Goal: Task Accomplishment & Management: Manage account settings

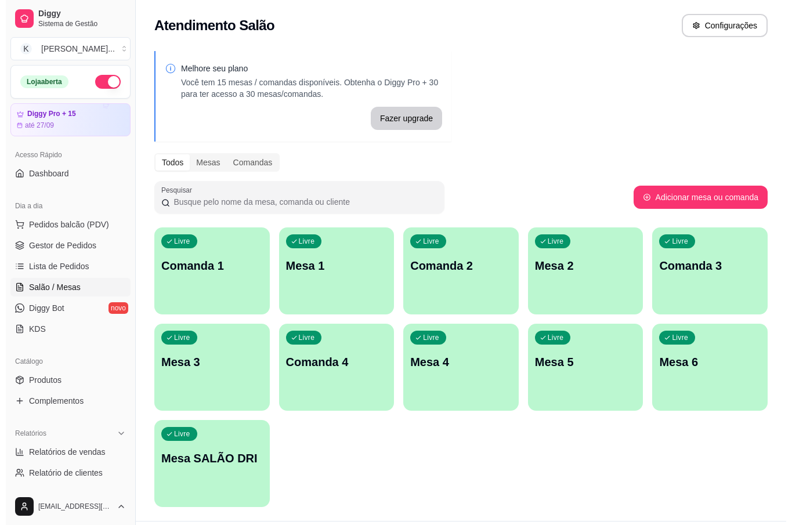
scroll to position [29, 0]
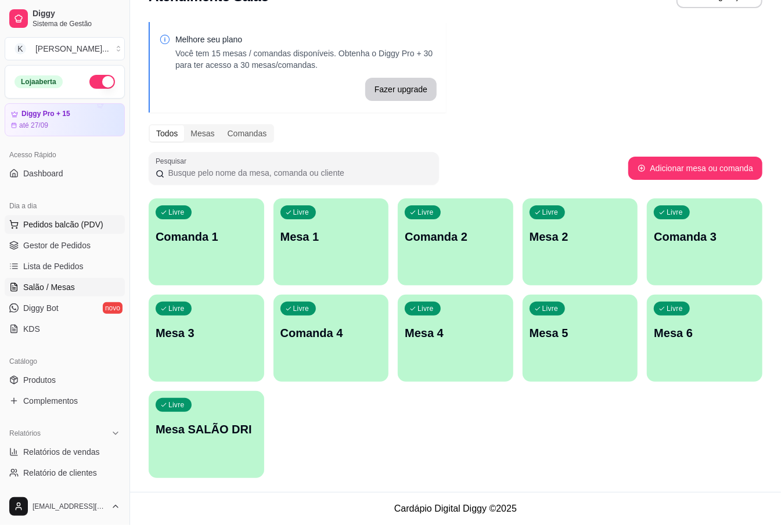
click at [95, 221] on span "Pedidos balcão (PDV)" at bounding box center [63, 225] width 80 height 12
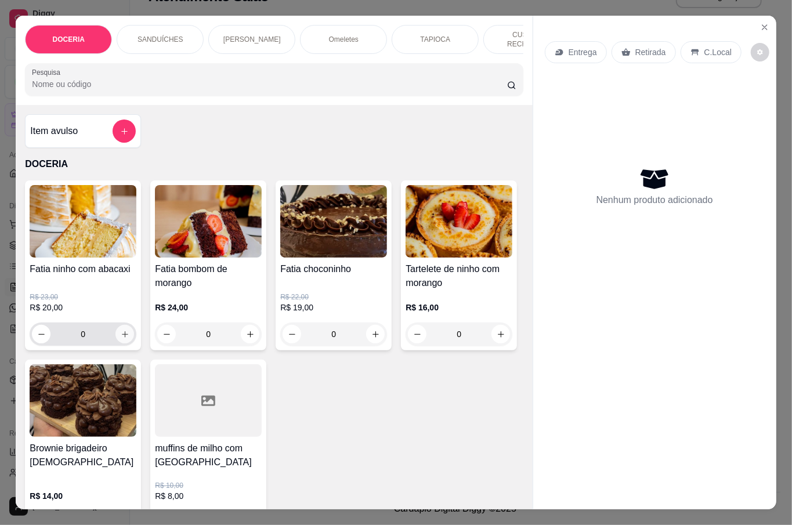
click at [120, 325] on button "increase-product-quantity" at bounding box center [125, 334] width 19 height 19
type input "1"
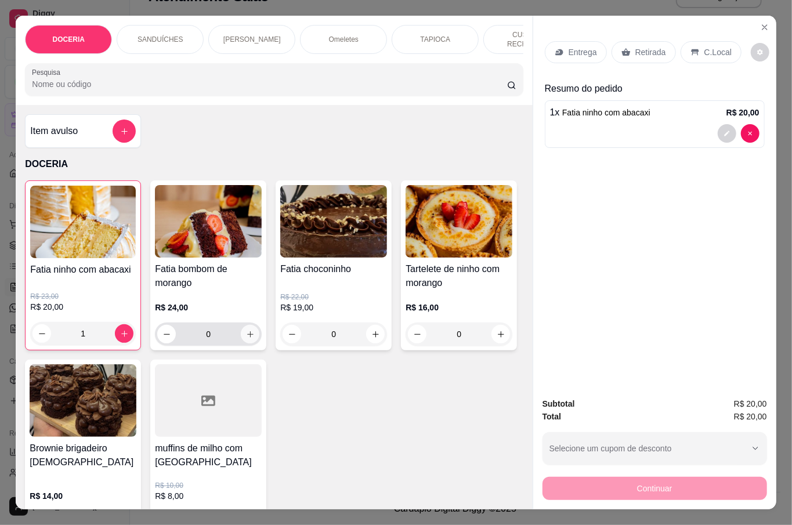
click at [248, 330] on icon "increase-product-quantity" at bounding box center [250, 334] width 9 height 9
type input "1"
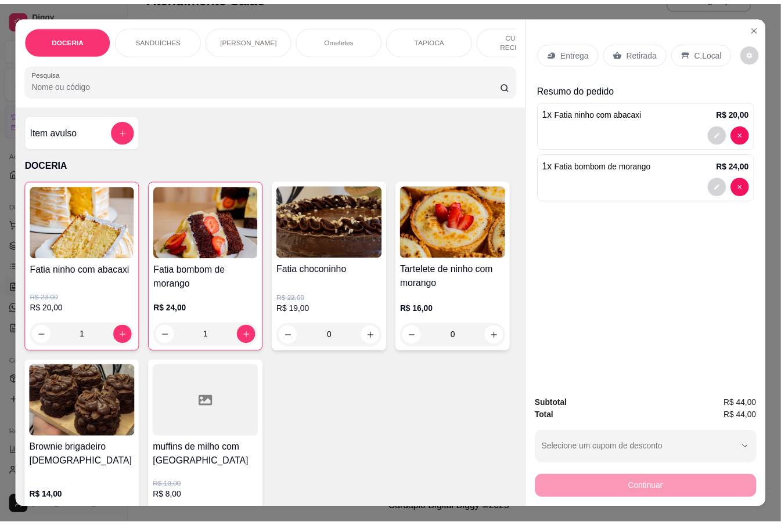
scroll to position [27, 0]
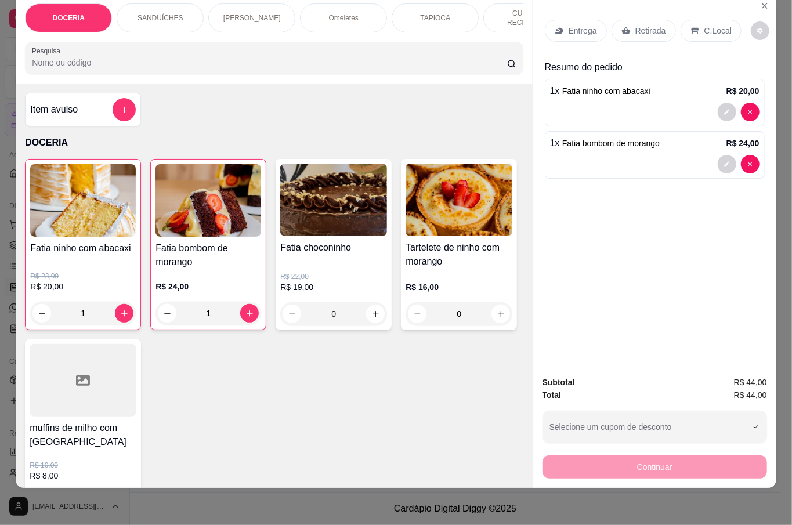
drag, startPoint x: 632, startPoint y: 346, endPoint x: 637, endPoint y: 329, distance: 18.4
click at [630, 345] on div "Entrega Retirada C.Local Resumo do pedido 1 x Fatia ninho com abacaxi R$ 20,00 …" at bounding box center [654, 180] width 243 height 373
type input "0"
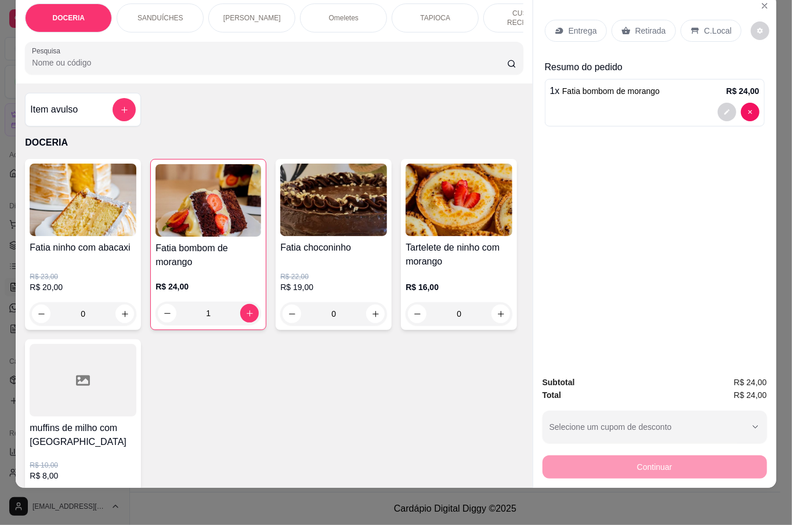
click at [724, 109] on icon "decrease-product-quantity" at bounding box center [727, 112] width 7 height 7
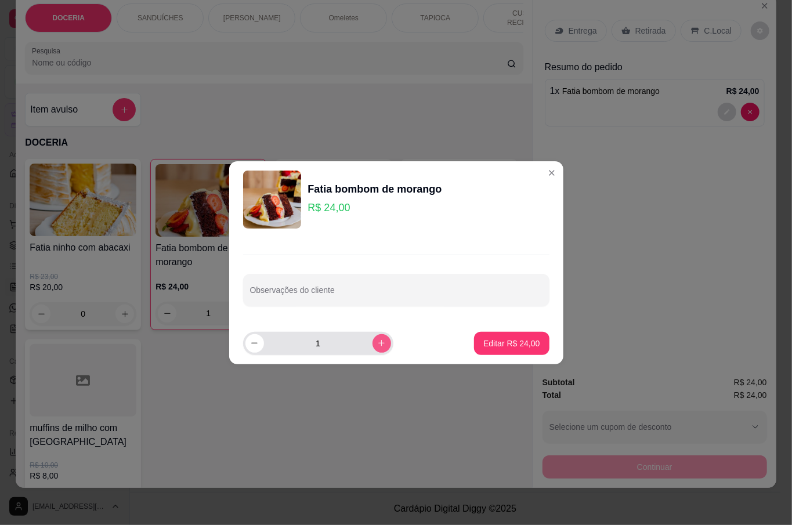
click at [378, 344] on icon "increase-product-quantity" at bounding box center [381, 343] width 6 height 6
type input "2"
click at [485, 339] on p "Editar R$ 48,00" at bounding box center [512, 343] width 55 height 11
type input "2"
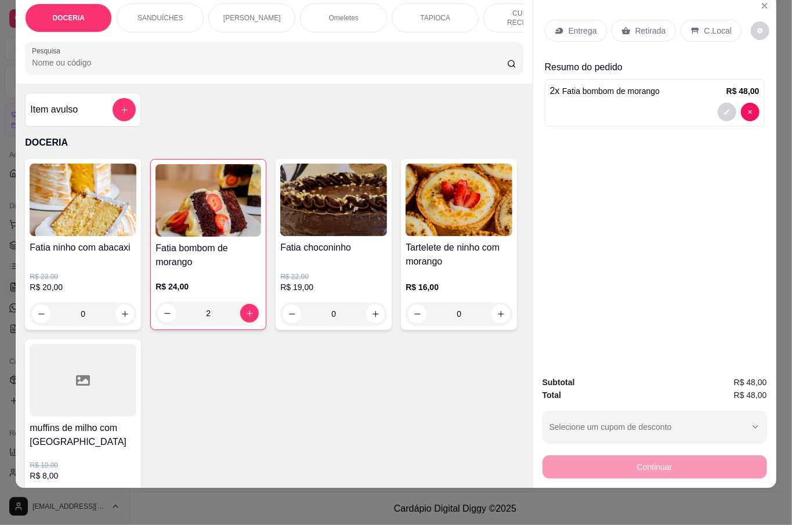
click at [648, 25] on p "Retirada" at bounding box center [651, 31] width 31 height 12
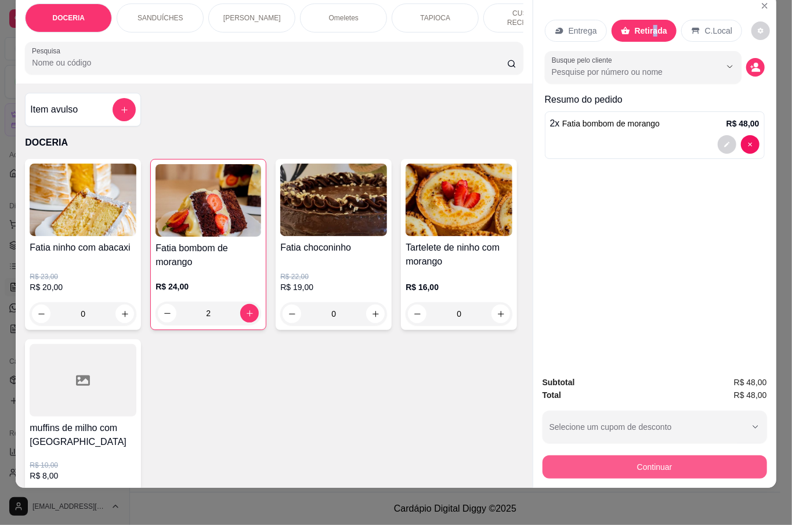
click at [673, 456] on button "Continuar" at bounding box center [655, 467] width 225 height 23
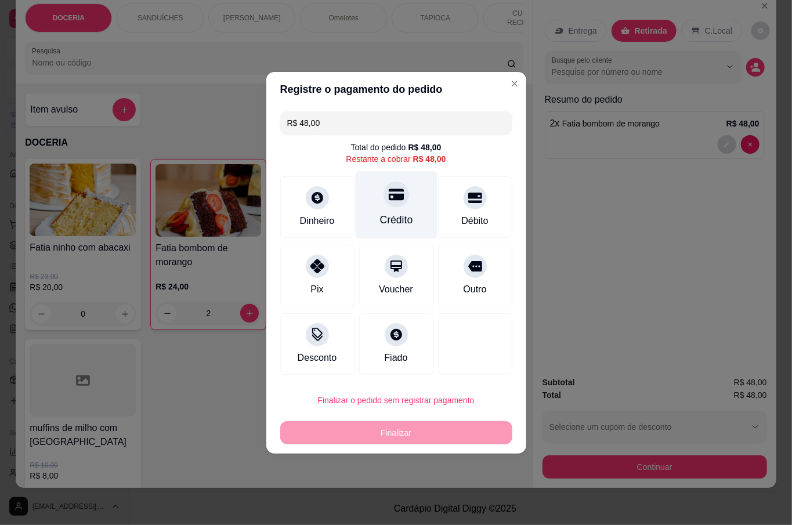
click at [403, 221] on div "Crédito" at bounding box center [396, 219] width 33 height 15
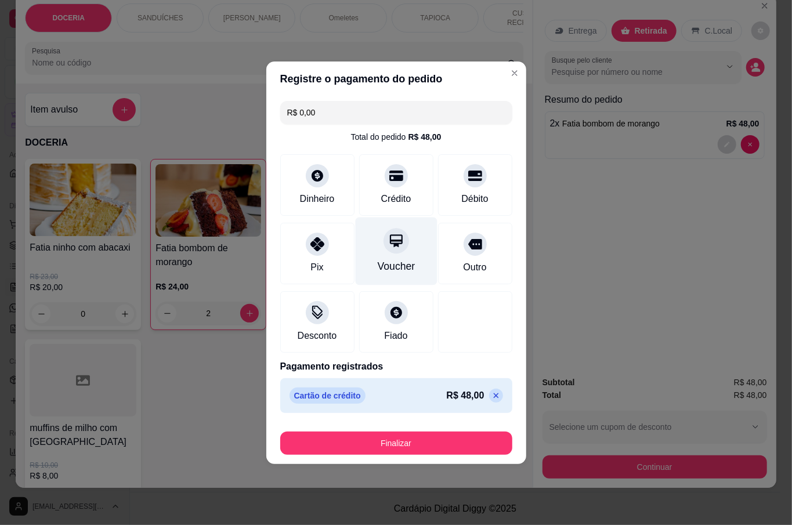
type input "R$ 0,00"
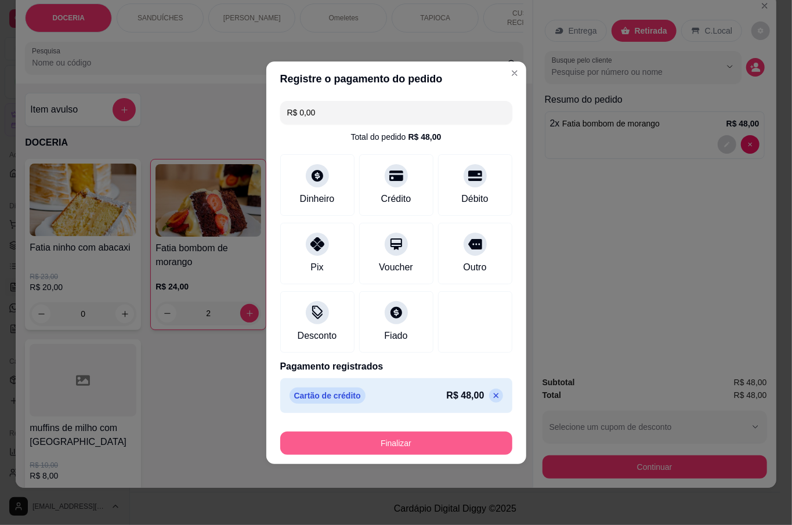
click at [417, 439] on button "Finalizar" at bounding box center [396, 443] width 232 height 23
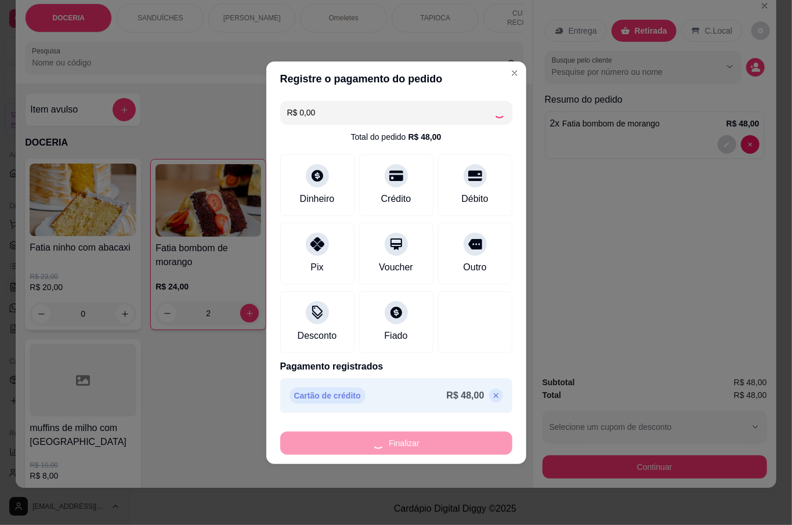
type input "0"
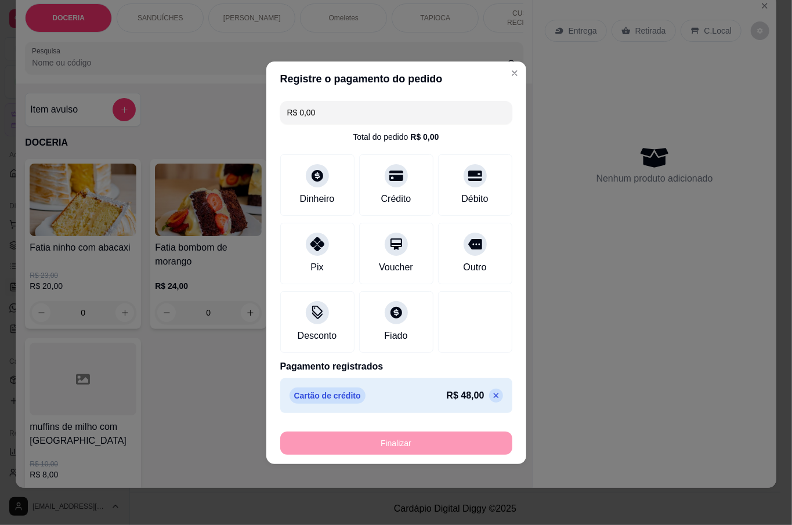
type input "-R$ 48,00"
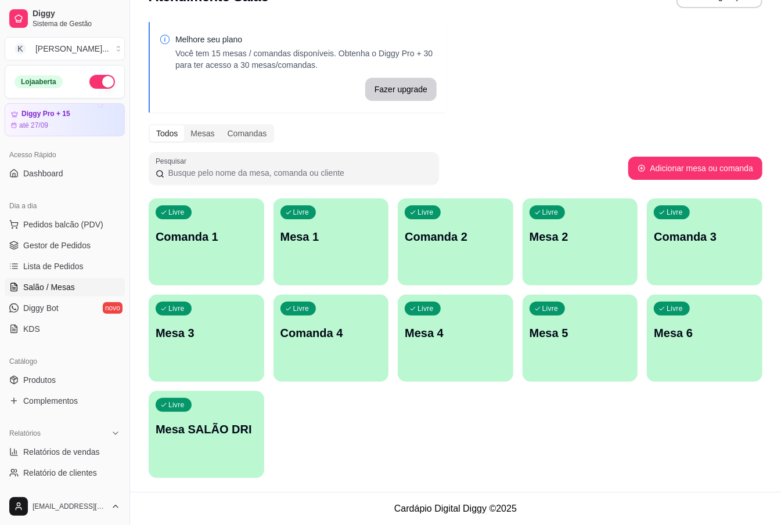
click at [418, 439] on div "Livre Comanda 1 Livre Mesa 1 Livre Comanda 2 Livre Mesa 2 Livre Comanda 3 Livre…" at bounding box center [456, 339] width 614 height 280
click at [60, 233] on button "Pedidos balcão (PDV)" at bounding box center [65, 224] width 120 height 19
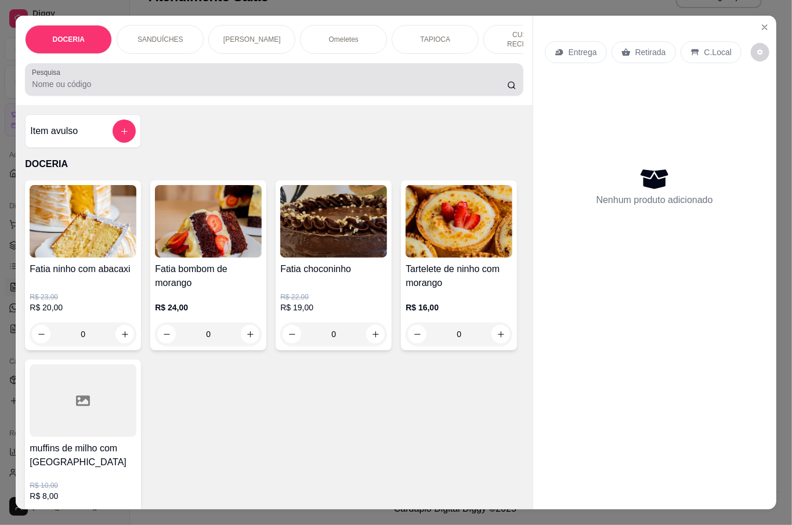
click at [221, 78] on input "Pesquisa" at bounding box center [269, 84] width 475 height 12
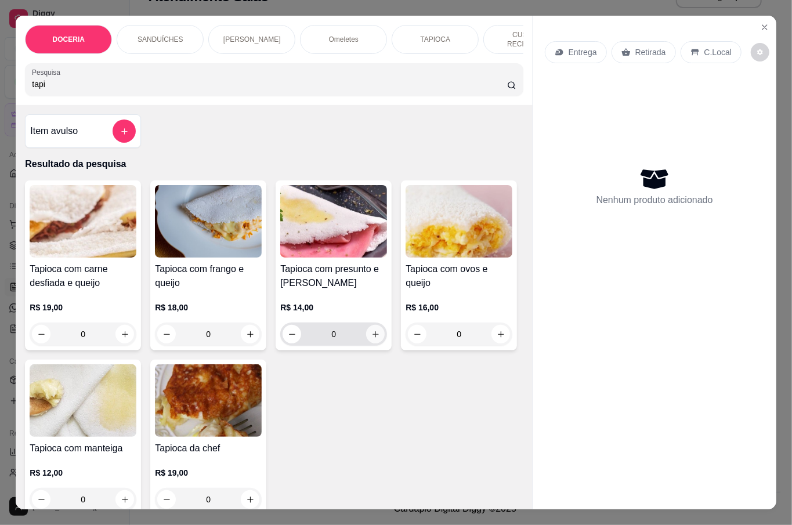
type input "tapi"
click at [371, 330] on icon "increase-product-quantity" at bounding box center [375, 334] width 9 height 9
type input "1"
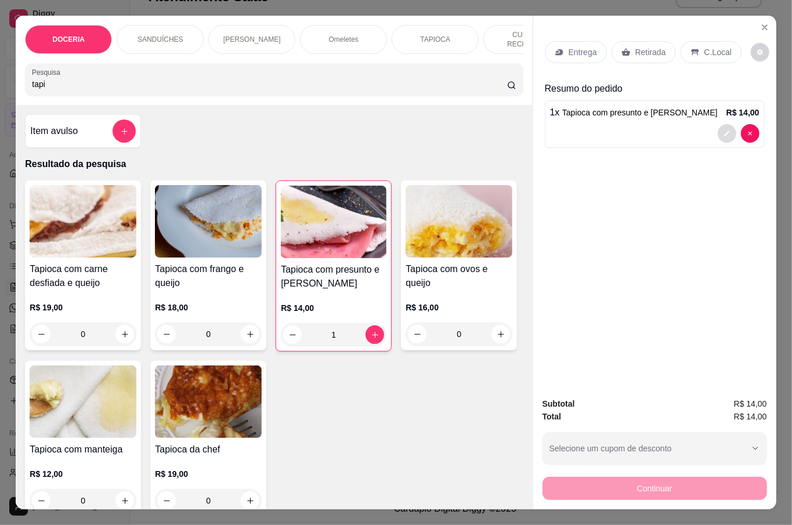
click at [724, 131] on icon "decrease-product-quantity" at bounding box center [726, 133] width 5 height 5
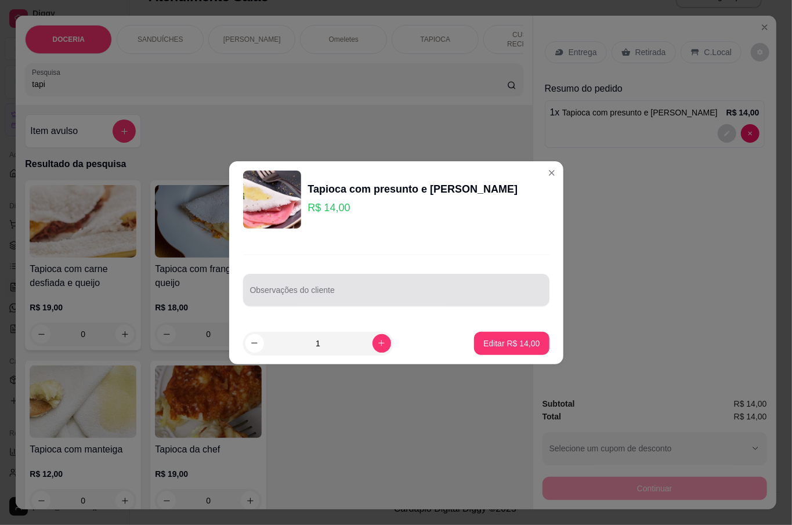
click at [384, 298] on input "Observações do cliente" at bounding box center [396, 295] width 293 height 12
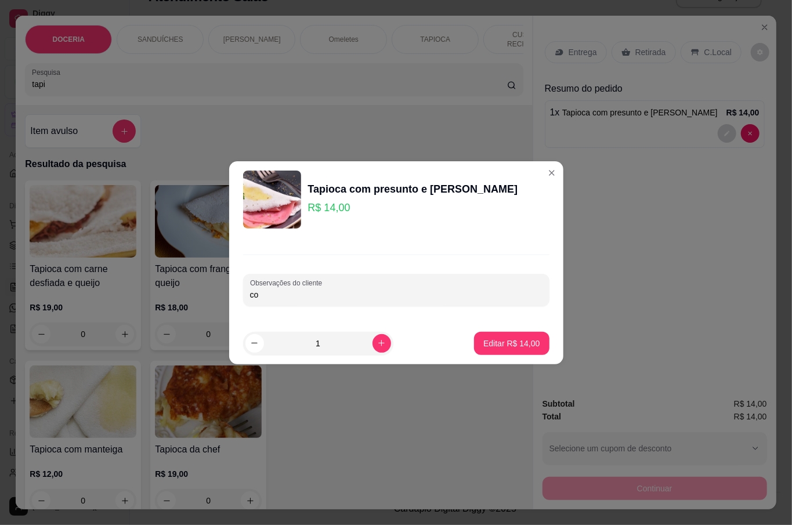
type input "c"
type input "so com queijo"
click at [512, 342] on p "Editar R$ 14,00" at bounding box center [512, 344] width 56 height 12
type input "0"
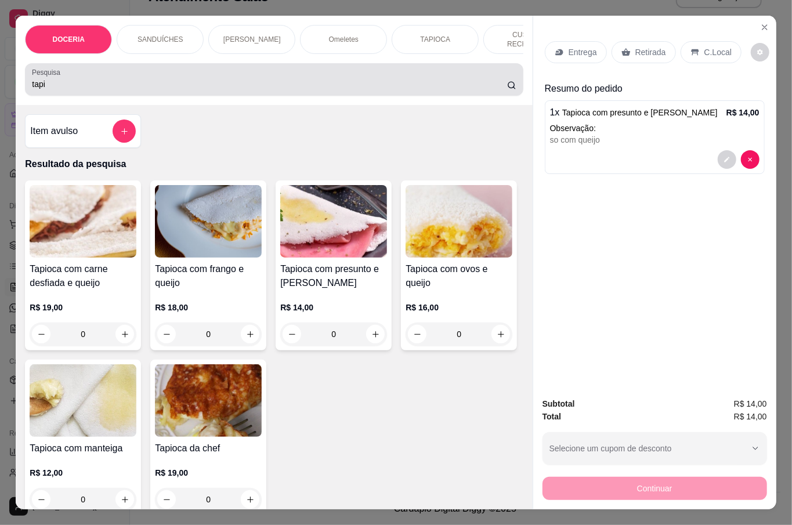
click at [166, 82] on input "tapi" at bounding box center [269, 84] width 475 height 12
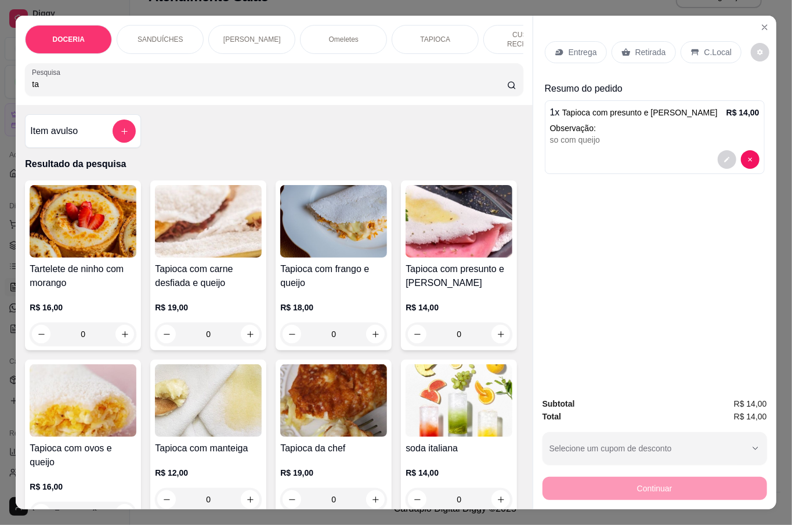
type input "t"
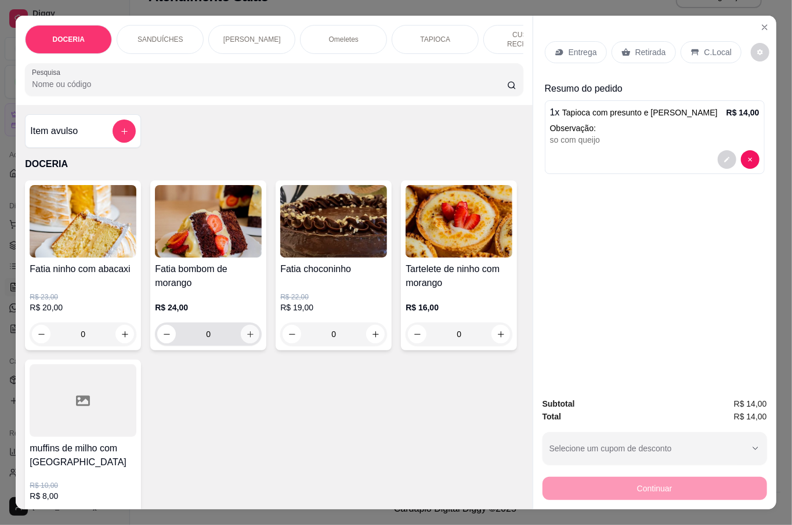
click at [247, 330] on icon "increase-product-quantity" at bounding box center [250, 334] width 9 height 9
type input "1"
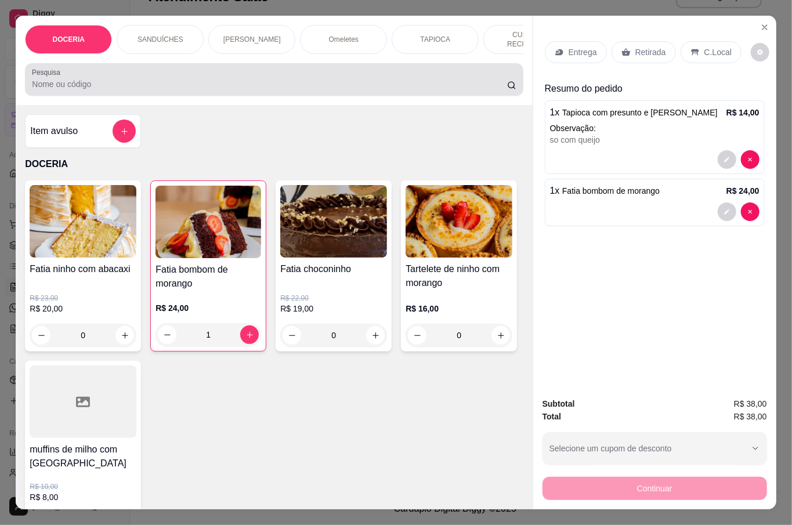
click at [175, 78] on input "Pesquisa" at bounding box center [269, 84] width 475 height 12
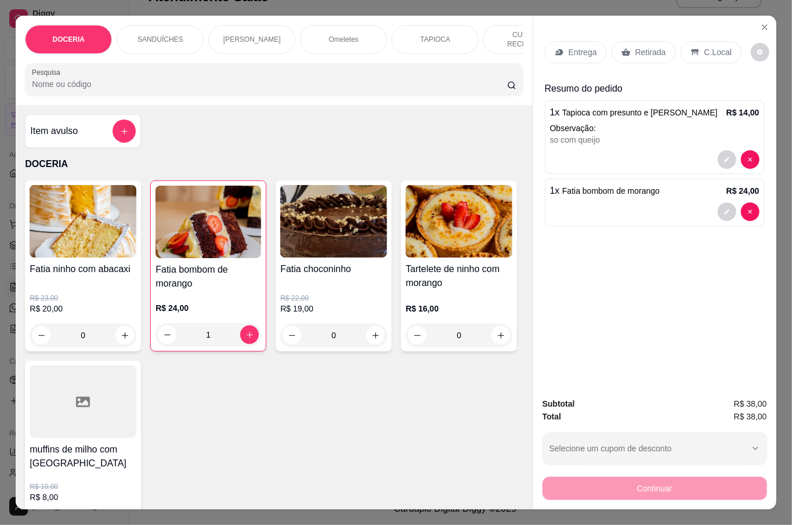
click at [96, 130] on div "Item avulso" at bounding box center [83, 131] width 106 height 23
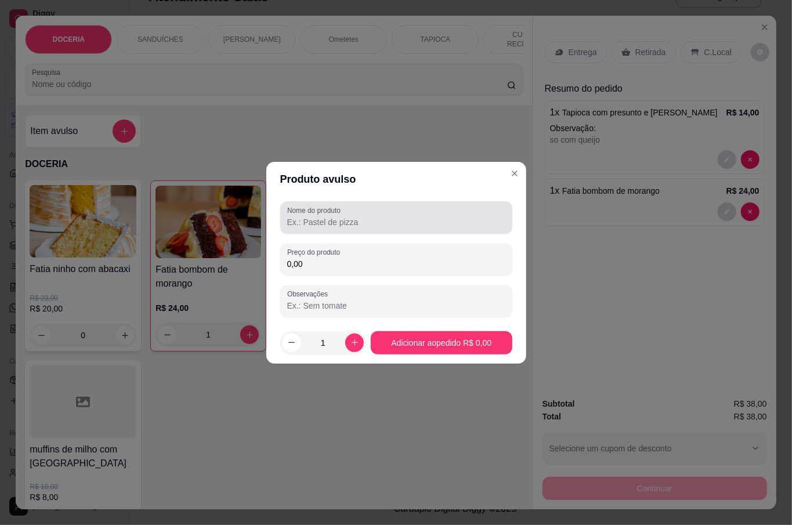
click at [405, 228] on input "Nome do produto" at bounding box center [396, 223] width 218 height 12
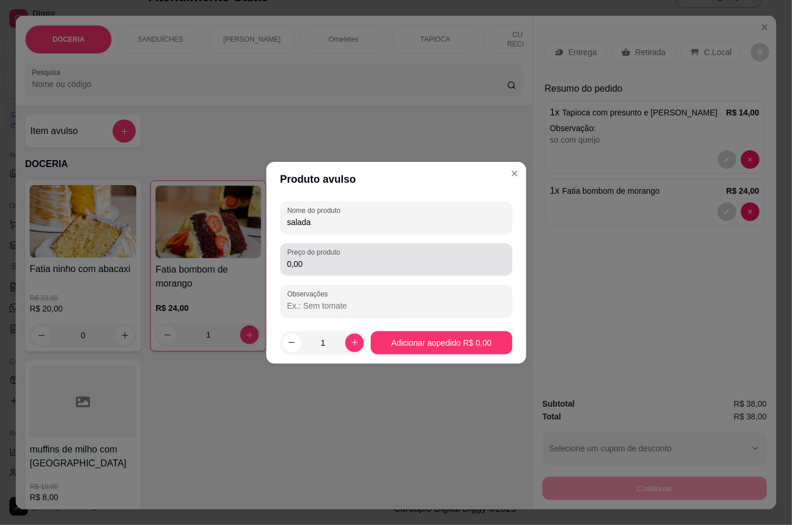
type input "salada"
click at [363, 259] on input "0,00" at bounding box center [396, 264] width 218 height 12
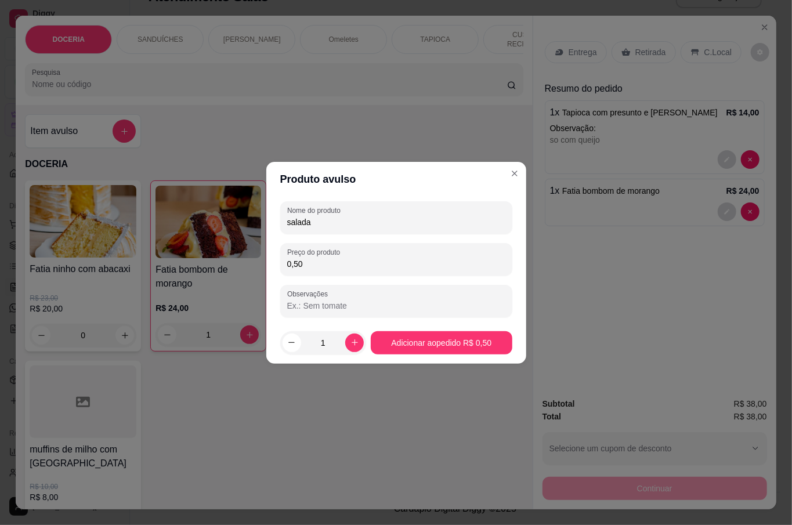
type input "5,00"
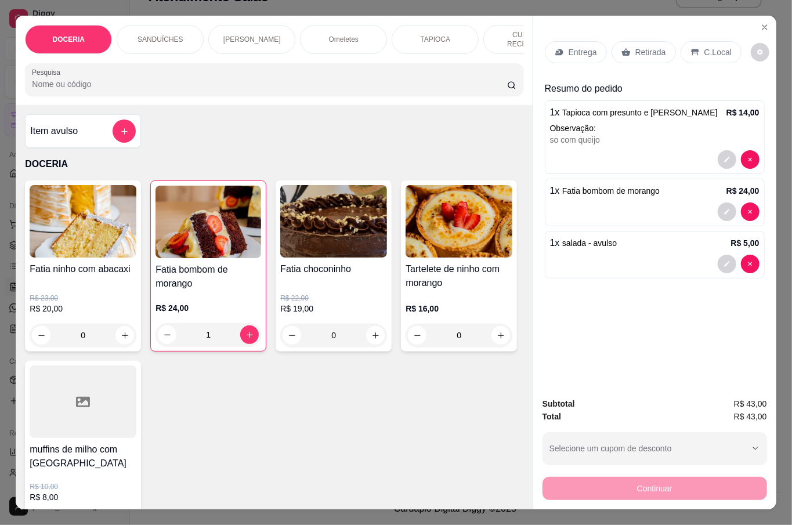
click at [708, 34] on div "Entrega Retirada C.Local" at bounding box center [655, 52] width 220 height 41
click at [715, 46] on p "C.Local" at bounding box center [718, 52] width 27 height 12
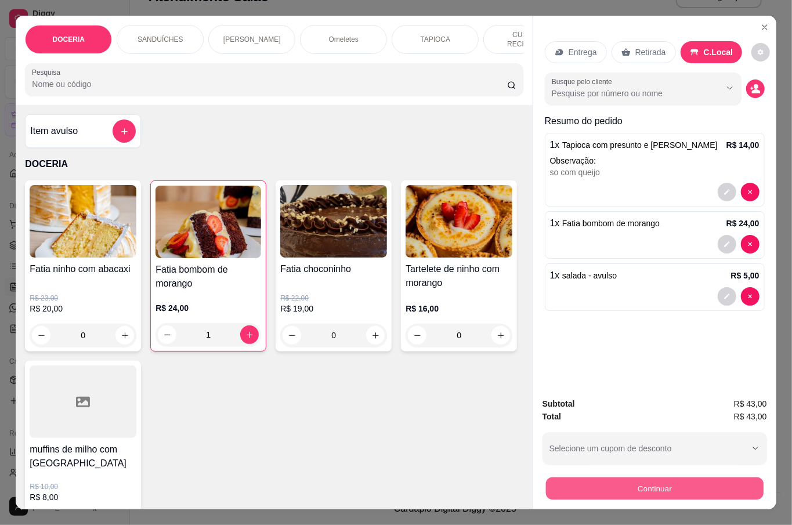
click at [698, 490] on button "Continuar" at bounding box center [655, 488] width 218 height 23
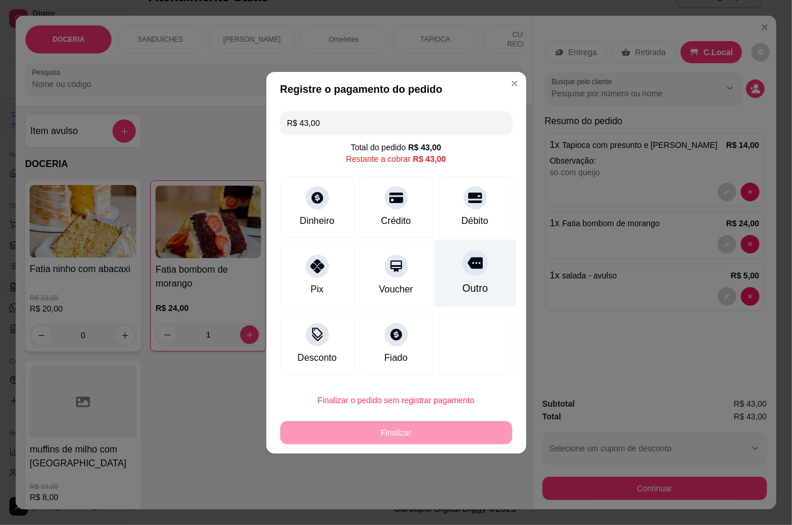
click at [467, 268] on icon at bounding box center [474, 263] width 15 height 12
type input "R$ 0,00"
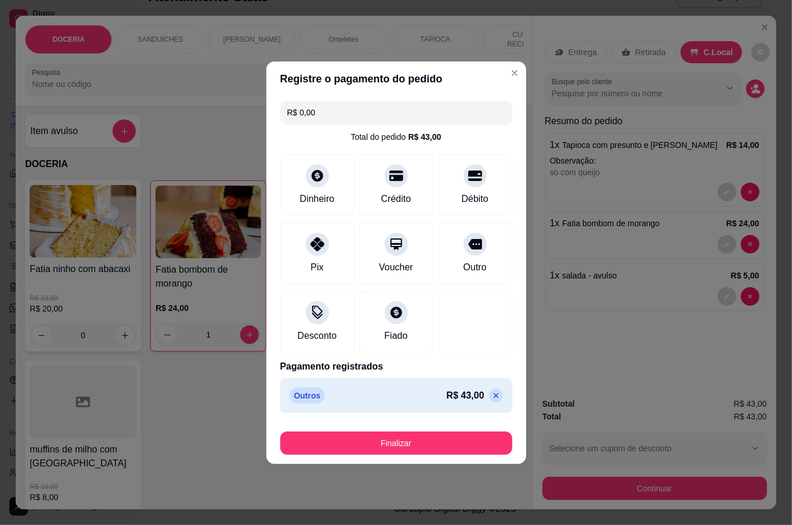
click at [432, 440] on button "Finalizar" at bounding box center [396, 443] width 232 height 23
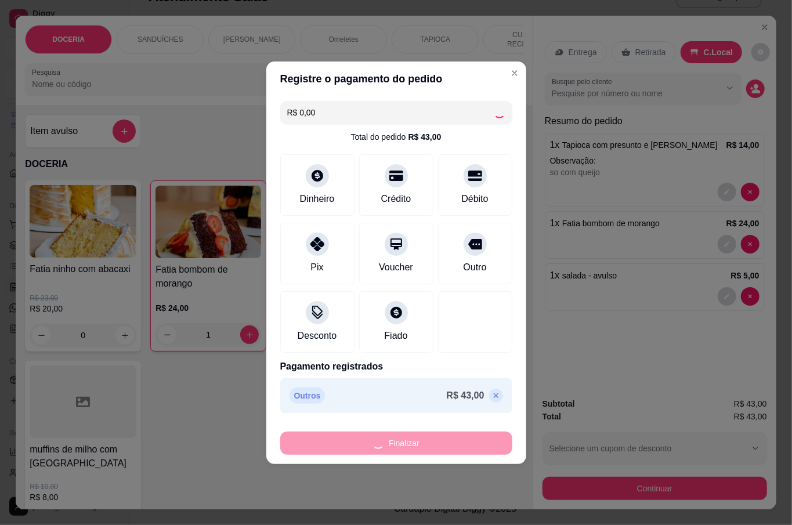
type input "0"
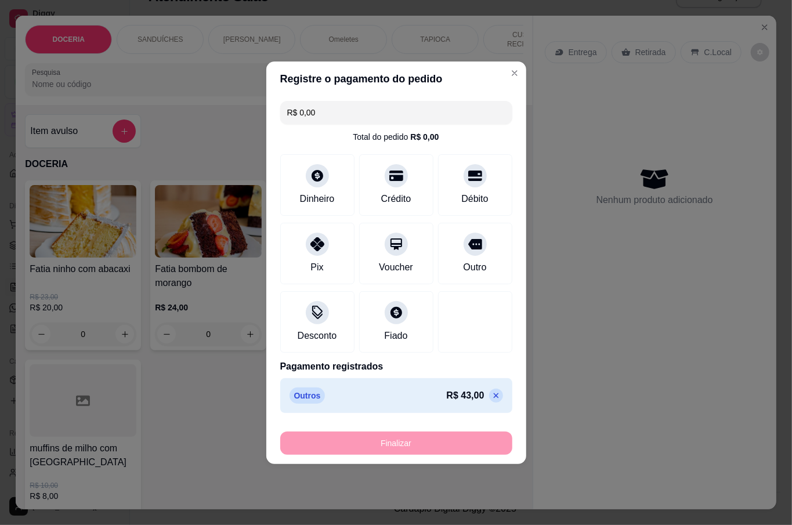
type input "-R$ 43,00"
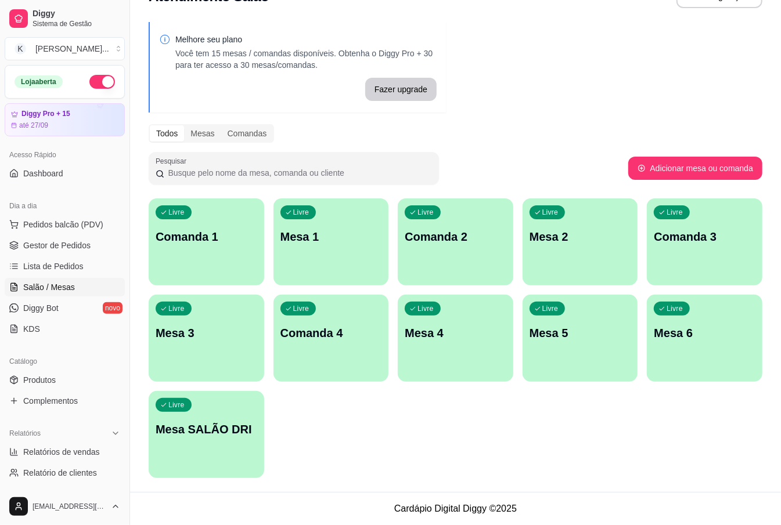
click at [214, 325] on p "Mesa 3" at bounding box center [207, 333] width 102 height 16
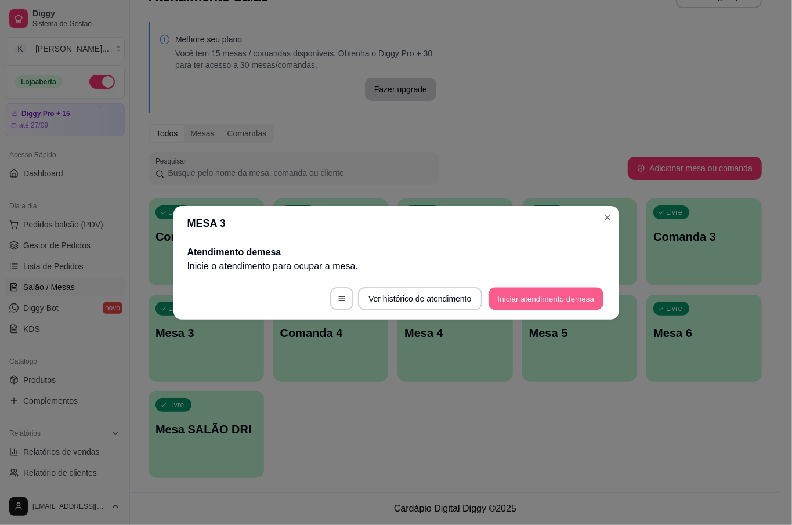
click at [525, 295] on button "Iniciar atendimento de mesa" at bounding box center [546, 298] width 115 height 23
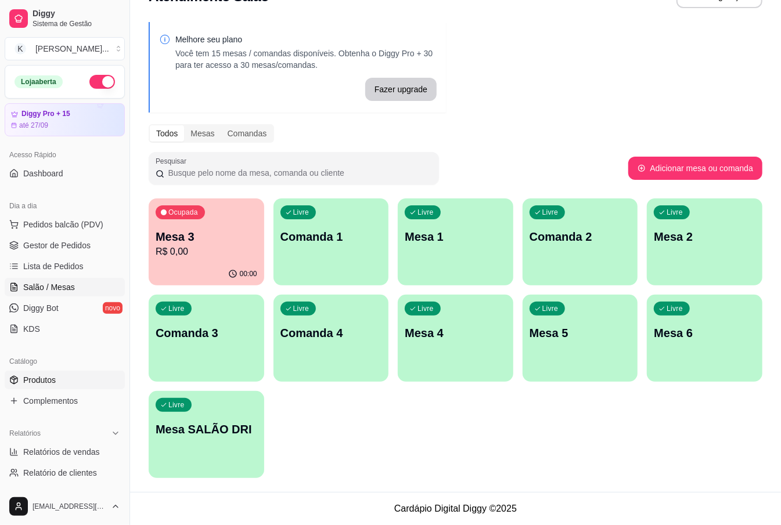
click at [54, 377] on span "Produtos" at bounding box center [39, 380] width 33 height 12
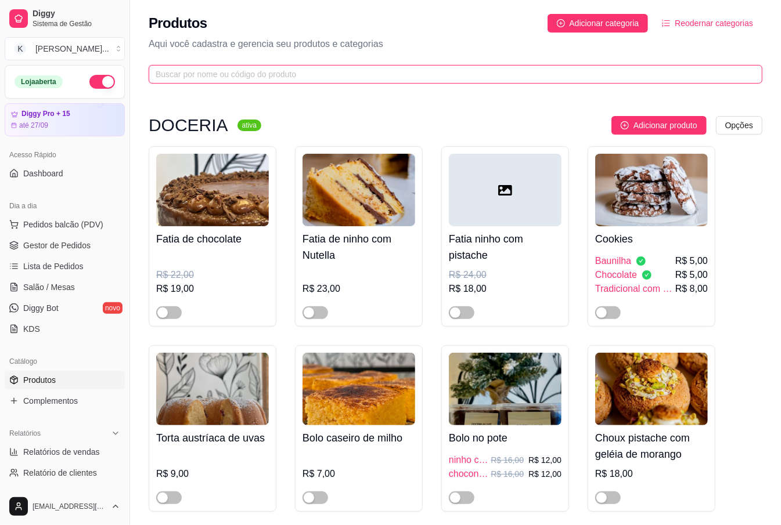
click at [244, 77] on input "text" at bounding box center [451, 74] width 590 height 13
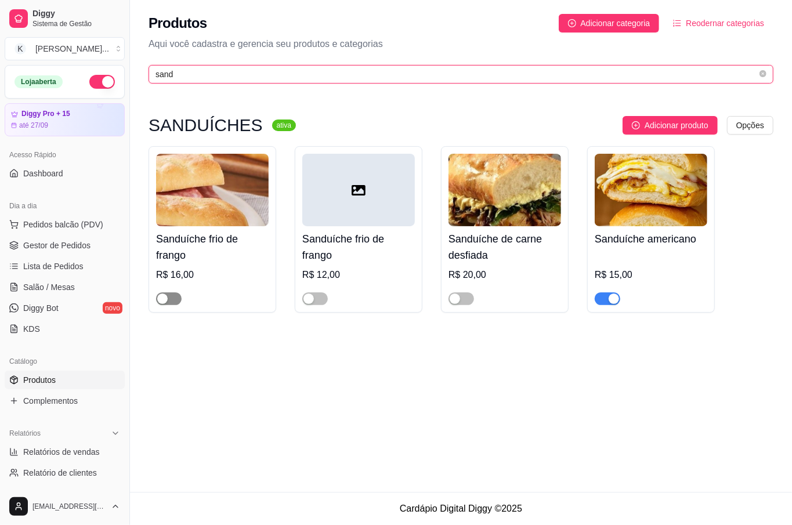
type input "sand"
click at [167, 301] on div "button" at bounding box center [162, 299] width 10 height 10
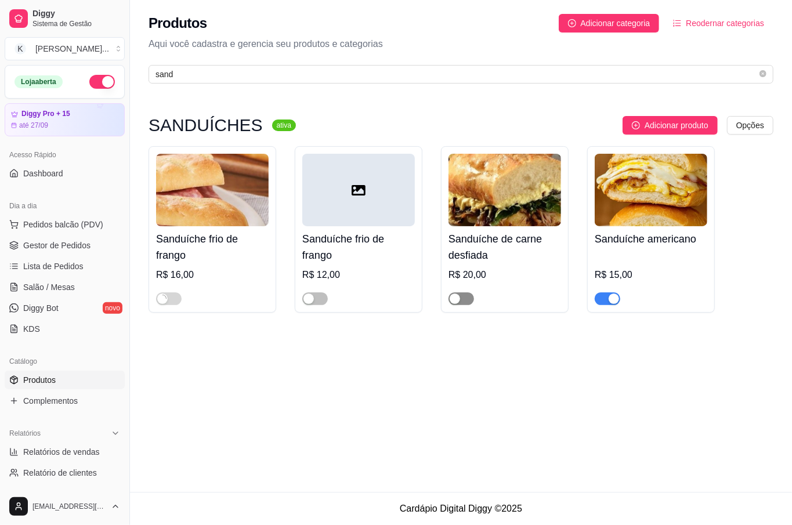
click at [467, 298] on span "button" at bounding box center [462, 299] width 26 height 13
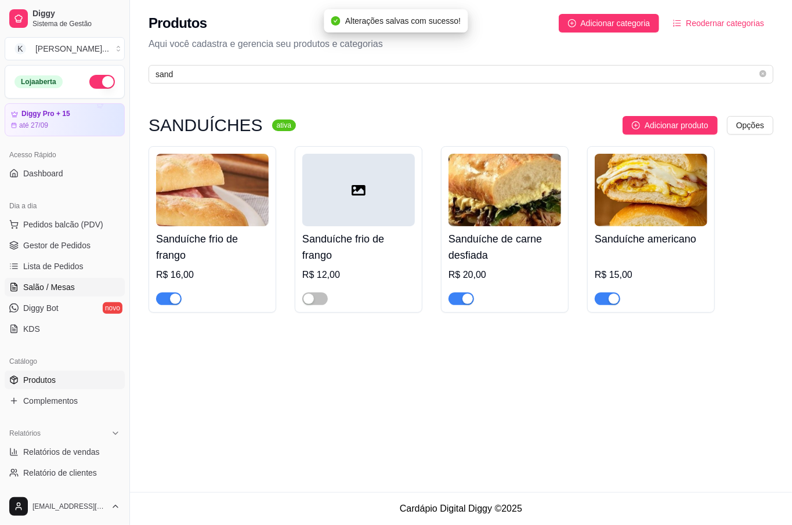
click at [52, 282] on span "Salão / Mesas" at bounding box center [49, 288] width 52 height 12
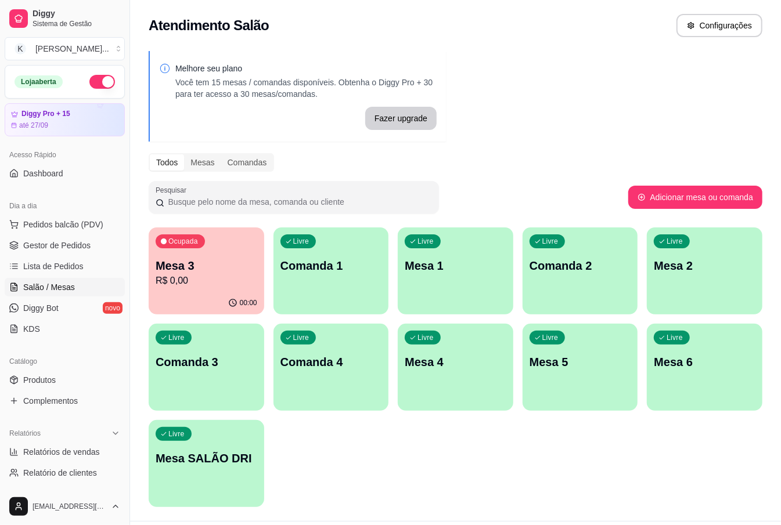
click at [174, 295] on div "00:00" at bounding box center [207, 303] width 116 height 23
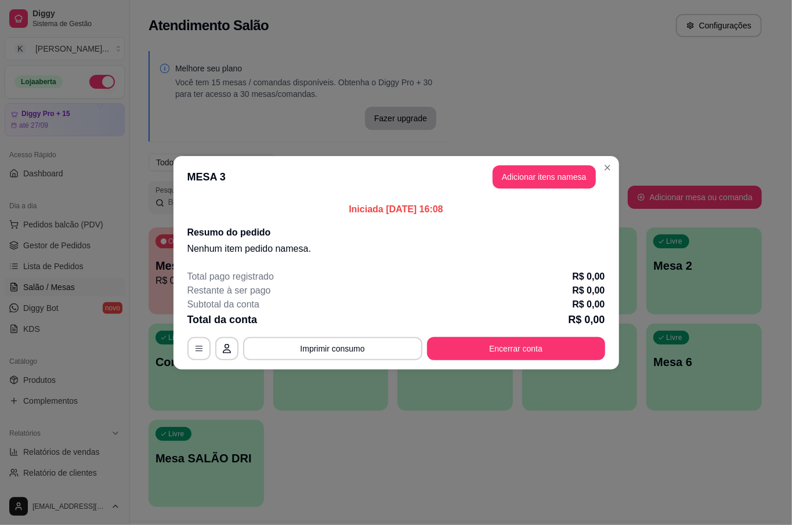
click at [509, 170] on header "MESA 3 Adicionar itens na mesa" at bounding box center [397, 177] width 446 height 42
click at [511, 173] on button "Adicionar itens na mesa" at bounding box center [544, 176] width 103 height 23
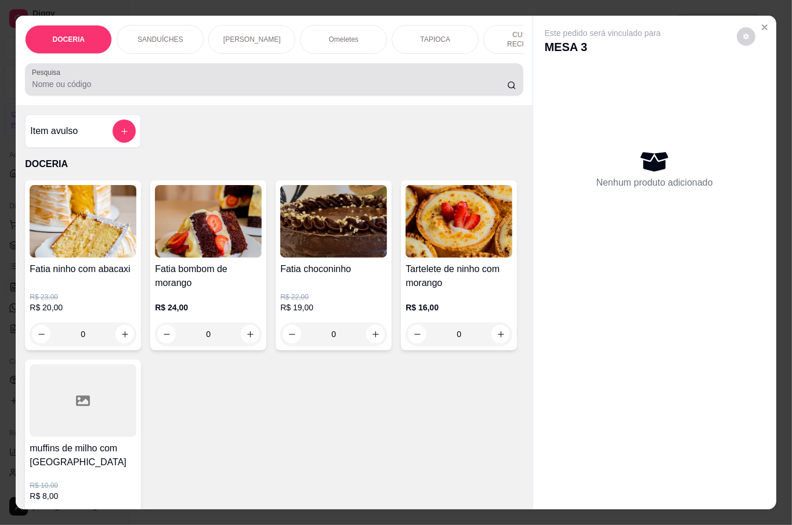
click at [55, 79] on input "Pesquisa" at bounding box center [269, 84] width 475 height 12
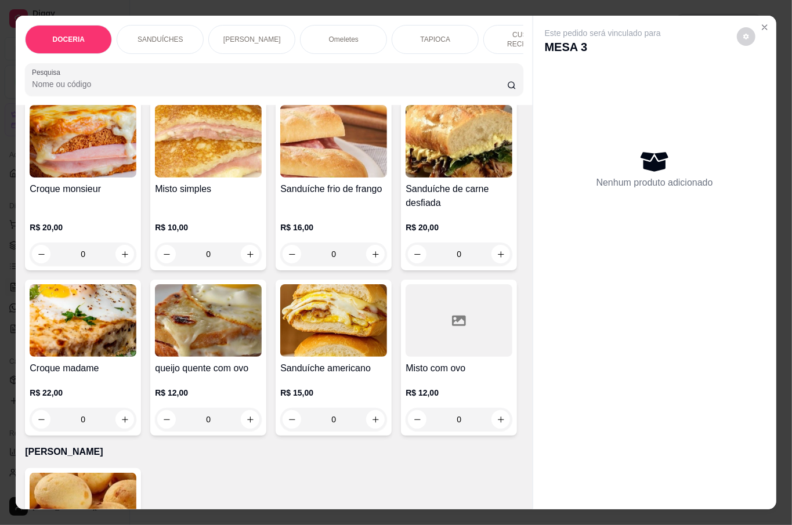
scroll to position [697, 0]
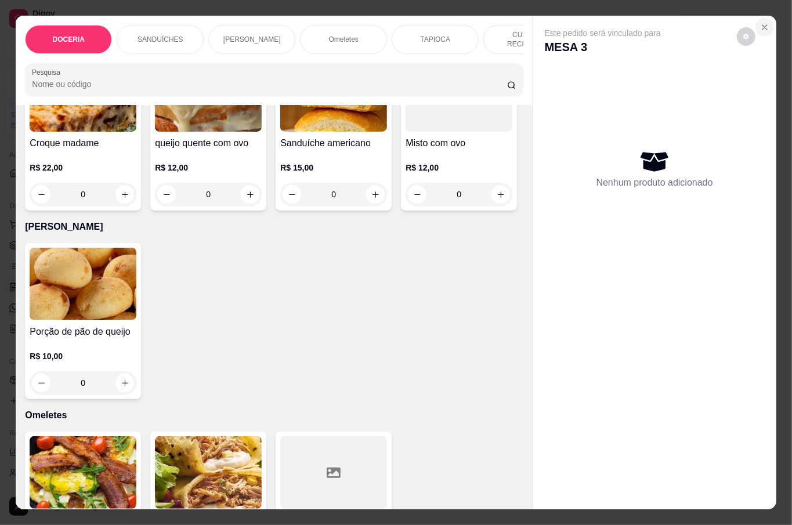
click at [760, 23] on icon "Close" at bounding box center [764, 27] width 9 height 9
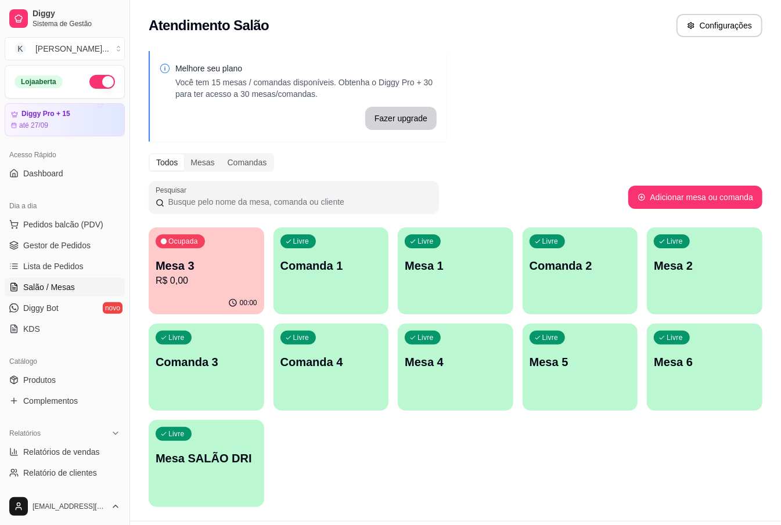
click at [214, 287] on p "R$ 0,00" at bounding box center [207, 281] width 102 height 14
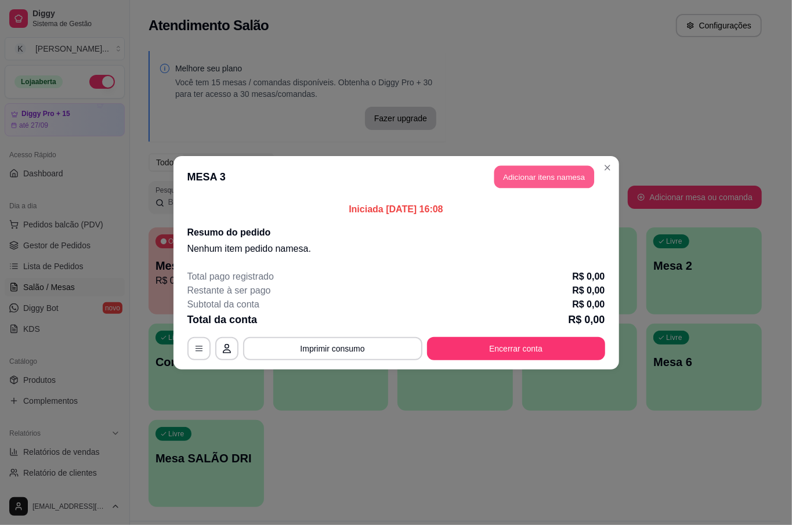
click at [546, 168] on button "Adicionar itens na mesa" at bounding box center [545, 176] width 100 height 23
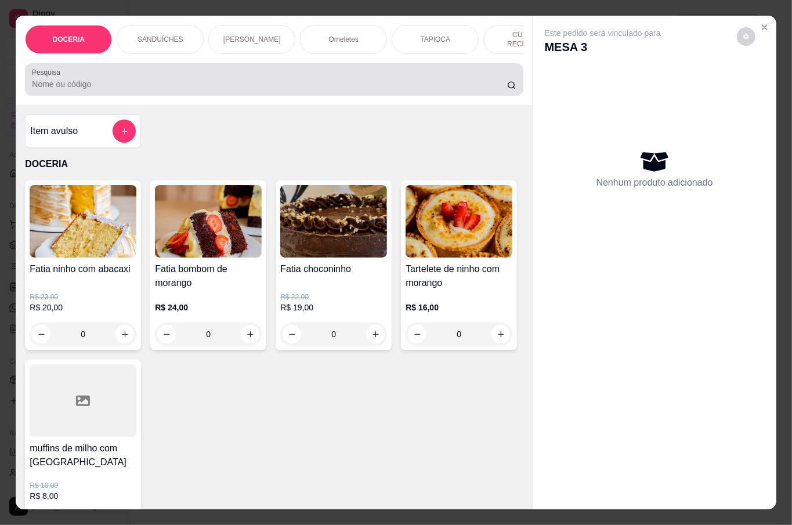
click at [86, 80] on input "Pesquisa" at bounding box center [269, 84] width 475 height 12
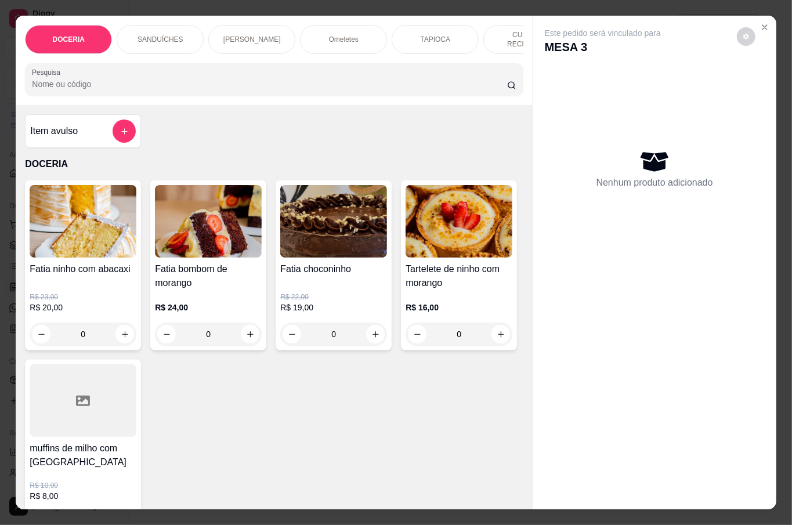
click at [54, 80] on input "Pesquisa" at bounding box center [269, 84] width 475 height 12
click at [246, 334] on icon "increase-product-quantity" at bounding box center [250, 334] width 9 height 9
type input "1"
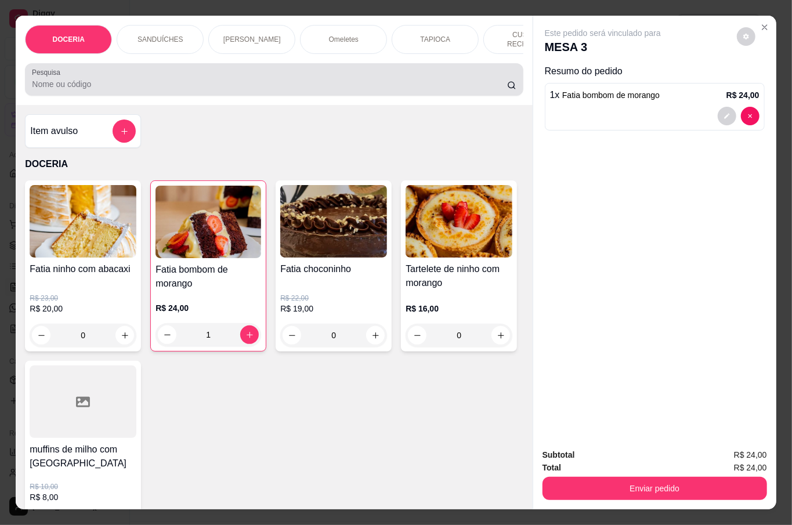
click at [56, 80] on input "Pesquisa" at bounding box center [269, 84] width 475 height 12
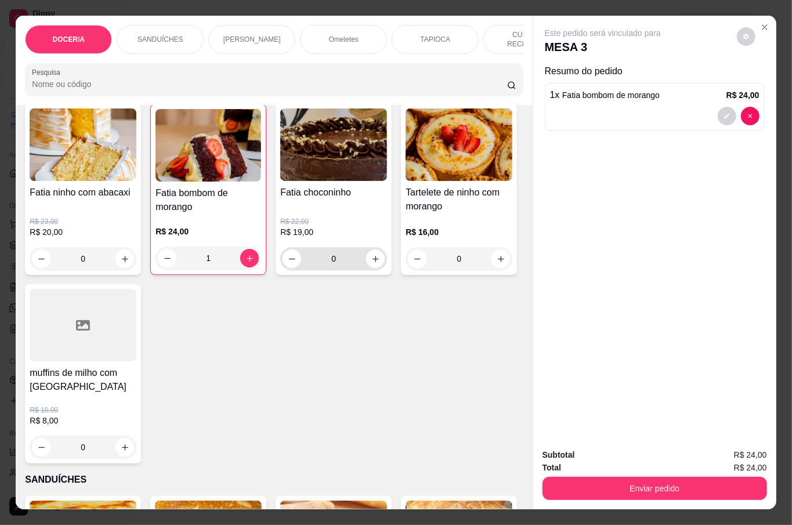
scroll to position [77, 0]
click at [100, 78] on input "Pesquisa" at bounding box center [269, 84] width 475 height 12
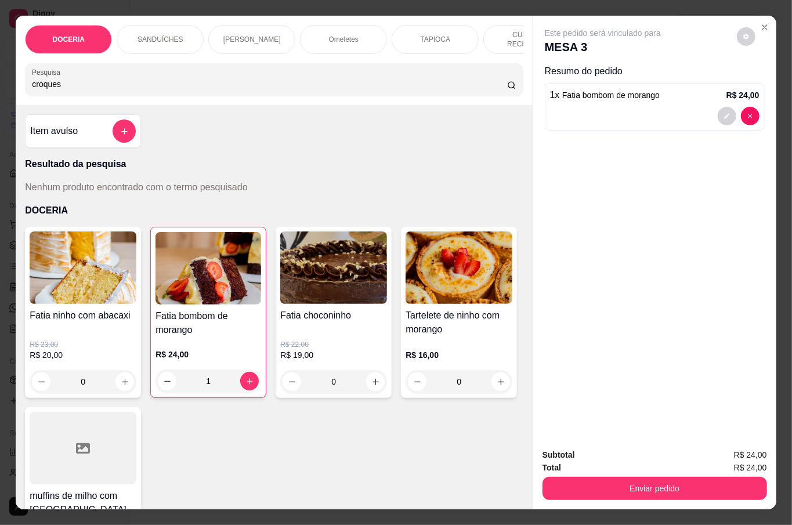
click at [120, 127] on icon "add-separate-item" at bounding box center [124, 131] width 9 height 9
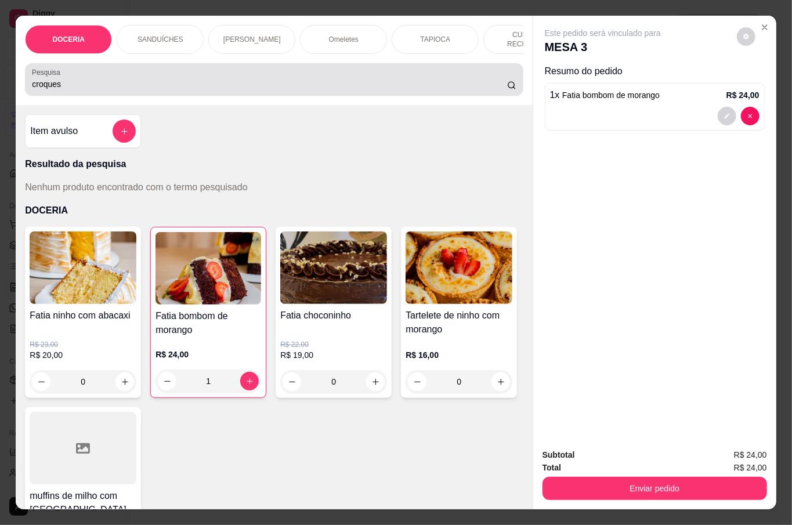
click at [120, 70] on div "croques" at bounding box center [274, 79] width 484 height 23
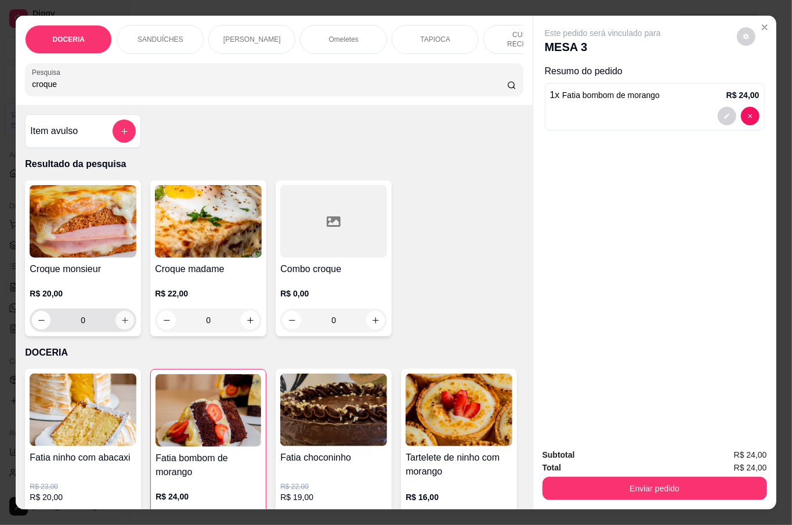
type input "croque"
click at [124, 314] on button "increase-product-quantity" at bounding box center [125, 321] width 18 height 18
type input "1"
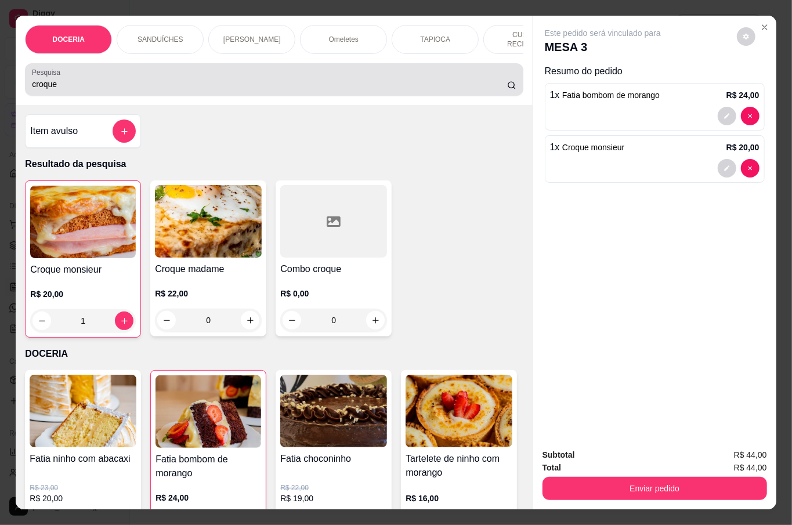
click at [127, 78] on input "croque" at bounding box center [269, 84] width 475 height 12
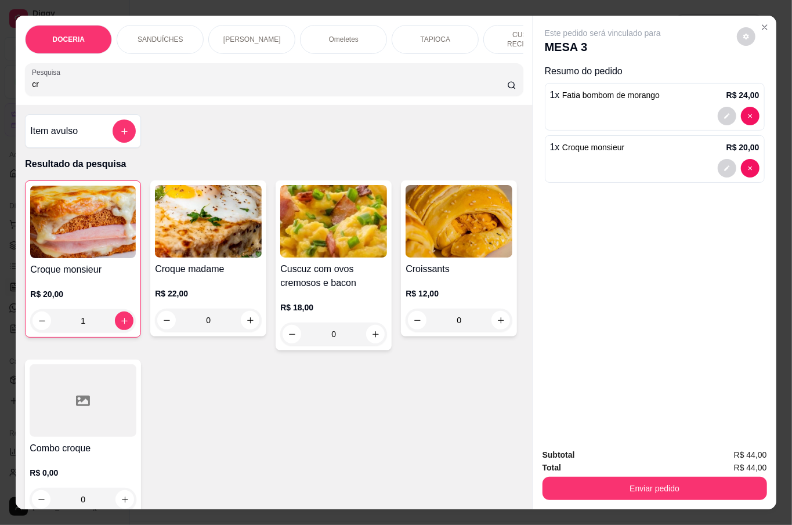
type input "c"
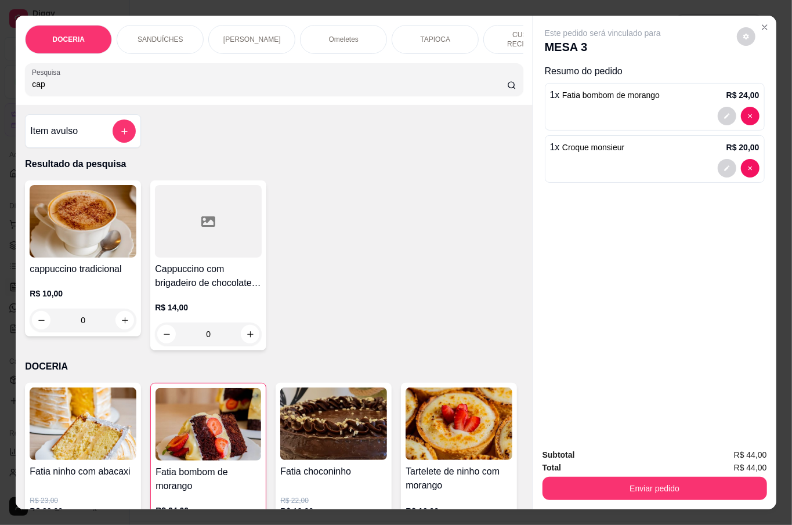
type input "cap"
click at [117, 317] on div "0" at bounding box center [83, 320] width 107 height 23
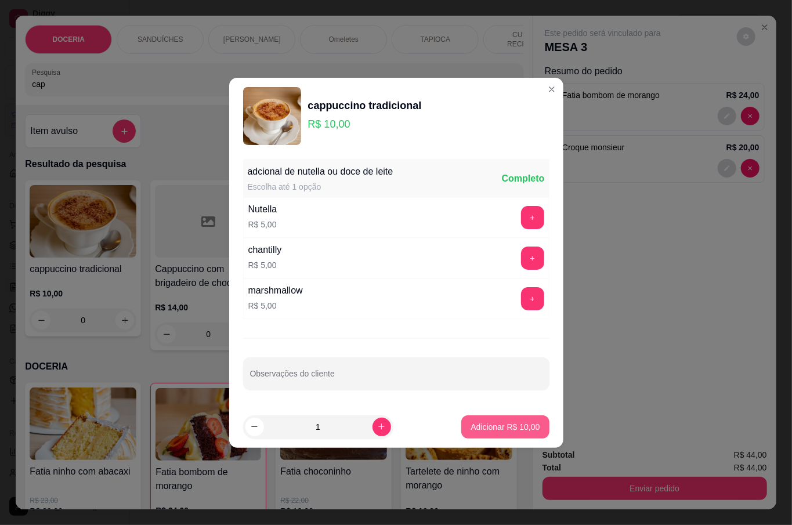
click at [471, 428] on p "Adicionar R$ 10,00" at bounding box center [505, 427] width 69 height 12
type input "1"
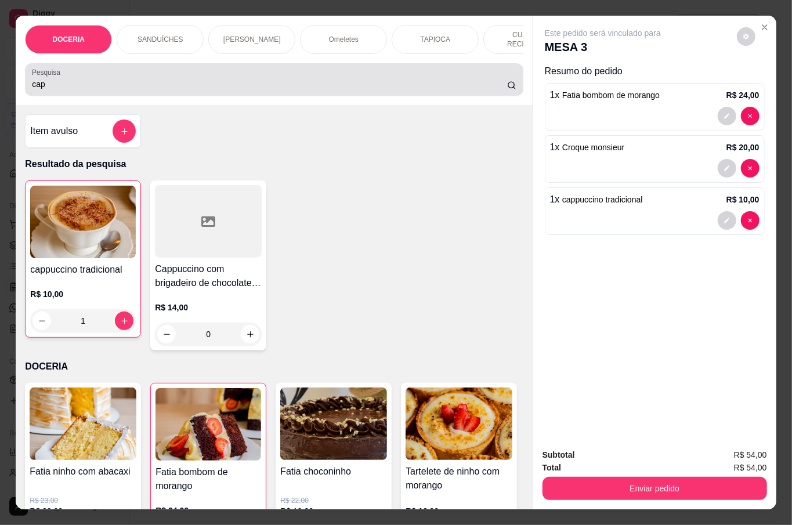
click at [82, 87] on div "cap" at bounding box center [274, 79] width 484 height 23
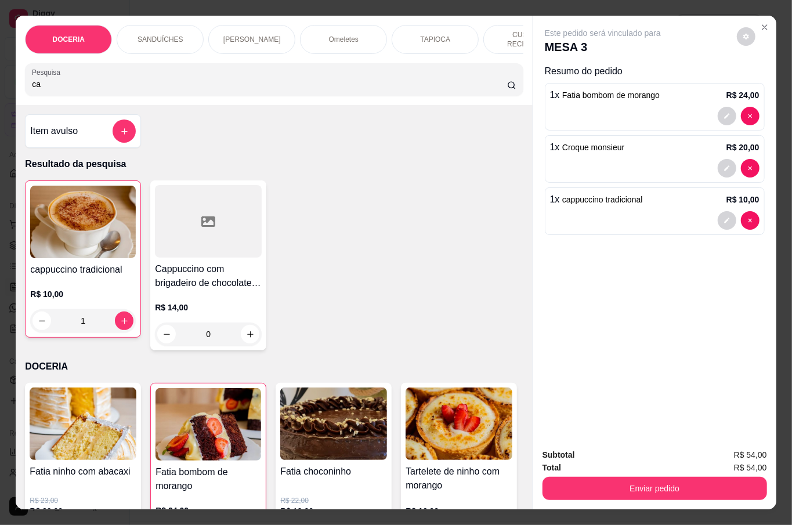
type input "c"
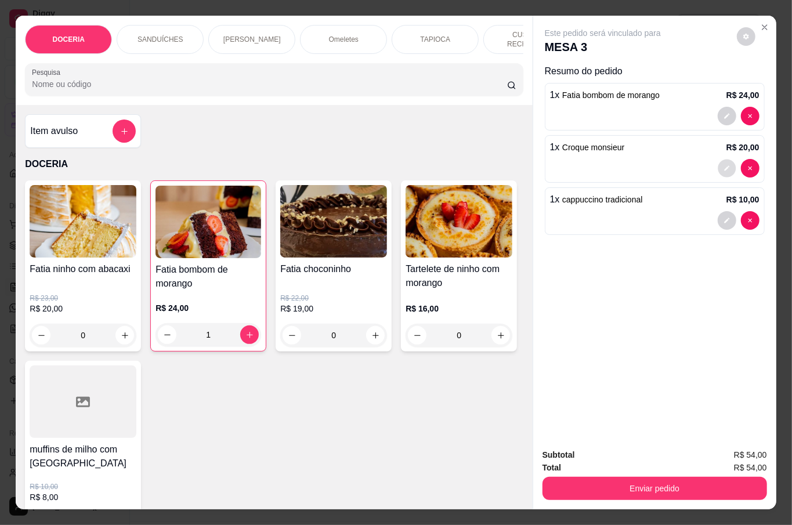
click at [724, 166] on icon "decrease-product-quantity" at bounding box center [726, 168] width 5 height 5
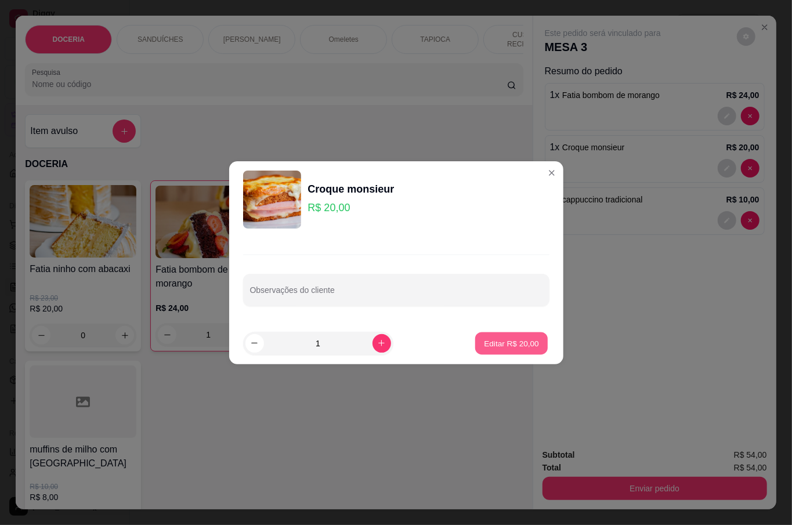
click at [485, 340] on p "Editar R$ 20,00" at bounding box center [512, 343] width 55 height 11
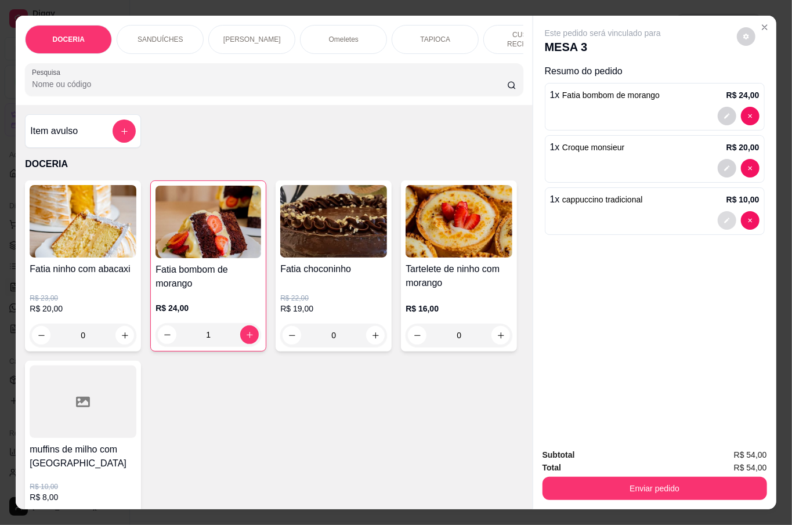
click at [724, 219] on icon "decrease-product-quantity" at bounding box center [727, 220] width 7 height 7
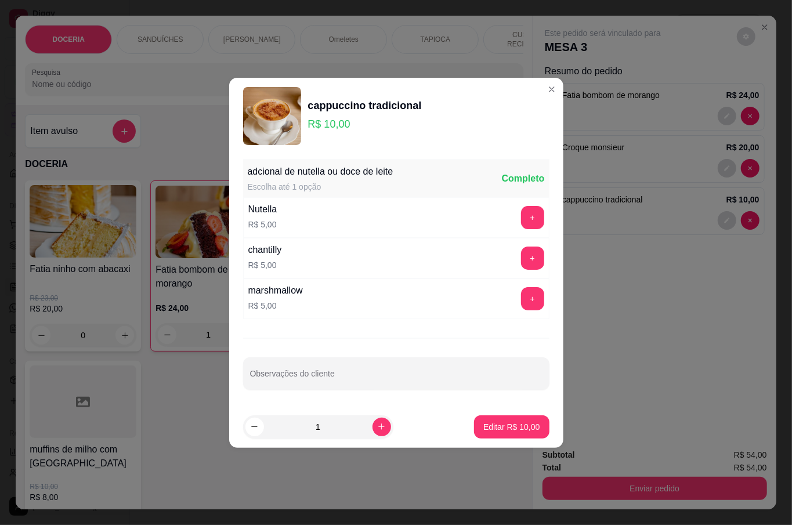
click at [373, 419] on button "increase-product-quantity" at bounding box center [382, 427] width 19 height 19
type input "2"
click at [517, 435] on button "Editar R$ 20,00" at bounding box center [511, 427] width 75 height 23
type input "2"
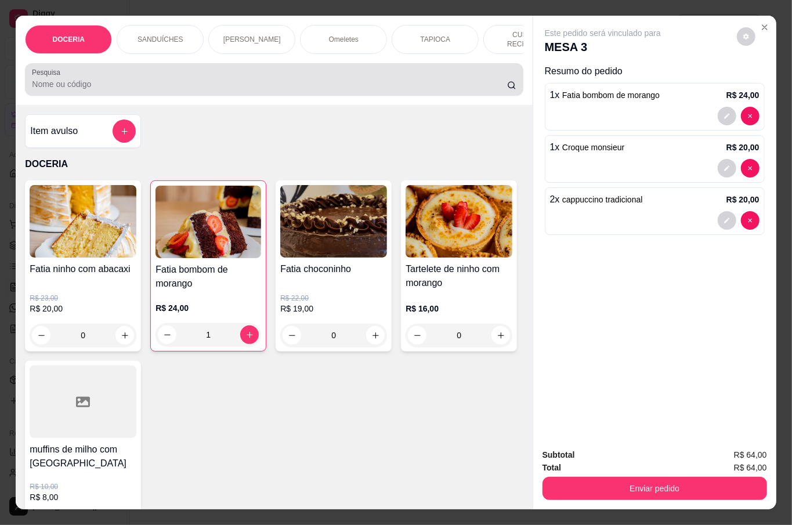
click at [110, 84] on input "Pesquisa" at bounding box center [269, 84] width 475 height 12
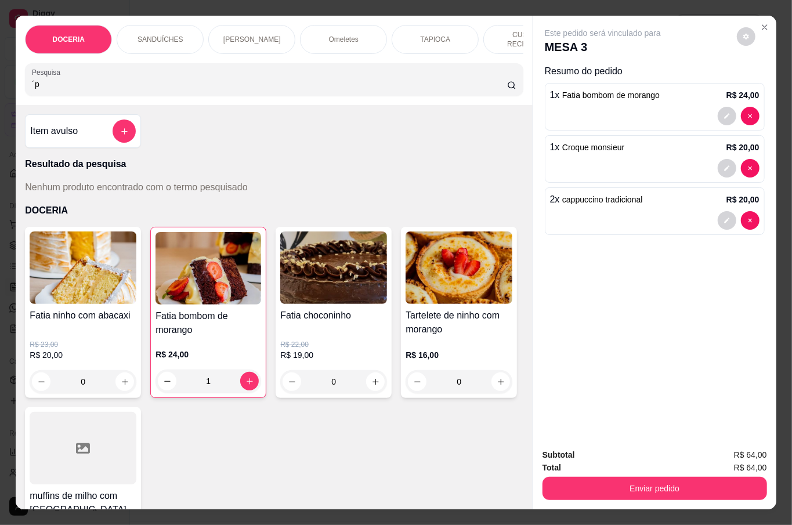
type input "´"
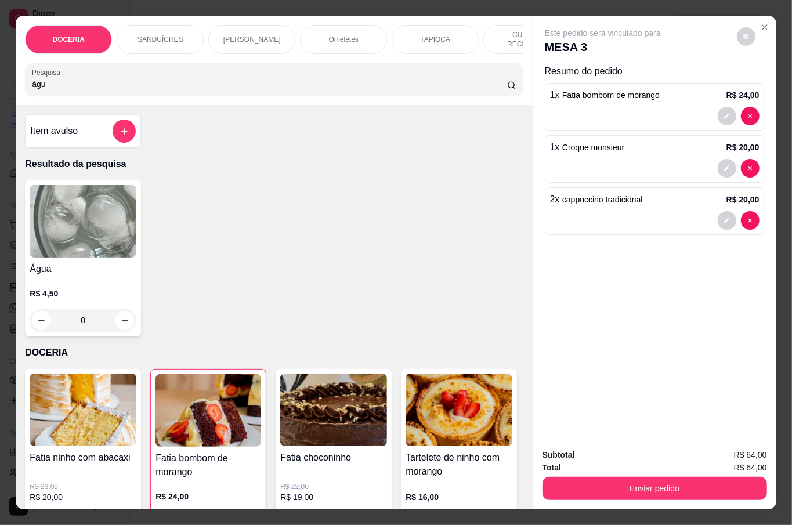
type input "águ"
click at [110, 262] on h4 "Água" at bounding box center [83, 269] width 107 height 14
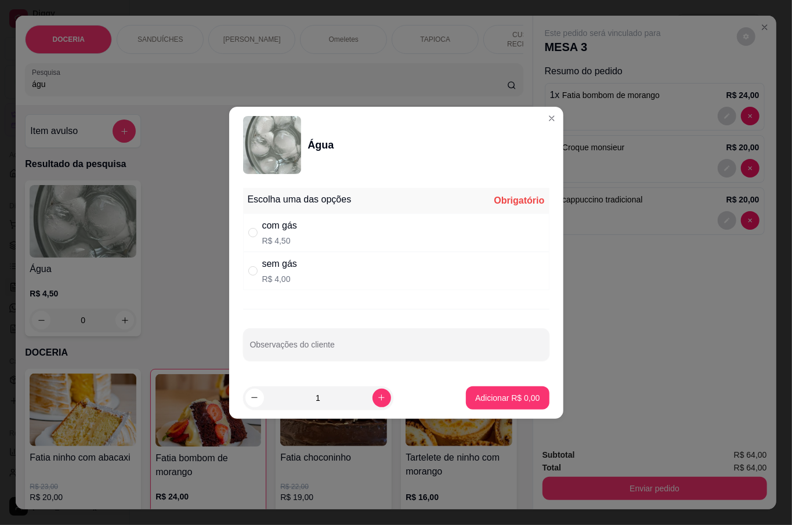
click at [305, 265] on div "sem gás R$ 4,00" at bounding box center [396, 271] width 306 height 38
radio input "true"
click at [484, 397] on p "Adicionar R$ 4,00" at bounding box center [507, 398] width 64 height 12
type input "1"
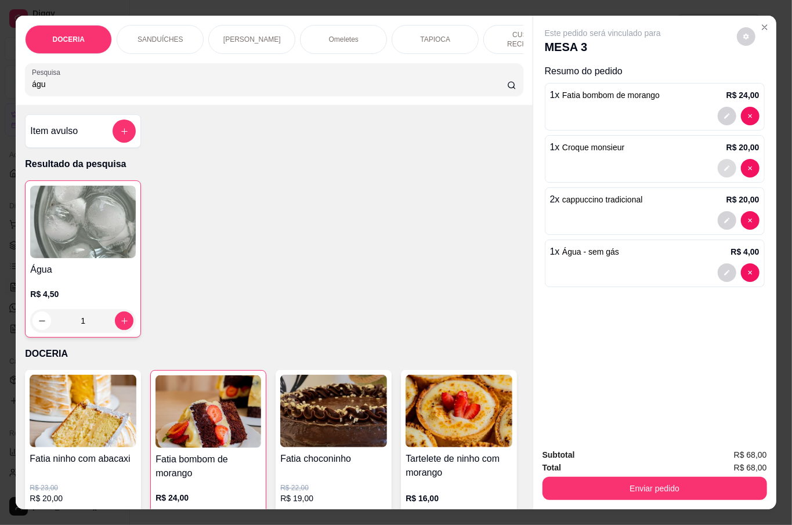
click at [724, 165] on icon "decrease-product-quantity" at bounding box center [727, 168] width 7 height 7
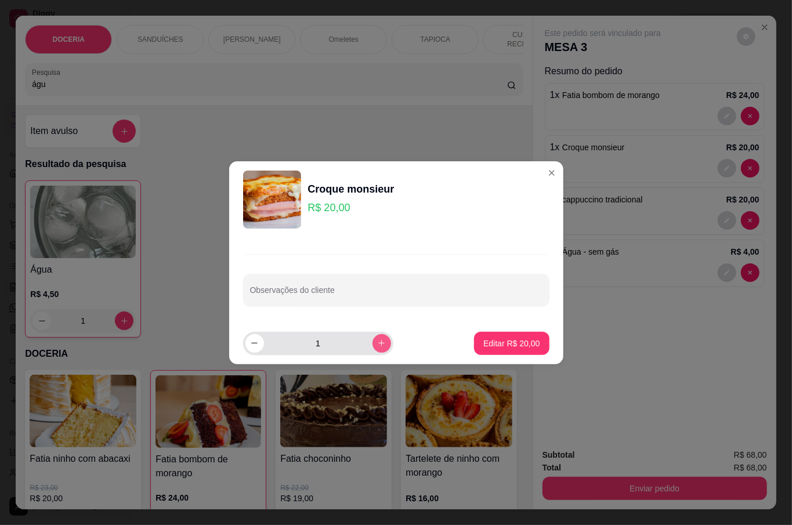
click at [378, 345] on icon "increase-product-quantity" at bounding box center [381, 343] width 9 height 9
type input "2"
click at [511, 344] on p "Editar R$ 40,00" at bounding box center [512, 344] width 56 height 12
type input "2"
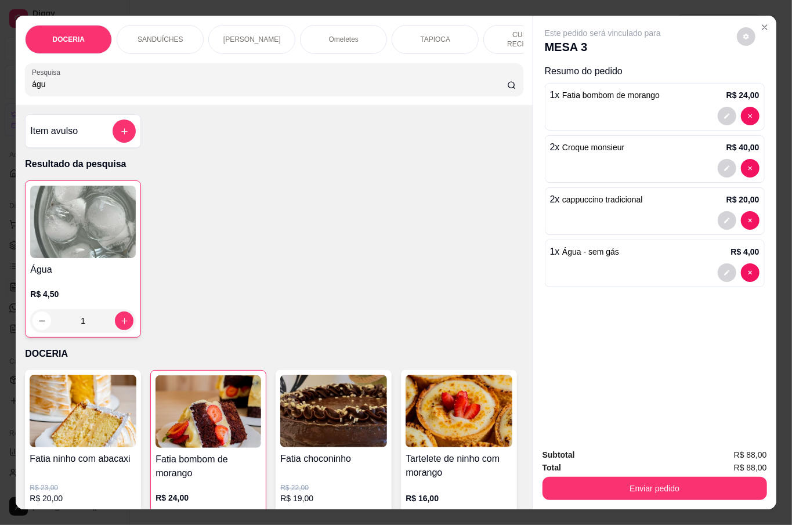
click at [724, 217] on icon "decrease-product-quantity" at bounding box center [727, 220] width 7 height 7
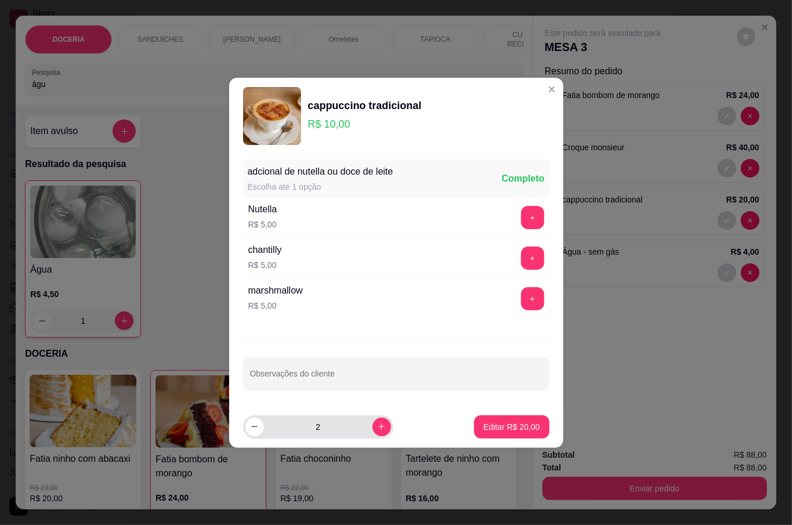
click at [257, 426] on icon "decrease-product-quantity" at bounding box center [254, 427] width 9 height 9
type input "1"
click at [493, 430] on p "Editar R$ 10,00" at bounding box center [512, 427] width 56 height 12
type input "1"
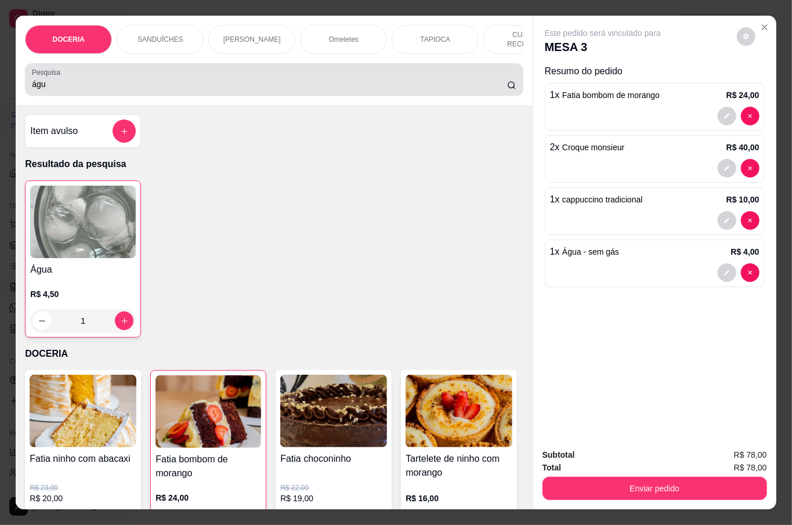
click at [142, 71] on div "águ" at bounding box center [274, 79] width 484 height 23
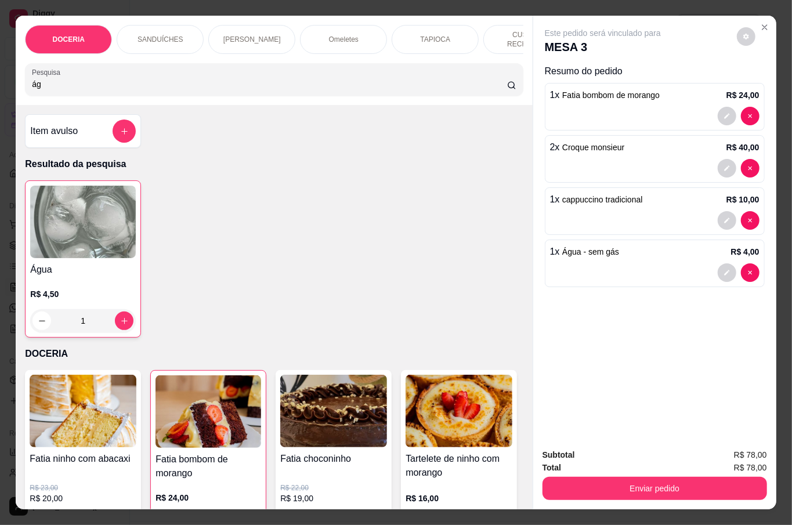
type input "á"
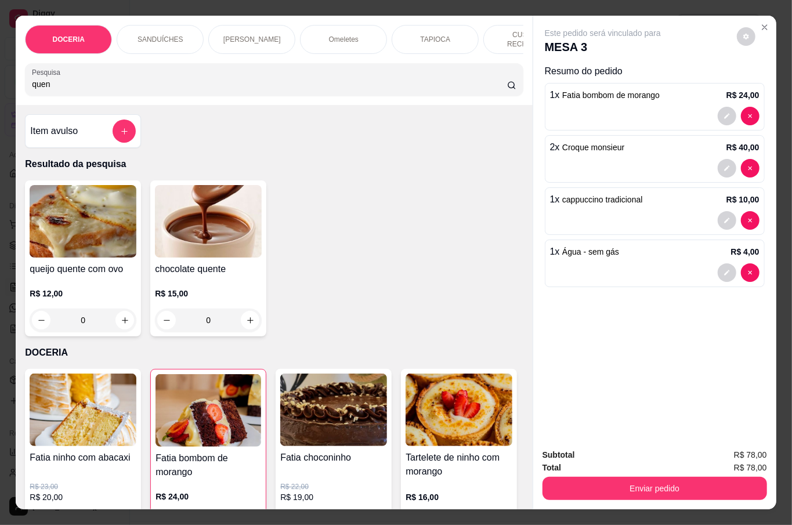
type input "quen"
click at [244, 319] on div "0" at bounding box center [208, 320] width 107 height 23
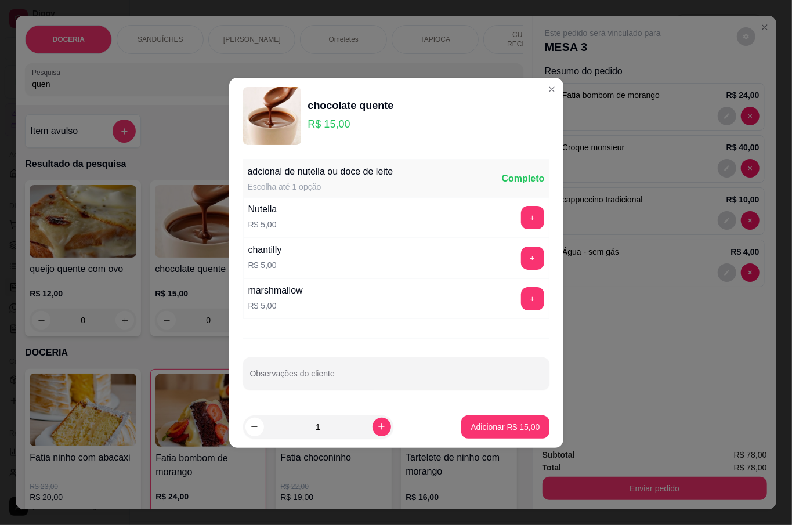
click at [514, 424] on p "Adicionar R$ 15,00" at bounding box center [505, 427] width 69 height 12
type input "1"
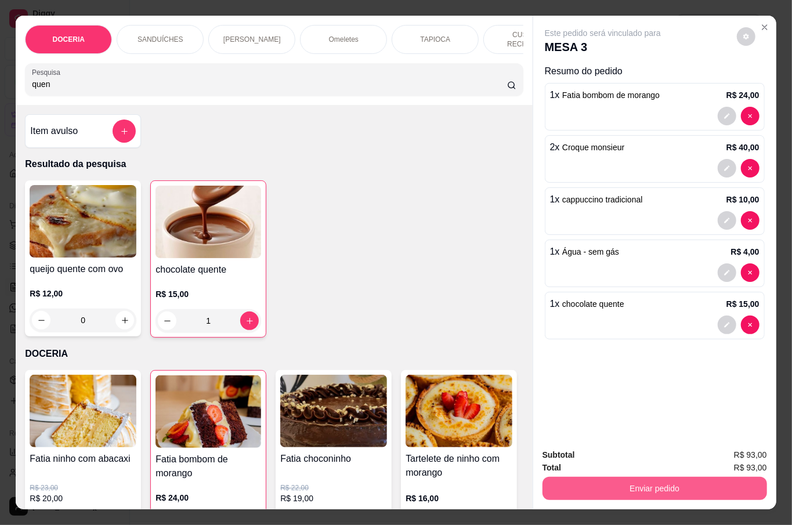
click at [645, 483] on button "Enviar pedido" at bounding box center [655, 488] width 225 height 23
click at [618, 453] on button "Não registrar e enviar pedido" at bounding box center [615, 454] width 121 height 22
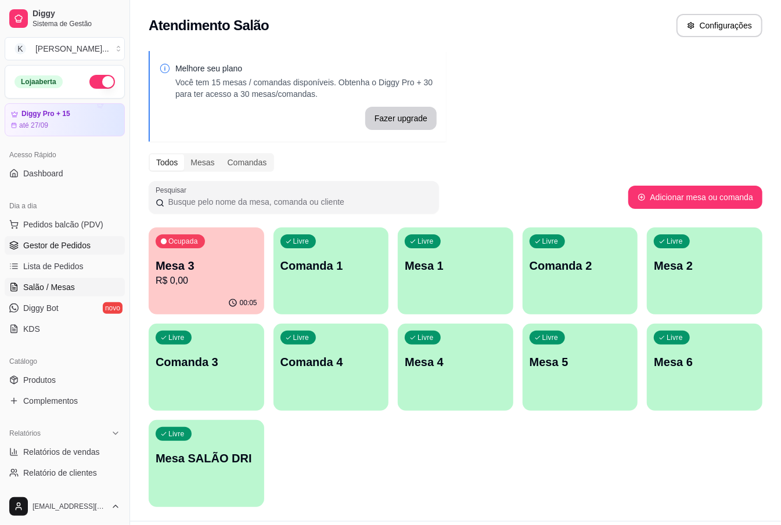
click at [82, 237] on link "Gestor de Pedidos" at bounding box center [65, 245] width 120 height 19
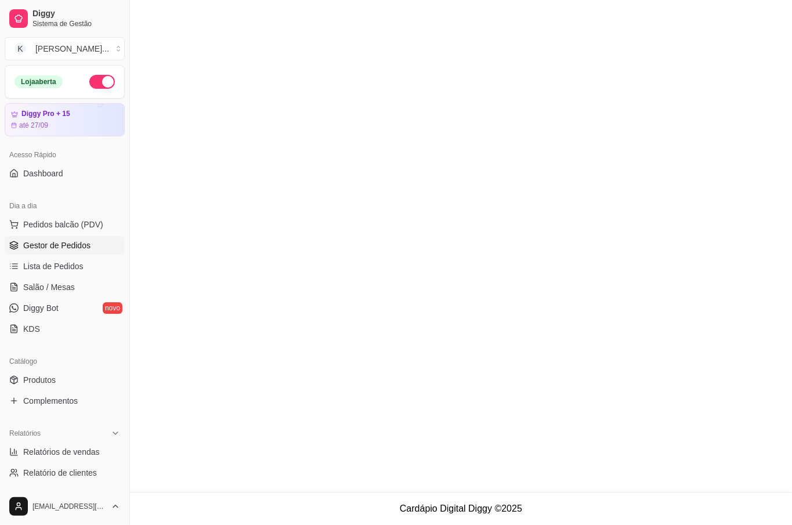
click at [207, 200] on main at bounding box center [461, 246] width 662 height 492
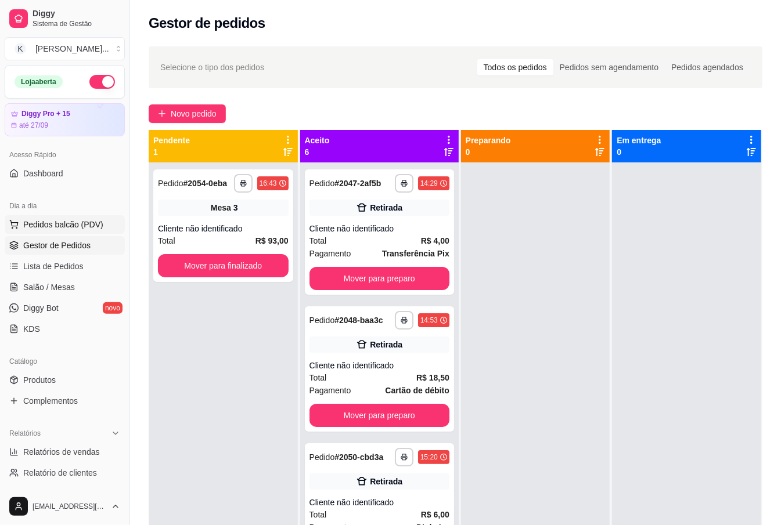
click at [89, 223] on span "Pedidos balcão (PDV)" at bounding box center [63, 225] width 80 height 12
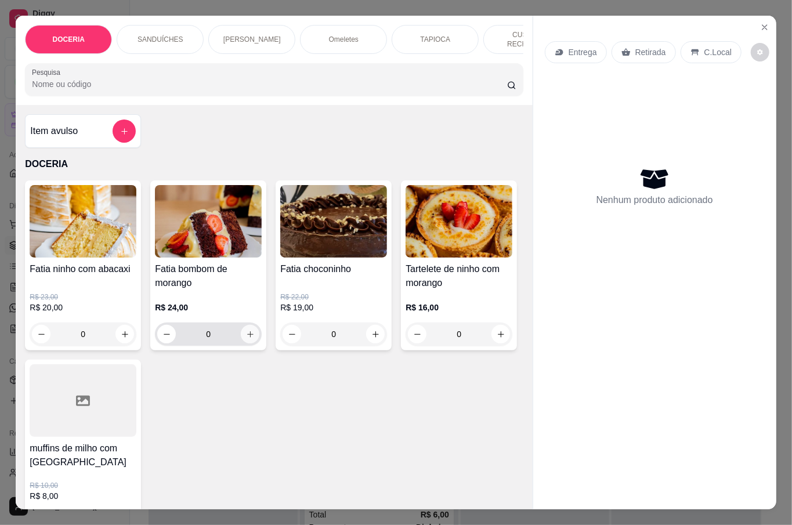
click at [246, 331] on icon "increase-product-quantity" at bounding box center [250, 334] width 9 height 9
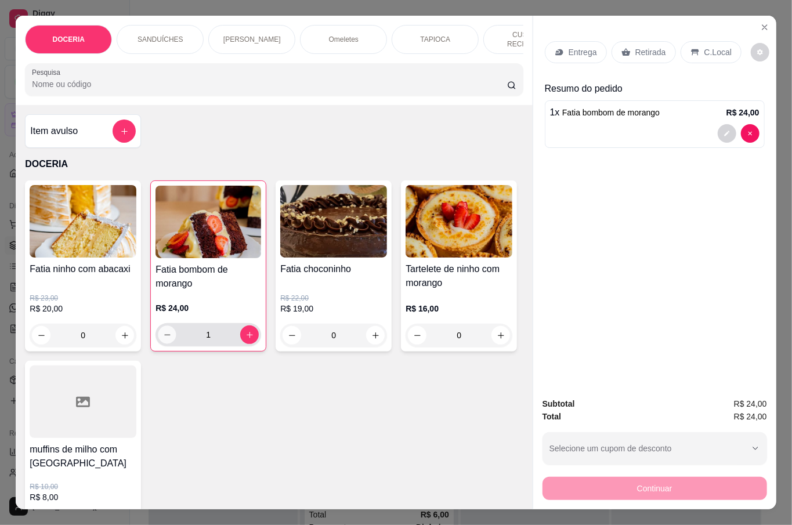
click at [167, 330] on button "decrease-product-quantity" at bounding box center [167, 335] width 18 height 18
type input "0"
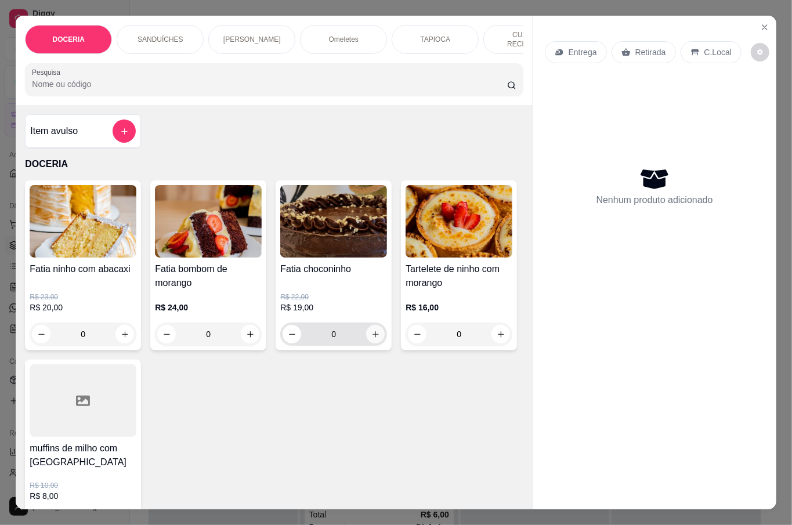
click at [371, 330] on icon "increase-product-quantity" at bounding box center [375, 334] width 9 height 9
type input "1"
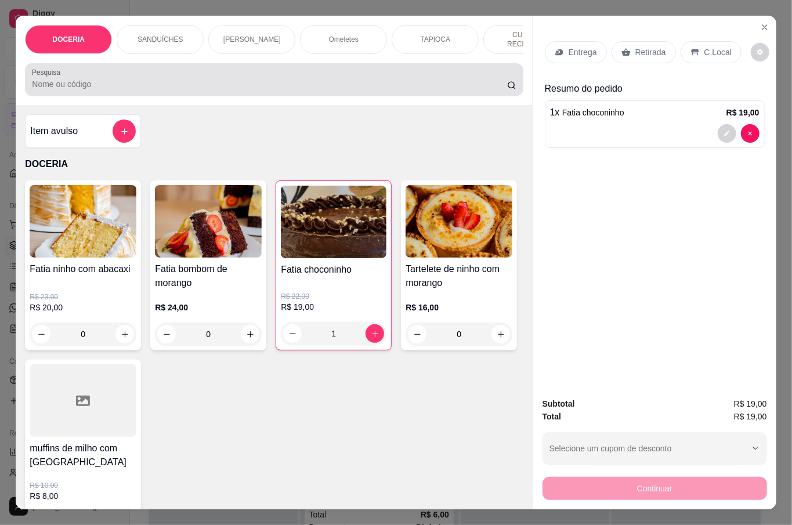
click at [219, 81] on input "Pesquisa" at bounding box center [269, 84] width 475 height 12
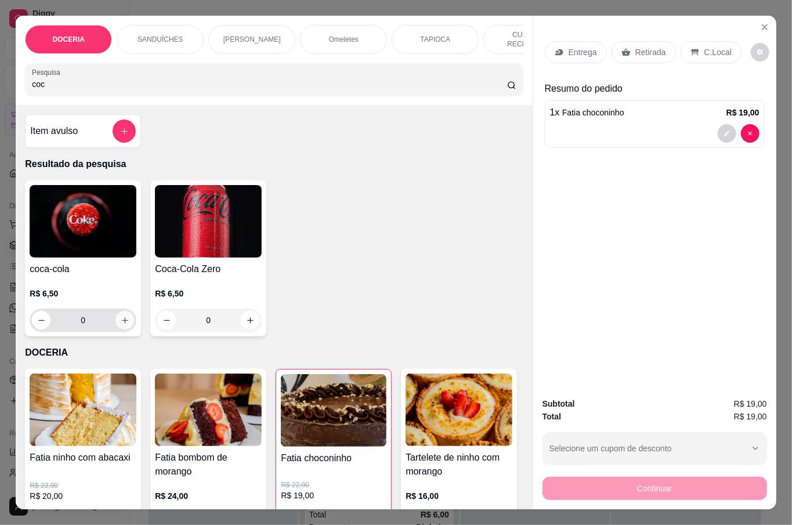
type input "coc"
click at [117, 312] on button "increase-product-quantity" at bounding box center [125, 321] width 18 height 18
type input "1"
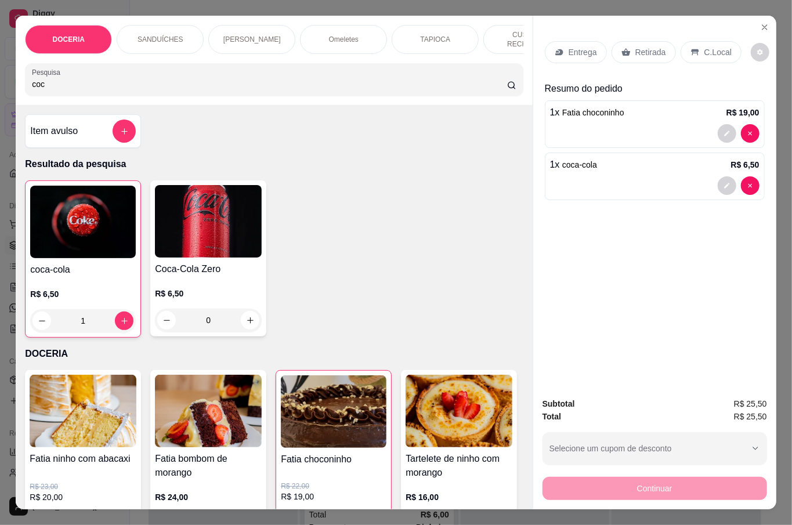
click at [688, 41] on div "C.Local" at bounding box center [711, 52] width 61 height 22
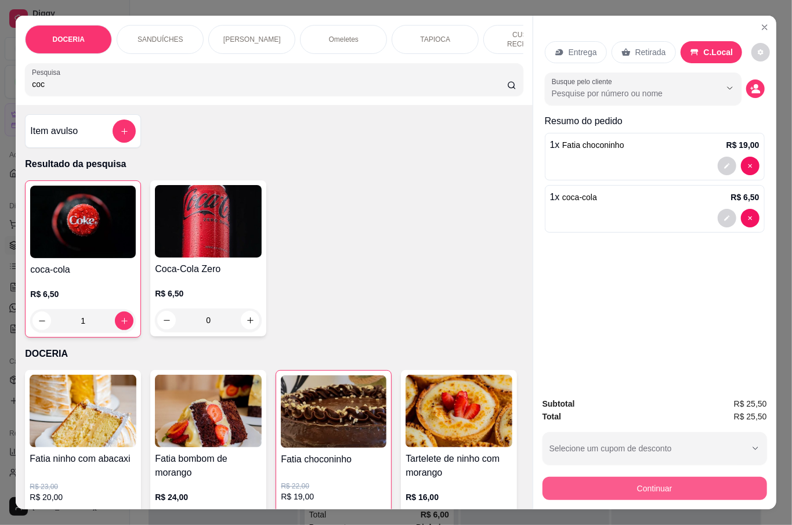
click at [630, 486] on button "Continuar" at bounding box center [655, 488] width 225 height 23
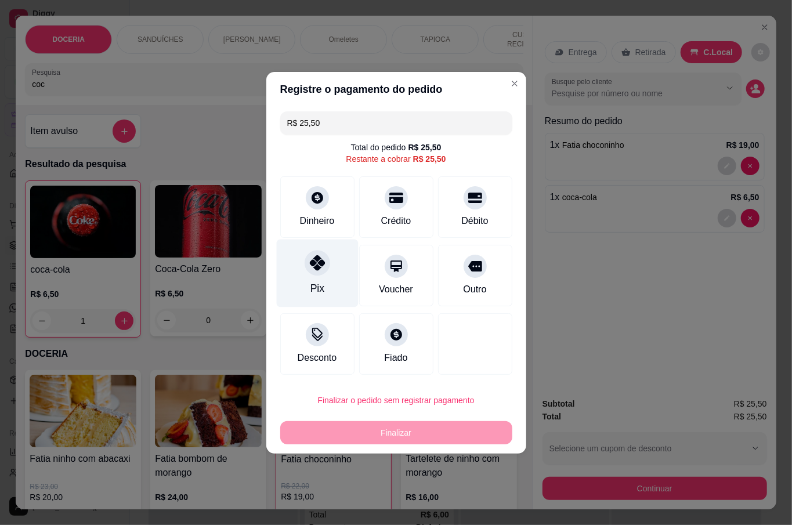
click at [327, 274] on div "Pix" at bounding box center [317, 273] width 82 height 68
type input "R$ 0,00"
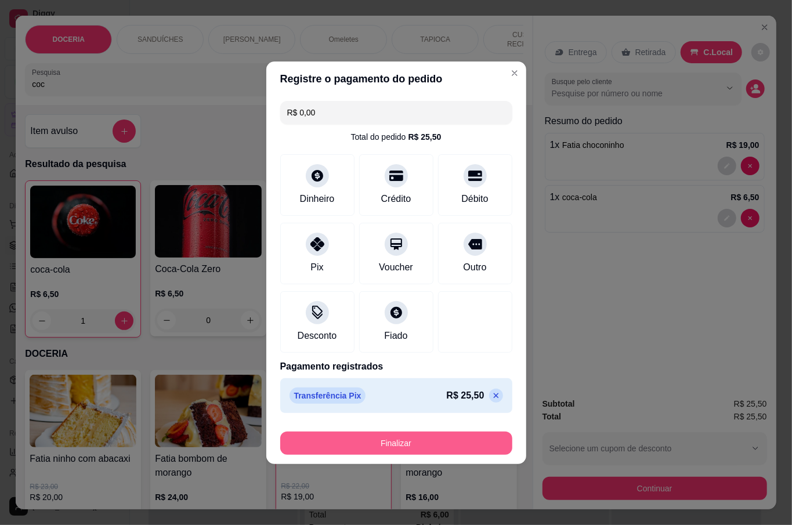
click at [406, 451] on button "Finalizar" at bounding box center [396, 443] width 232 height 23
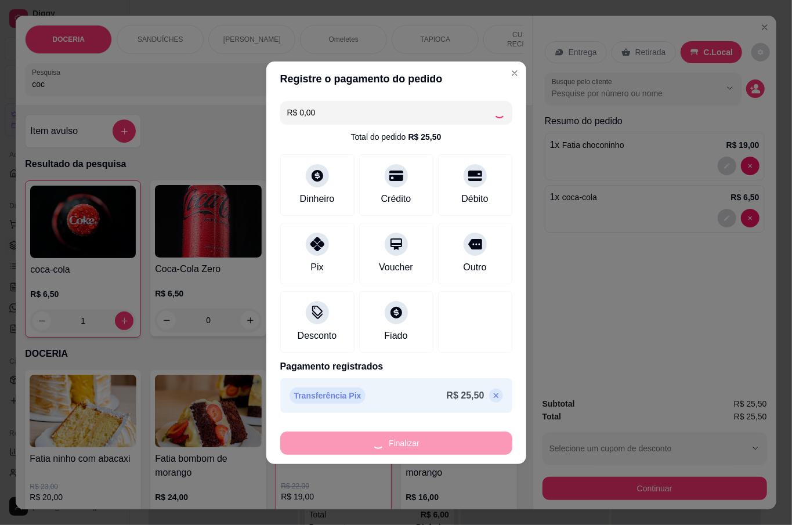
type input "0"
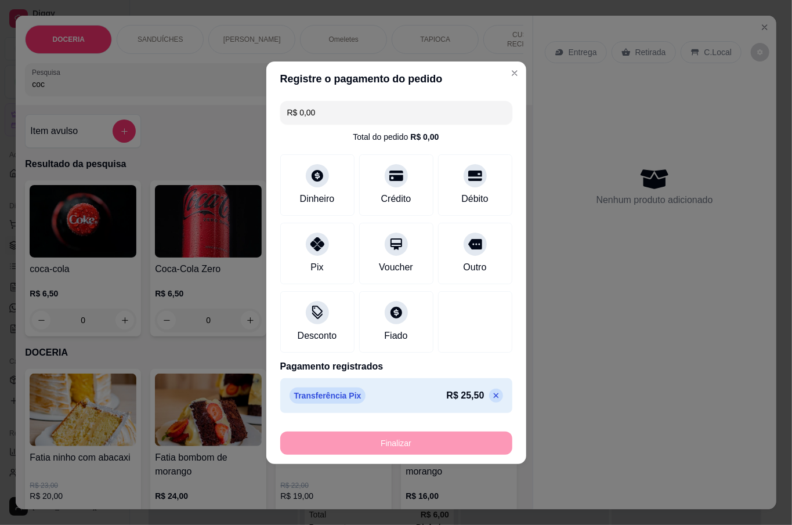
type input "-R$ 25,50"
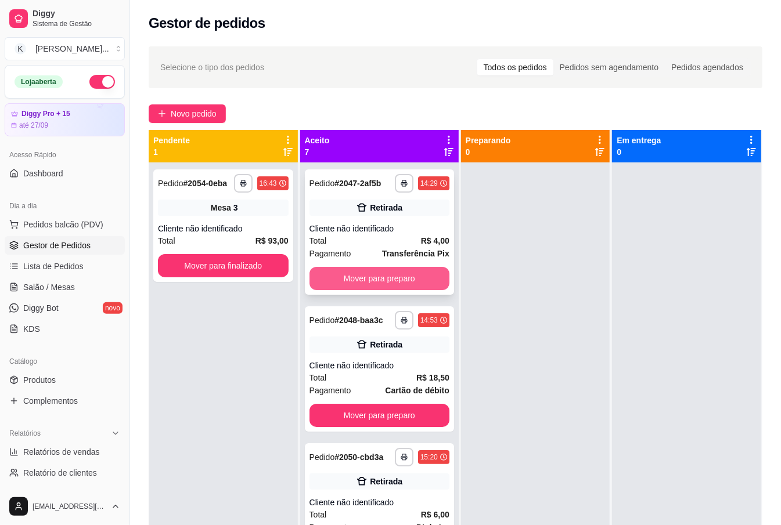
click at [355, 290] on button "Mover para preparo" at bounding box center [379, 278] width 140 height 23
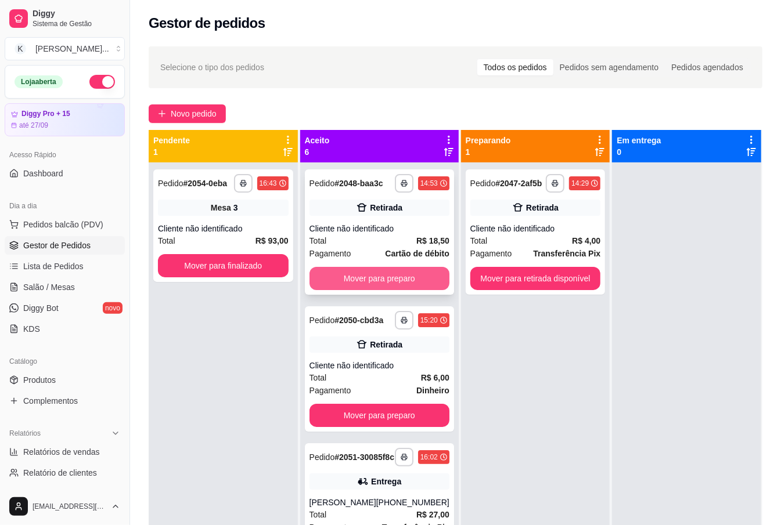
click at [402, 289] on button "Mover para preparo" at bounding box center [379, 278] width 140 height 23
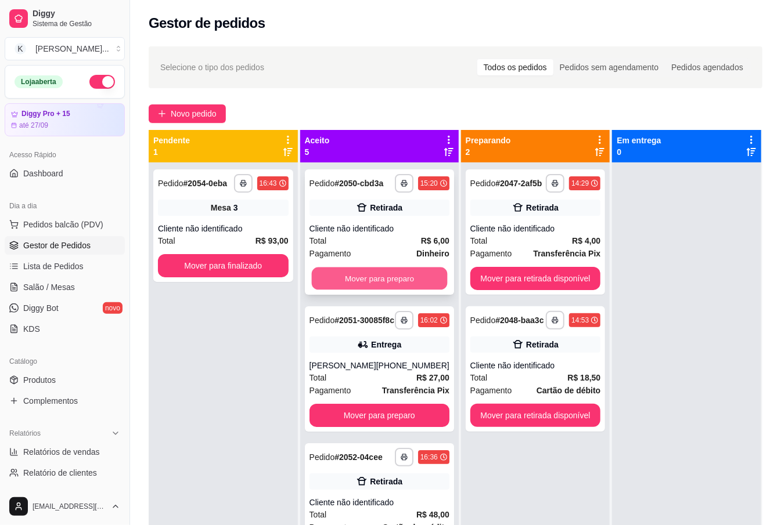
click at [405, 289] on button "Mover para preparo" at bounding box center [379, 279] width 136 height 23
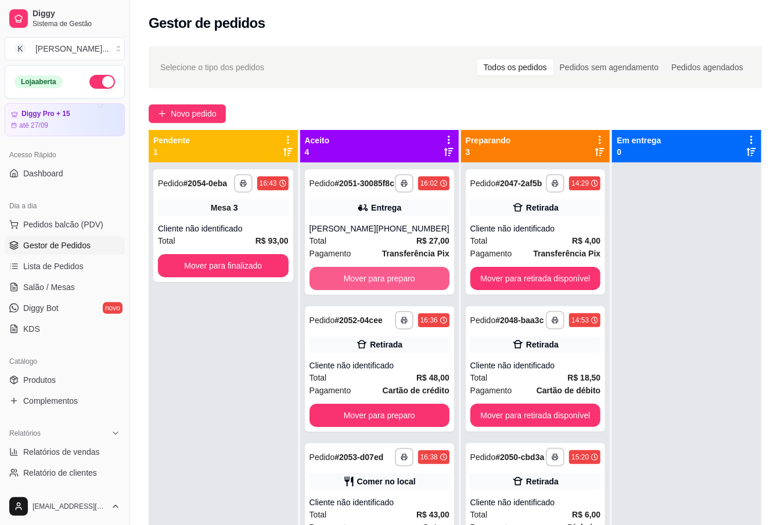
click at [405, 289] on button "Mover para preparo" at bounding box center [379, 278] width 140 height 23
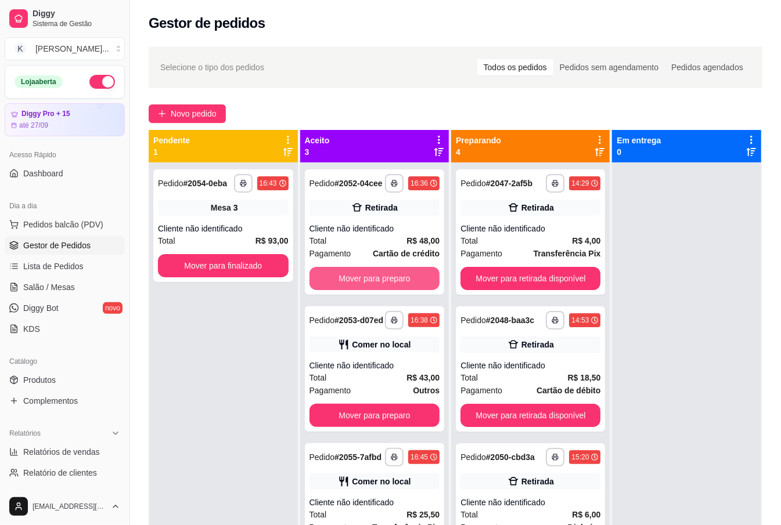
click at [407, 286] on button "Mover para preparo" at bounding box center [374, 278] width 131 height 23
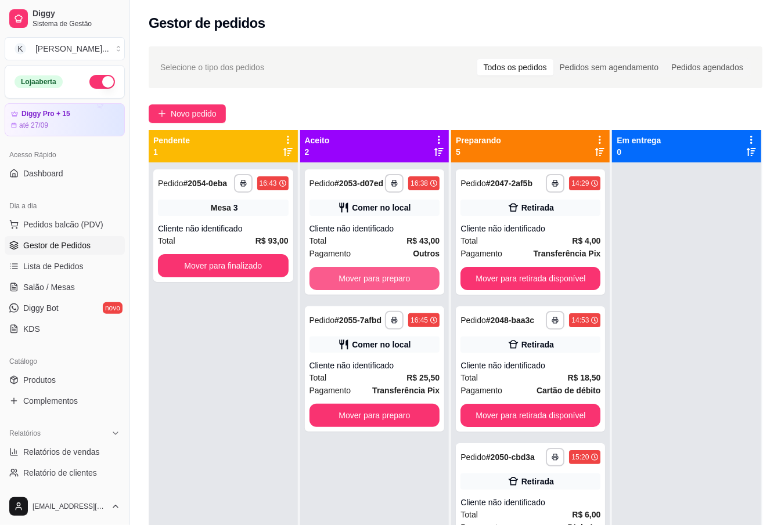
click at [407, 286] on button "Mover para preparo" at bounding box center [374, 278] width 131 height 23
click at [410, 287] on div "Mover para preparo" at bounding box center [374, 278] width 131 height 23
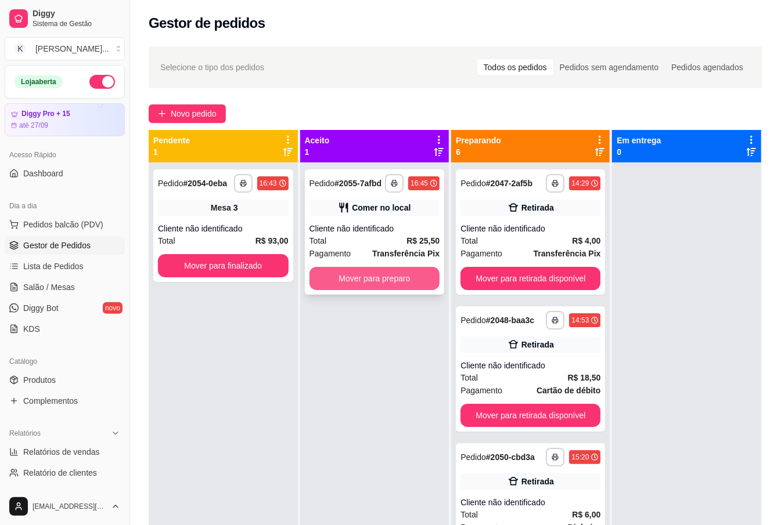
click at [383, 286] on button "Mover para preparo" at bounding box center [374, 278] width 131 height 23
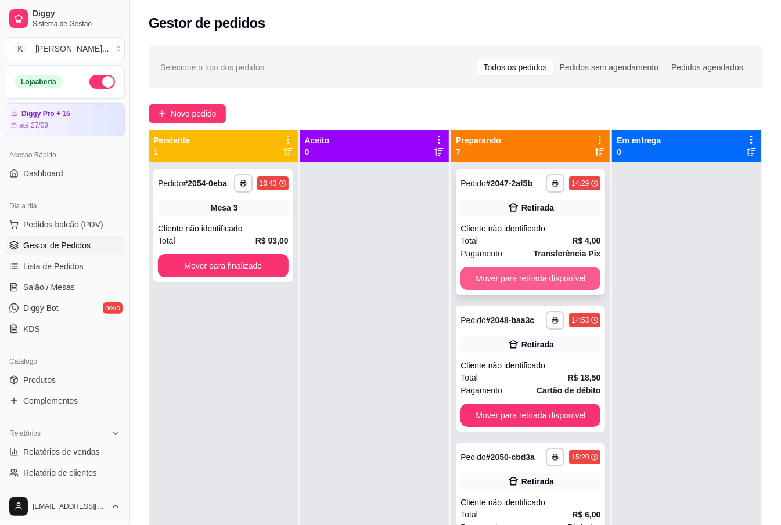
click at [486, 283] on button "Mover para retirada disponível" at bounding box center [530, 278] width 140 height 23
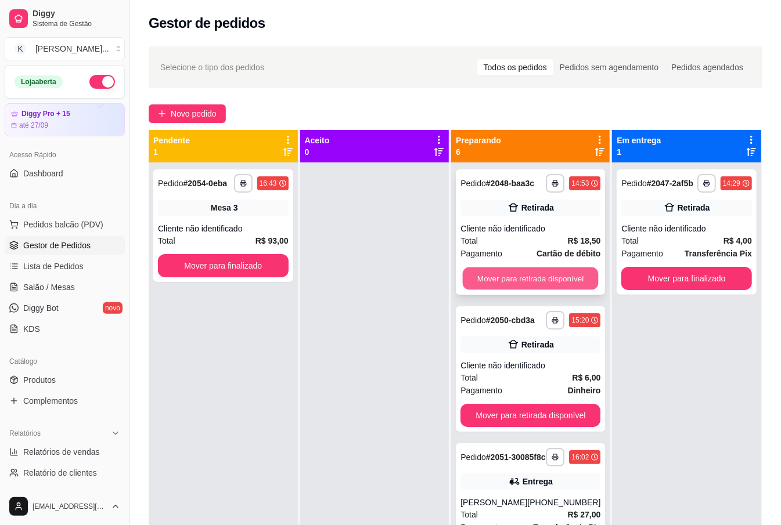
click at [572, 290] on button "Mover para retirada disponível" at bounding box center [531, 279] width 136 height 23
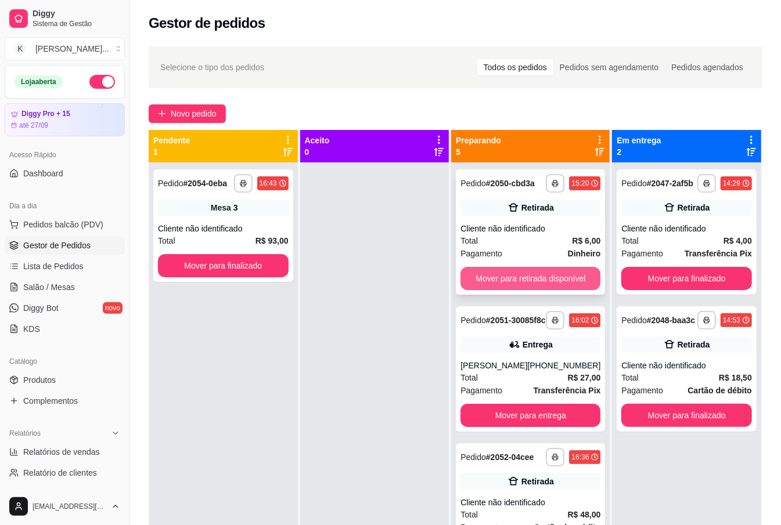
click at [567, 290] on button "Mover para retirada disponível" at bounding box center [530, 278] width 140 height 23
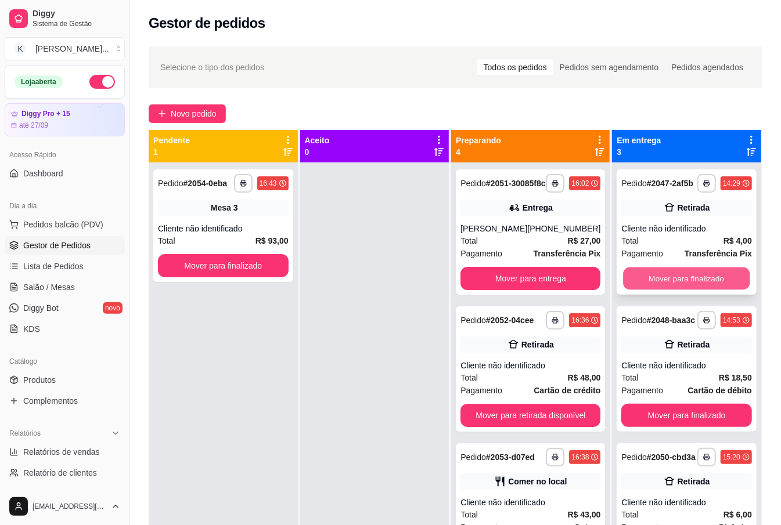
click at [637, 290] on button "Mover para finalizado" at bounding box center [686, 279] width 127 height 23
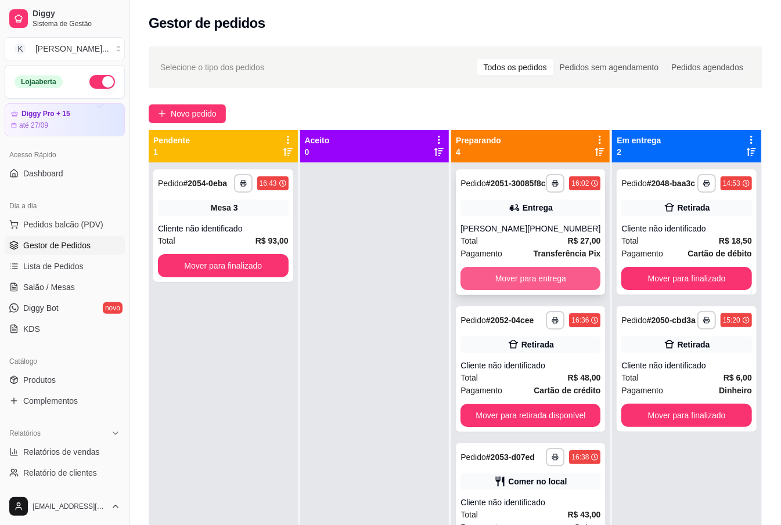
click at [562, 290] on button "Mover para entrega" at bounding box center [530, 278] width 140 height 23
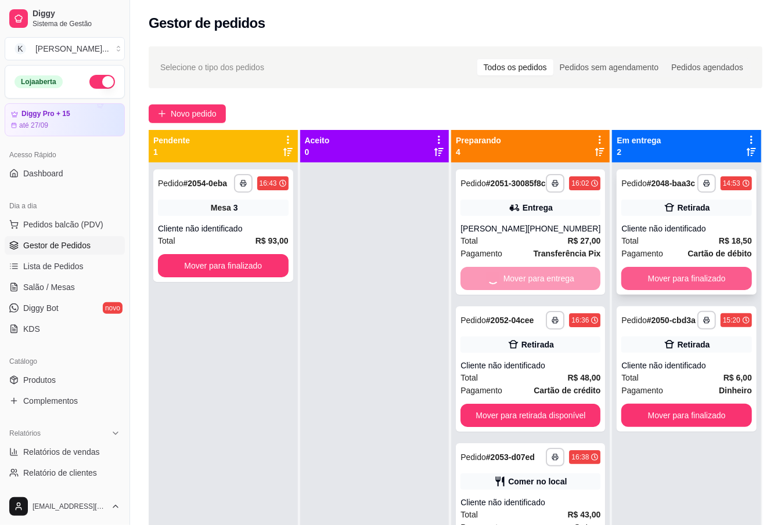
click at [634, 284] on button "Mover para finalizado" at bounding box center [686, 278] width 131 height 23
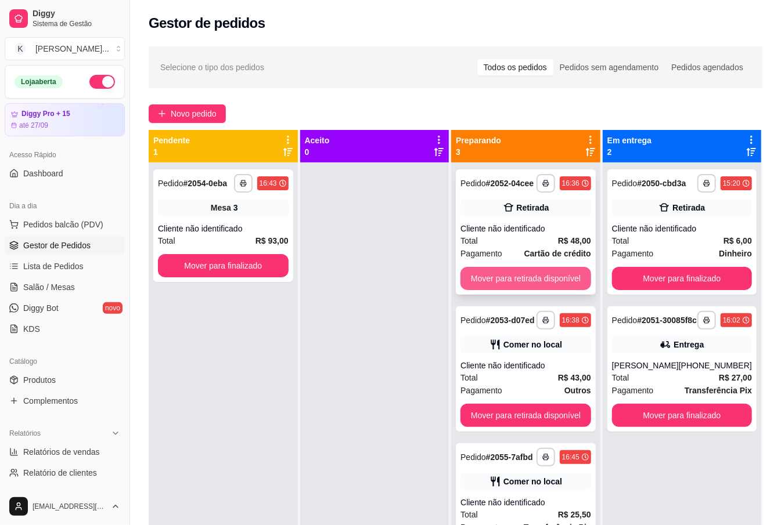
click at [556, 282] on button "Mover para retirada disponível" at bounding box center [525, 278] width 131 height 23
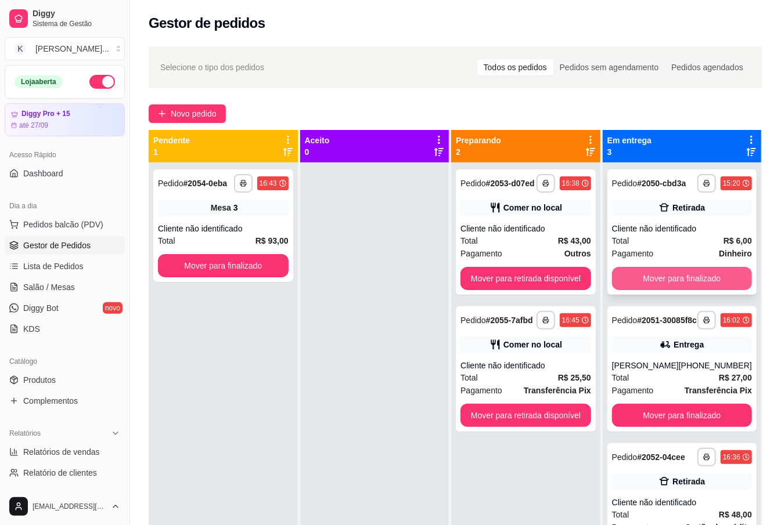
click at [632, 277] on button "Mover para finalizado" at bounding box center [682, 278] width 140 height 23
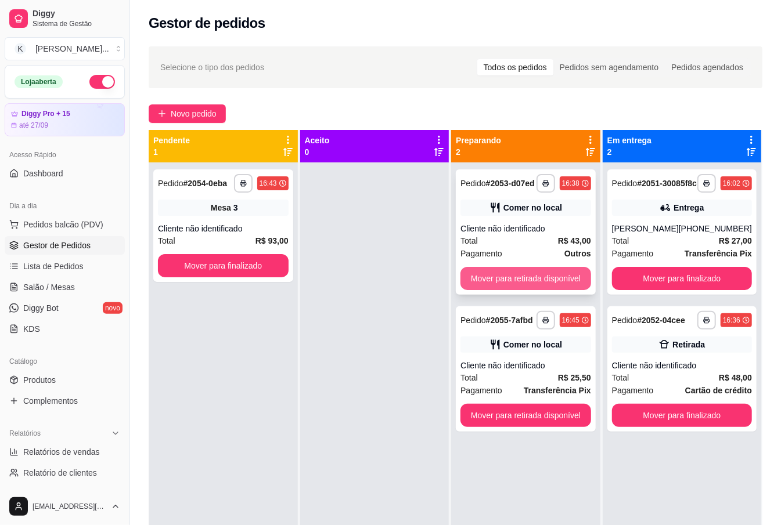
click at [563, 283] on button "Mover para retirada disponível" at bounding box center [525, 278] width 131 height 23
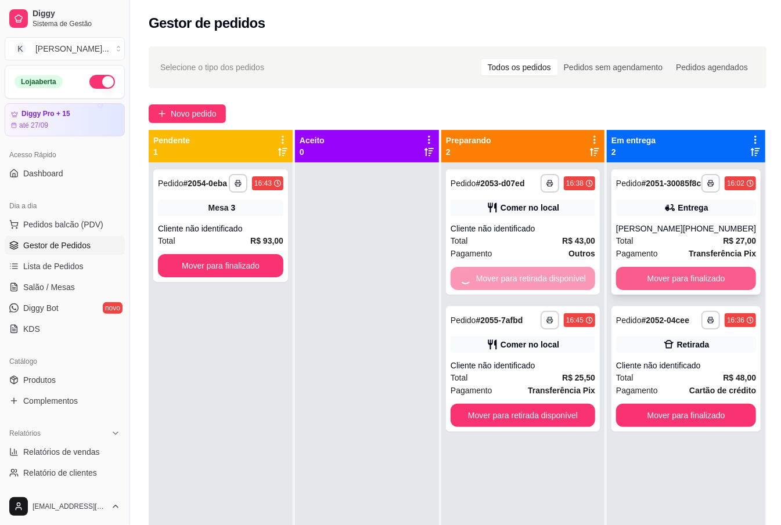
click at [629, 284] on button "Mover para finalizado" at bounding box center [686, 278] width 140 height 23
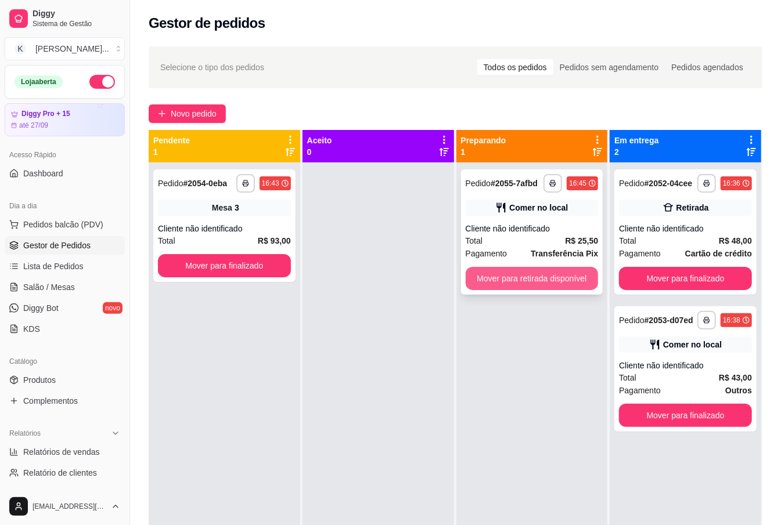
click at [582, 281] on button "Mover para retirada disponível" at bounding box center [532, 278] width 133 height 23
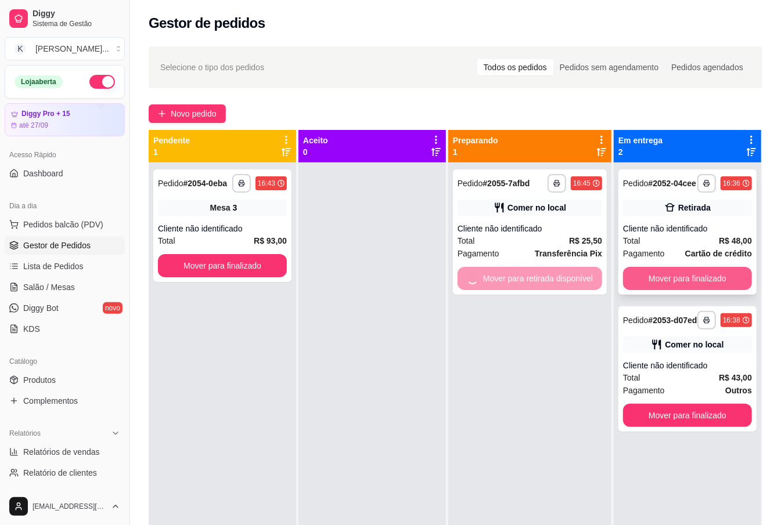
click at [638, 281] on button "Mover para finalizado" at bounding box center [687, 278] width 129 height 23
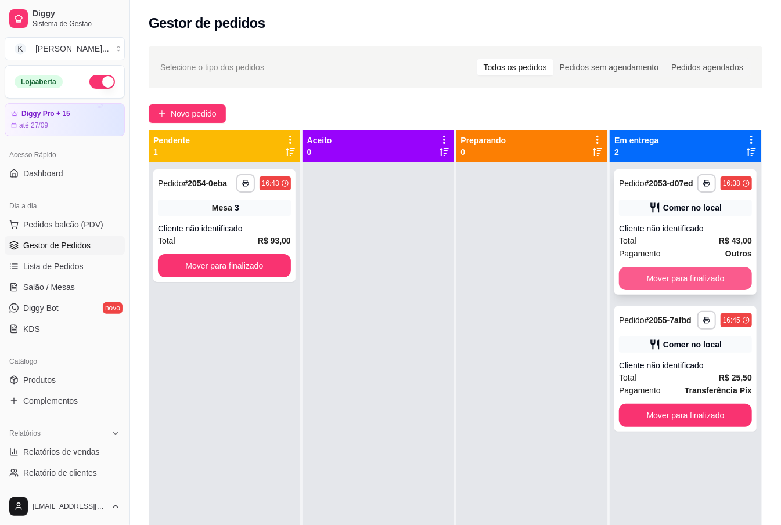
click at [637, 275] on button "Mover para finalizado" at bounding box center [685, 278] width 133 height 23
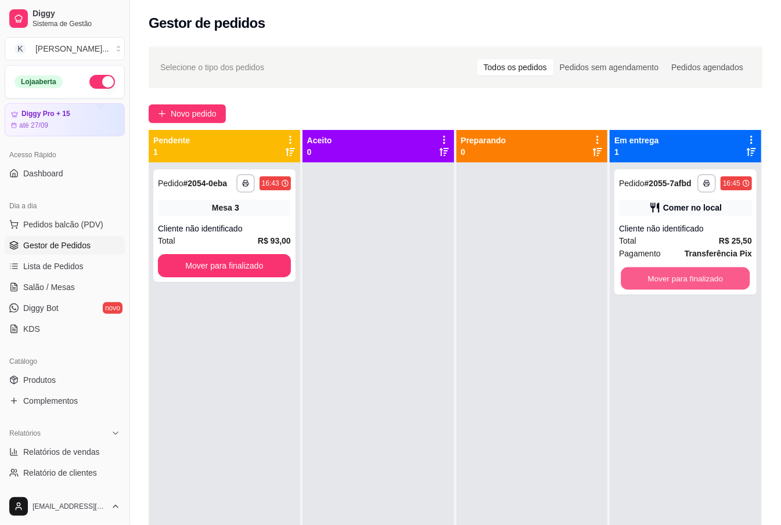
click at [637, 276] on button "Mover para finalizado" at bounding box center [685, 279] width 129 height 23
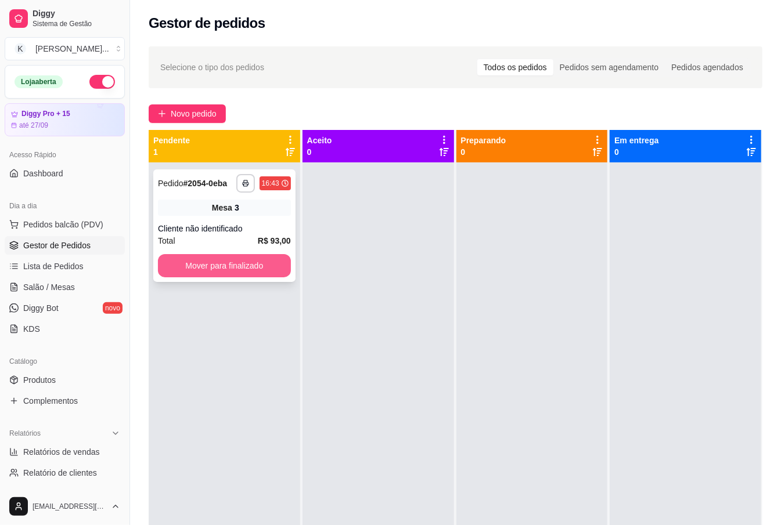
click at [240, 264] on button "Mover para finalizado" at bounding box center [224, 265] width 133 height 23
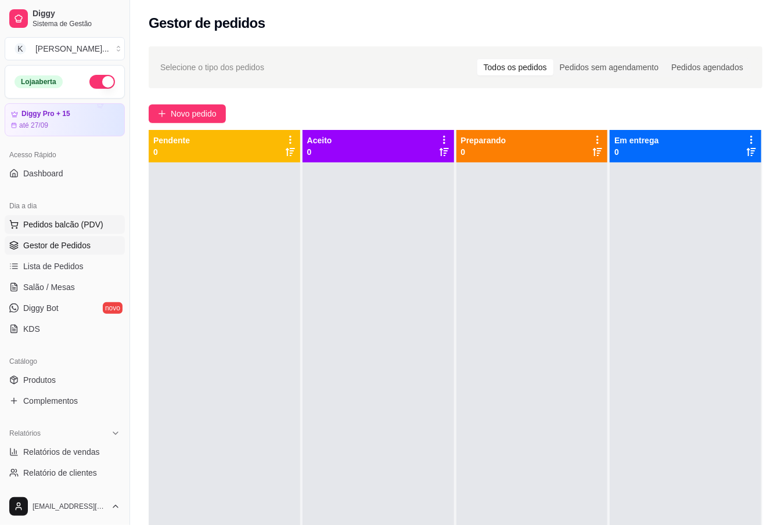
click at [81, 226] on span "Pedidos balcão (PDV)" at bounding box center [63, 225] width 80 height 12
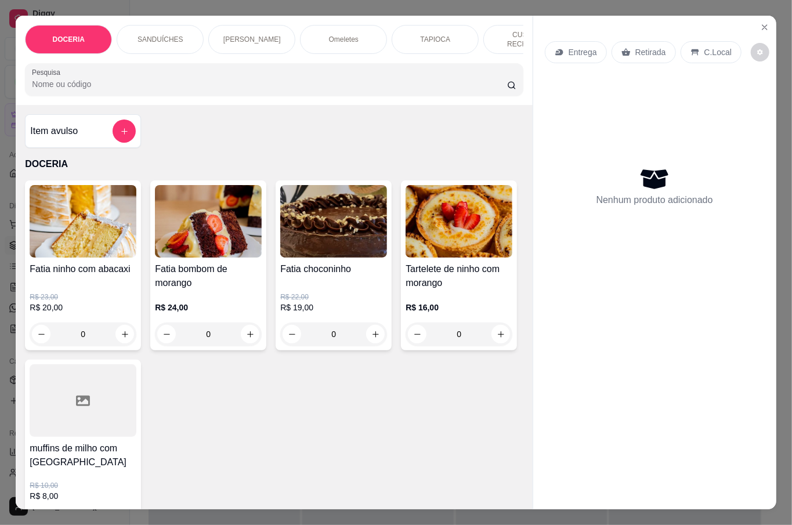
click at [237, 86] on input "Pesquisa" at bounding box center [269, 84] width 475 height 12
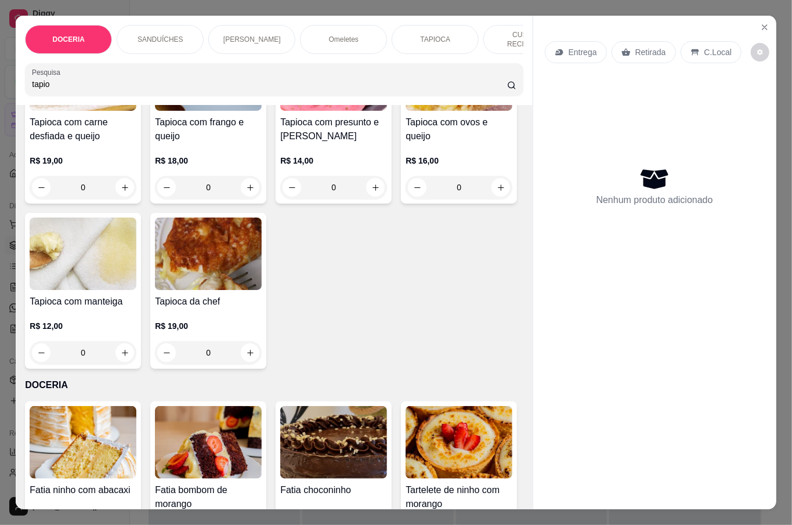
scroll to position [154, 0]
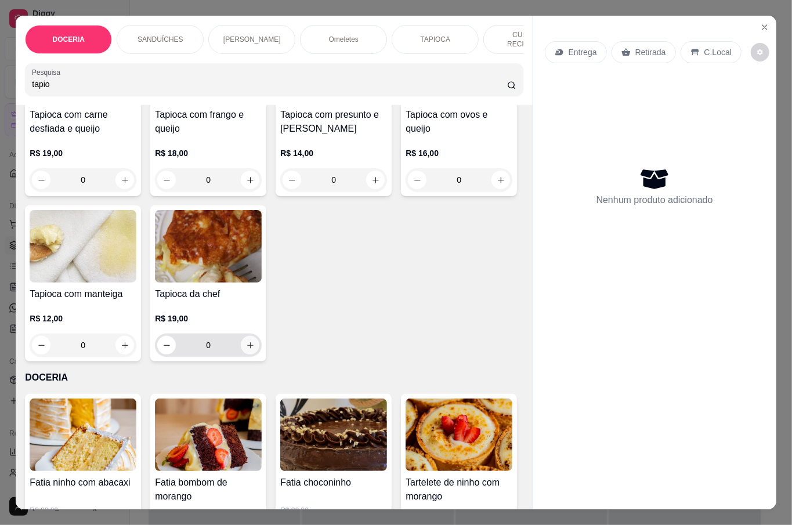
type input "tapio"
click at [255, 342] on icon "increase-product-quantity" at bounding box center [250, 345] width 9 height 9
type input "1"
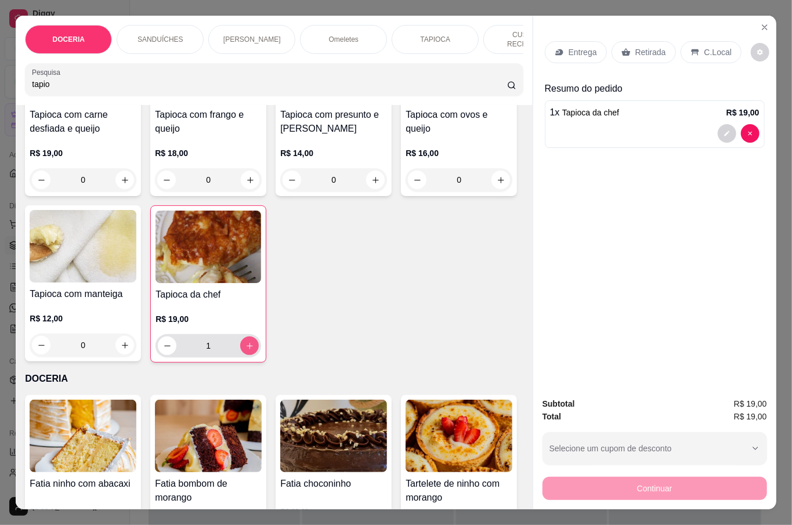
click at [259, 341] on button "increase-product-quantity" at bounding box center [249, 346] width 19 height 19
type input "2"
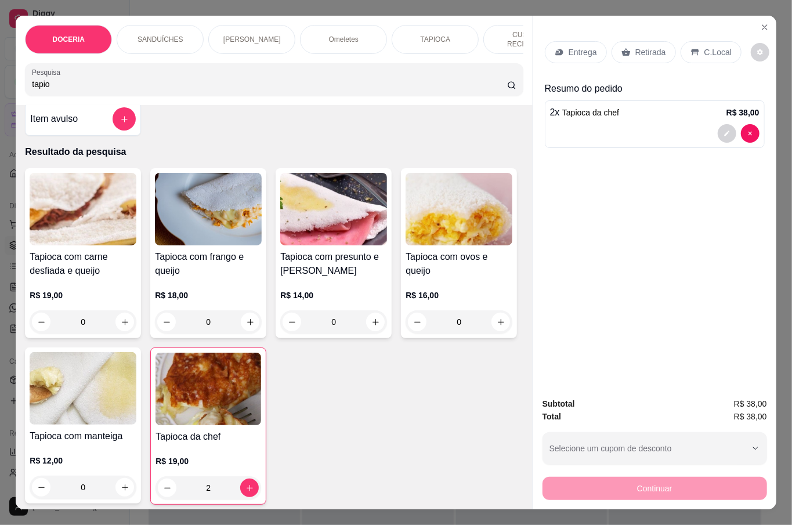
scroll to position [0, 0]
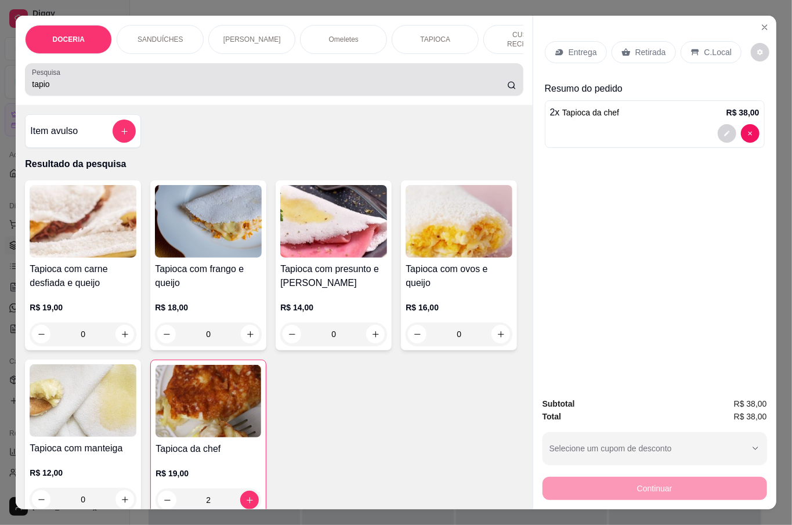
click at [284, 85] on input "tapio" at bounding box center [269, 84] width 475 height 12
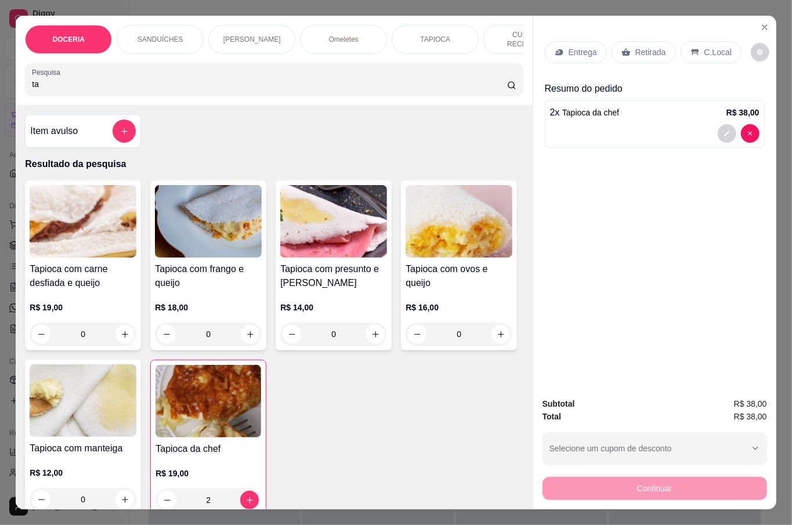
type input "t"
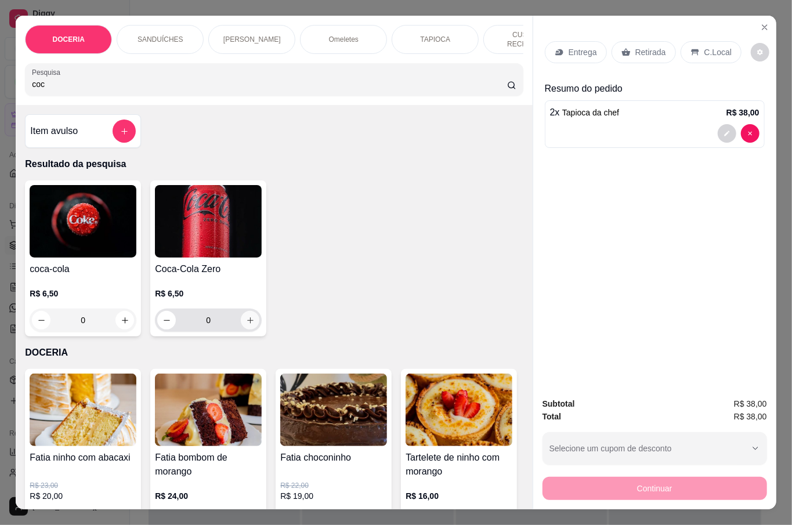
type input "coc"
click at [247, 316] on icon "increase-product-quantity" at bounding box center [250, 320] width 9 height 9
type input "1"
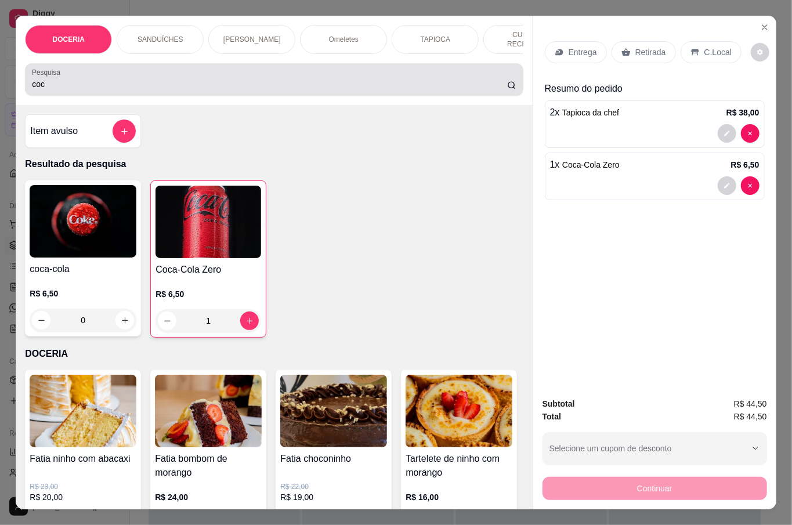
click at [63, 80] on input "coc" at bounding box center [269, 84] width 475 height 12
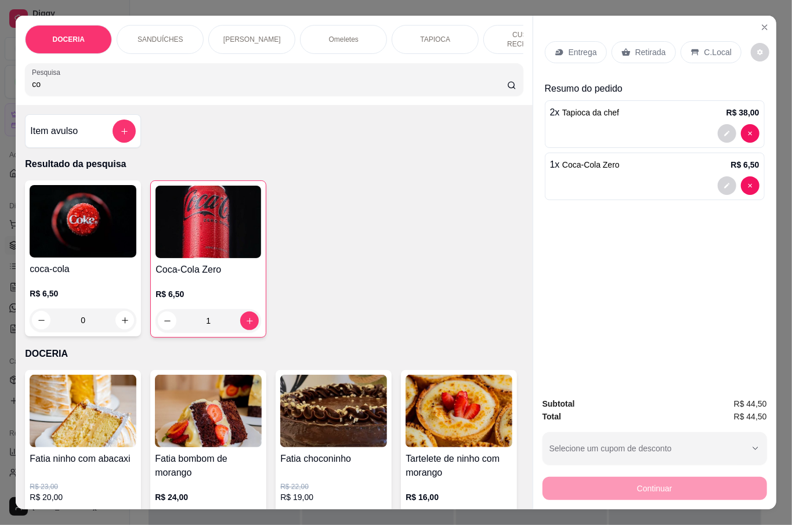
type input "c"
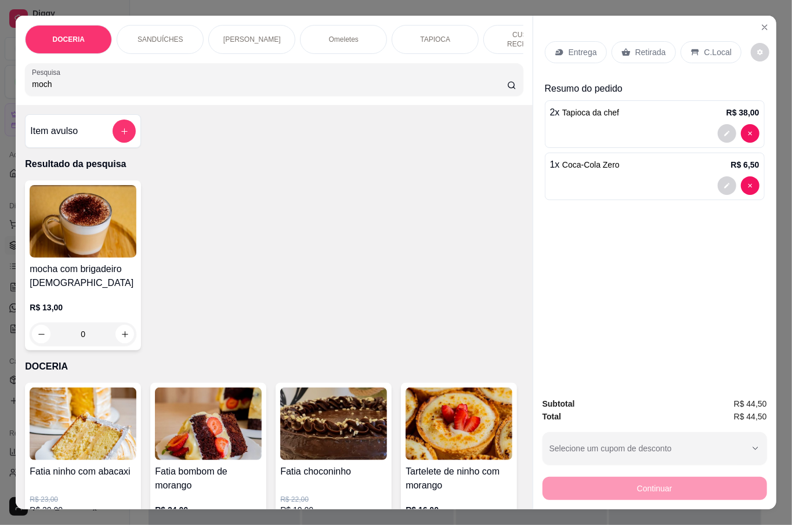
type input "moch"
click at [120, 331] on div "0" at bounding box center [83, 334] width 107 height 23
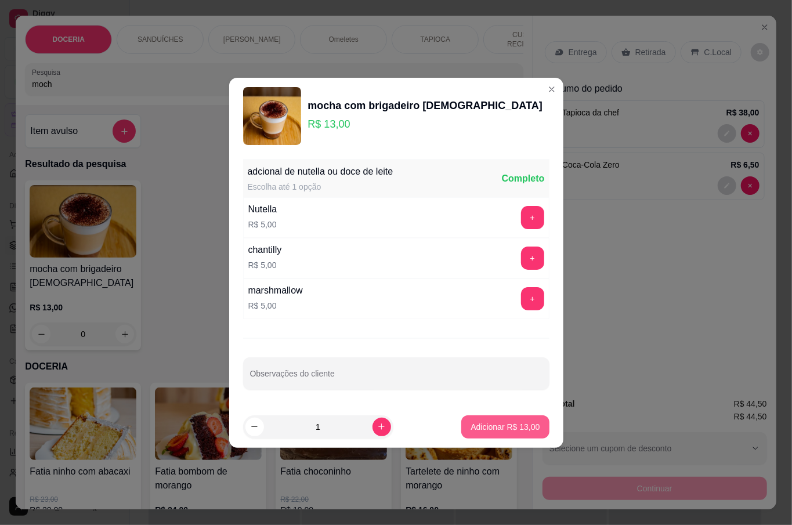
click at [488, 425] on p "Adicionar R$ 13,00" at bounding box center [505, 427] width 69 height 12
type input "1"
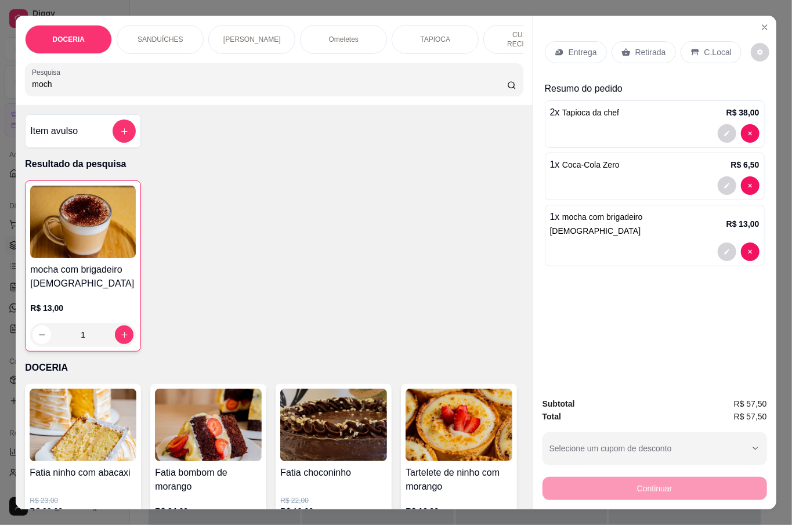
click at [691, 50] on icon at bounding box center [695, 52] width 9 height 9
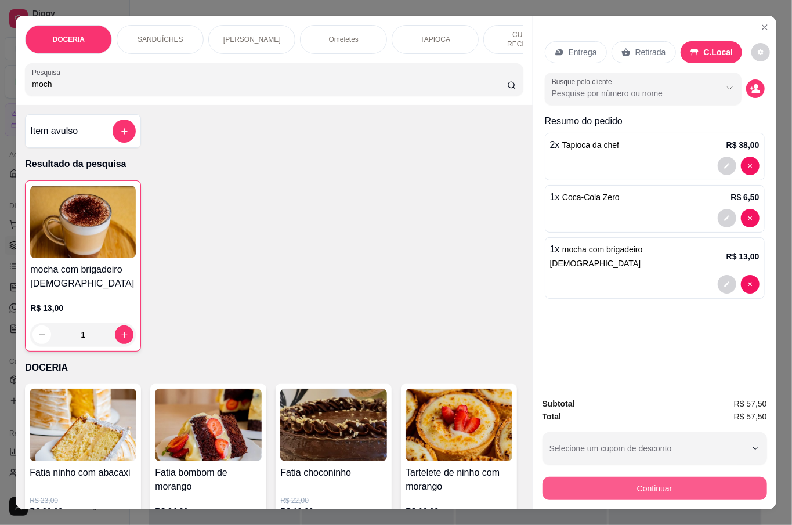
click at [722, 481] on button "Continuar" at bounding box center [655, 488] width 225 height 23
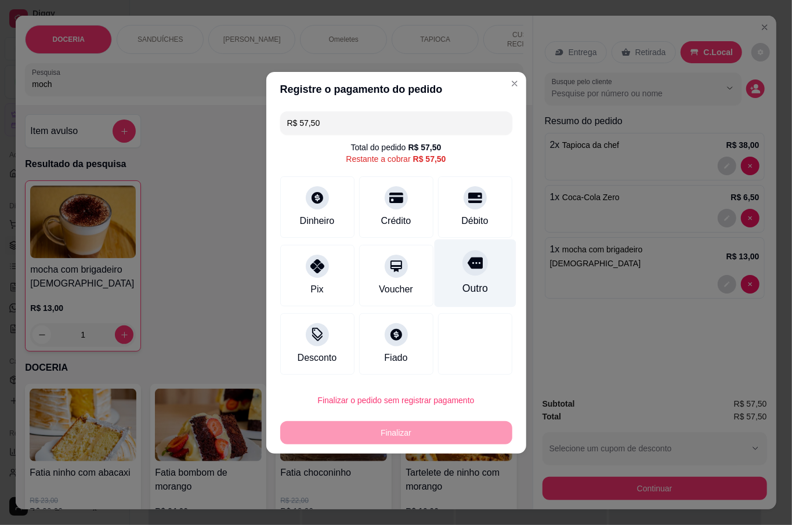
click at [475, 279] on div "Outro" at bounding box center [475, 273] width 82 height 68
type input "R$ 0,00"
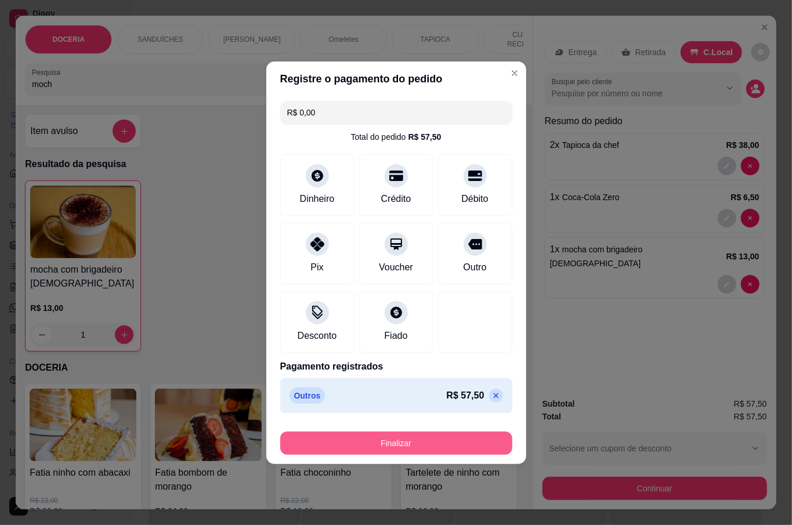
click at [468, 449] on button "Finalizar" at bounding box center [396, 443] width 232 height 23
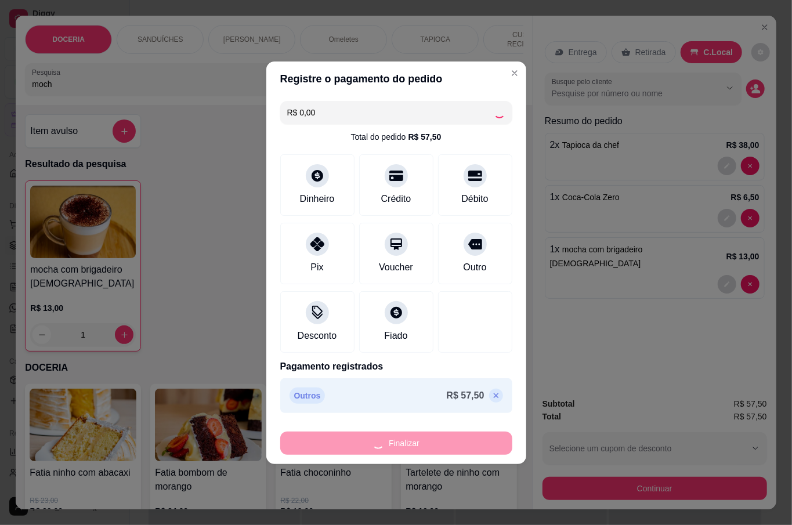
type input "0"
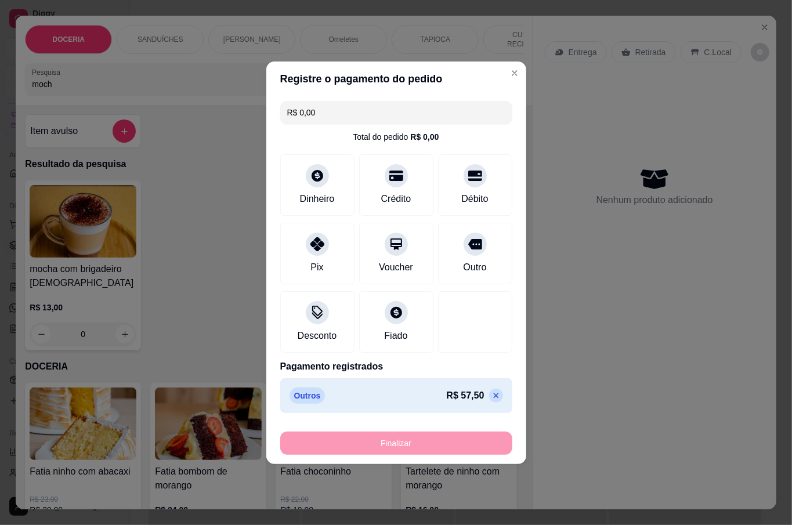
type input "-R$ 57,50"
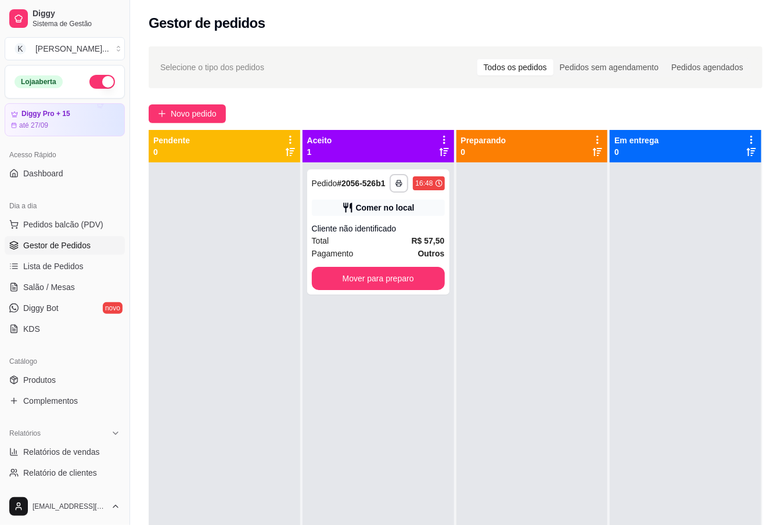
click at [464, 442] on div at bounding box center [531, 425] width 151 height 525
click at [84, 221] on span "Pedidos balcão (PDV)" at bounding box center [63, 225] width 80 height 12
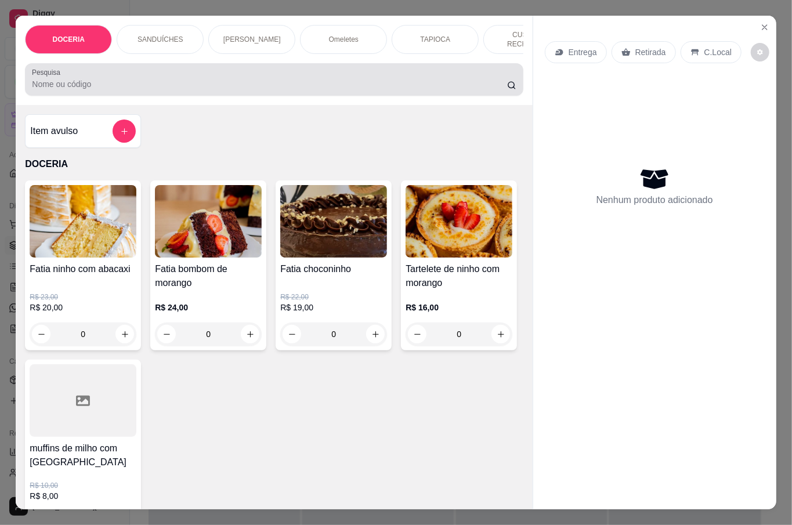
click at [169, 72] on div at bounding box center [274, 79] width 484 height 23
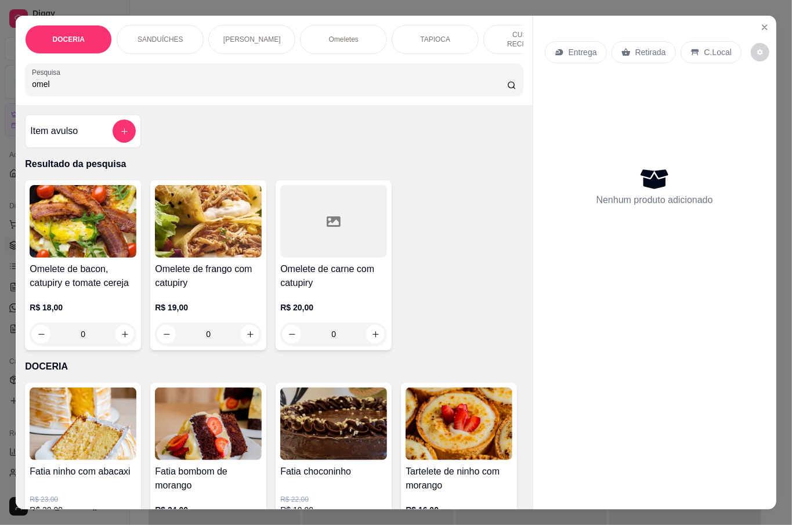
type input "omel"
click at [367, 331] on div "0" at bounding box center [333, 334] width 107 height 23
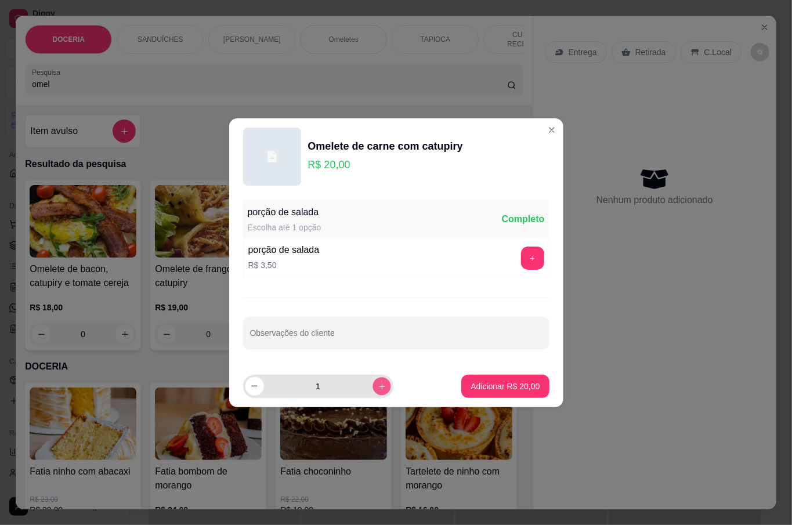
click at [377, 385] on icon "increase-product-quantity" at bounding box center [381, 386] width 9 height 9
type input "2"
click at [488, 377] on button "Adicionar R$ 40,00" at bounding box center [505, 386] width 88 height 23
type input "2"
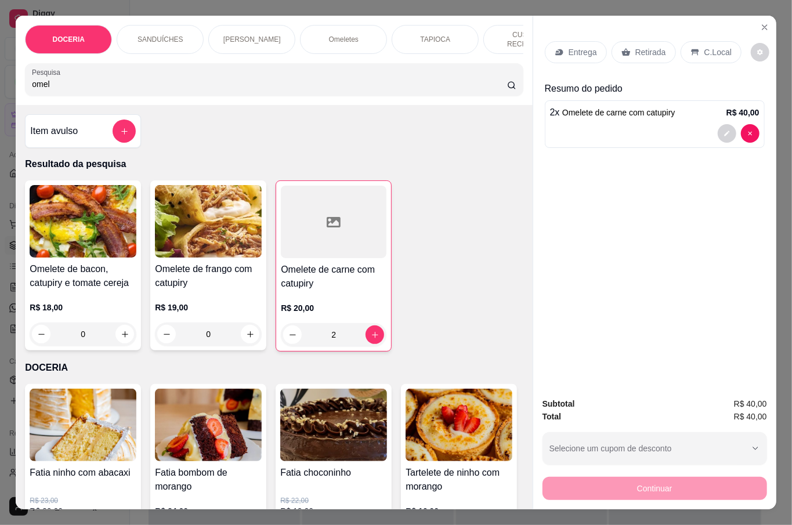
click at [161, 85] on input "omel" at bounding box center [269, 84] width 475 height 12
click at [34, 82] on input "omel" at bounding box center [269, 84] width 475 height 12
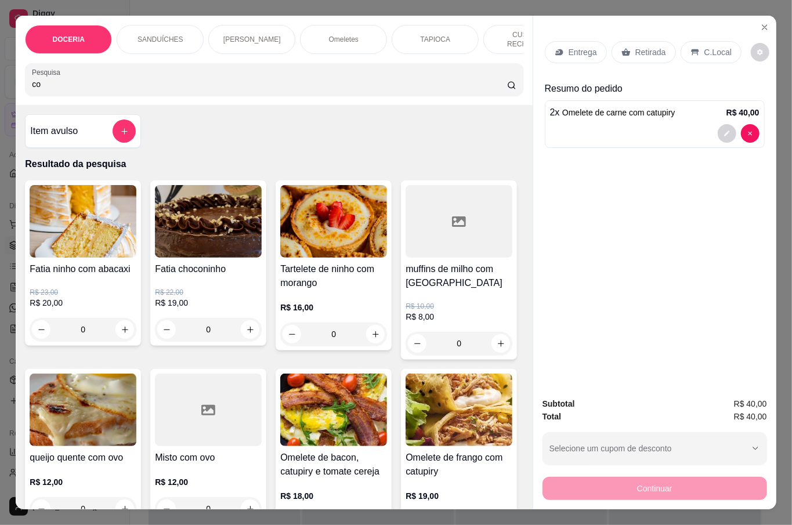
type input "c"
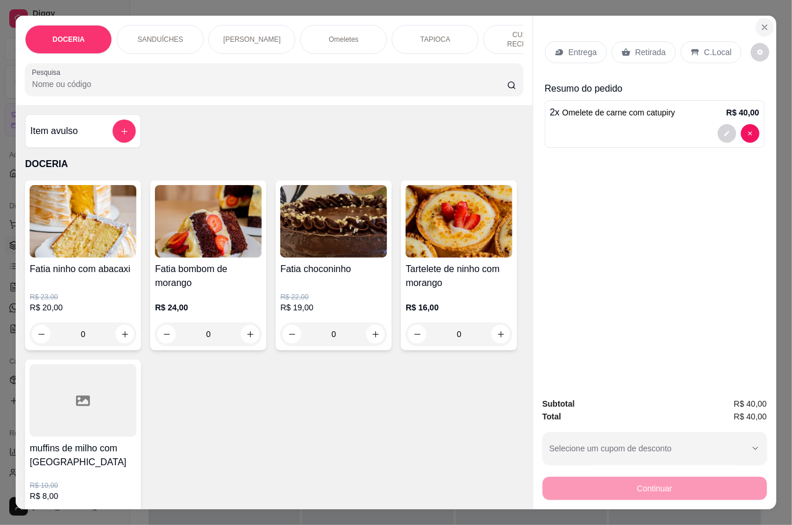
click at [760, 23] on icon "Close" at bounding box center [764, 27] width 9 height 9
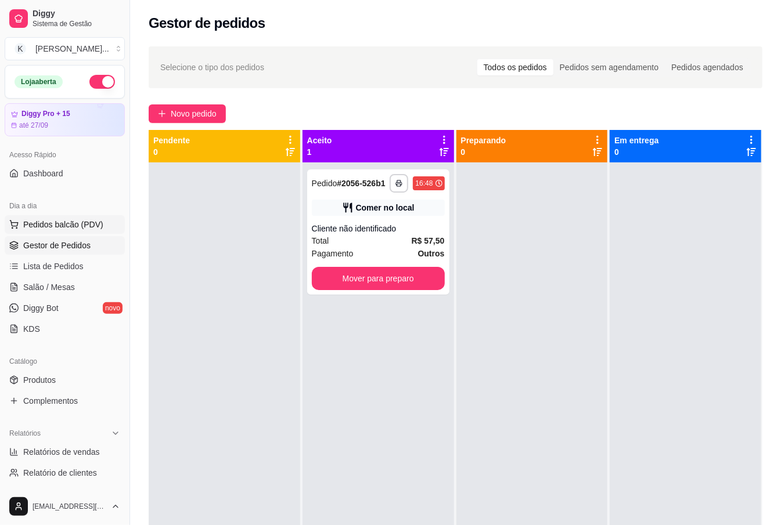
click at [75, 230] on span "Pedidos balcão (PDV)" at bounding box center [63, 225] width 80 height 12
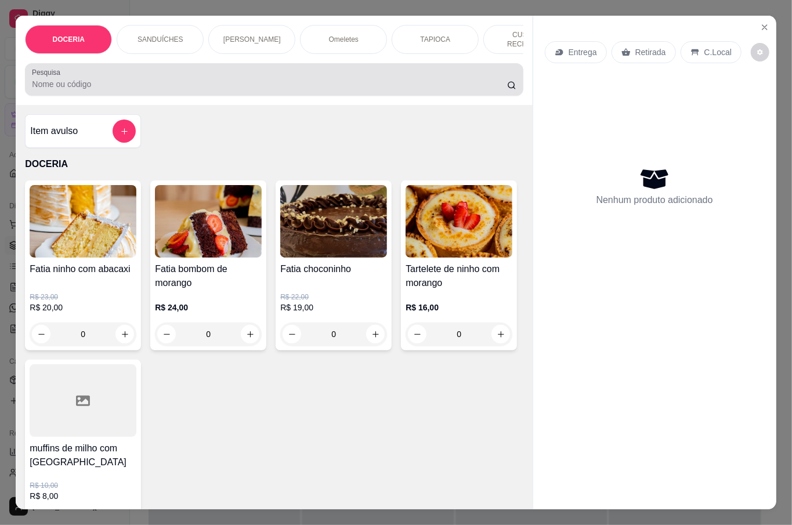
click at [105, 89] on div "Pesquisa" at bounding box center [274, 79] width 498 height 33
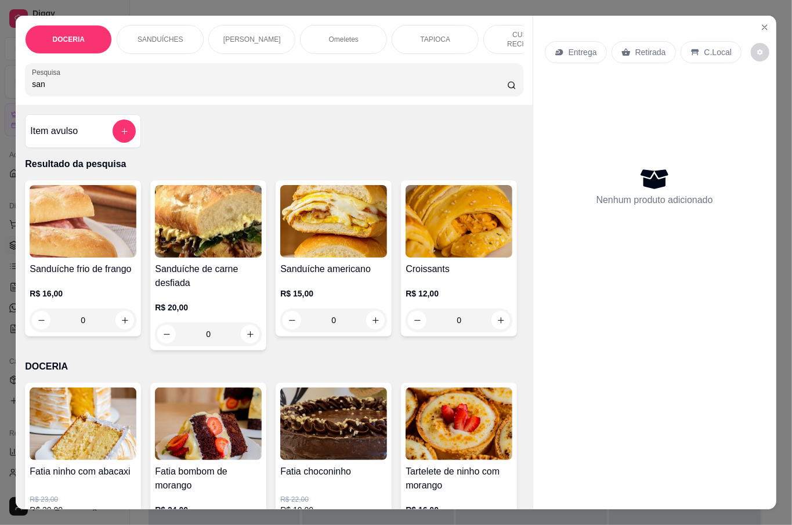
type input "san"
click at [117, 312] on button "increase-product-quantity" at bounding box center [125, 321] width 18 height 18
type input "1"
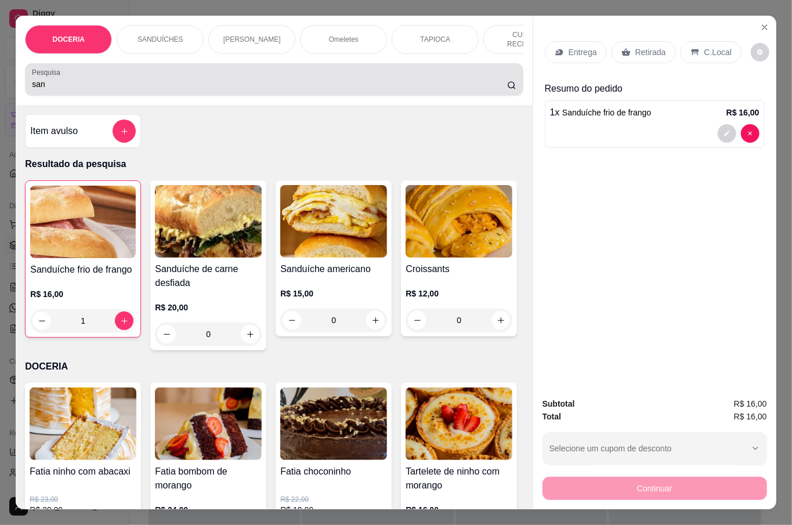
click at [222, 80] on input "san" at bounding box center [269, 84] width 475 height 12
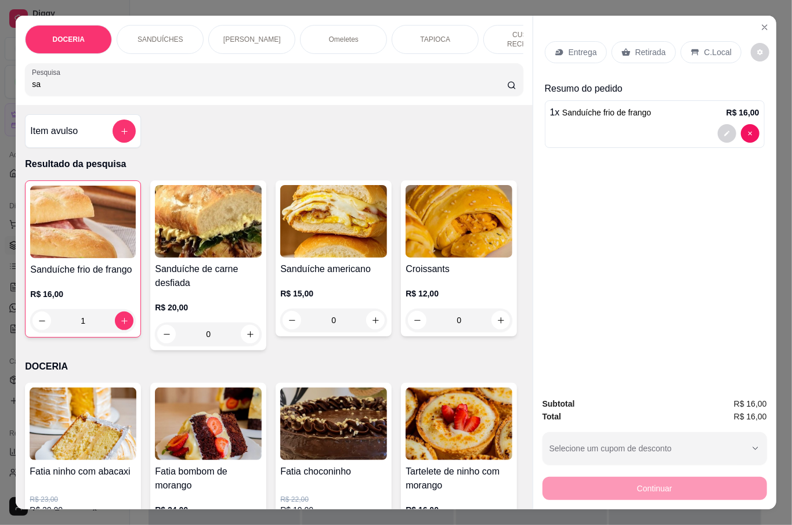
type input "s"
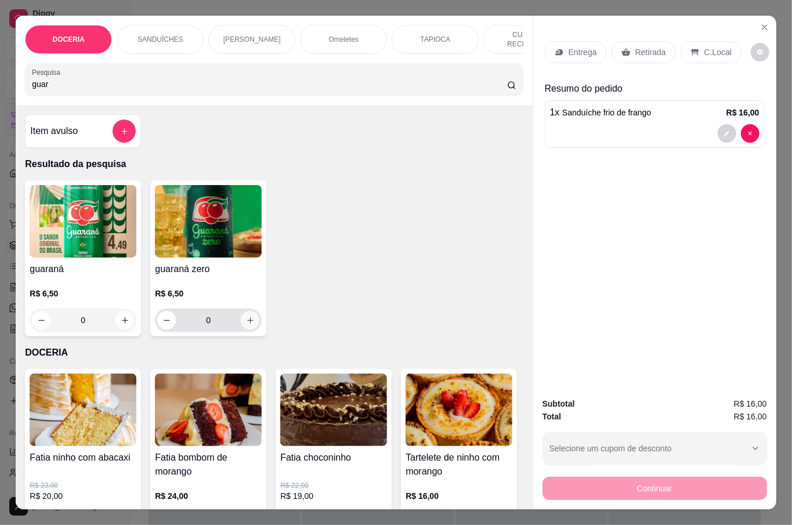
type input "guar"
click at [246, 319] on icon "increase-product-quantity" at bounding box center [250, 320] width 9 height 9
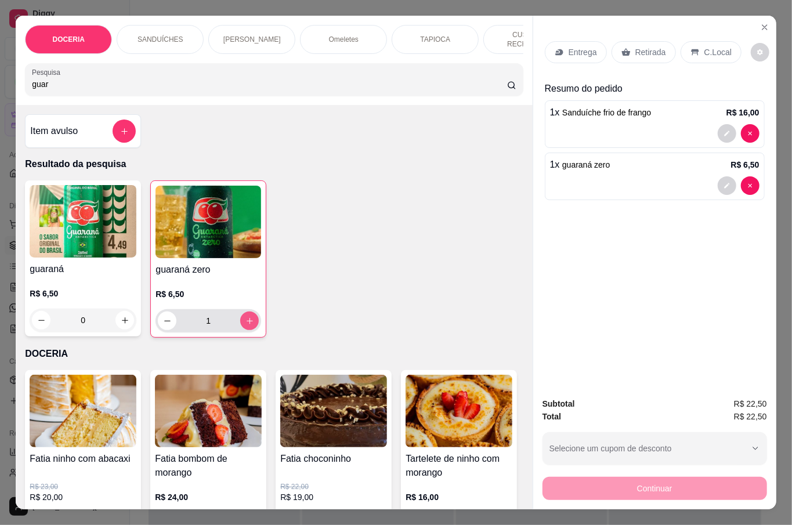
type input "1"
click at [655, 46] on p "Retirada" at bounding box center [651, 52] width 31 height 12
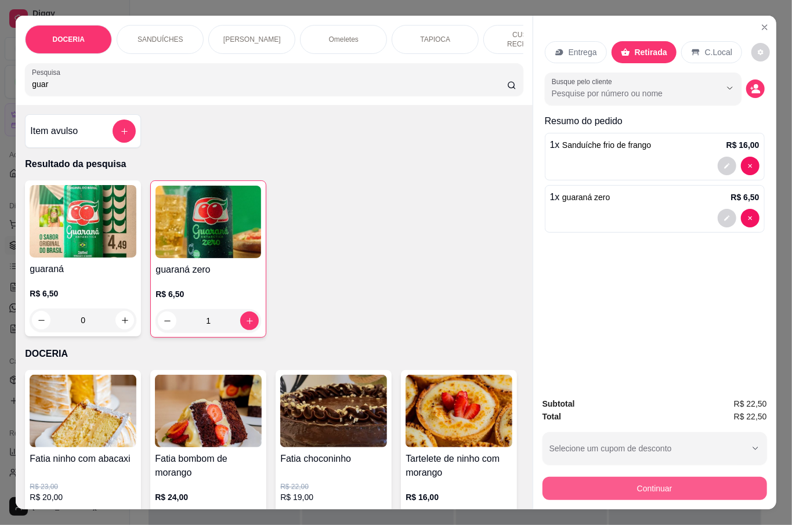
click at [673, 478] on button "Continuar" at bounding box center [655, 488] width 225 height 23
click at [637, 483] on button "Continuar" at bounding box center [655, 488] width 225 height 23
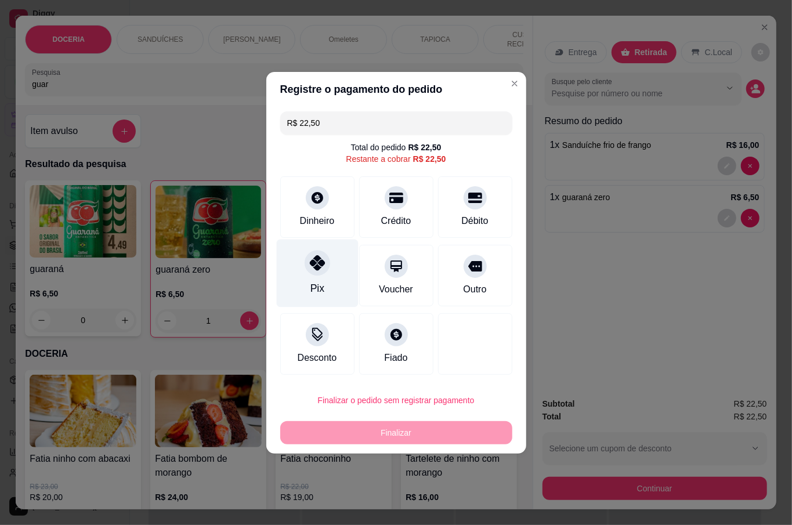
click at [313, 267] on icon at bounding box center [316, 262] width 15 height 15
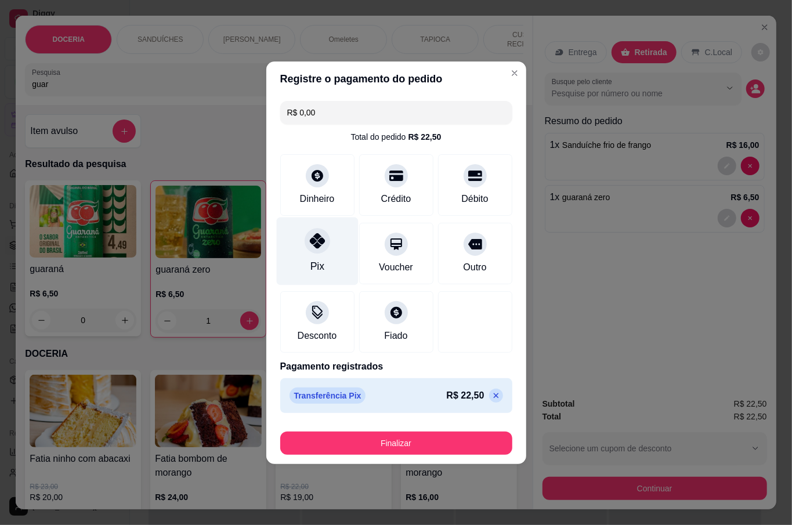
type input "R$ 0,00"
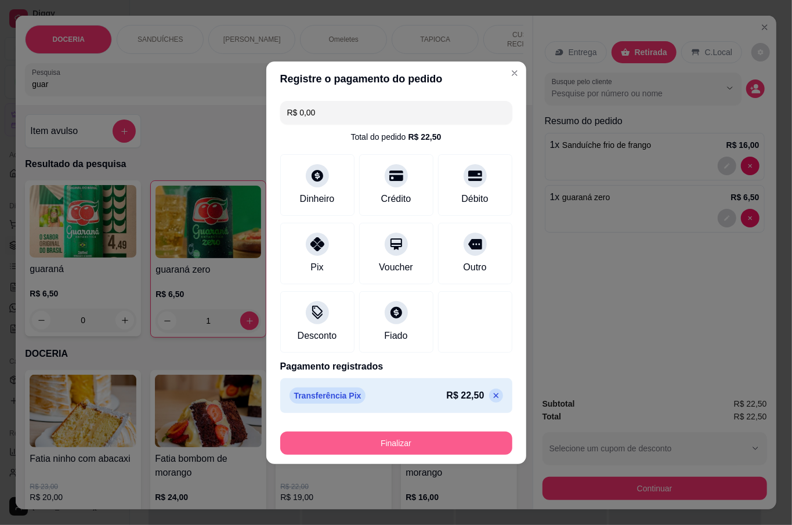
click at [404, 440] on button "Finalizar" at bounding box center [396, 443] width 232 height 23
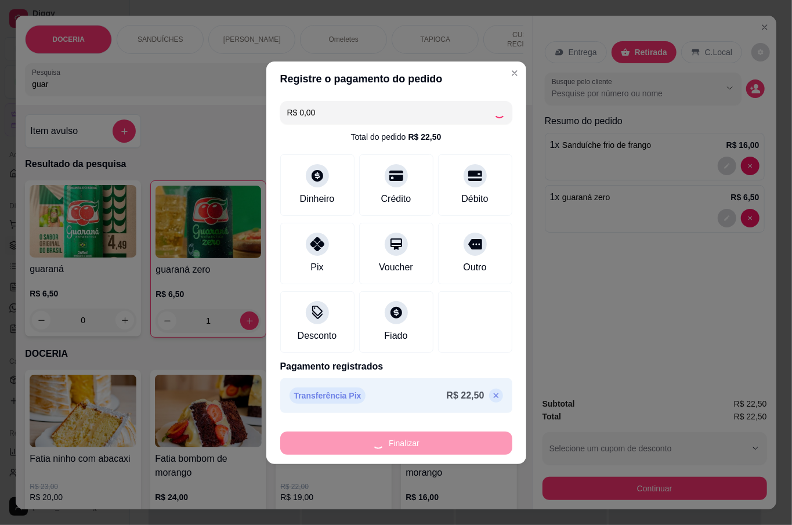
type input "0"
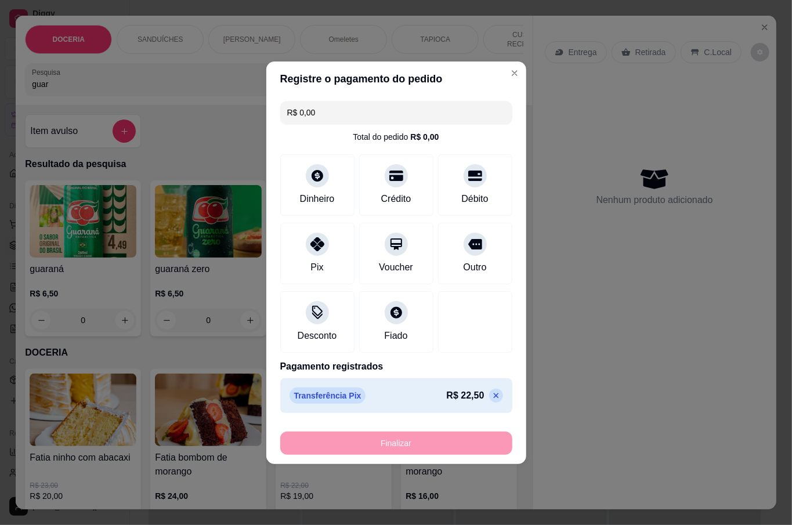
type input "-R$ 22,50"
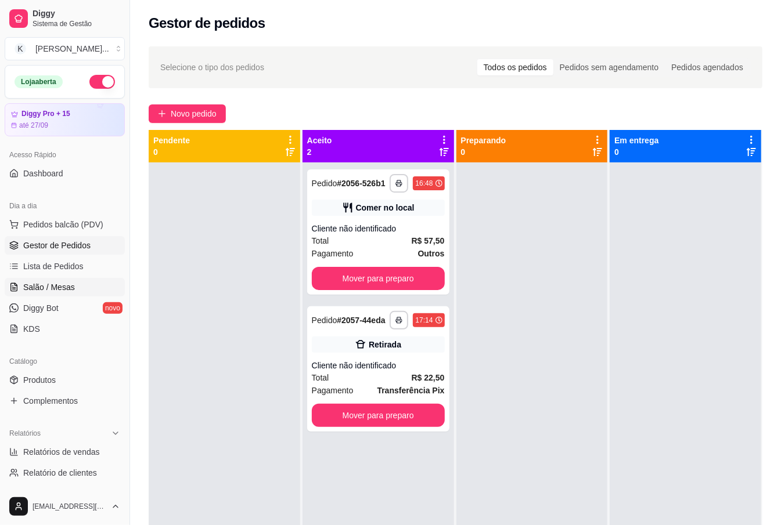
click at [45, 290] on span "Salão / Mesas" at bounding box center [49, 288] width 52 height 12
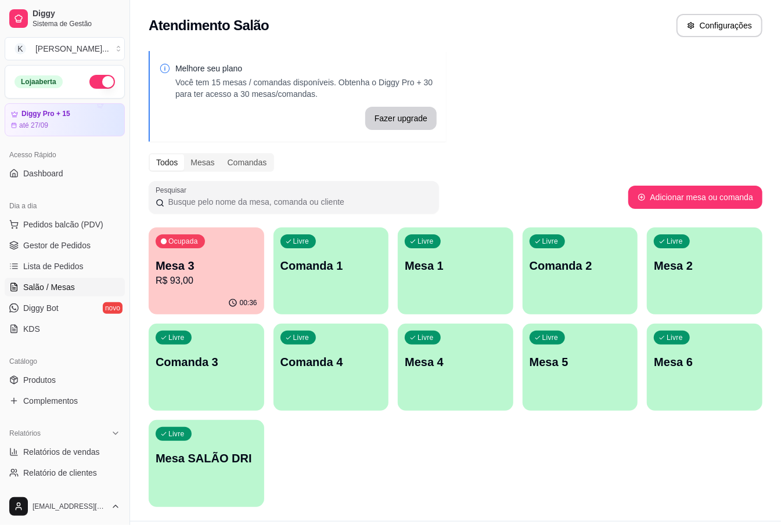
click at [241, 244] on div "Ocupada Mesa 3 R$ 93,00" at bounding box center [207, 260] width 116 height 64
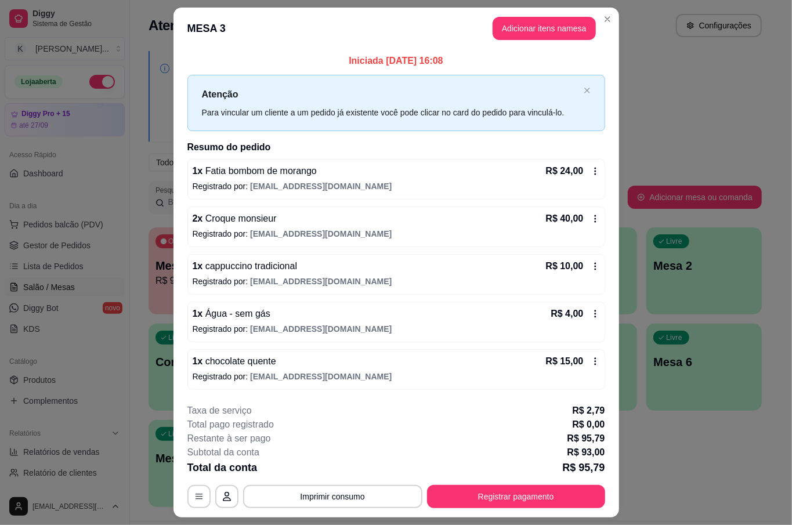
scroll to position [31, 0]
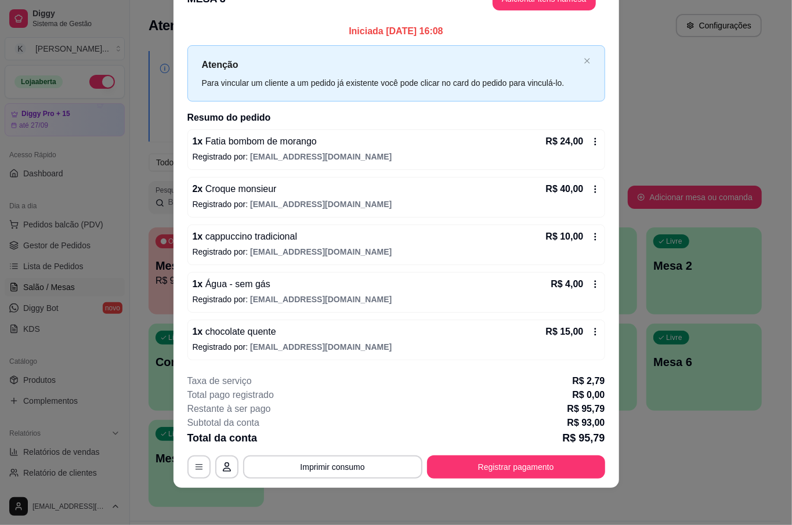
click at [511, 479] on footer "**********" at bounding box center [397, 426] width 446 height 123
click at [513, 470] on button "Registrar pagamento" at bounding box center [516, 467] width 178 height 23
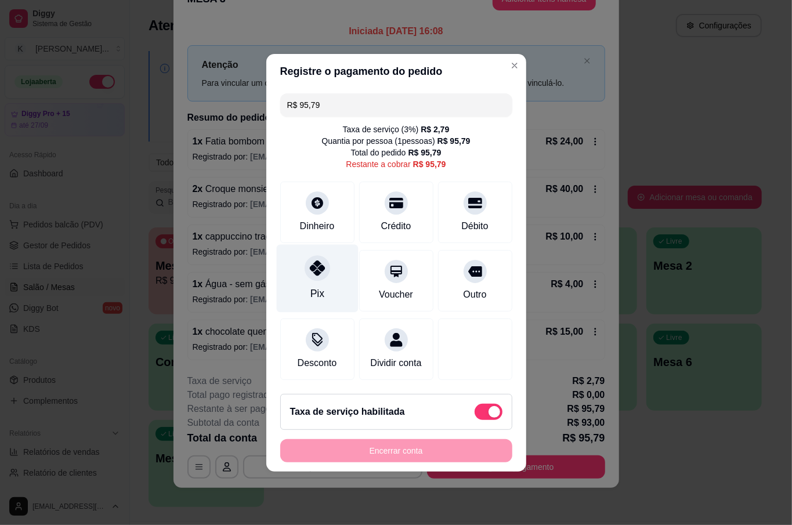
click at [316, 286] on div "Pix" at bounding box center [317, 293] width 14 height 15
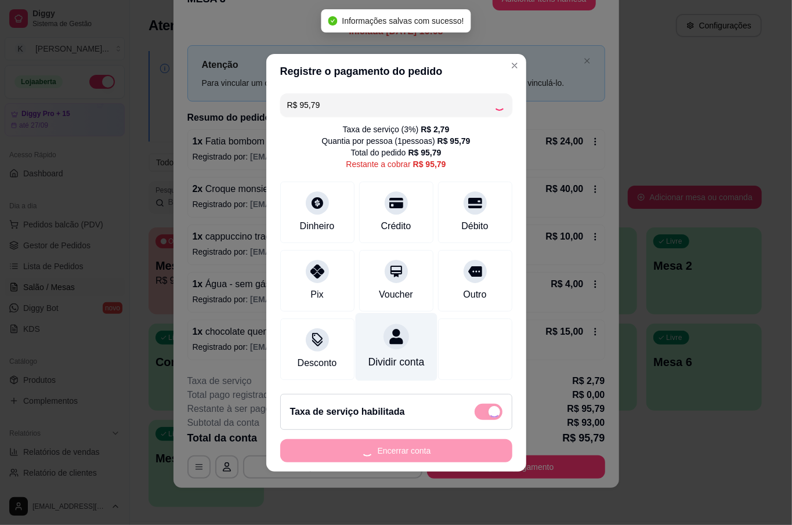
type input "R$ 0,00"
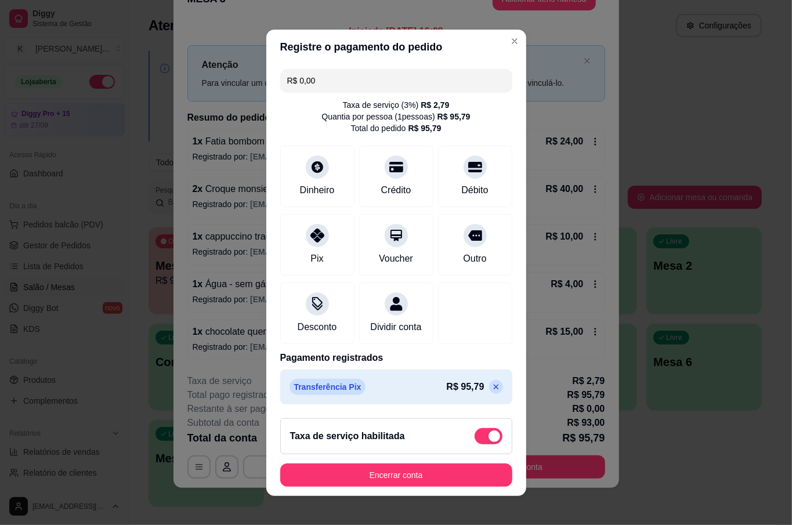
scroll to position [9, 0]
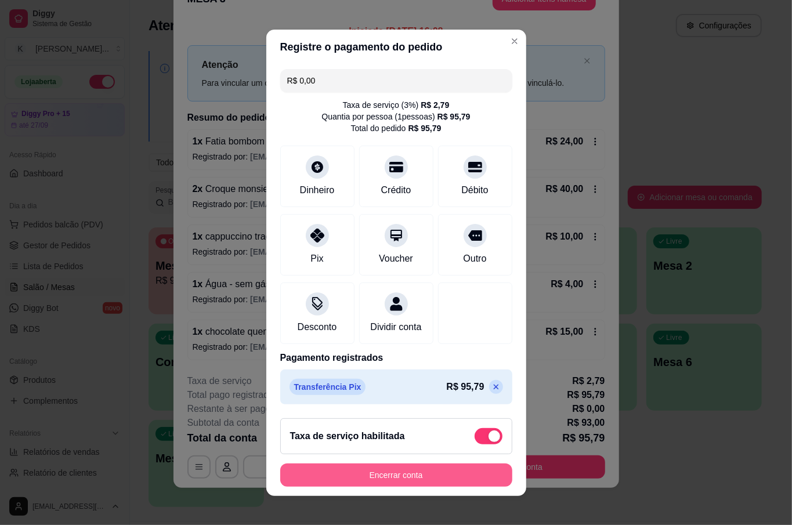
click at [419, 478] on button "Encerrar conta" at bounding box center [396, 475] width 232 height 23
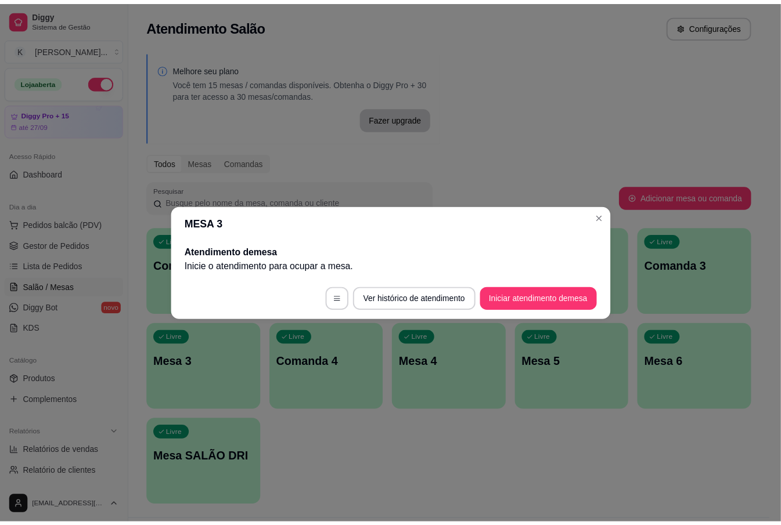
scroll to position [0, 0]
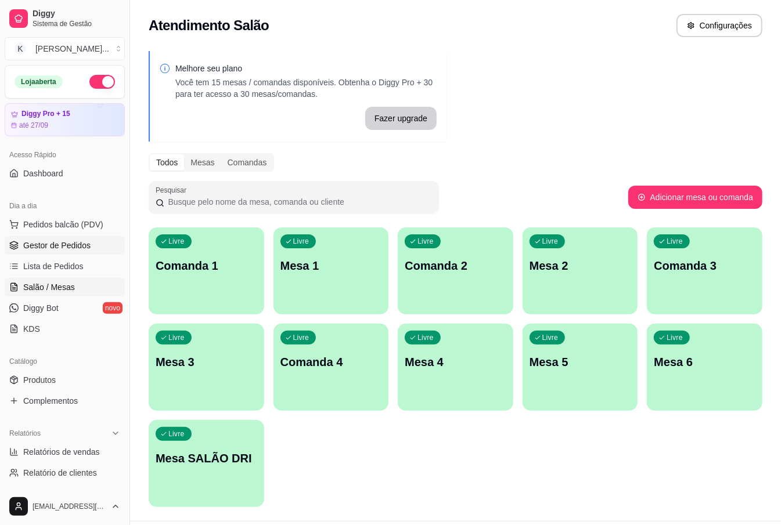
click at [45, 252] on link "Gestor de Pedidos" at bounding box center [65, 245] width 120 height 19
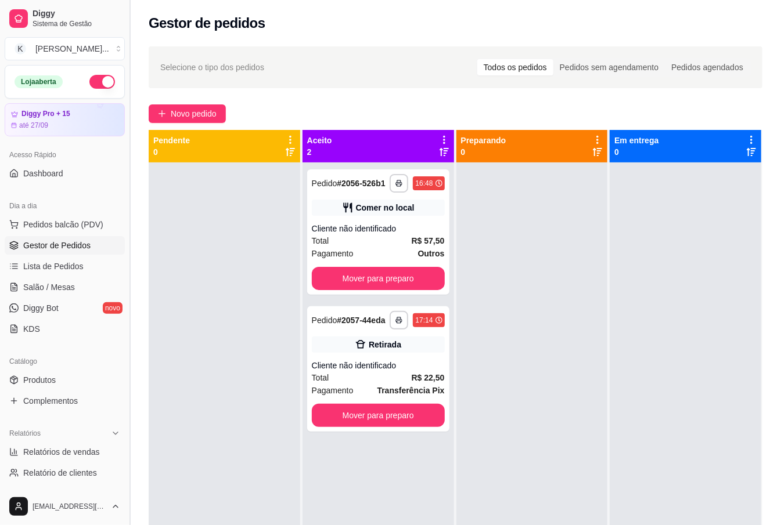
click at [125, 284] on button "Toggle Sidebar" at bounding box center [129, 262] width 9 height 525
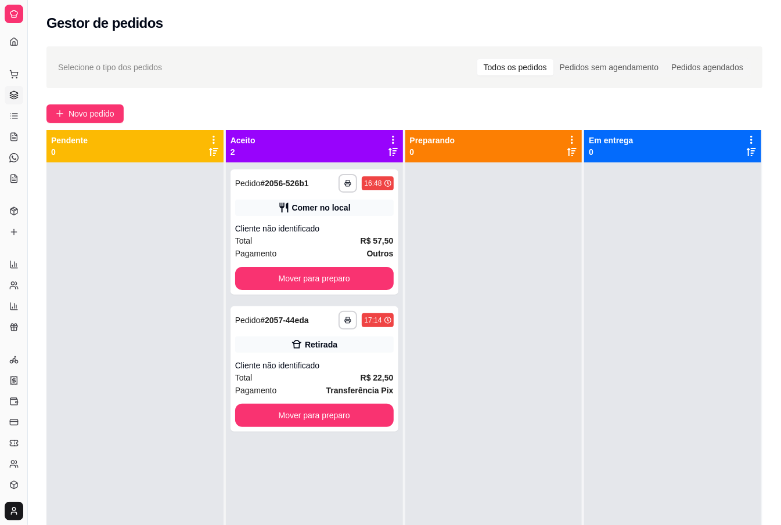
click at [168, 261] on div at bounding box center [134, 425] width 177 height 525
click at [170, 259] on div at bounding box center [134, 425] width 177 height 525
click at [17, 16] on icon at bounding box center [13, 13] width 9 height 9
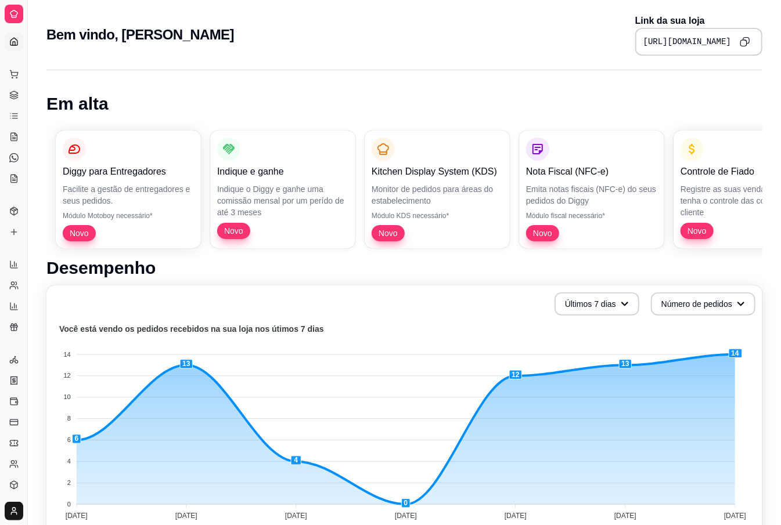
drag, startPoint x: 24, startPoint y: 67, endPoint x: 37, endPoint y: 71, distance: 13.2
click at [36, 70] on div "Diggy Sistema de Gestão K [PERSON_NAME] ... Loja aberta Diggy Pro + 15 até 27/0…" at bounding box center [390, 517] width 781 height 1034
click at [28, 66] on button "Toggle Sidebar" at bounding box center [27, 262] width 9 height 525
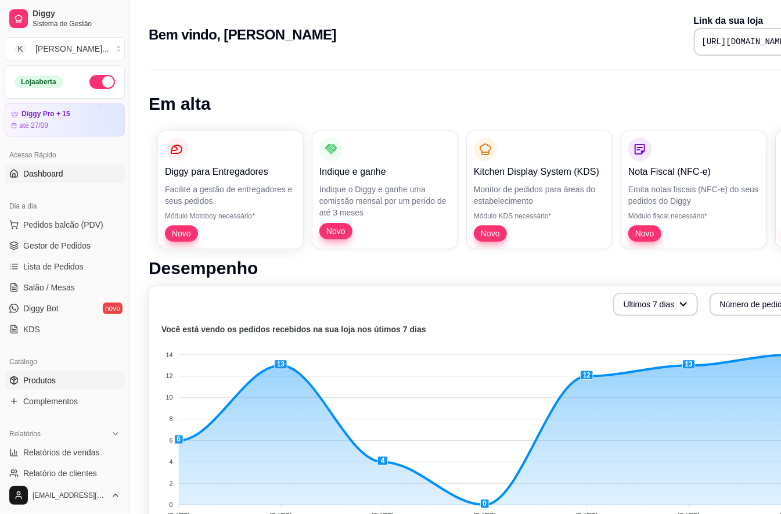
click at [65, 372] on link "Produtos" at bounding box center [65, 380] width 120 height 19
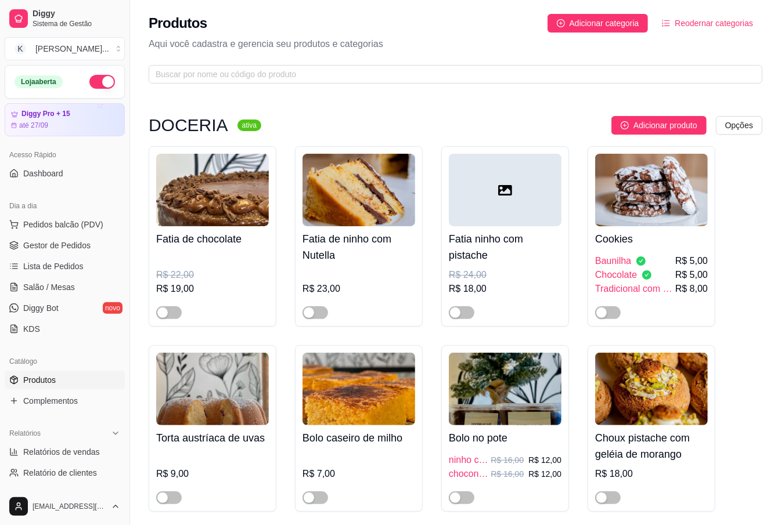
click at [267, 63] on div "Produtos Adicionar categoria Reodernar categorias Aqui você cadastra e gerencia…" at bounding box center [455, 45] width 651 height 91
click at [268, 74] on input "text" at bounding box center [451, 74] width 590 height 13
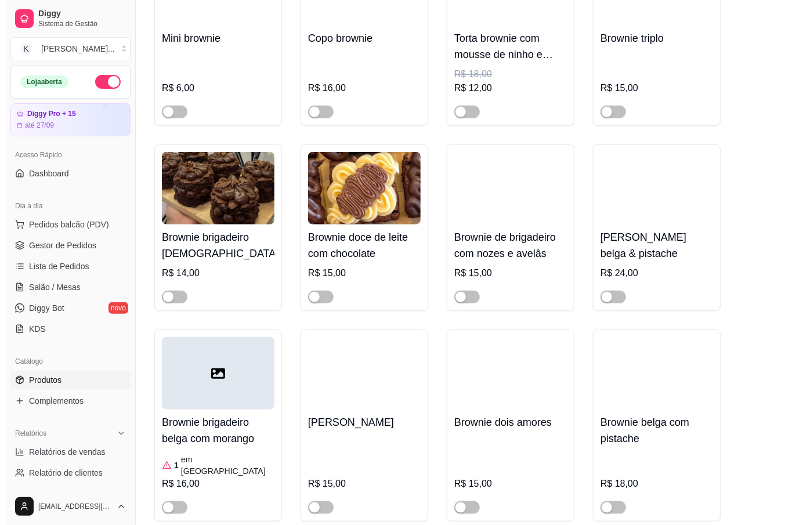
scroll to position [387, 0]
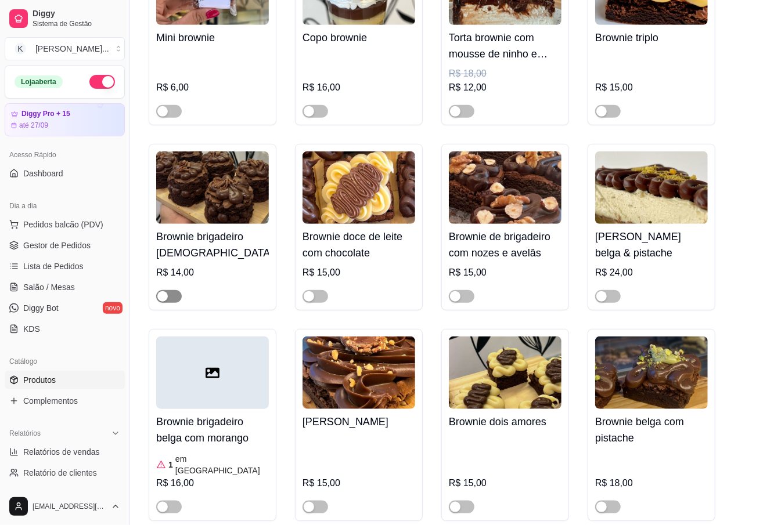
type input "brownie"
click at [168, 303] on span "button" at bounding box center [169, 296] width 26 height 13
click at [316, 300] on span "button" at bounding box center [315, 296] width 26 height 13
click at [344, 268] on div "R$ 15,00" at bounding box center [358, 273] width 113 height 14
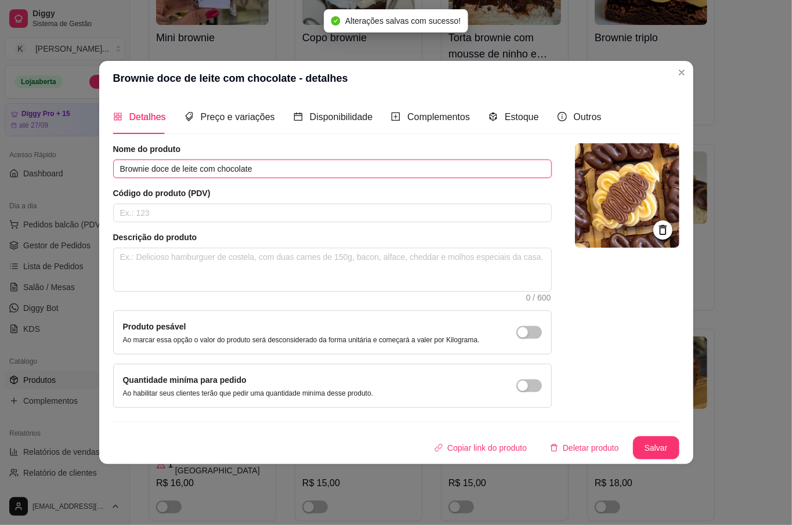
click at [202, 172] on input "Brownie doce de leite com chocolate" at bounding box center [332, 169] width 439 height 19
click at [187, 165] on input "Brownie doce de leite com chocolate" at bounding box center [332, 169] width 439 height 19
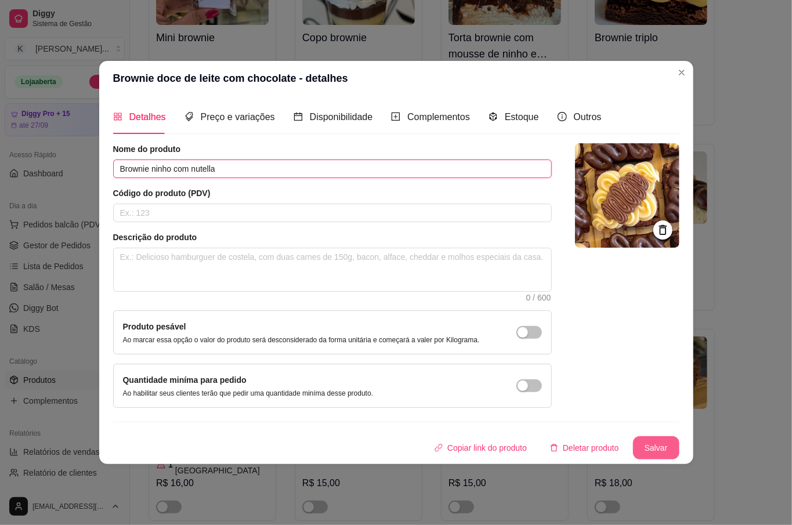
type input "Brownie ninho com nutella"
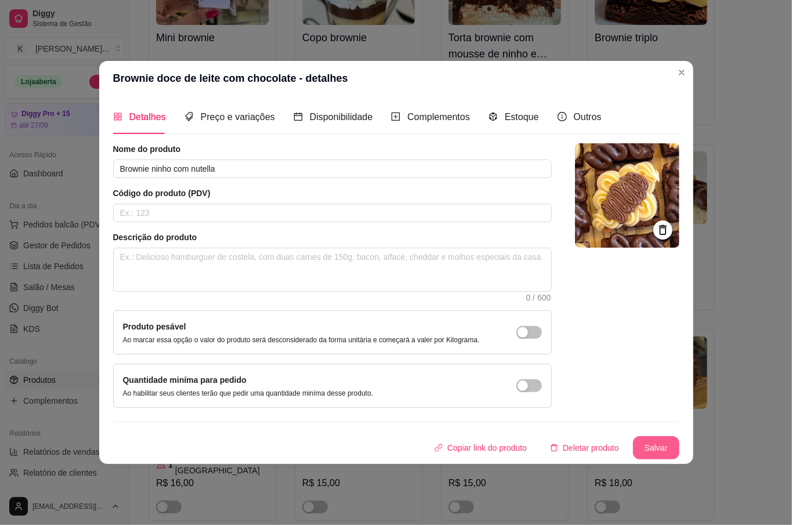
click at [640, 446] on button "Salvar" at bounding box center [656, 447] width 46 height 23
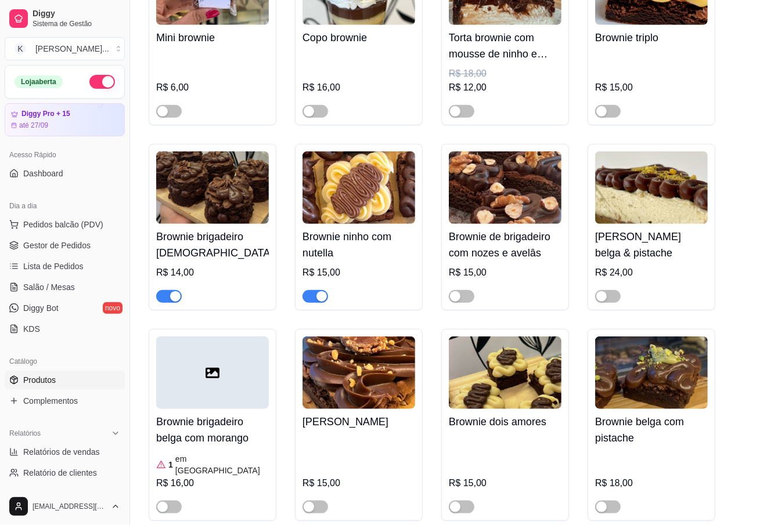
click at [412, 289] on div at bounding box center [358, 291] width 113 height 23
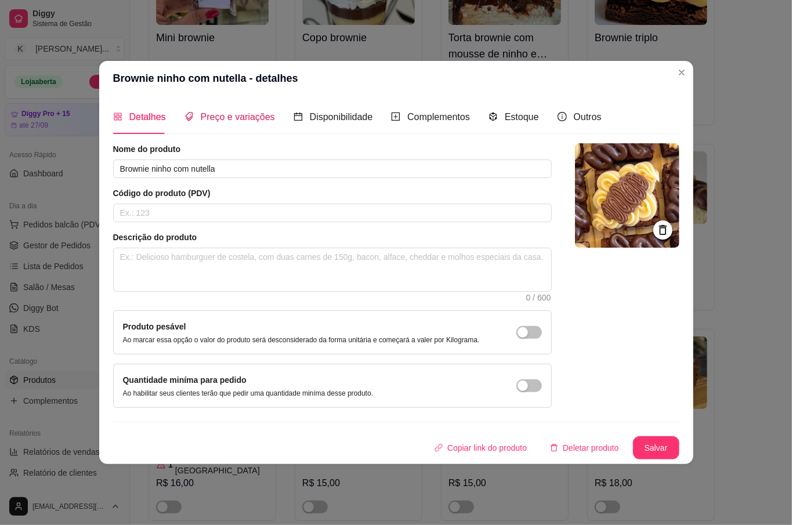
click at [219, 120] on span "Preço e variações" at bounding box center [238, 117] width 74 height 10
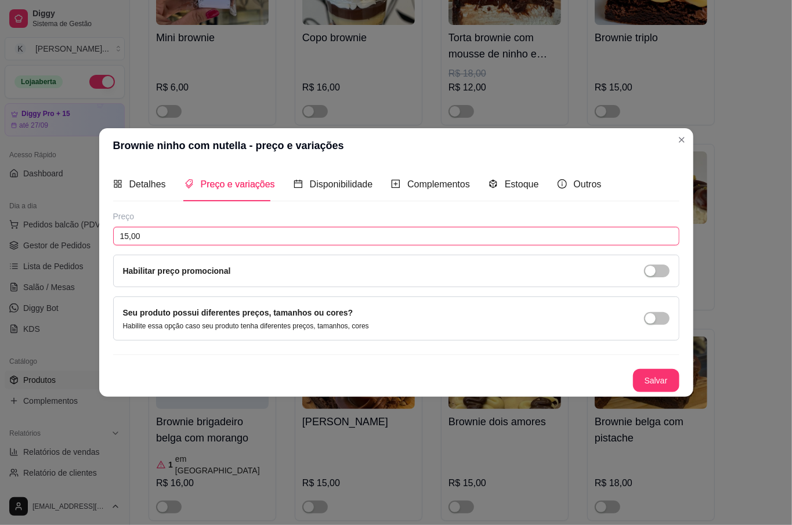
click at [195, 237] on input "15,00" at bounding box center [396, 236] width 567 height 19
type input "16,00"
click at [670, 381] on button "Salvar" at bounding box center [656, 380] width 46 height 23
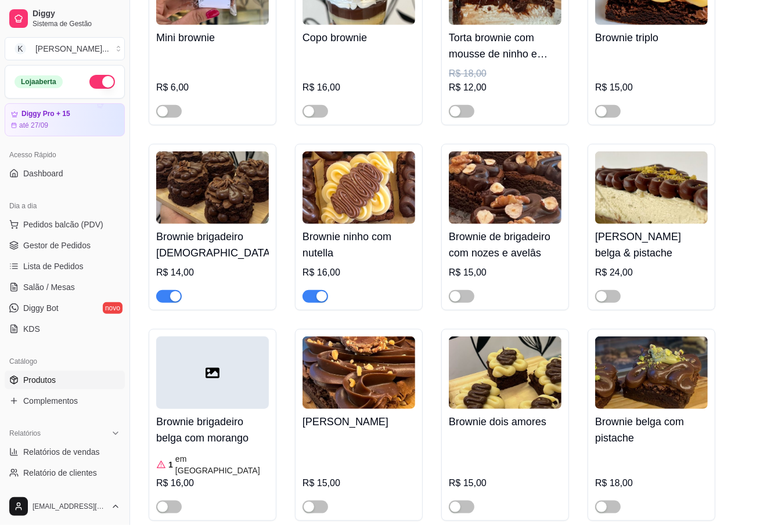
click at [757, 284] on div "Escondidinho de brownie R$ 9,00 Brownie tradicional R$ 9,00 Brownie banhado no …" at bounding box center [456, 431] width 614 height 1343
click at [82, 225] on span "Pedidos balcão (PDV)" at bounding box center [63, 225] width 80 height 12
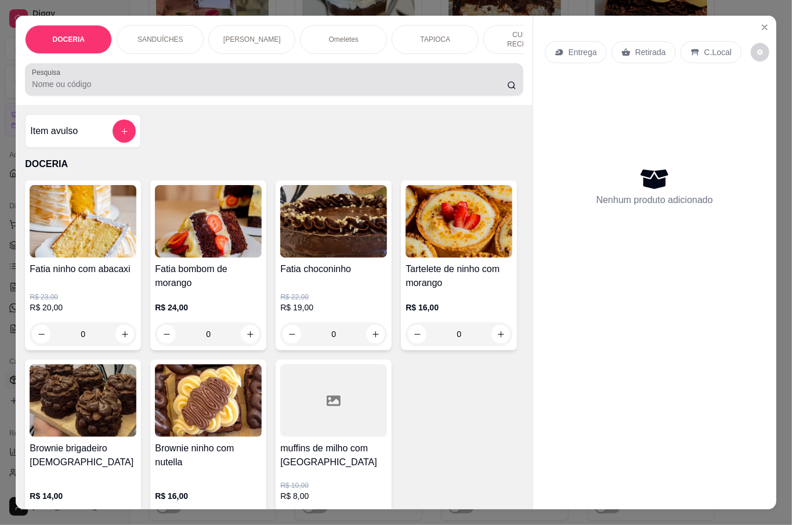
click at [230, 89] on div "Pesquisa" at bounding box center [274, 79] width 498 height 33
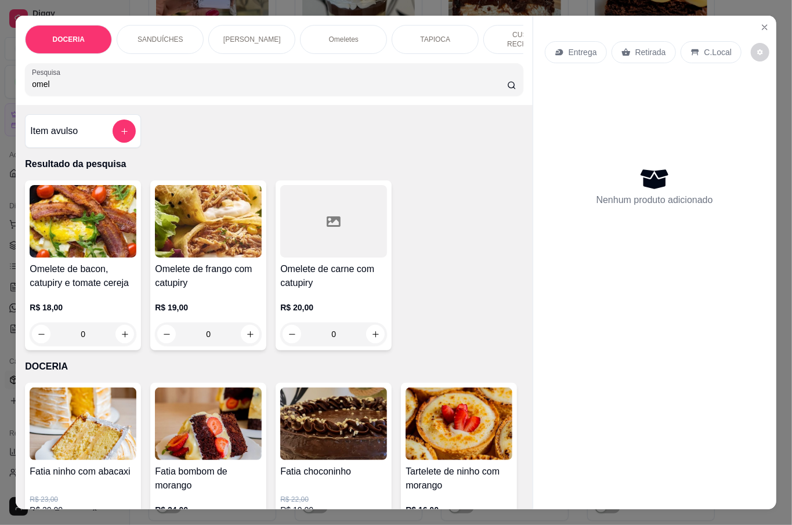
type input "omel"
click at [372, 329] on div "0" at bounding box center [333, 334] width 107 height 23
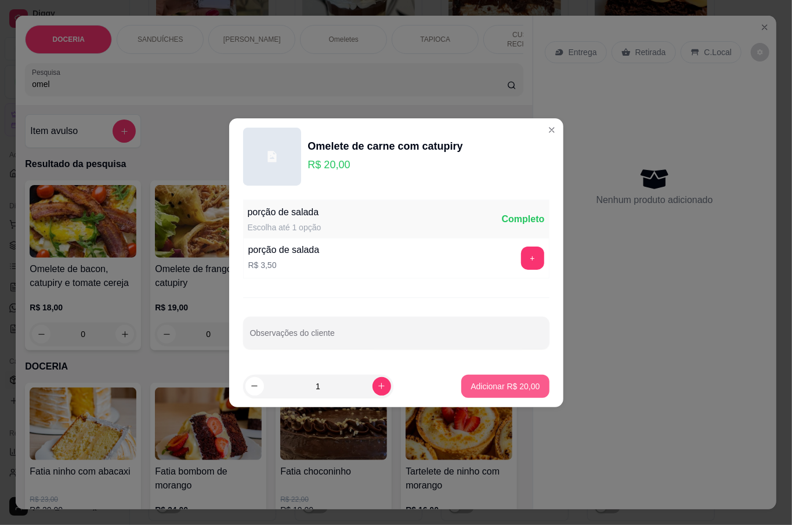
click at [496, 384] on p "Adicionar R$ 20,00" at bounding box center [505, 387] width 69 height 12
type input "1"
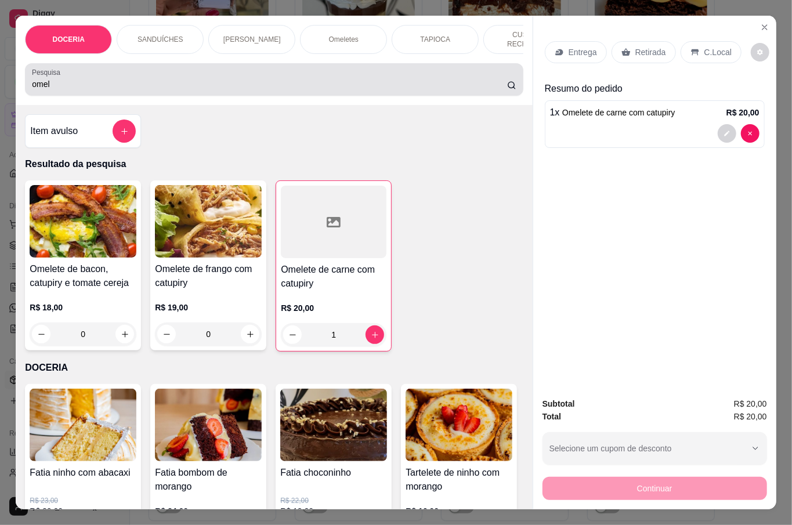
click at [79, 68] on div "omel" at bounding box center [274, 79] width 484 height 23
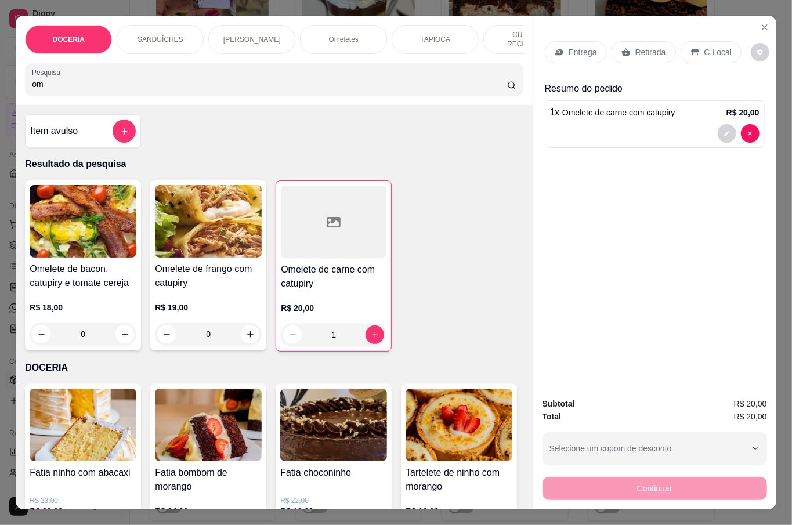
type input "o"
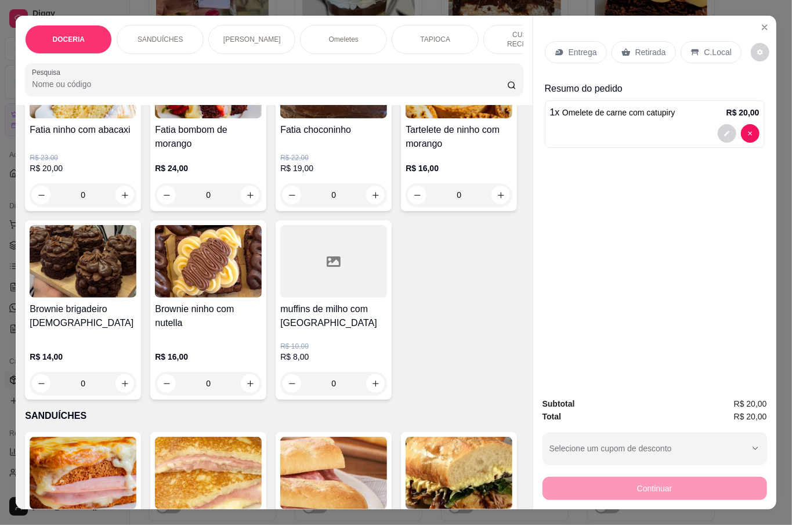
scroll to position [154, 0]
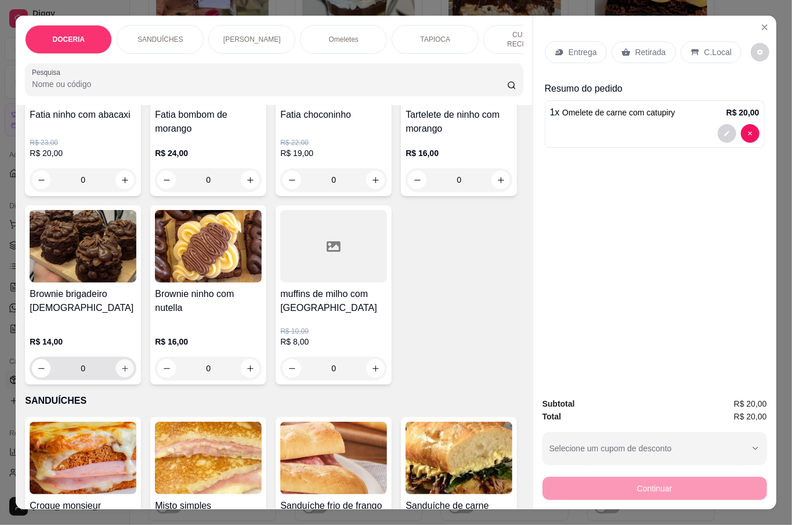
click at [129, 365] on icon "increase-product-quantity" at bounding box center [125, 369] width 9 height 9
type input "1"
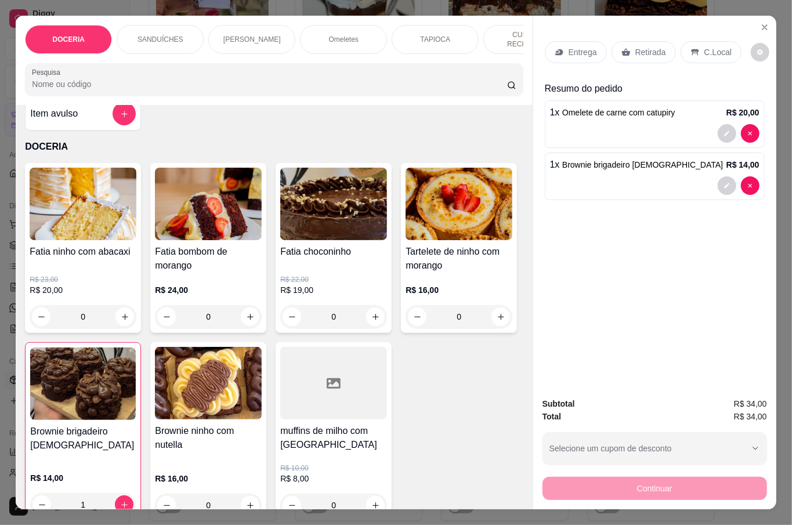
scroll to position [0, 0]
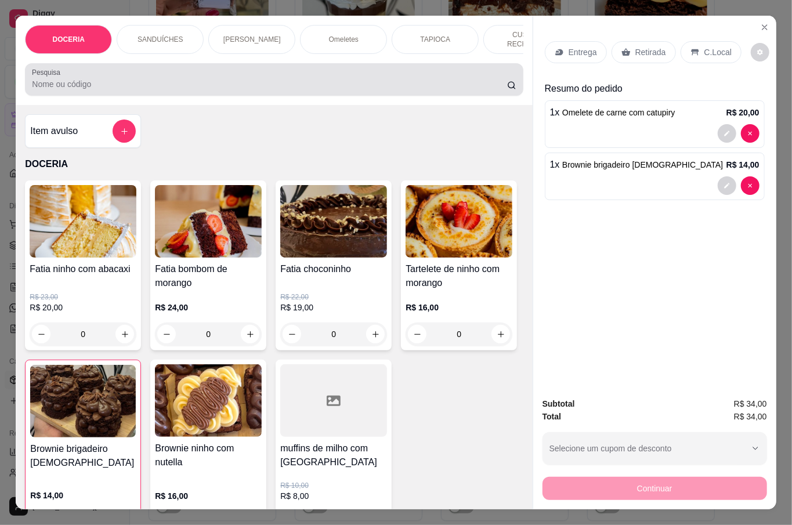
click at [150, 78] on input "Pesquisa" at bounding box center [269, 84] width 475 height 12
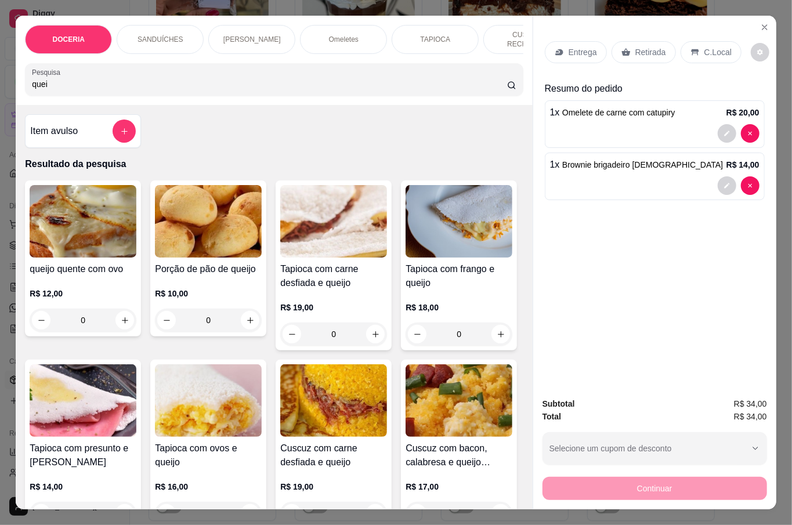
type input "quei"
click at [203, 288] on p "R$ 10,00" at bounding box center [208, 294] width 107 height 12
click at [331, 226] on div "8 unidades tradicional" at bounding box center [307, 226] width 91 height 14
radio input "true"
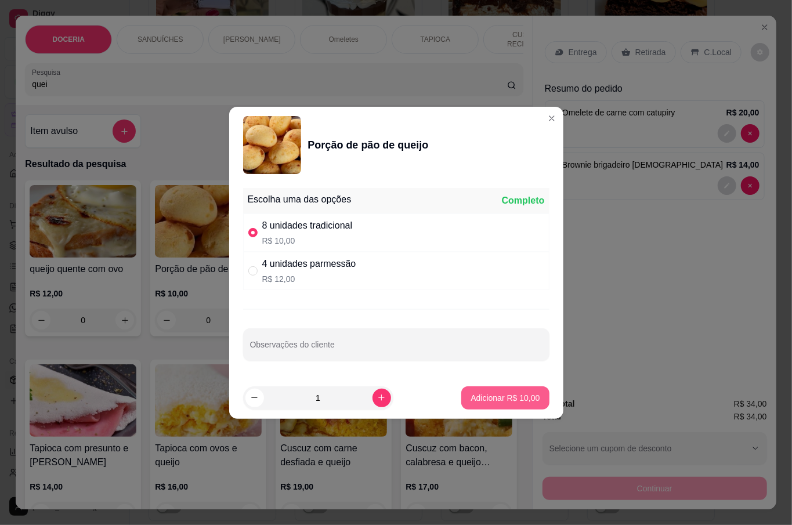
click at [479, 404] on p "Adicionar R$ 10,00" at bounding box center [505, 398] width 69 height 12
type input "1"
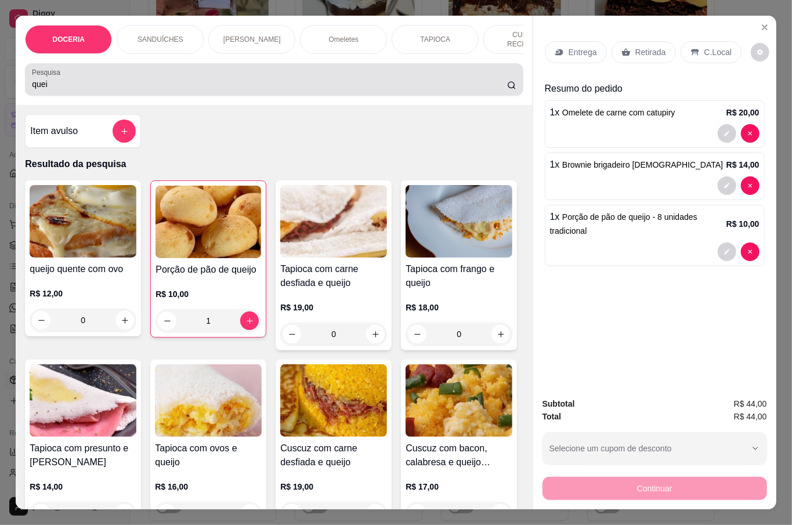
click at [92, 80] on input "quei" at bounding box center [269, 84] width 475 height 12
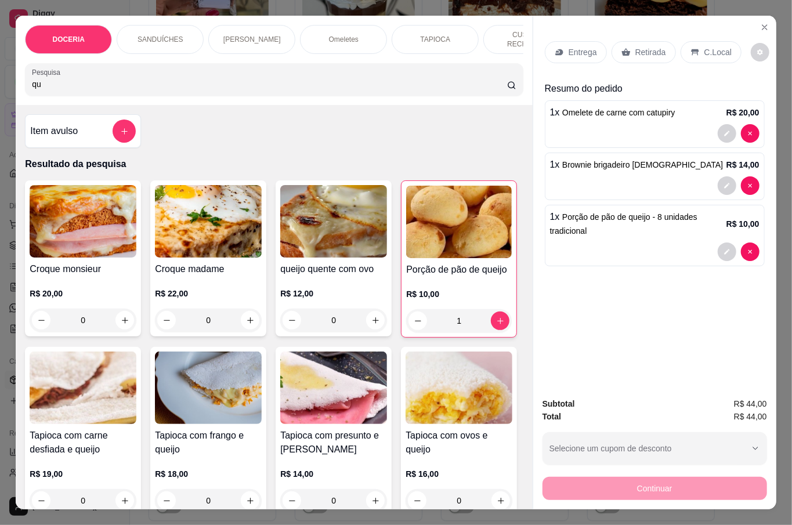
type input "q"
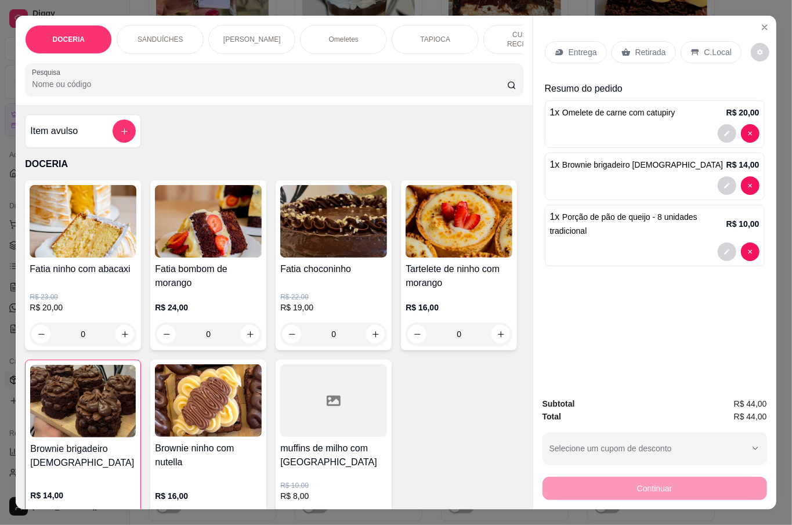
scroll to position [77, 0]
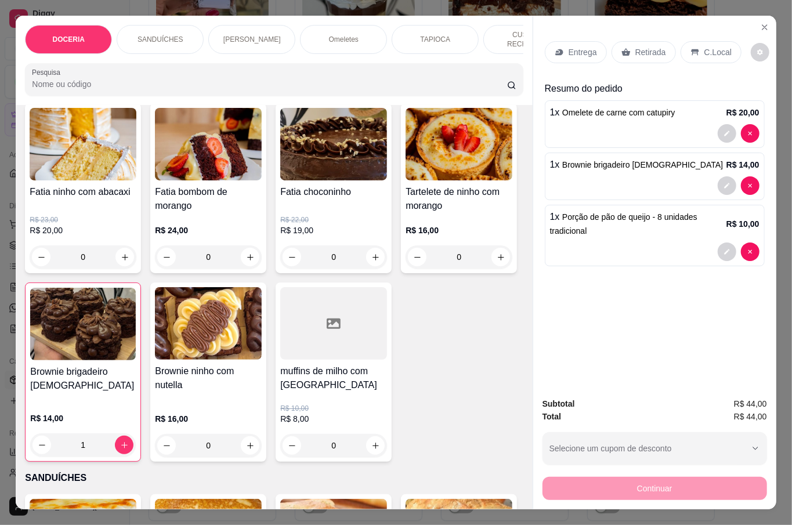
click at [114, 84] on input "Pesquisa" at bounding box center [269, 84] width 475 height 12
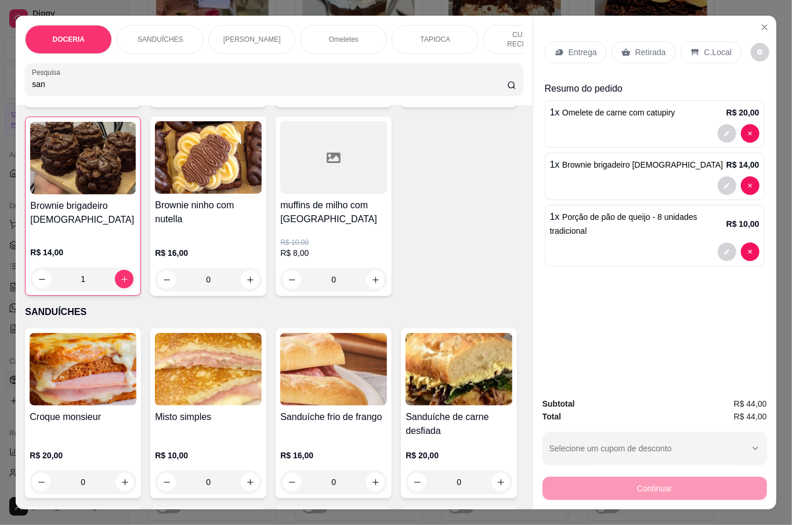
scroll to position [0, 0]
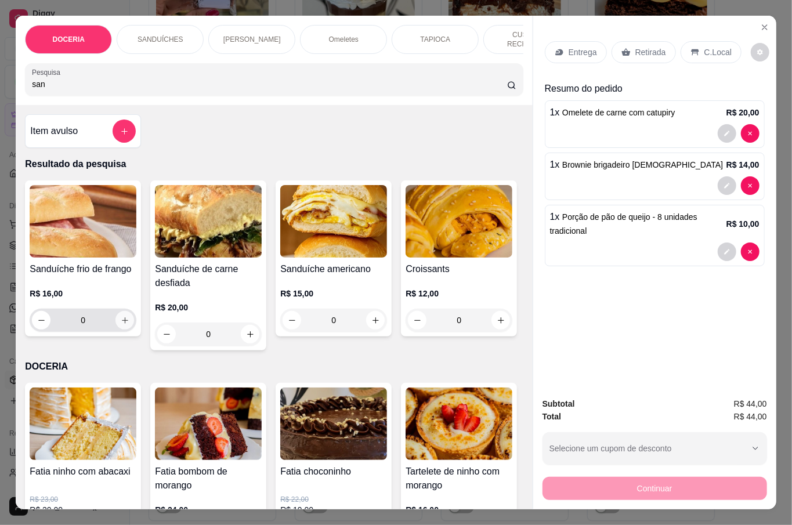
type input "san"
click at [122, 318] on icon "increase-product-quantity" at bounding box center [125, 321] width 6 height 6
type input "1"
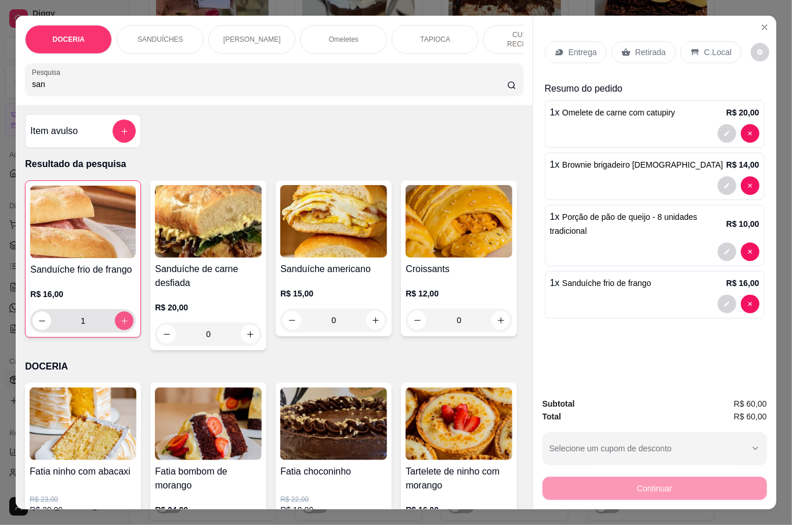
click at [121, 317] on icon "increase-product-quantity" at bounding box center [124, 321] width 9 height 9
type input "2"
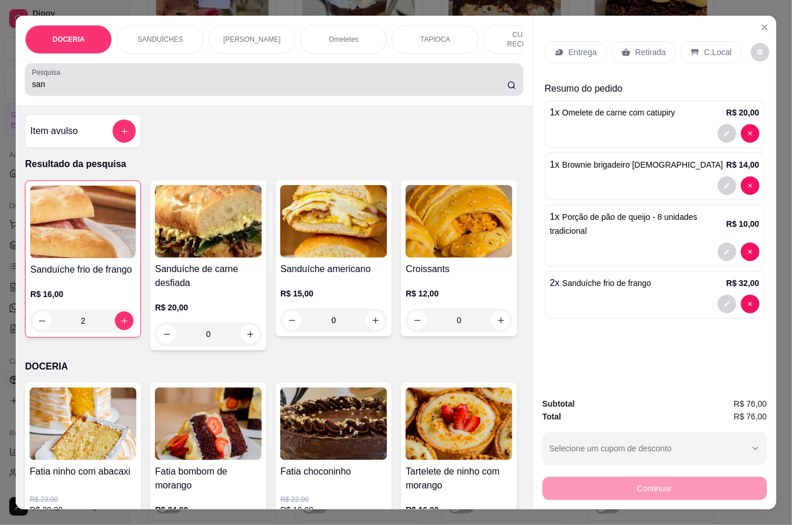
click at [121, 80] on input "san" at bounding box center [269, 84] width 475 height 12
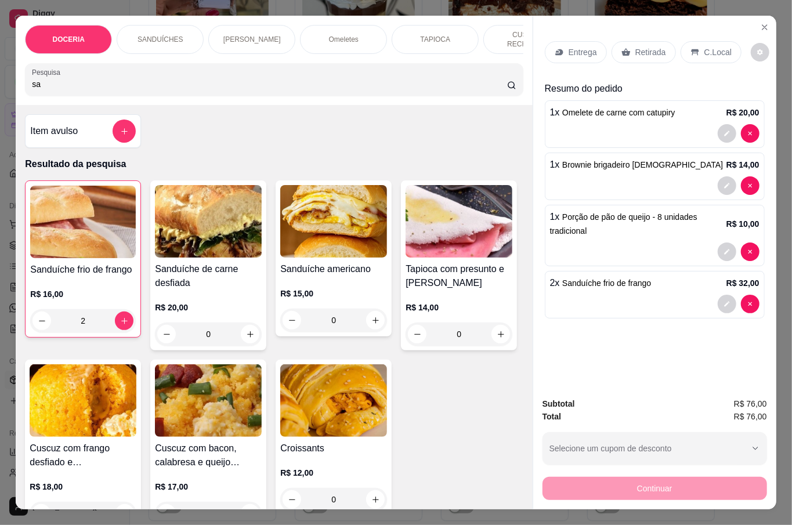
type input "s"
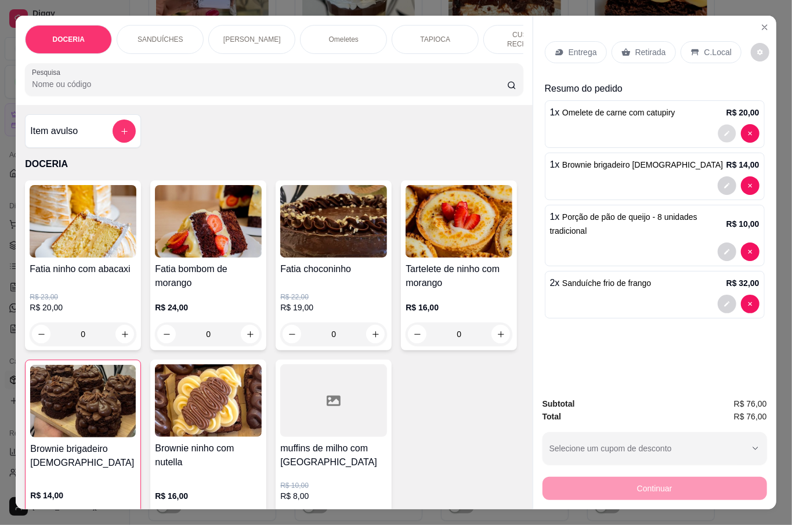
click at [724, 130] on icon "decrease-product-quantity" at bounding box center [727, 133] width 7 height 7
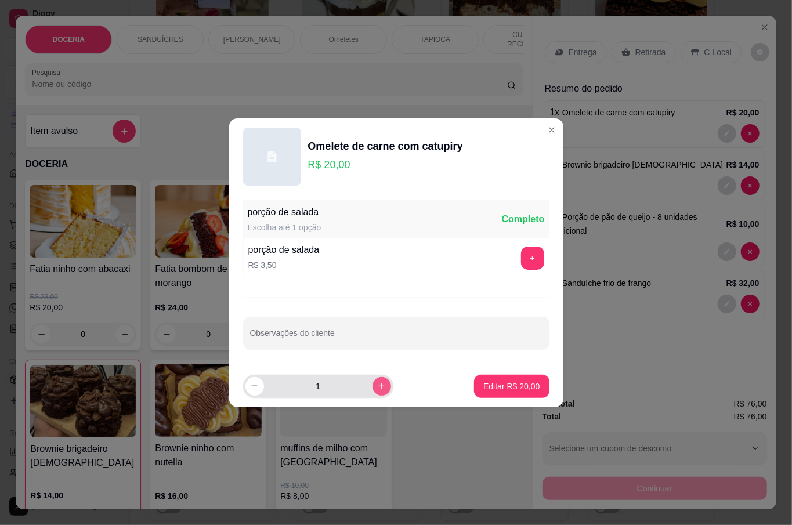
click at [377, 391] on icon "increase-product-quantity" at bounding box center [381, 386] width 9 height 9
type input "2"
click at [497, 381] on p "Editar R$ 40,00" at bounding box center [512, 386] width 55 height 11
type input "2"
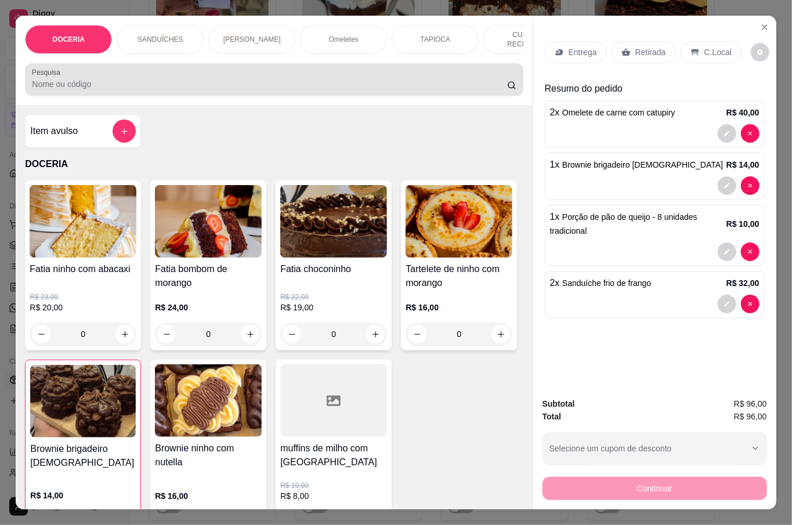
click at [131, 78] on input "Pesquisa" at bounding box center [269, 84] width 475 height 12
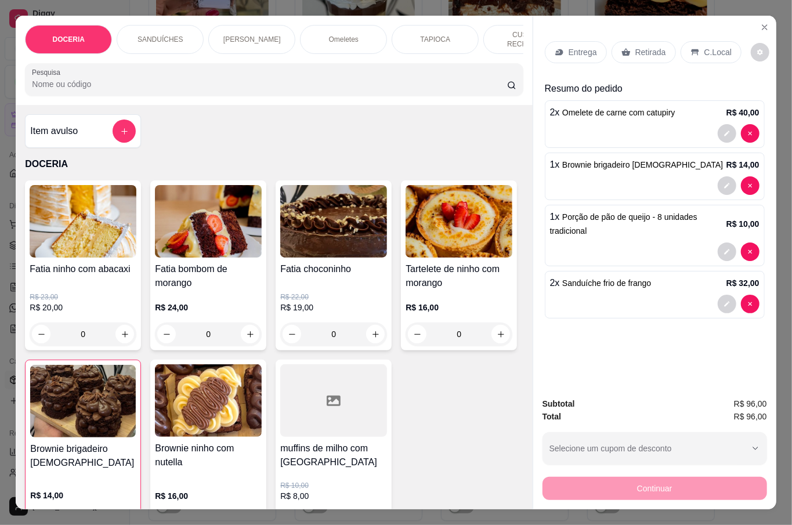
type input "i"
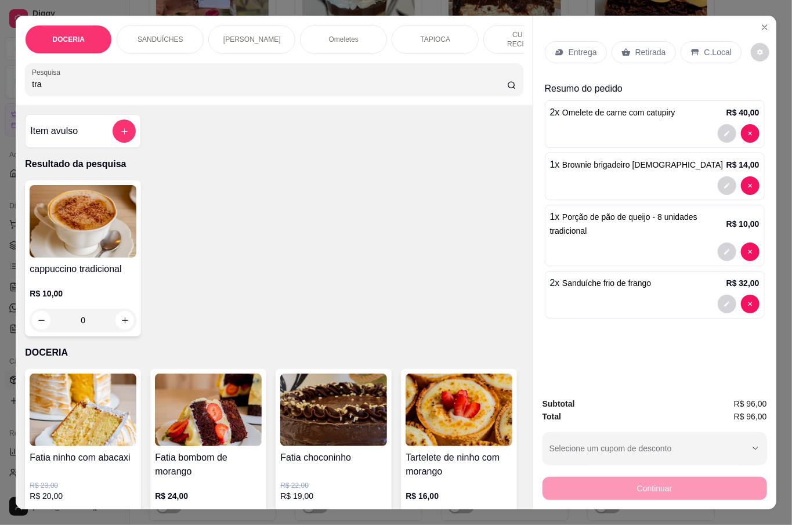
type input "tra"
click at [122, 316] on div "0" at bounding box center [83, 320] width 107 height 23
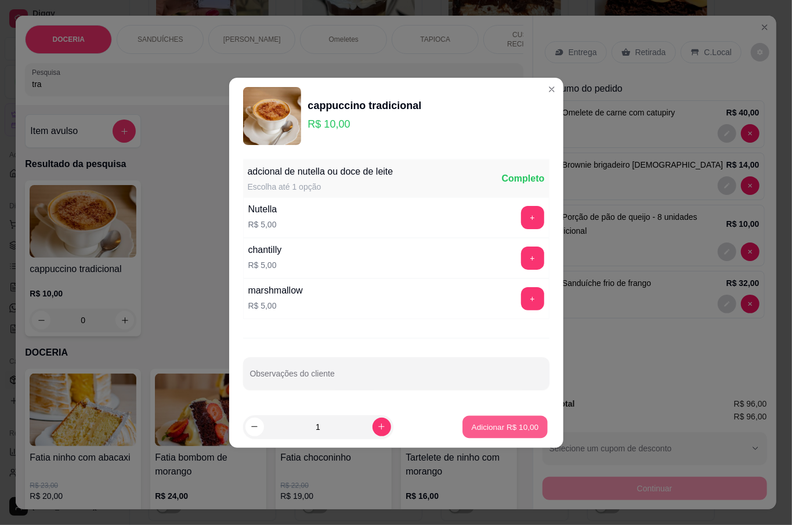
click at [507, 425] on p "Adicionar R$ 10,00" at bounding box center [505, 426] width 67 height 11
type input "1"
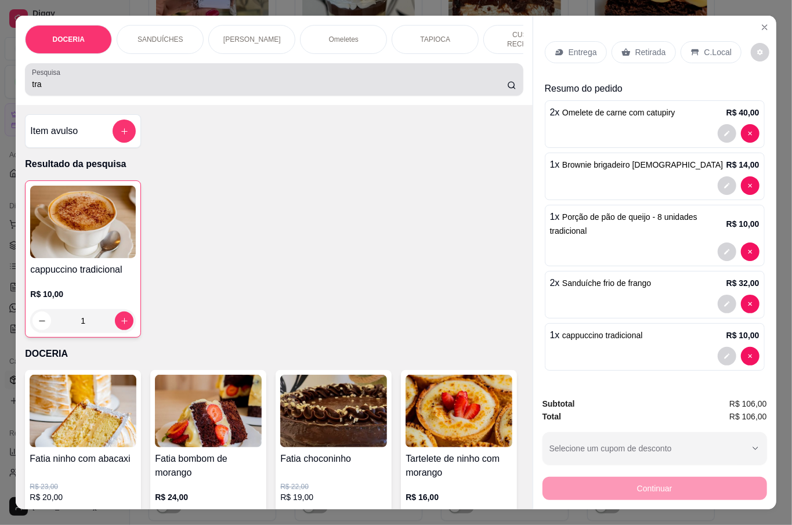
click at [44, 78] on input "tra" at bounding box center [269, 84] width 475 height 12
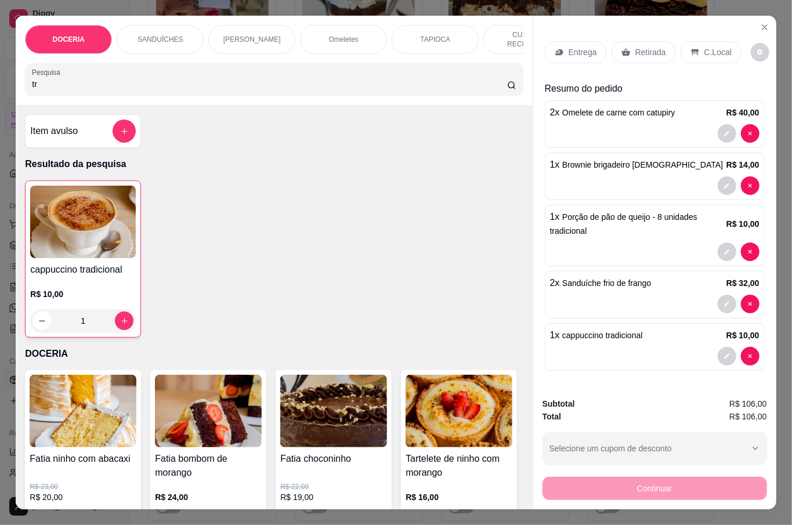
type input "t"
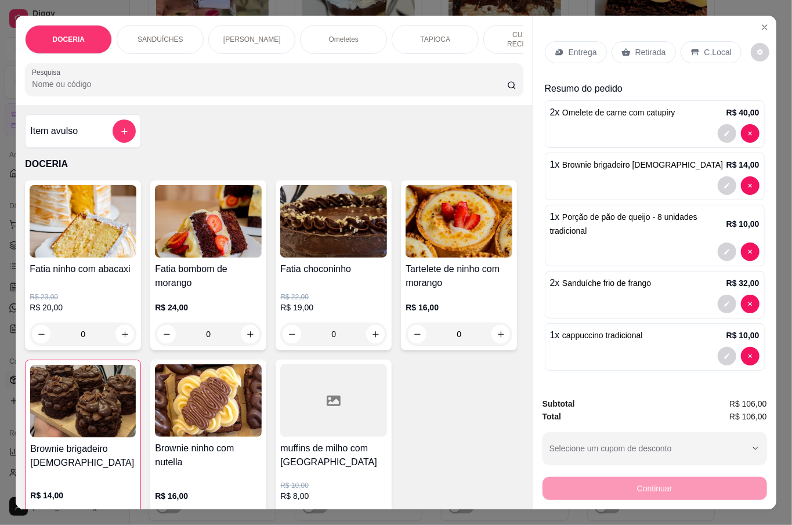
type input "="
click at [91, 82] on input "Pesquisa" at bounding box center [269, 84] width 475 height 12
click at [70, 78] on input "Pesquisa" at bounding box center [269, 84] width 475 height 12
click at [75, 82] on input "Pesquisa" at bounding box center [269, 84] width 475 height 12
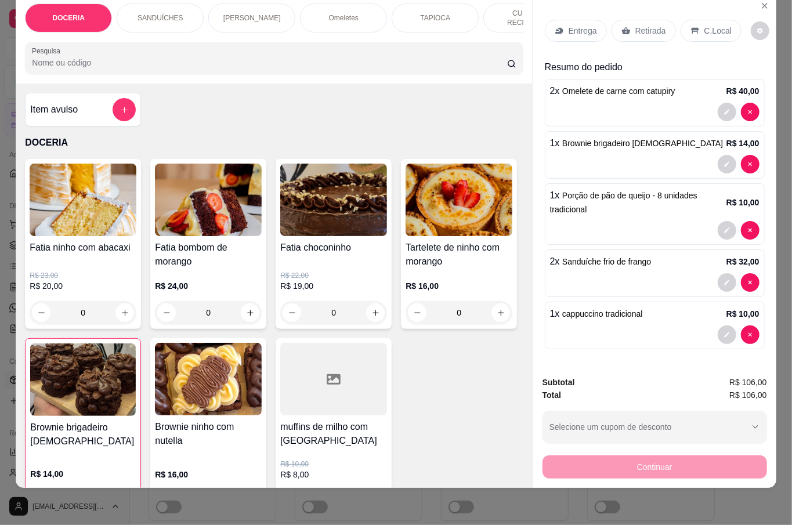
scroll to position [154, 0]
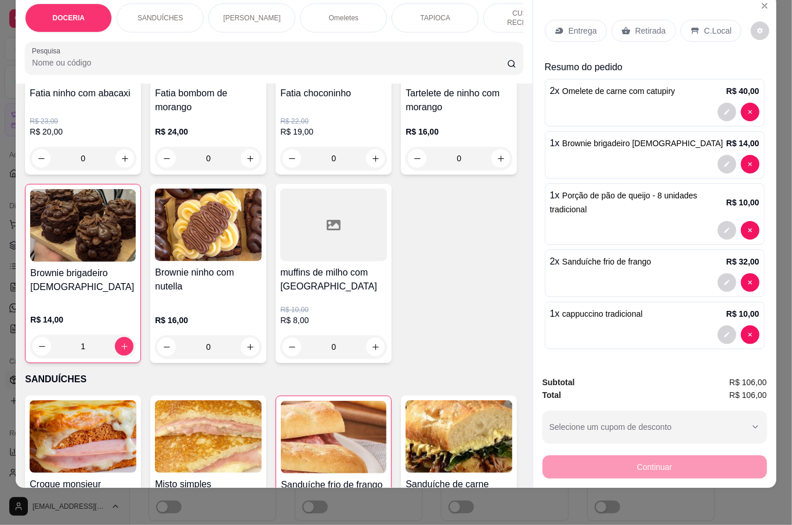
click at [134, 57] on input "Pesquisa" at bounding box center [269, 63] width 475 height 12
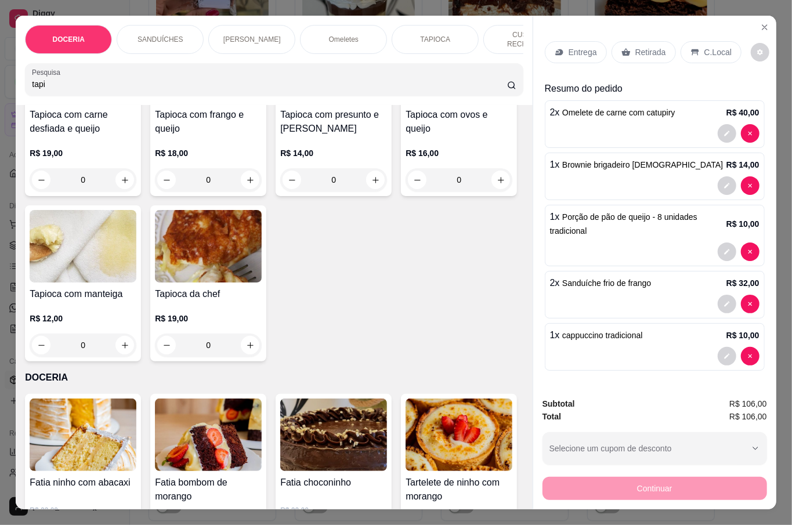
scroll to position [77, 0]
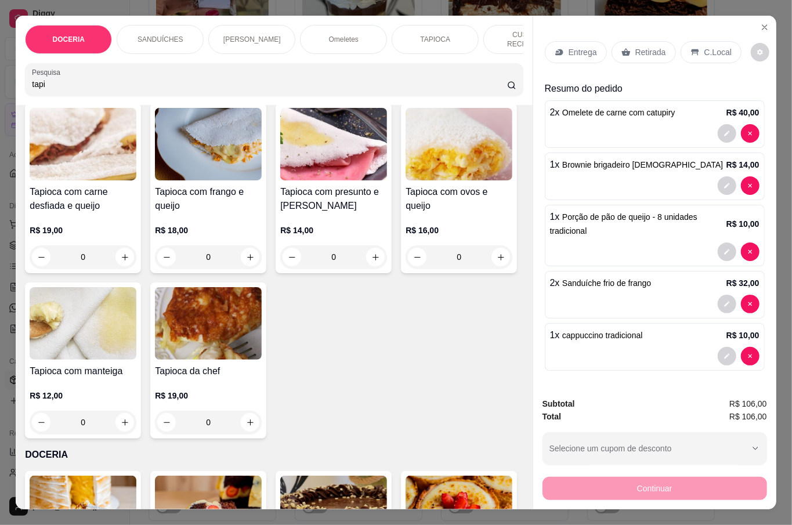
type input "tapi"
click at [247, 254] on div "0" at bounding box center [208, 257] width 107 height 23
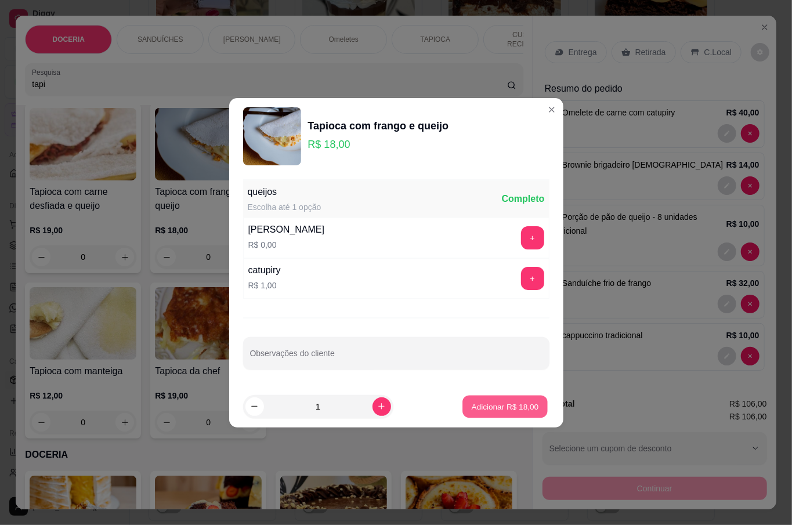
click at [493, 407] on p "Adicionar R$ 18,00" at bounding box center [505, 406] width 67 height 11
type input "1"
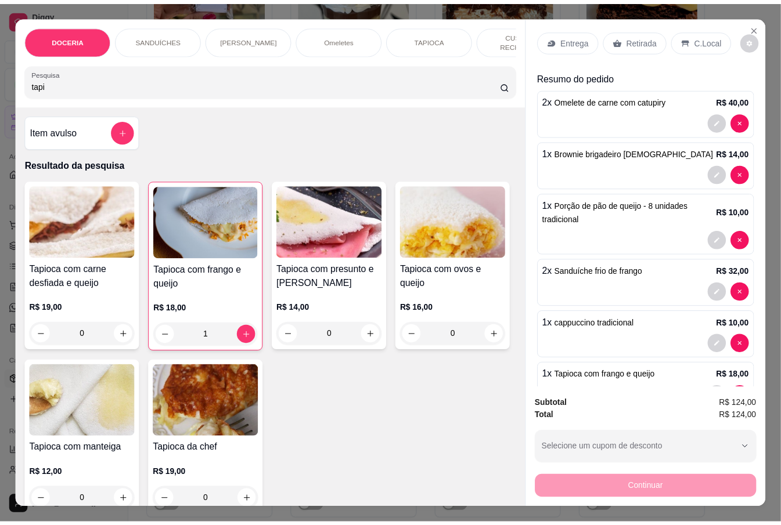
scroll to position [0, 0]
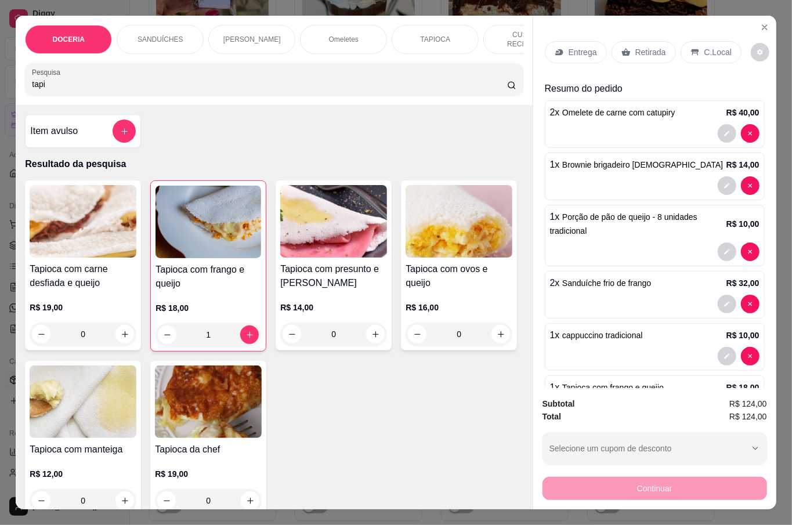
click at [708, 46] on p "C.Local" at bounding box center [718, 52] width 27 height 12
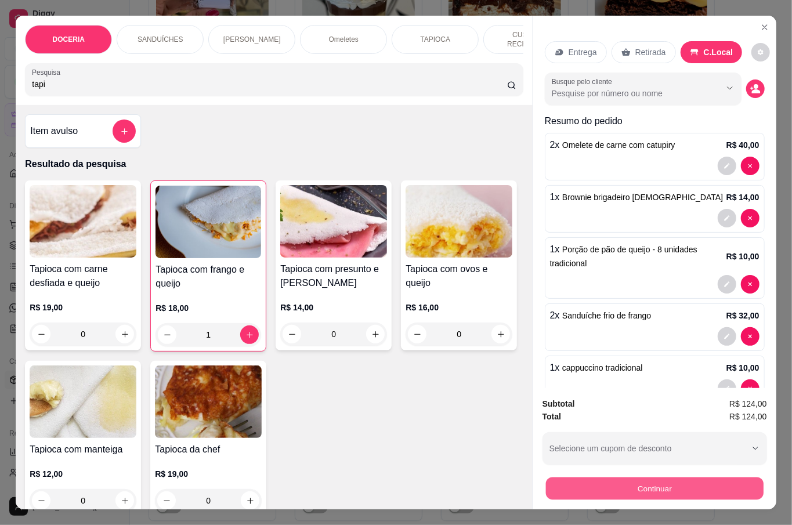
click at [692, 481] on button "Continuar" at bounding box center [655, 488] width 218 height 23
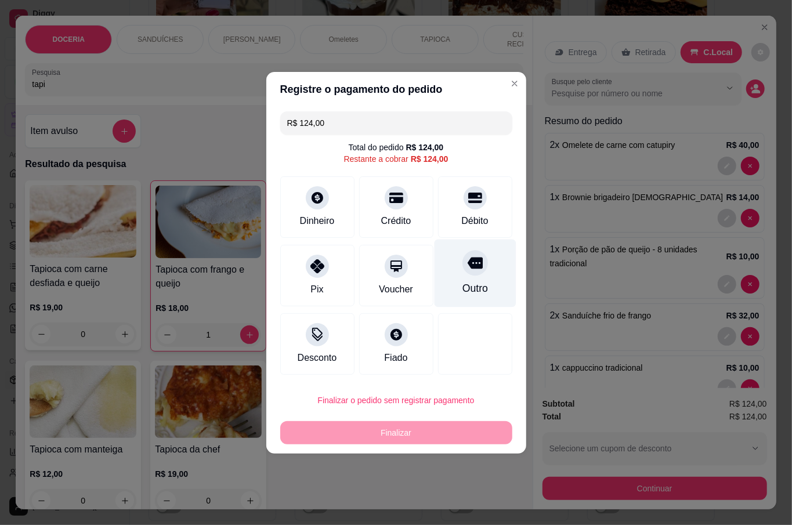
click at [449, 268] on div "Outro" at bounding box center [475, 273] width 82 height 68
type input "R$ 0,00"
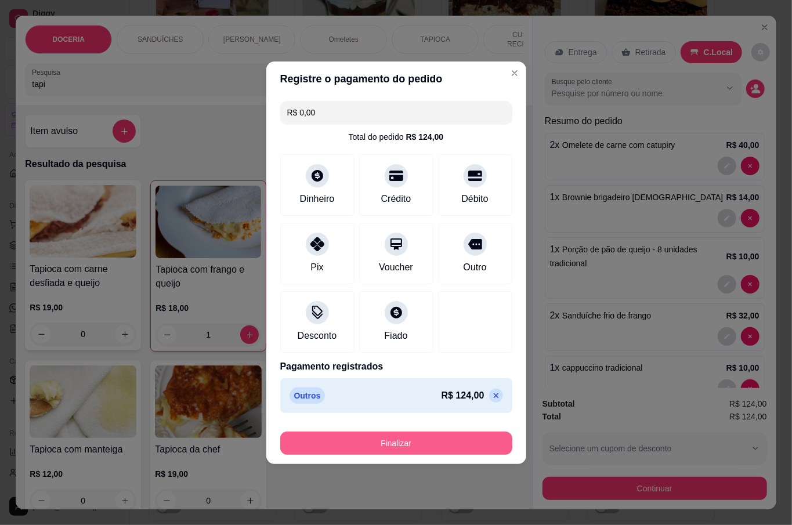
click at [407, 440] on button "Finalizar" at bounding box center [396, 443] width 232 height 23
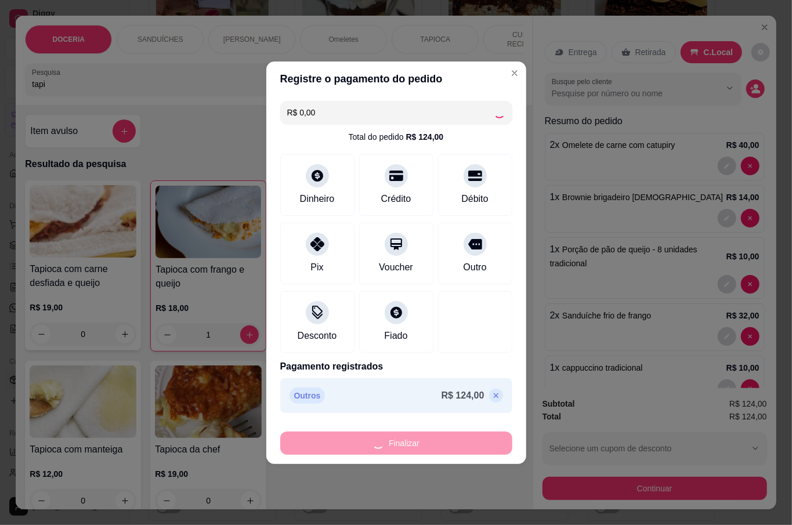
type input "0"
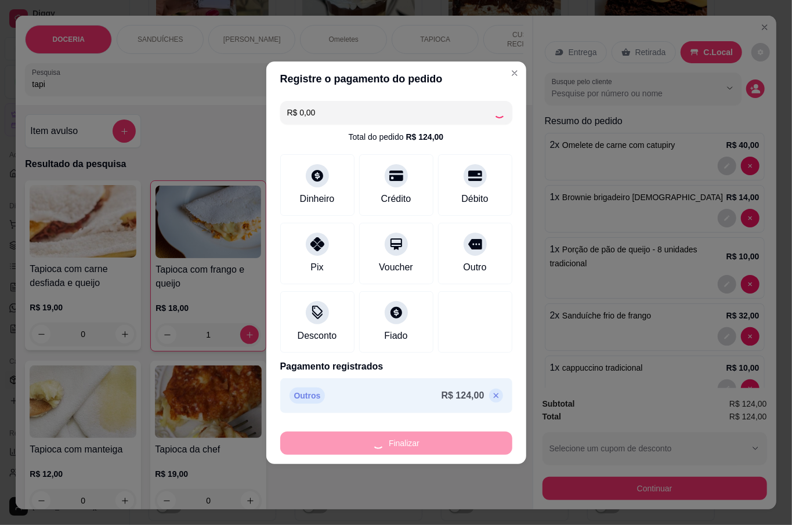
type input "0"
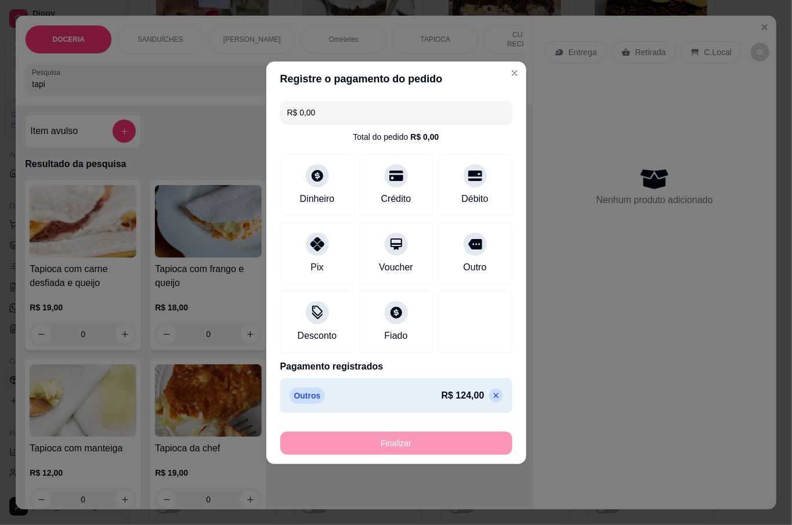
type input "-R$ 124,00"
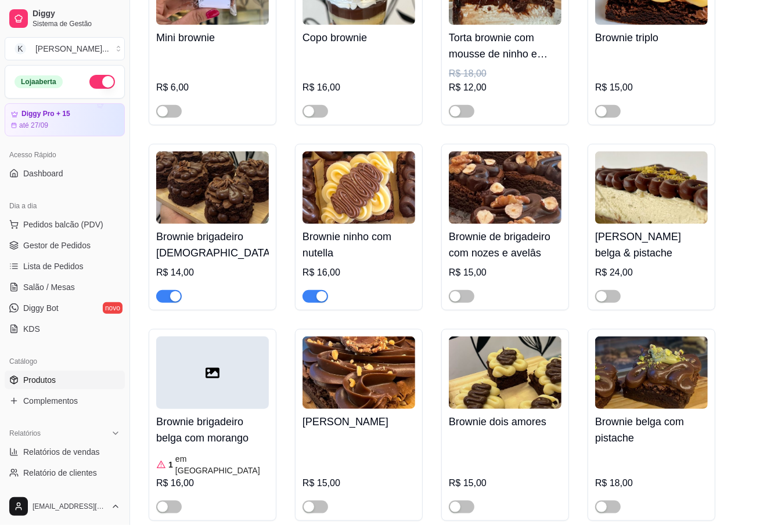
click at [417, 428] on div "[PERSON_NAME] R$ 15,00" at bounding box center [359, 425] width 128 height 192
click at [93, 230] on span "Pedidos balcão (PDV)" at bounding box center [63, 225] width 80 height 12
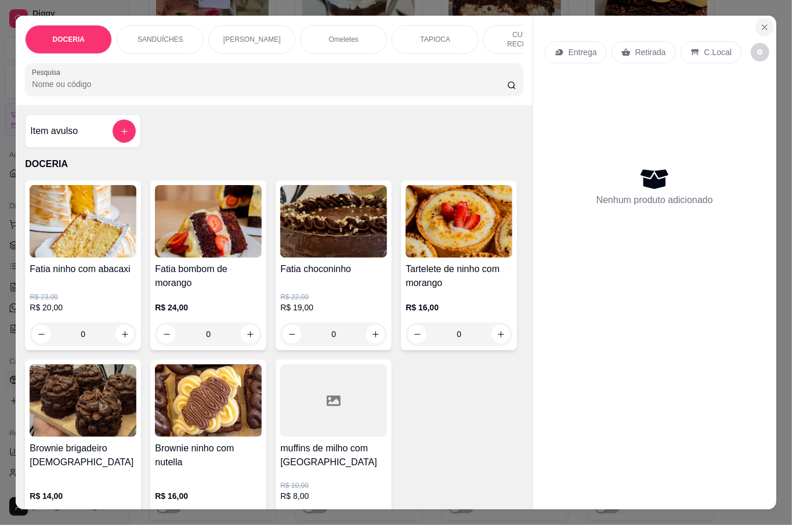
click at [760, 23] on icon "Close" at bounding box center [764, 27] width 9 height 9
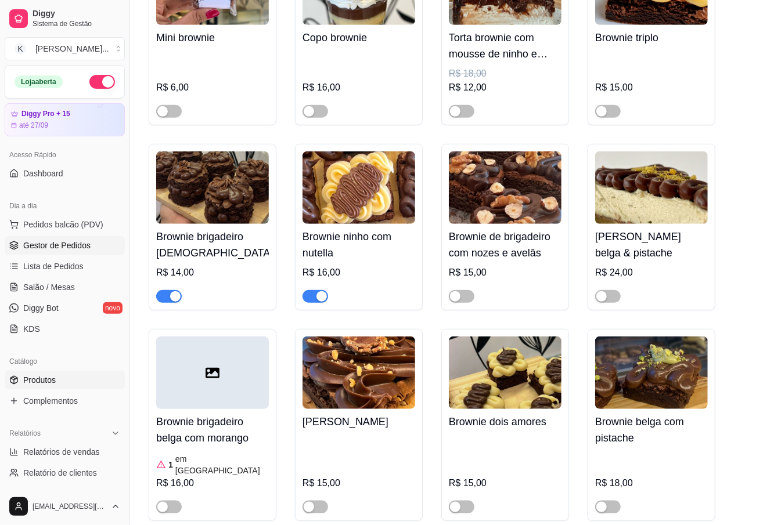
click at [82, 252] on link "Gestor de Pedidos" at bounding box center [65, 245] width 120 height 19
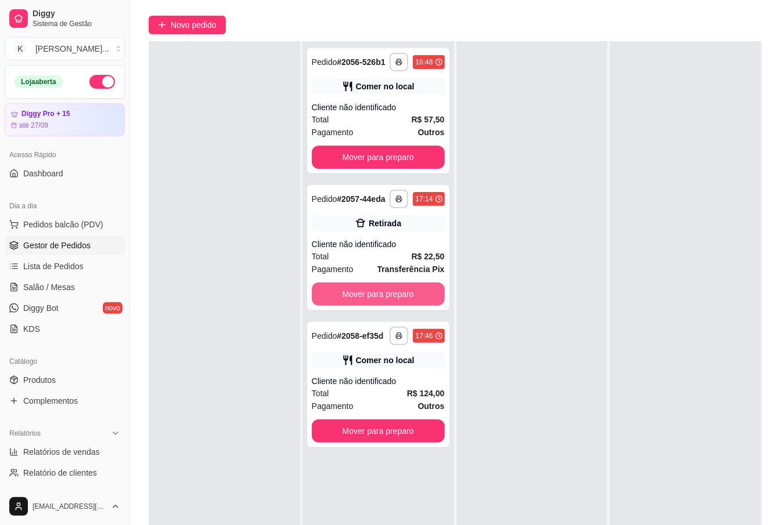
scroll to position [177, 0]
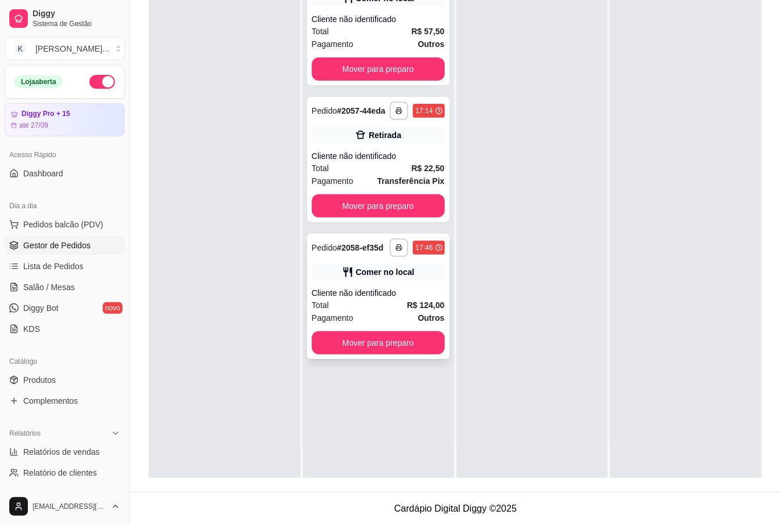
click at [412, 313] on div "Pagamento Outros" at bounding box center [378, 318] width 133 height 13
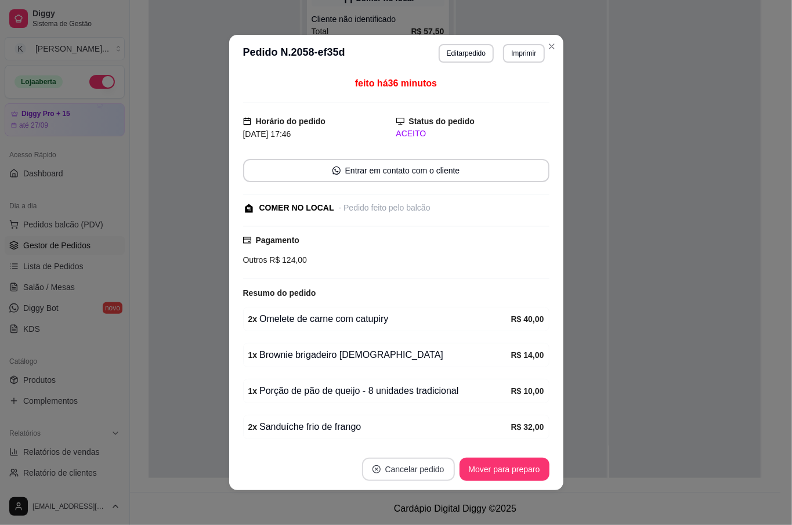
click at [407, 463] on button "Cancelar pedido" at bounding box center [408, 469] width 93 height 23
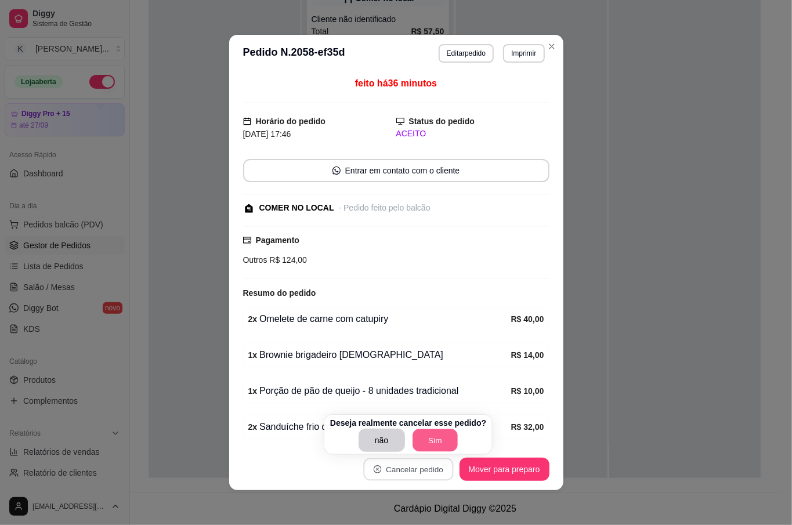
click at [439, 446] on button "Sim" at bounding box center [435, 441] width 45 height 23
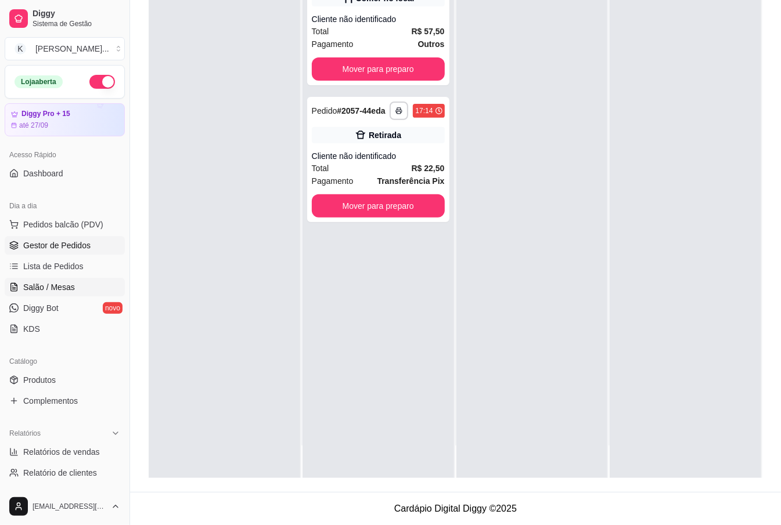
click at [75, 286] on link "Salão / Mesas" at bounding box center [65, 287] width 120 height 19
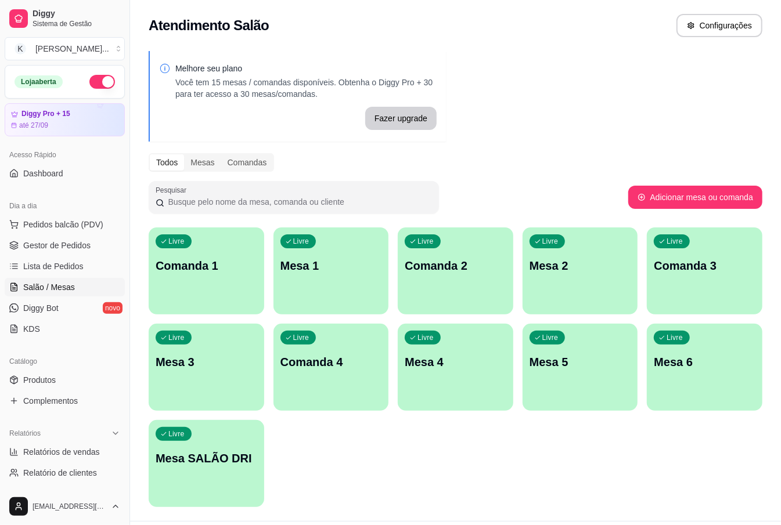
click at [333, 266] on p "Mesa 1" at bounding box center [331, 266] width 102 height 16
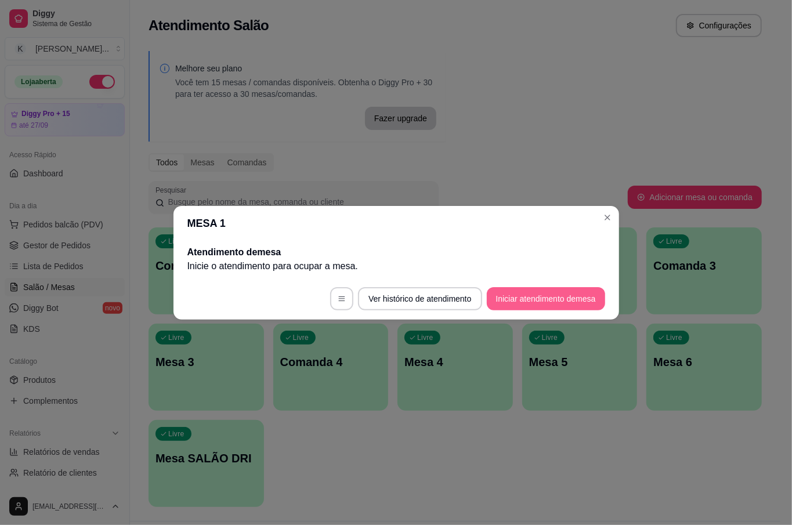
click at [567, 294] on button "Iniciar atendimento de mesa" at bounding box center [546, 298] width 118 height 23
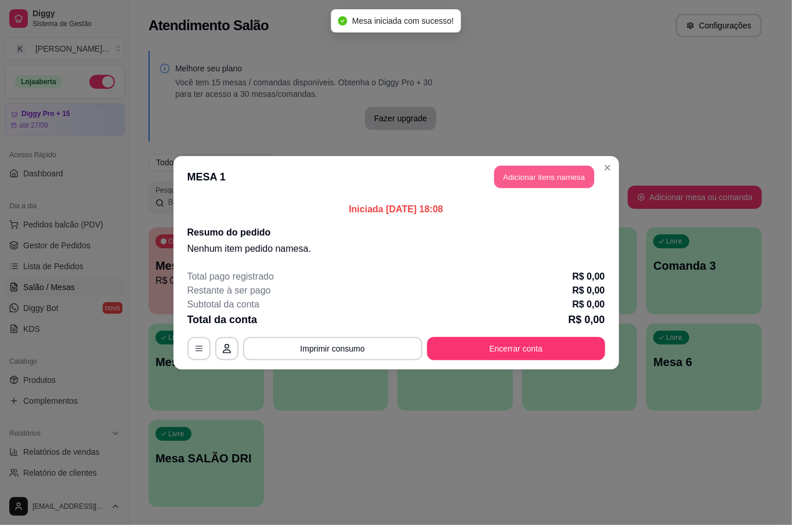
click at [558, 172] on button "Adicionar itens na mesa" at bounding box center [545, 176] width 100 height 23
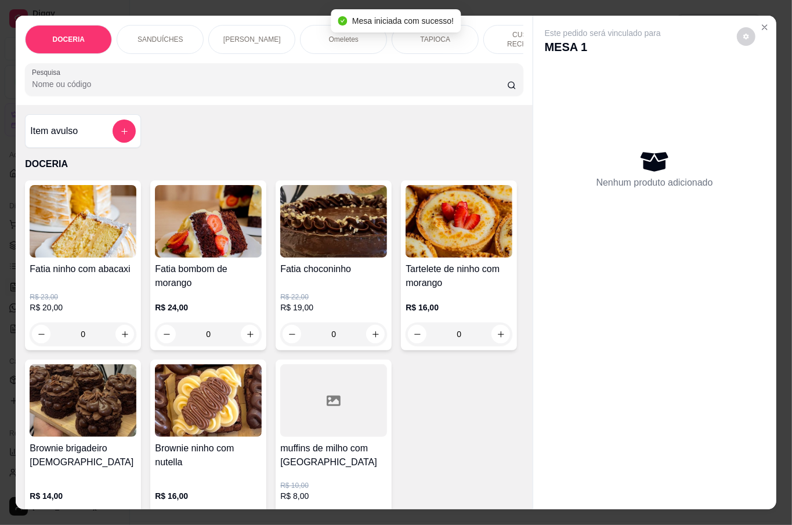
click at [177, 82] on input "Pesquisa" at bounding box center [269, 84] width 475 height 12
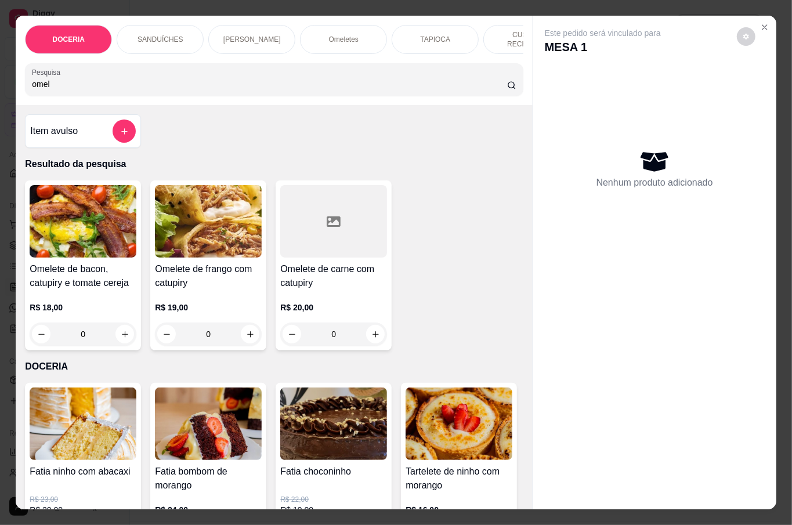
type input "omel"
click at [369, 327] on div "0" at bounding box center [333, 334] width 107 height 23
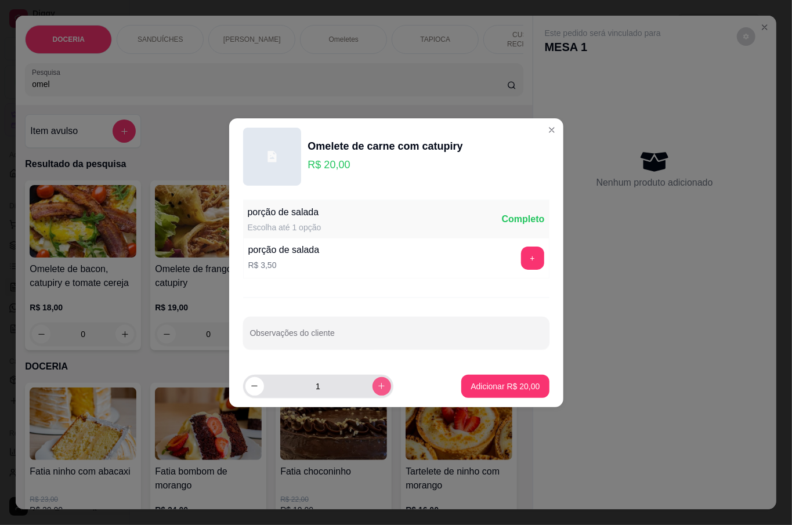
click at [377, 385] on icon "increase-product-quantity" at bounding box center [381, 386] width 9 height 9
type input "2"
click at [521, 247] on button "+" at bounding box center [532, 258] width 23 height 23
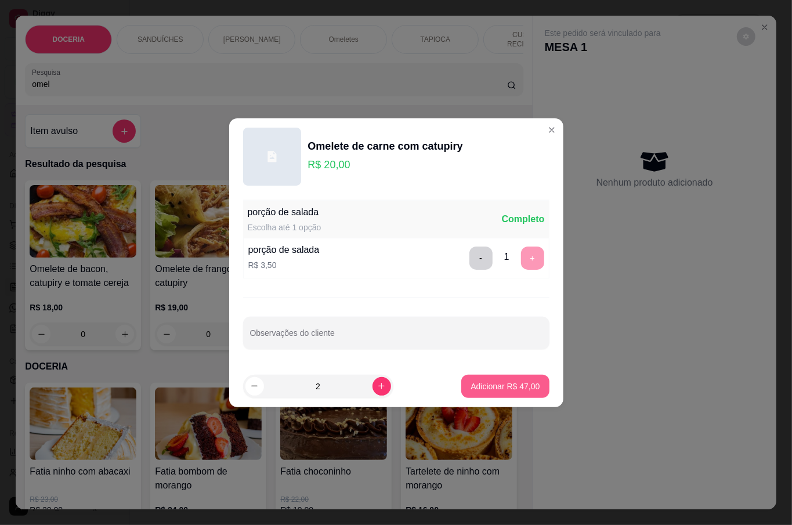
click at [524, 393] on button "Adicionar R$ 47,00" at bounding box center [505, 386] width 88 height 23
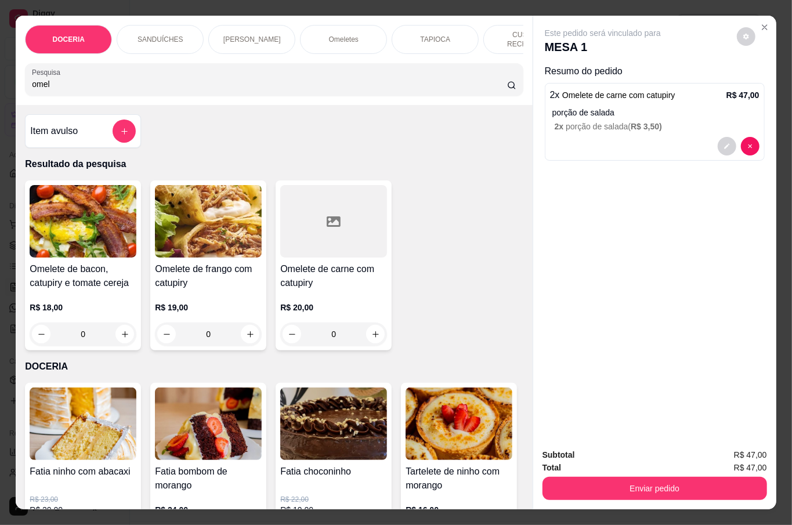
click at [77, 82] on input "omel" at bounding box center [269, 84] width 475 height 12
type input "o"
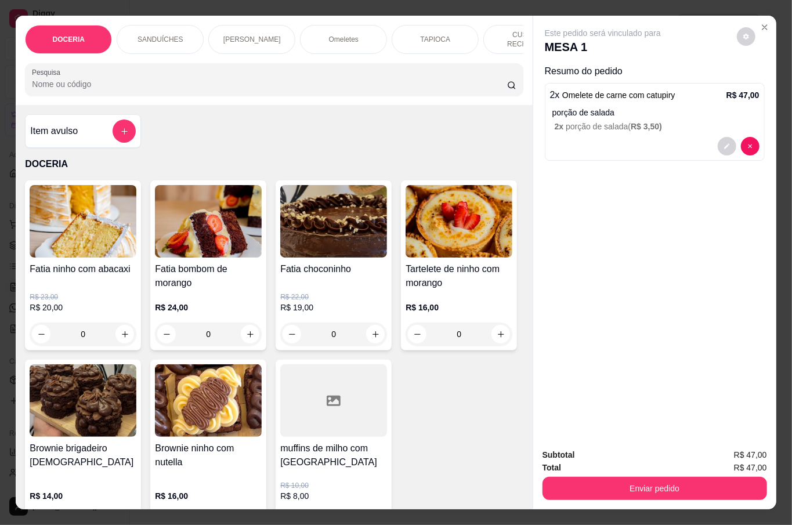
type input "1"
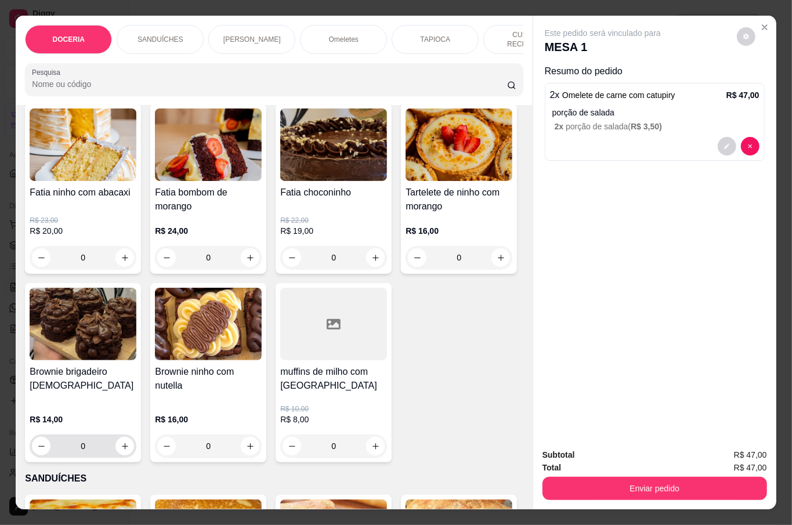
scroll to position [77, 0]
click at [134, 436] on button "increase-product-quantity" at bounding box center [125, 445] width 19 height 19
type input "1"
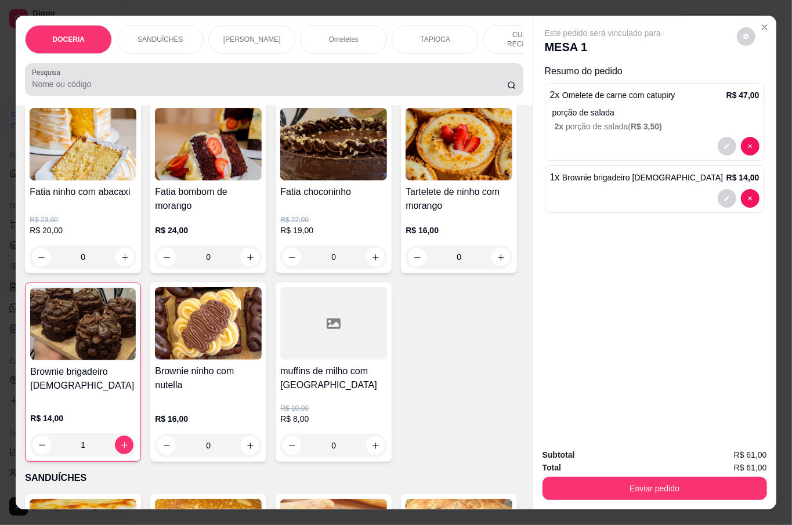
click at [192, 81] on input "Pesquisa" at bounding box center [269, 84] width 475 height 12
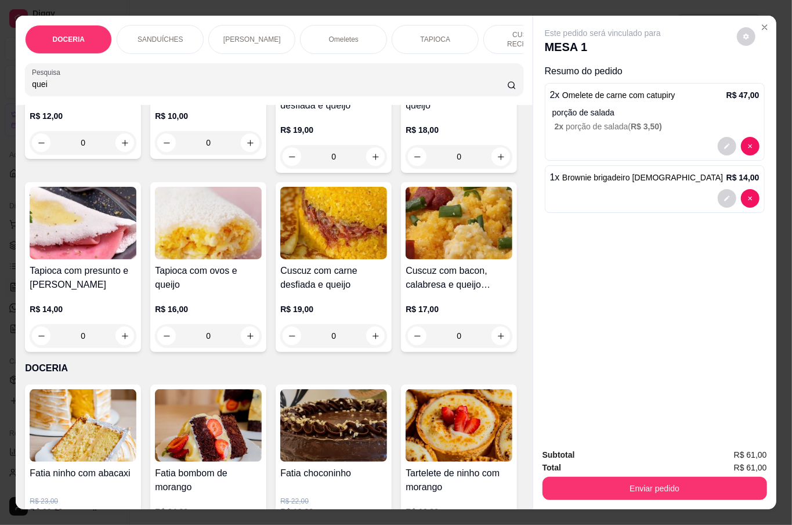
scroll to position [0, 0]
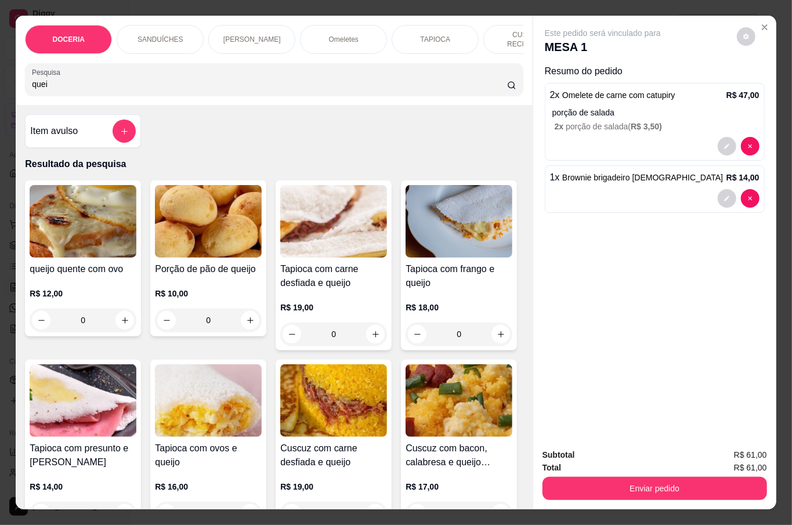
type input "quei"
click at [239, 316] on div "0" at bounding box center [208, 320] width 107 height 23
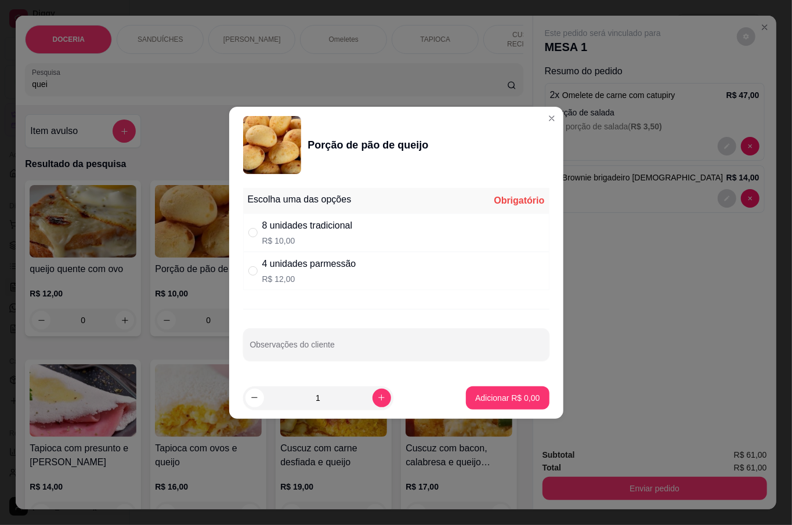
click at [393, 223] on div "8 unidades tradicional R$ 10,00" at bounding box center [396, 233] width 306 height 38
radio input "true"
click at [504, 398] on p "Adicionar R$ 10,00" at bounding box center [505, 397] width 67 height 11
type input "1"
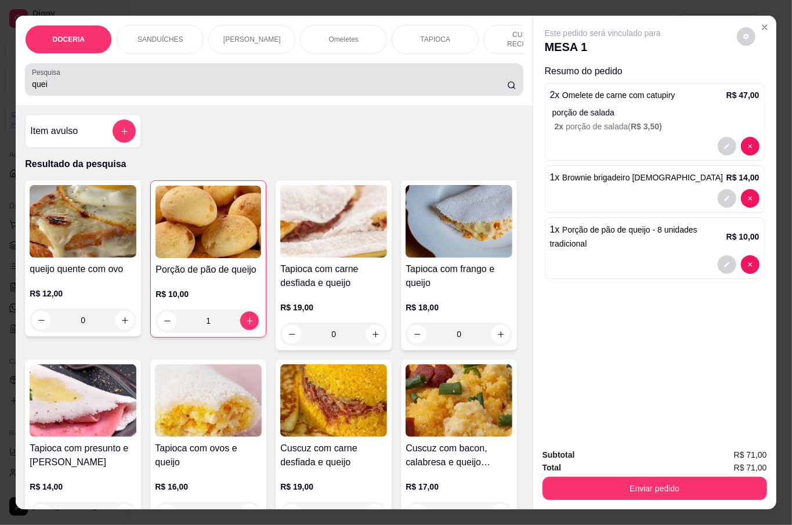
click at [25, 80] on div "Pesquisa quei" at bounding box center [274, 79] width 498 height 33
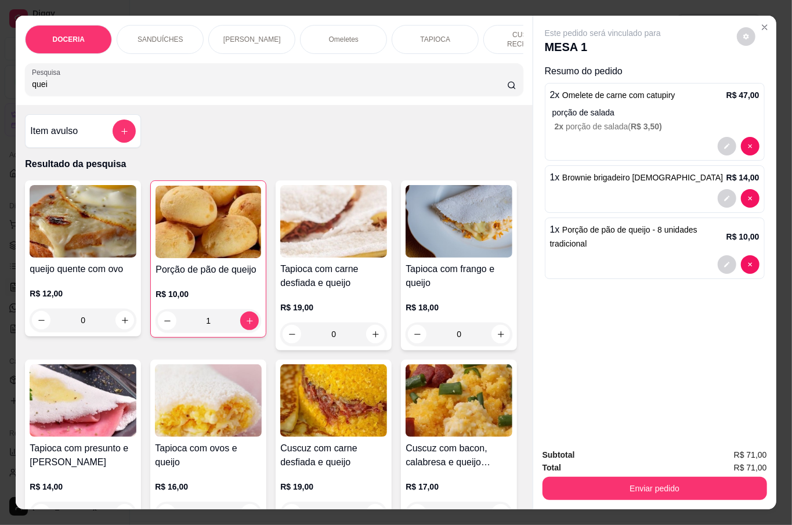
click at [32, 80] on input "quei" at bounding box center [269, 84] width 475 height 12
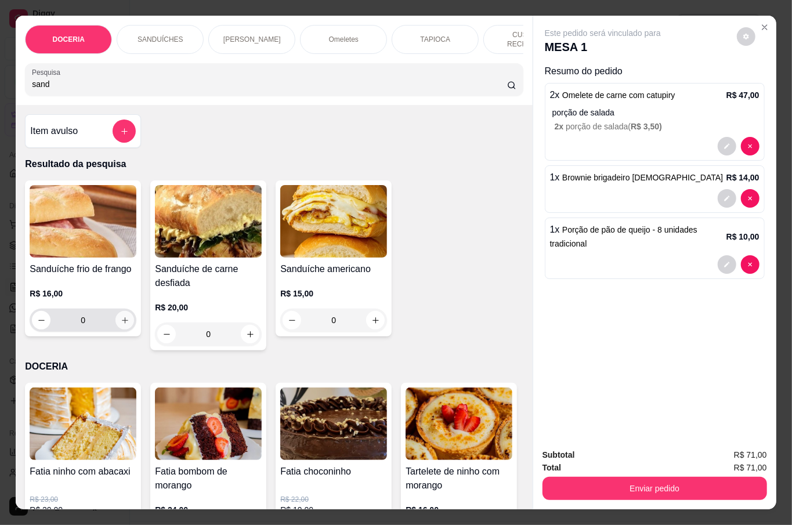
type input "sand"
click at [121, 317] on icon "increase-product-quantity" at bounding box center [125, 320] width 9 height 9
type input "1"
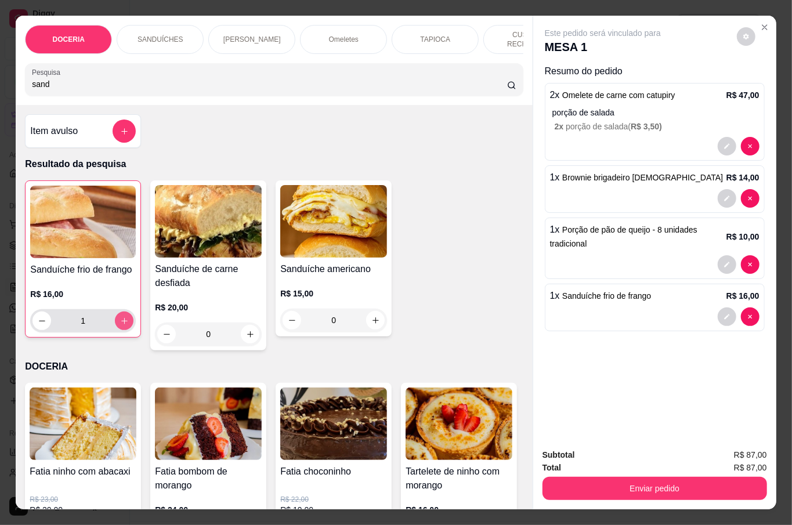
click at [121, 317] on icon "increase-product-quantity" at bounding box center [124, 321] width 9 height 9
type input "2"
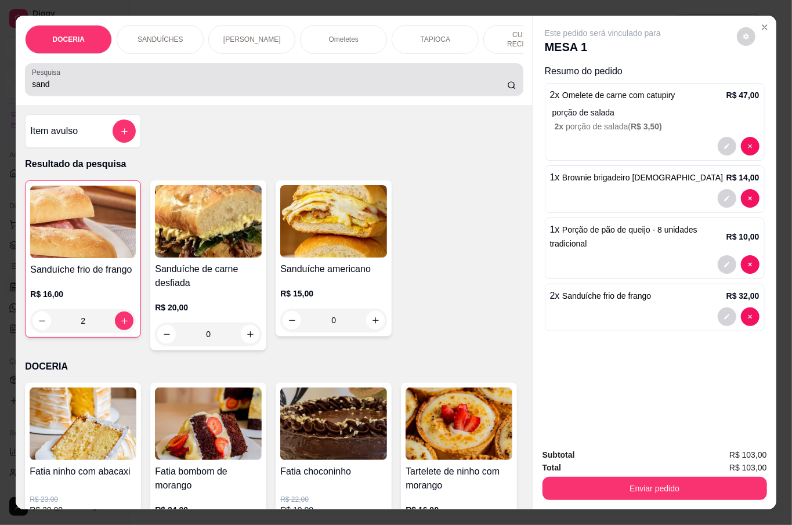
click at [167, 72] on div "sand" at bounding box center [274, 79] width 484 height 23
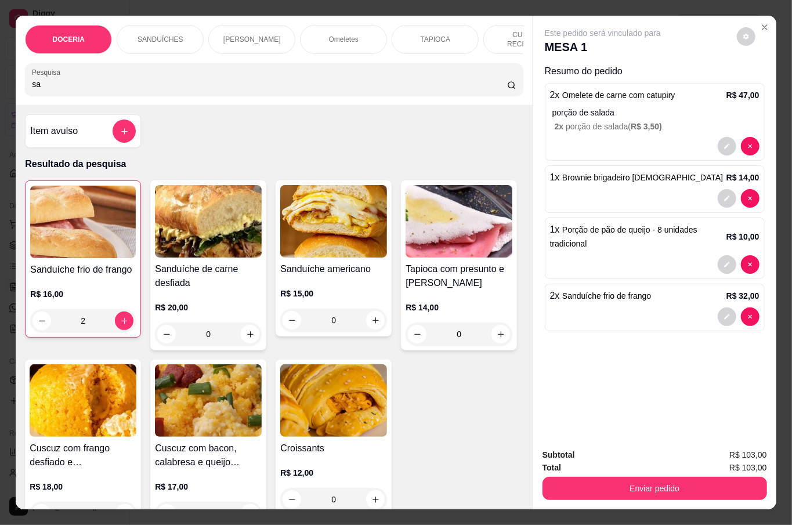
type input "s"
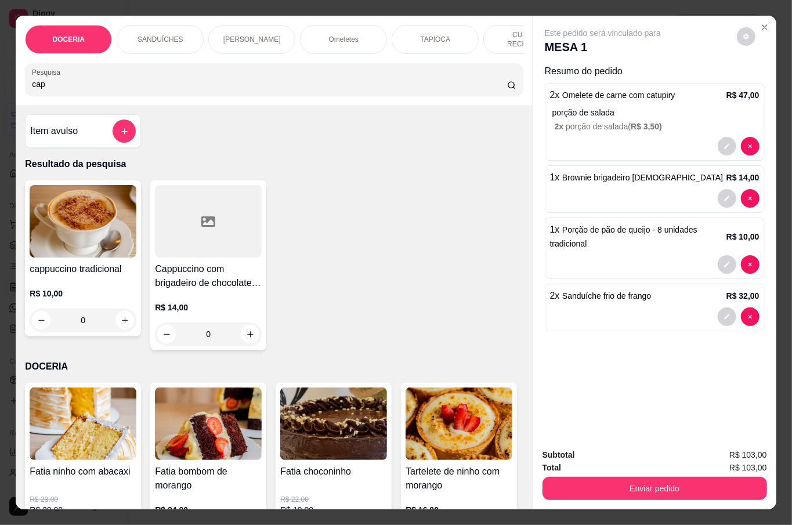
type input "cap"
click at [121, 316] on div "0" at bounding box center [83, 320] width 107 height 23
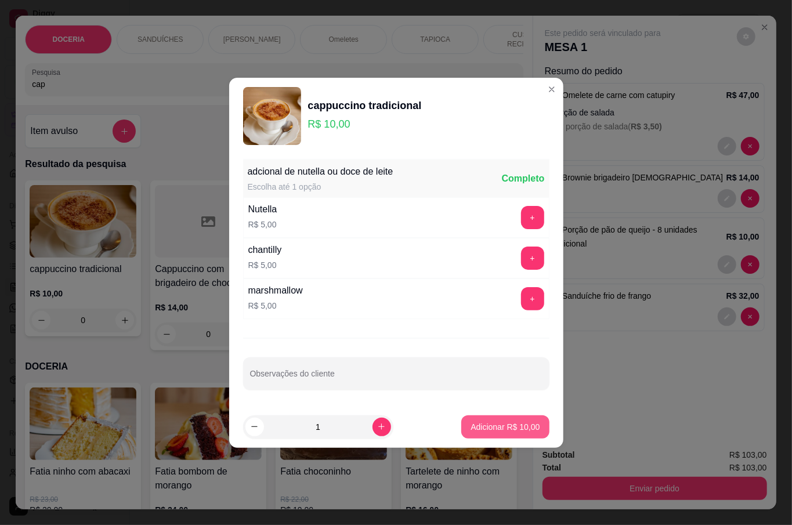
click at [515, 419] on button "Adicionar R$ 10,00" at bounding box center [505, 427] width 88 height 23
type input "1"
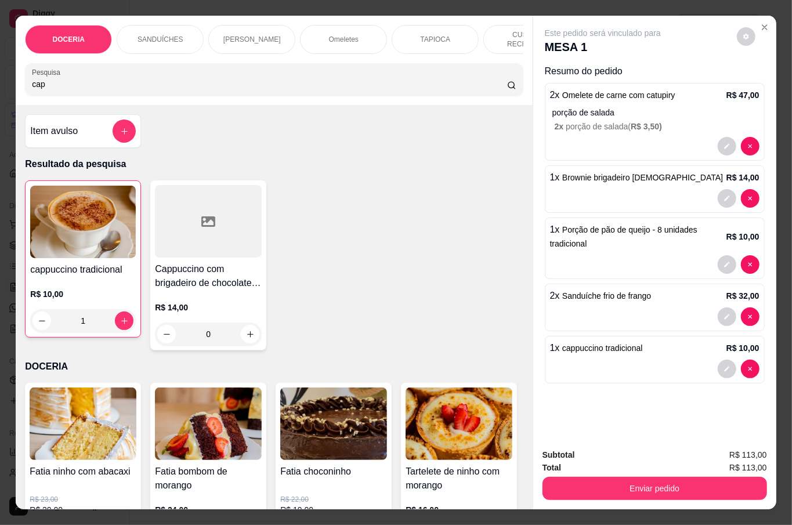
click at [127, 78] on input "cap" at bounding box center [269, 84] width 475 height 12
type input "c"
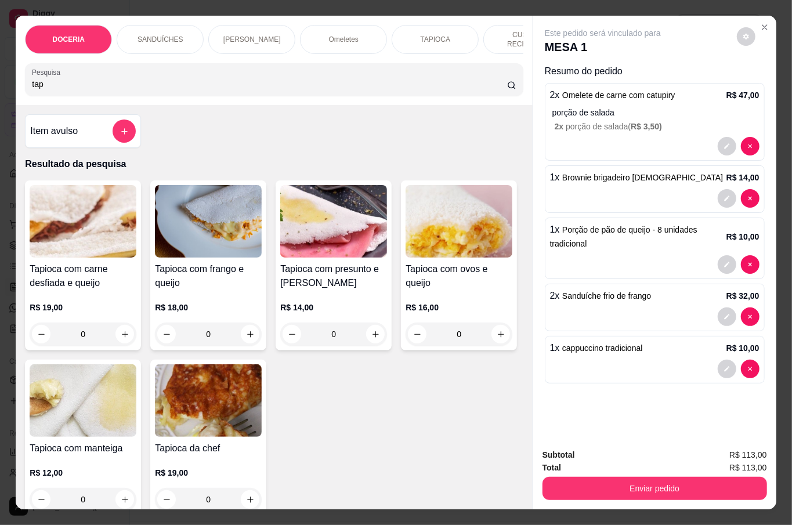
type input "tap"
click at [242, 330] on div "0" at bounding box center [208, 334] width 107 height 23
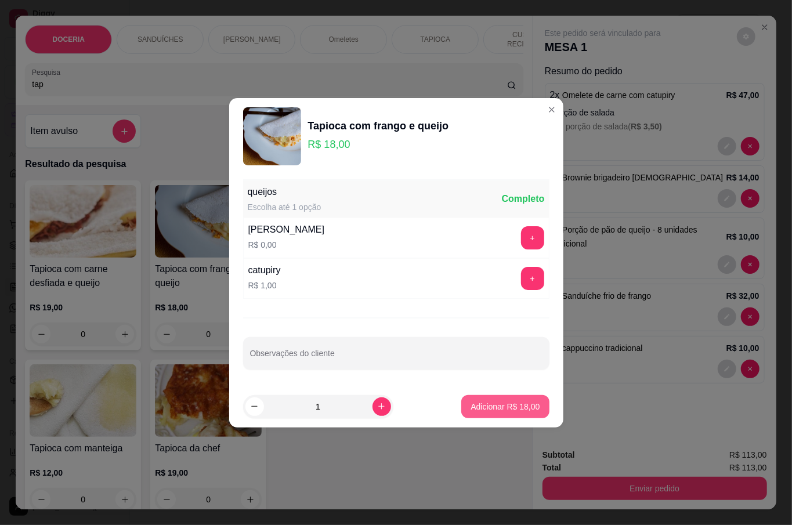
click at [479, 412] on p "Adicionar R$ 18,00" at bounding box center [505, 407] width 69 height 12
type input "1"
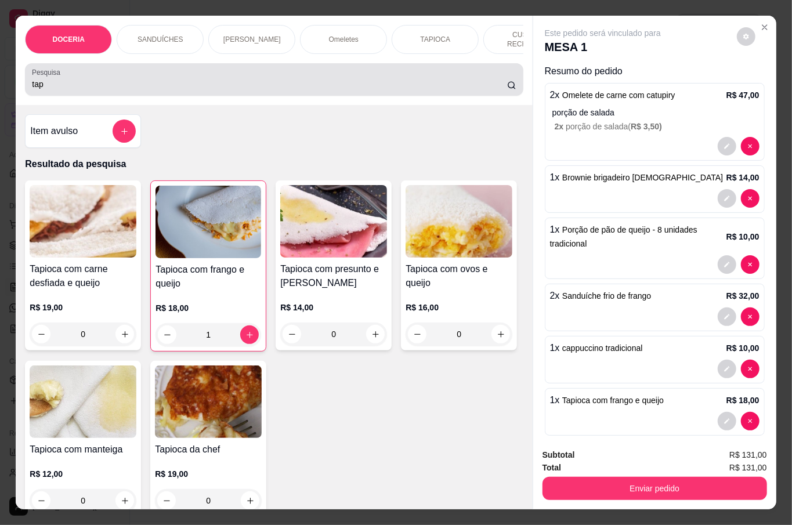
click at [32, 78] on input "tap" at bounding box center [269, 84] width 475 height 12
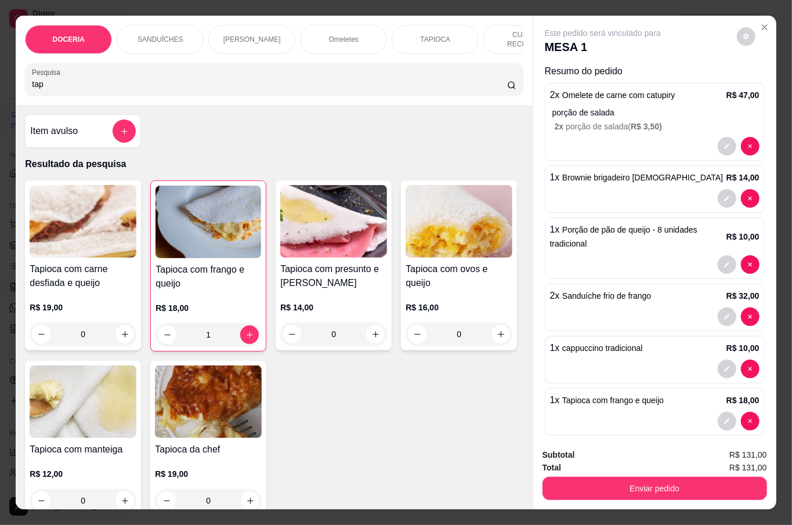
click at [32, 80] on input "tap" at bounding box center [269, 84] width 475 height 12
click at [35, 81] on input "tap" at bounding box center [269, 84] width 475 height 12
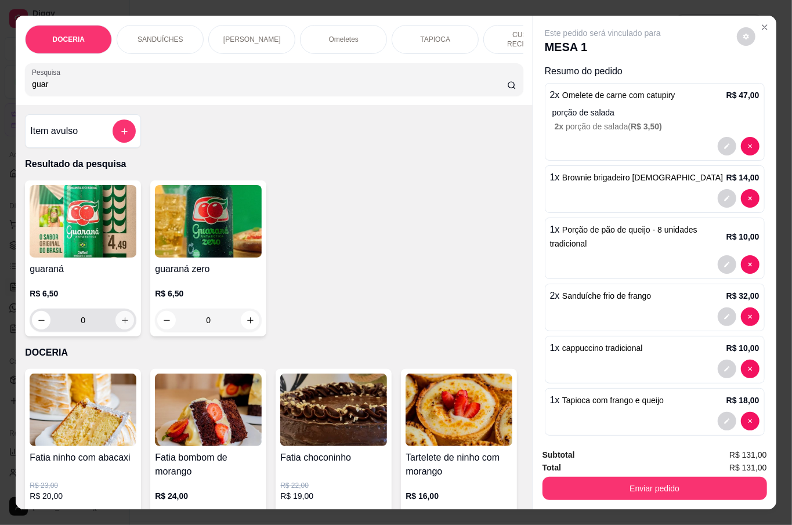
type input "guar"
click at [123, 312] on button "increase-product-quantity" at bounding box center [125, 320] width 19 height 19
type input "1"
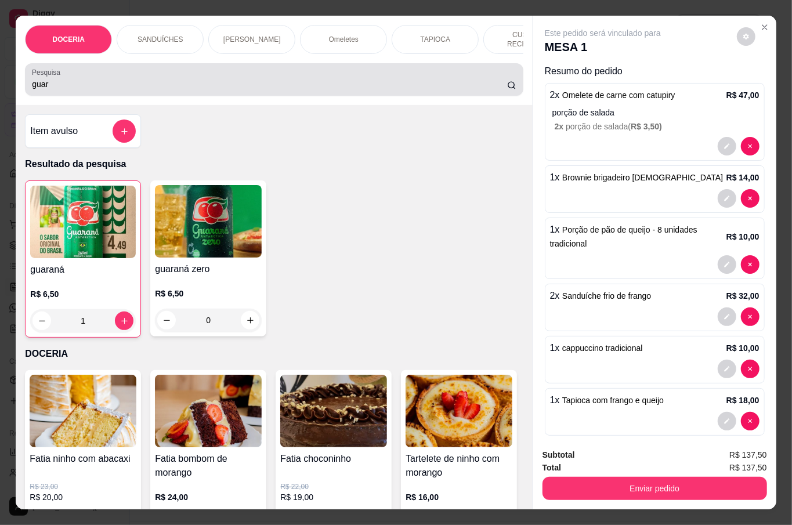
click at [304, 68] on div "guar" at bounding box center [274, 79] width 484 height 23
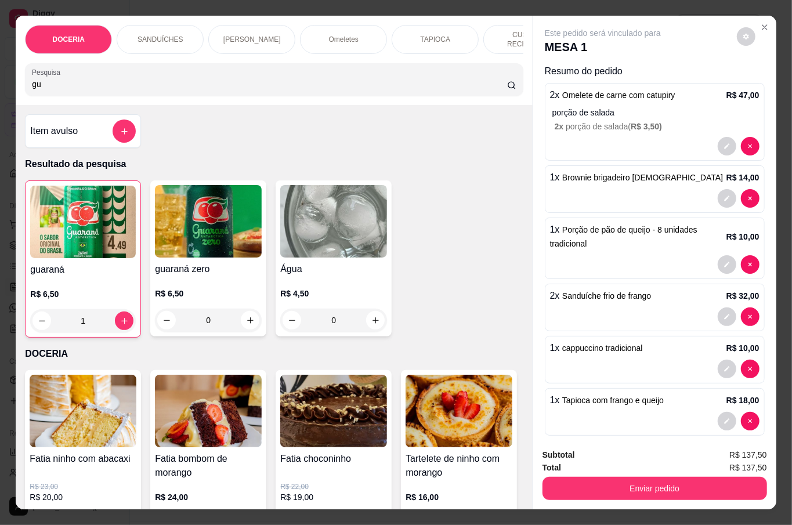
type input "g"
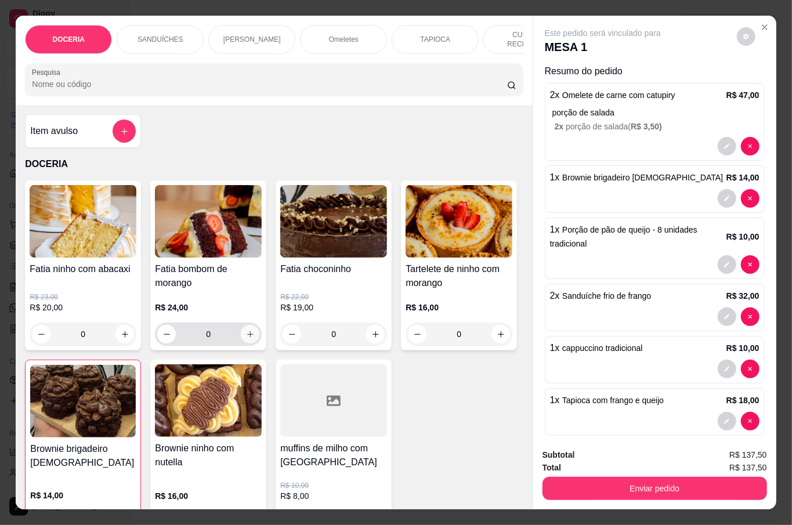
click at [246, 335] on icon "increase-product-quantity" at bounding box center [250, 334] width 9 height 9
type input "1"
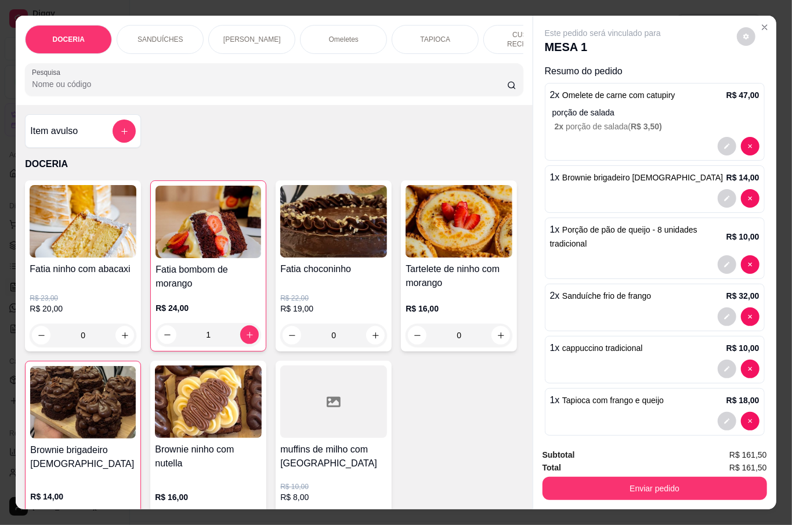
click at [127, 78] on input "Pesquisa" at bounding box center [269, 84] width 475 height 12
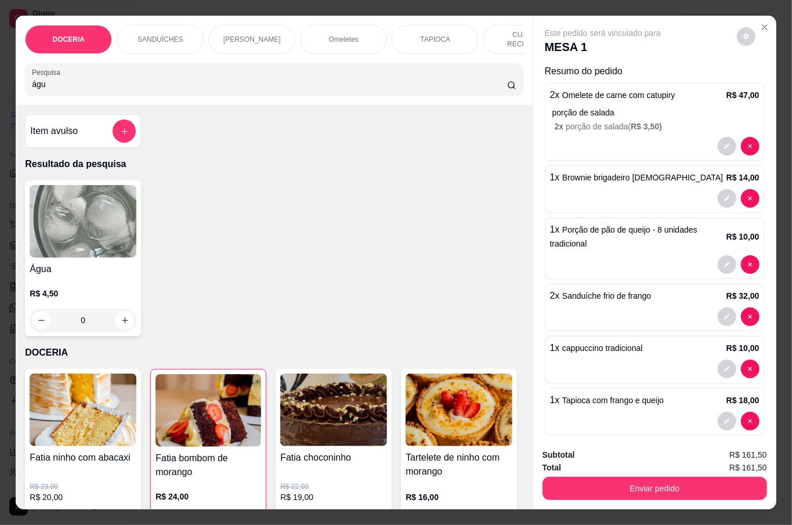
type input "águ"
click at [80, 277] on div "R$ 4,50 0" at bounding box center [83, 304] width 107 height 56
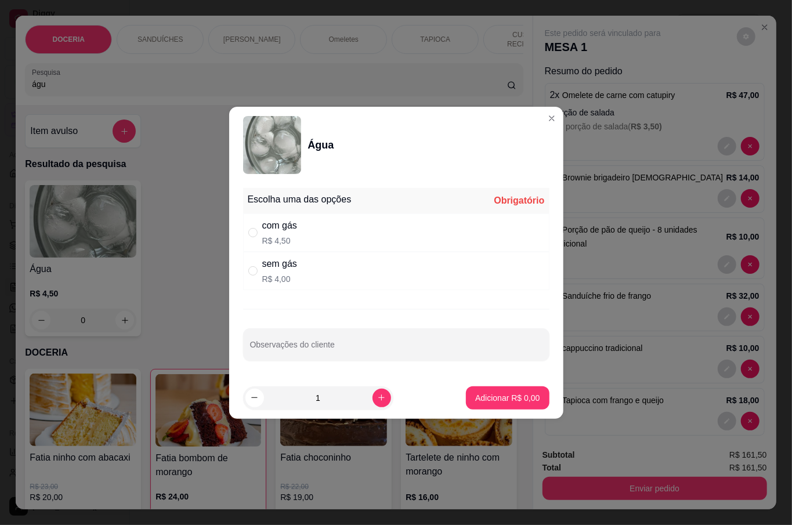
click at [335, 275] on div "sem gás R$ 4,00" at bounding box center [396, 271] width 306 height 38
radio input "true"
click at [492, 404] on p "Adicionar R$ 4,00" at bounding box center [507, 398] width 64 height 12
type input "1"
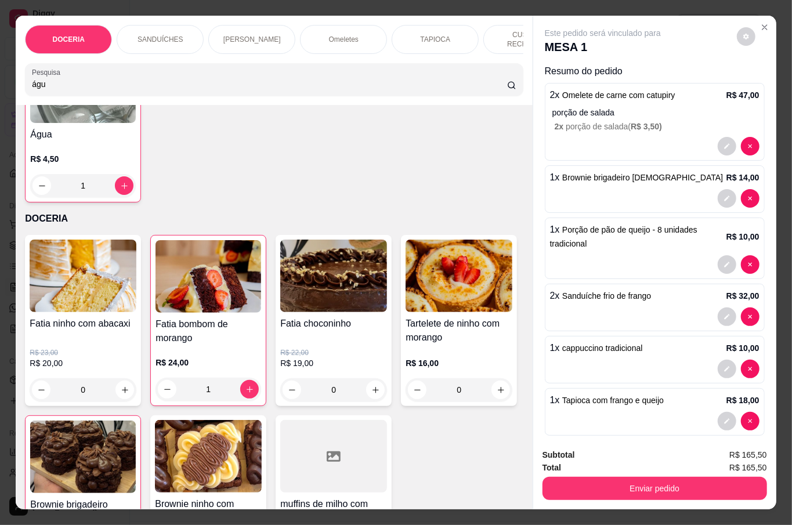
scroll to position [154, 0]
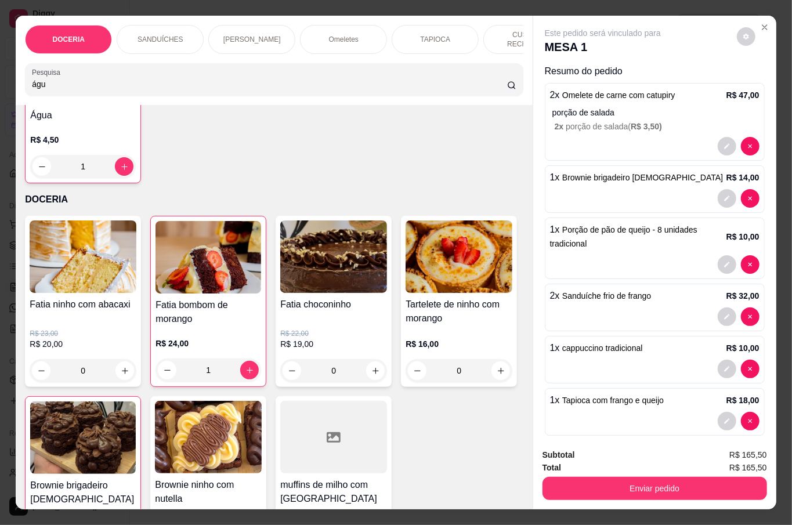
click at [497, 381] on div "Fatia ninho com abacaxi R$ 23,00 R$ 20,00 0 Fatia bombom de morango R$ 24,00 1 …" at bounding box center [274, 396] width 498 height 360
click at [615, 488] on button "Enviar pedido" at bounding box center [655, 488] width 225 height 23
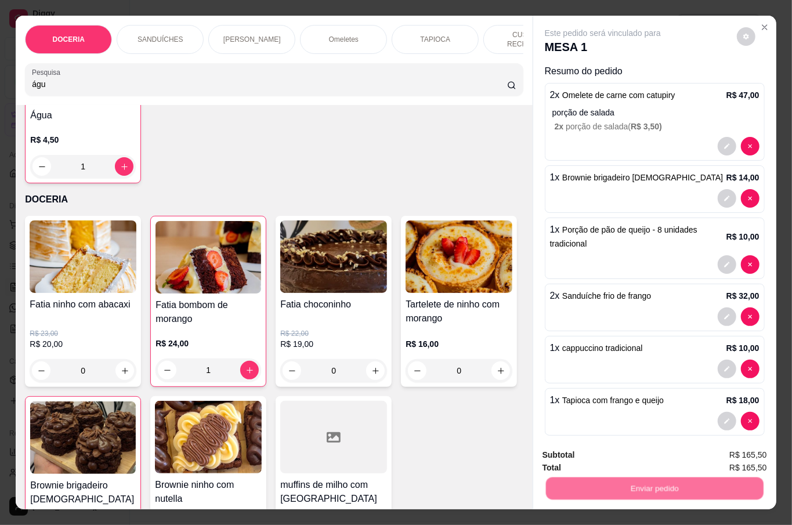
click at [593, 443] on button "Não registrar e enviar pedido" at bounding box center [615, 454] width 121 height 22
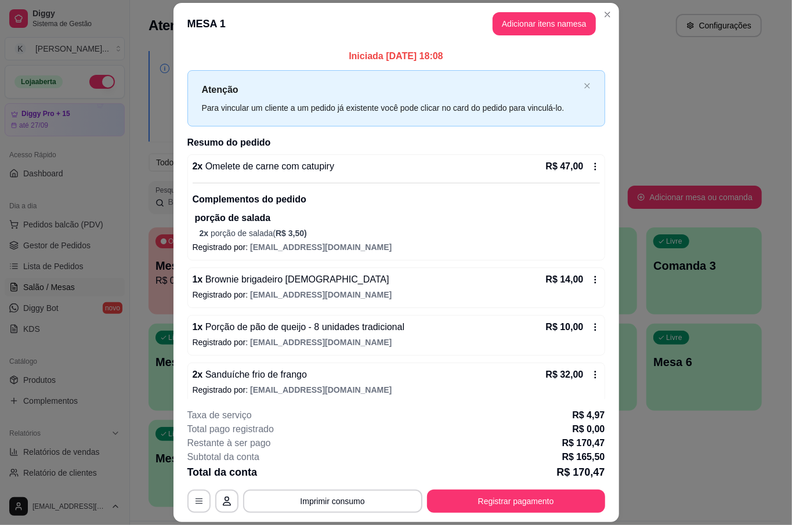
click at [569, 407] on footer "**********" at bounding box center [397, 460] width 446 height 123
click at [536, 495] on button "Registrar pagamento" at bounding box center [516, 501] width 178 height 23
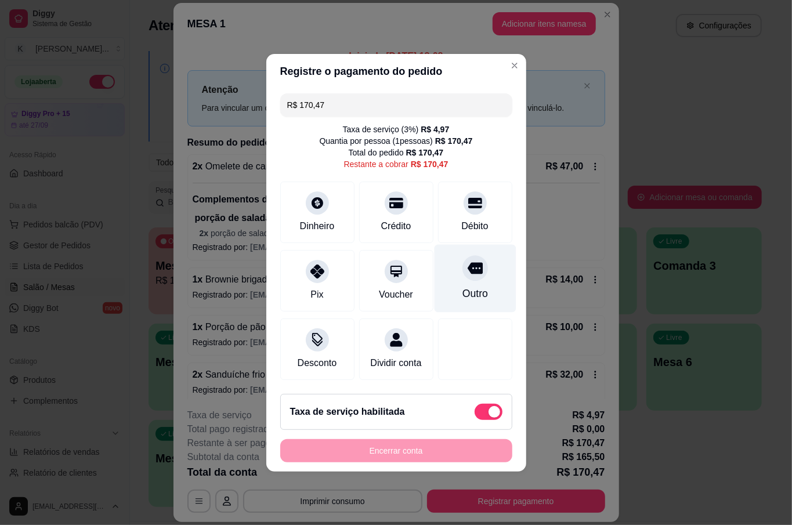
click at [460, 275] on div "Outro" at bounding box center [475, 278] width 82 height 68
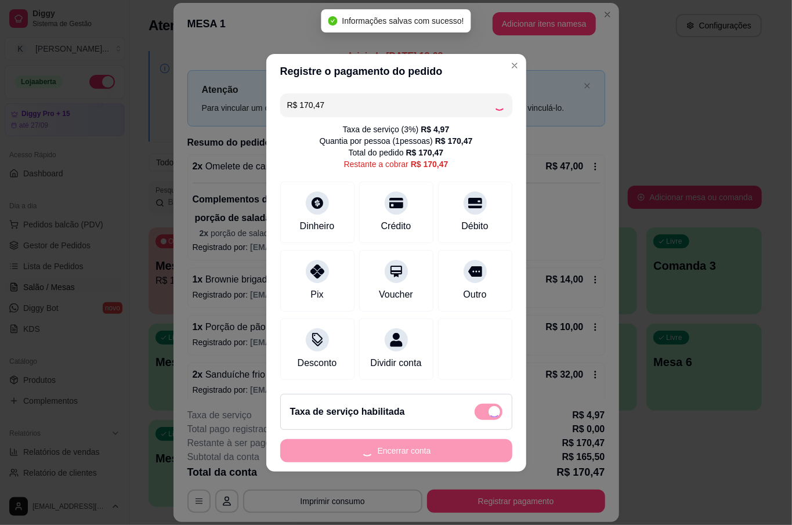
type input "R$ 0,00"
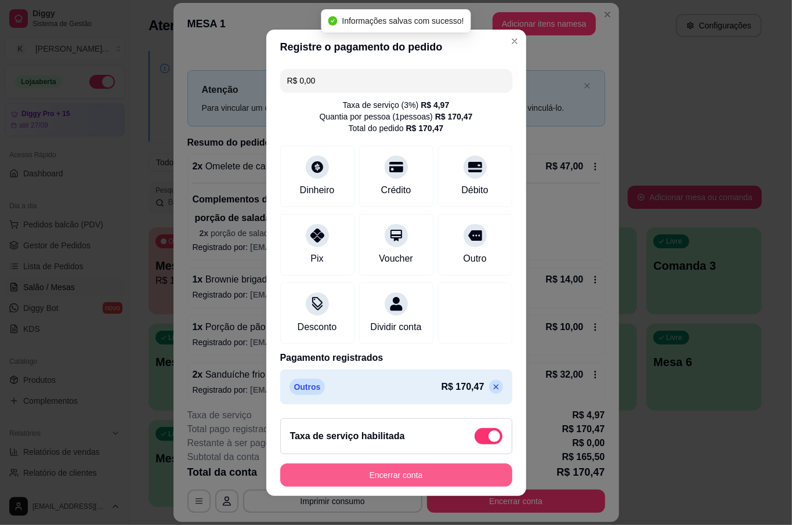
click at [420, 472] on button "Encerrar conta" at bounding box center [396, 475] width 232 height 23
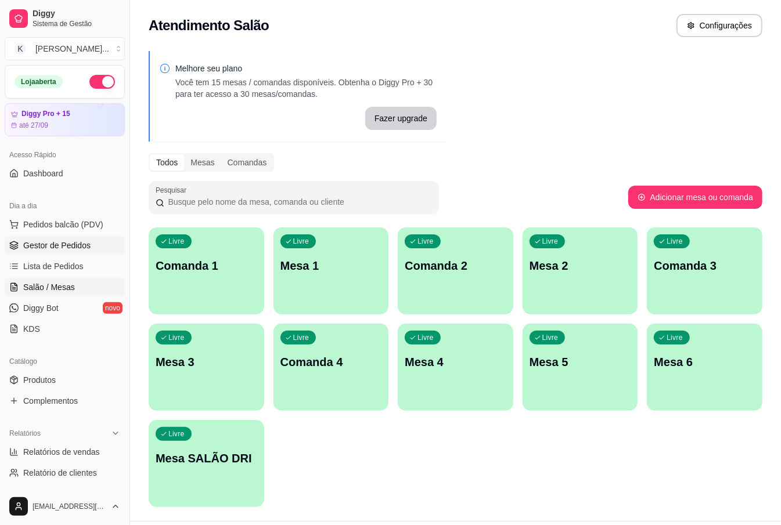
click at [91, 251] on link "Gestor de Pedidos" at bounding box center [65, 245] width 120 height 19
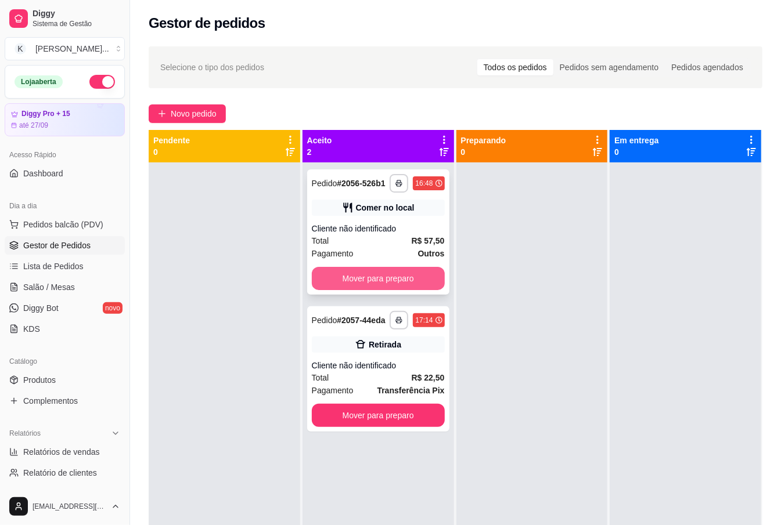
click at [423, 279] on button "Mover para preparo" at bounding box center [378, 278] width 133 height 23
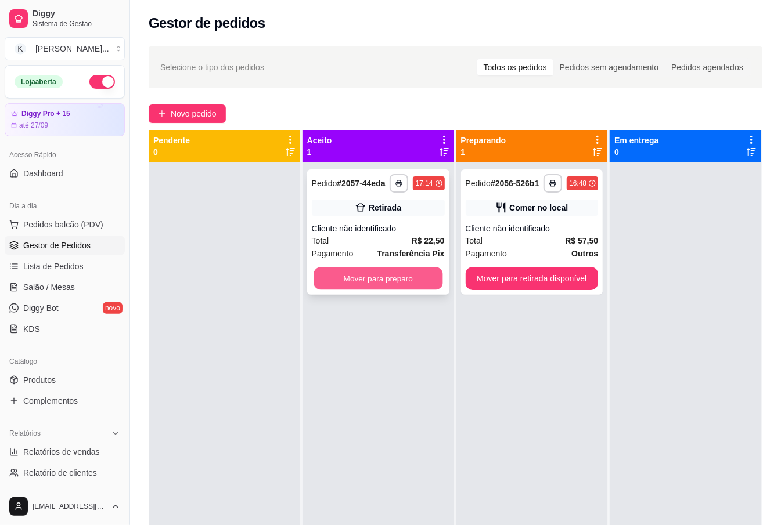
click at [421, 286] on button "Mover para preparo" at bounding box center [377, 279] width 129 height 23
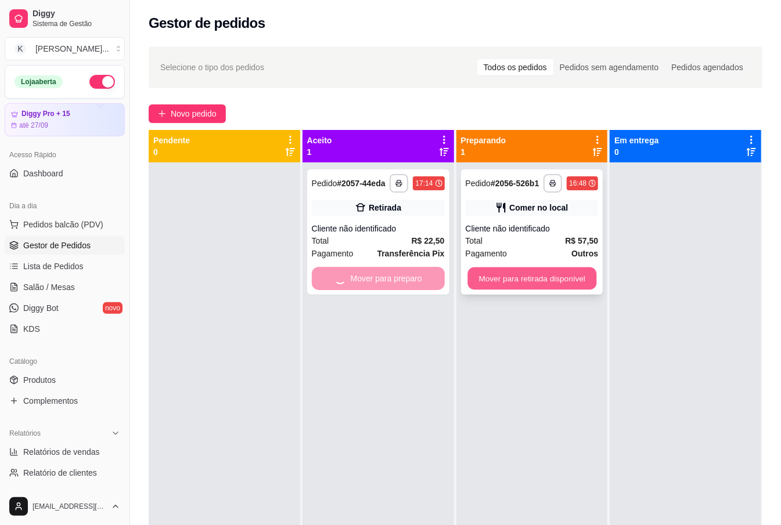
click at [511, 274] on button "Mover para retirada disponível" at bounding box center [531, 279] width 129 height 23
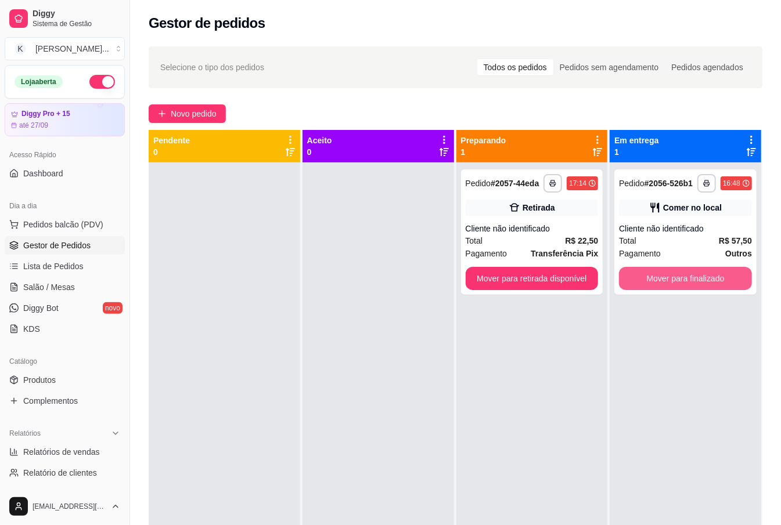
click at [642, 279] on button "Mover para finalizado" at bounding box center [685, 278] width 133 height 23
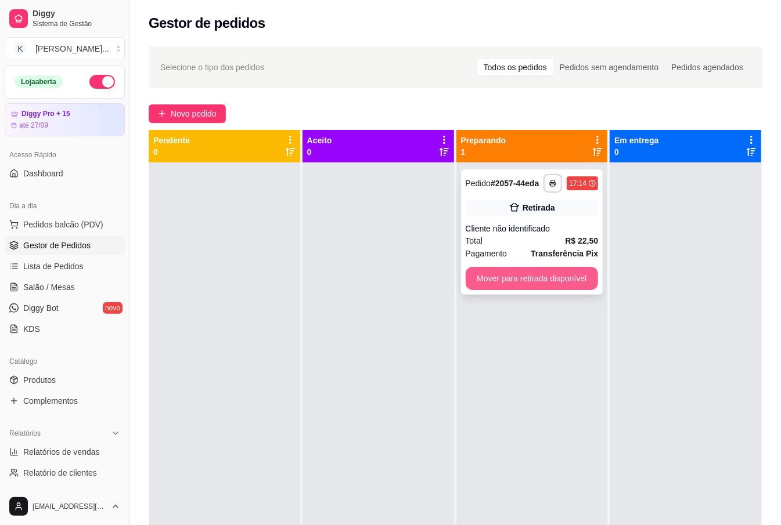
click at [505, 279] on button "Mover para retirada disponível" at bounding box center [532, 278] width 133 height 23
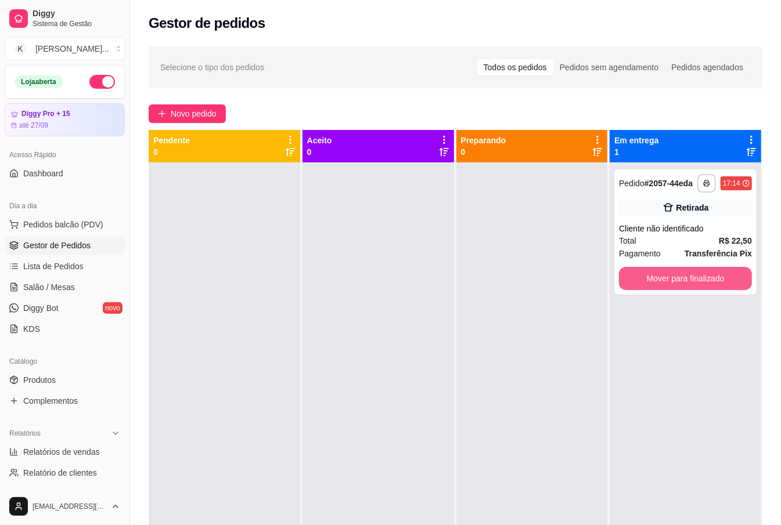
click at [655, 279] on button "Mover para finalizado" at bounding box center [685, 278] width 133 height 23
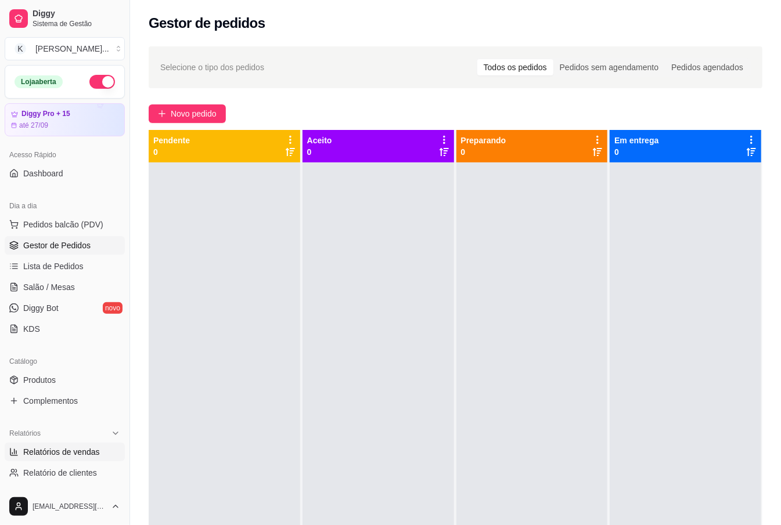
click at [82, 453] on span "Relatórios de vendas" at bounding box center [61, 452] width 77 height 12
select select "ALL"
select select "0"
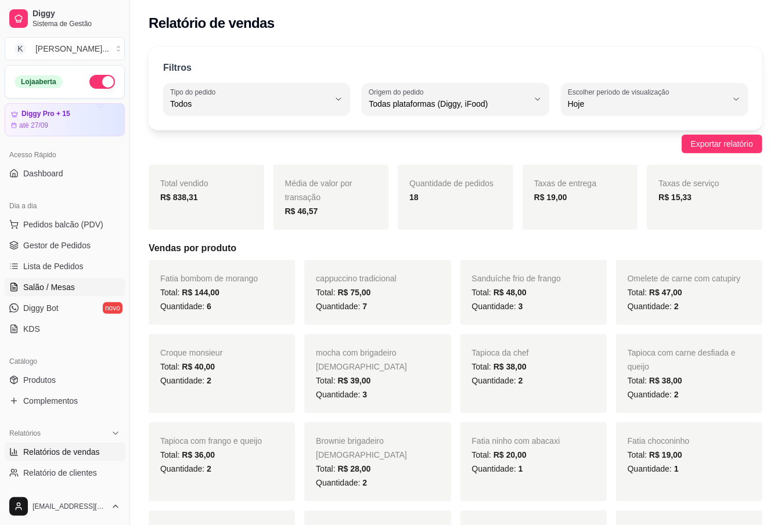
click at [73, 291] on link "Salão / Mesas" at bounding box center [65, 287] width 120 height 19
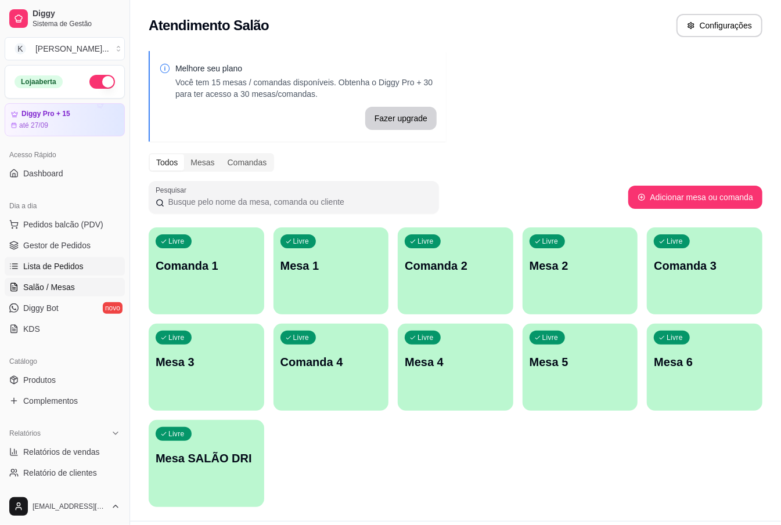
click at [109, 268] on link "Lista de Pedidos" at bounding box center [65, 266] width 120 height 19
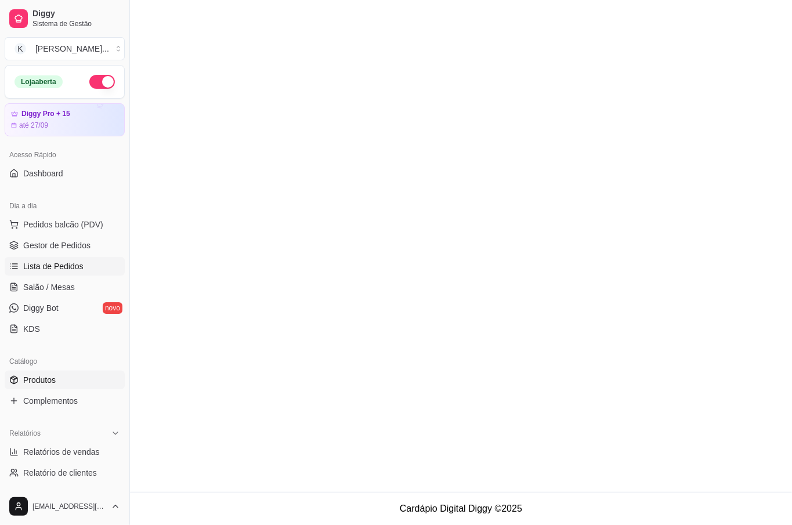
click at [58, 375] on link "Produtos" at bounding box center [65, 380] width 120 height 19
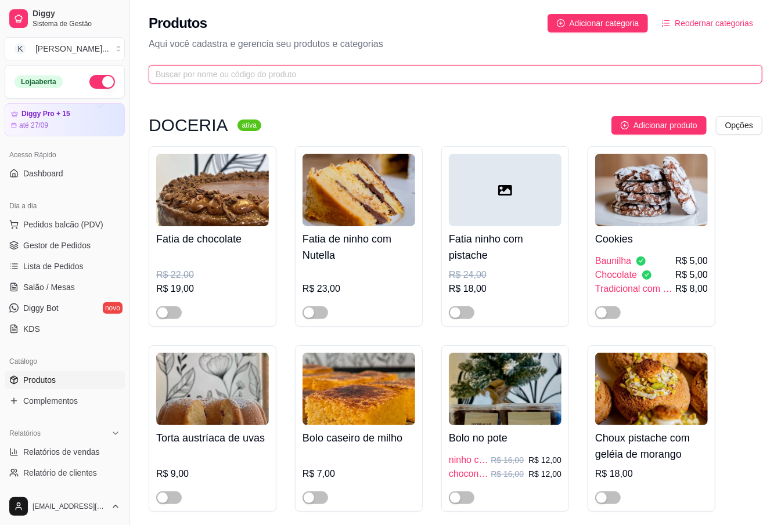
click at [251, 73] on input "text" at bounding box center [451, 74] width 590 height 13
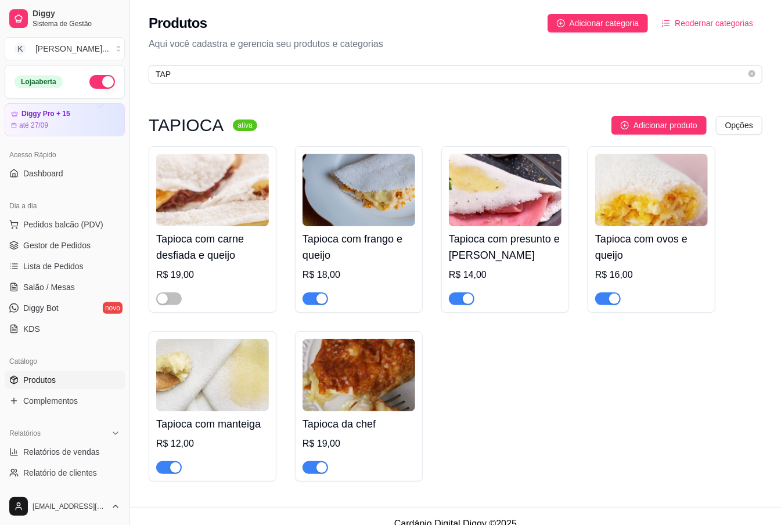
click at [543, 474] on div "Tapioca com carne desfiada e queijo R$ 19,00 Tapioca com frango e queijo R$ 18,…" at bounding box center [456, 314] width 614 height 336
click at [165, 74] on input "TAP" at bounding box center [451, 74] width 590 height 13
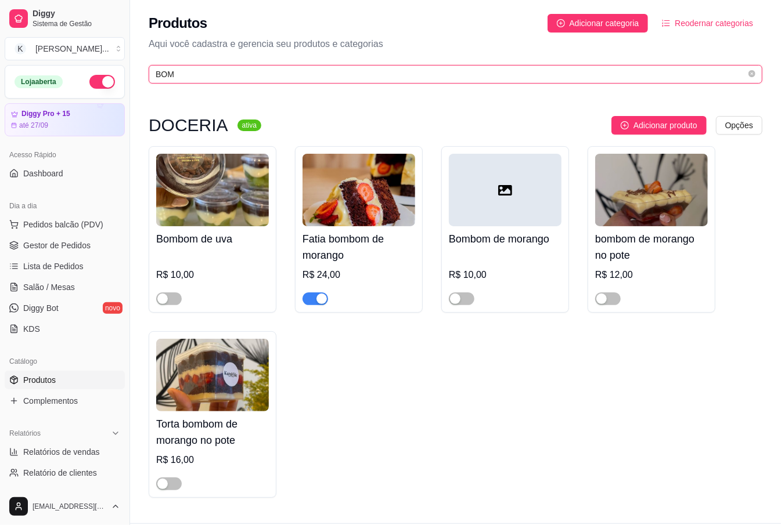
type input "BOM"
click at [381, 270] on div "R$ 24,00" at bounding box center [358, 275] width 113 height 14
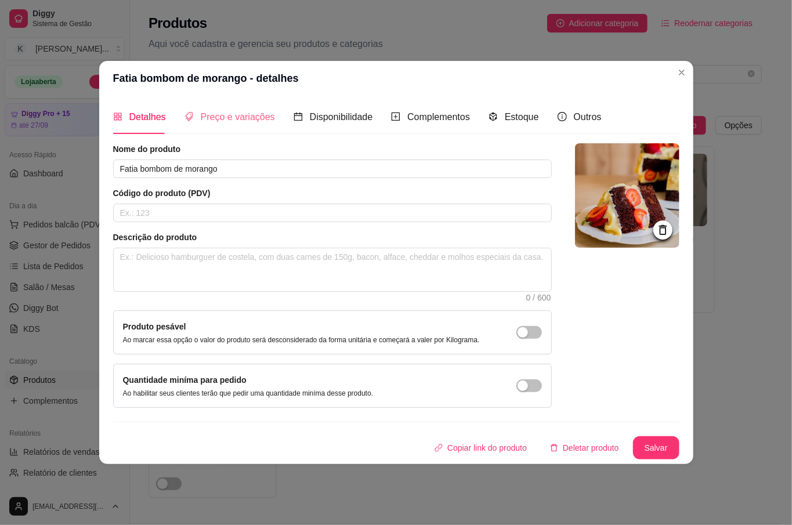
click at [246, 126] on div "Preço e variações" at bounding box center [230, 116] width 91 height 33
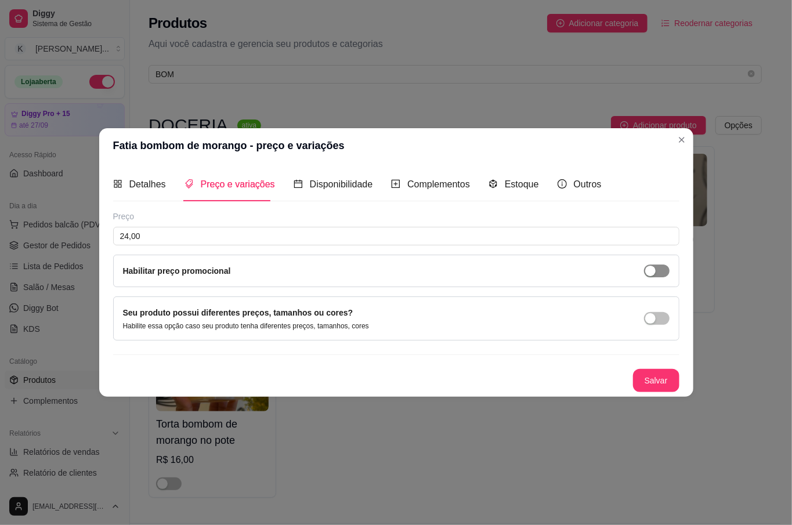
click at [655, 272] on span "button" at bounding box center [657, 271] width 26 height 13
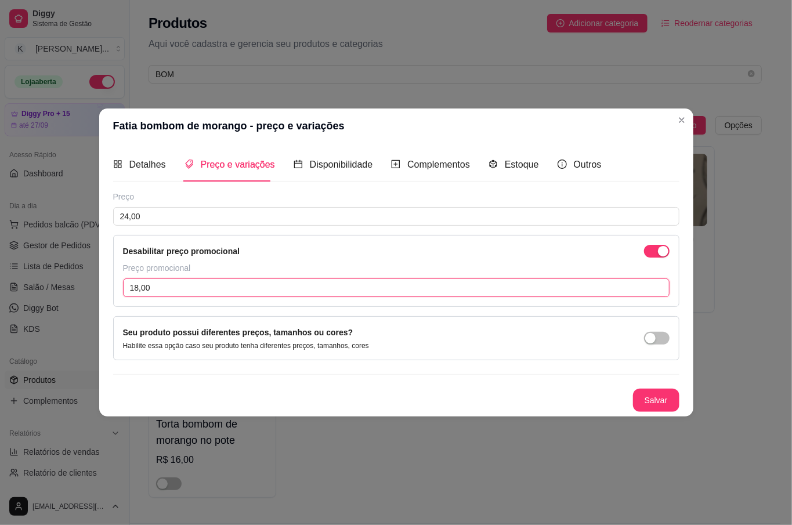
click at [194, 284] on input "18,00" at bounding box center [396, 288] width 547 height 19
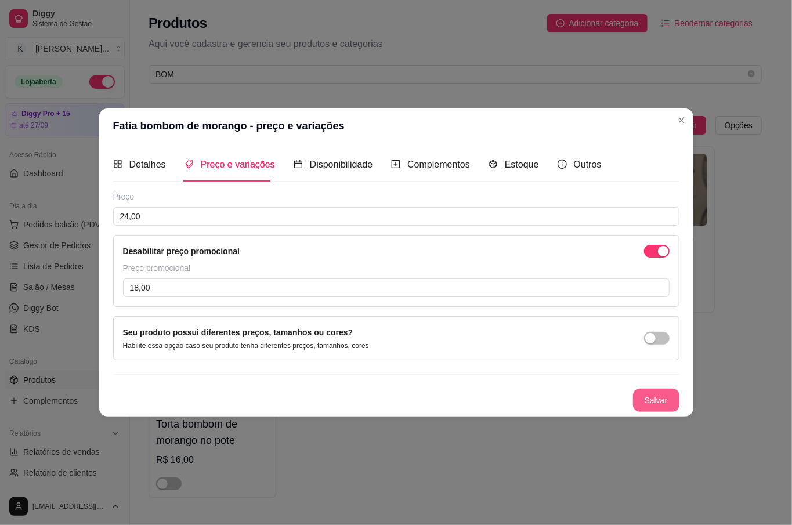
click at [665, 399] on button "Salvar" at bounding box center [656, 400] width 46 height 23
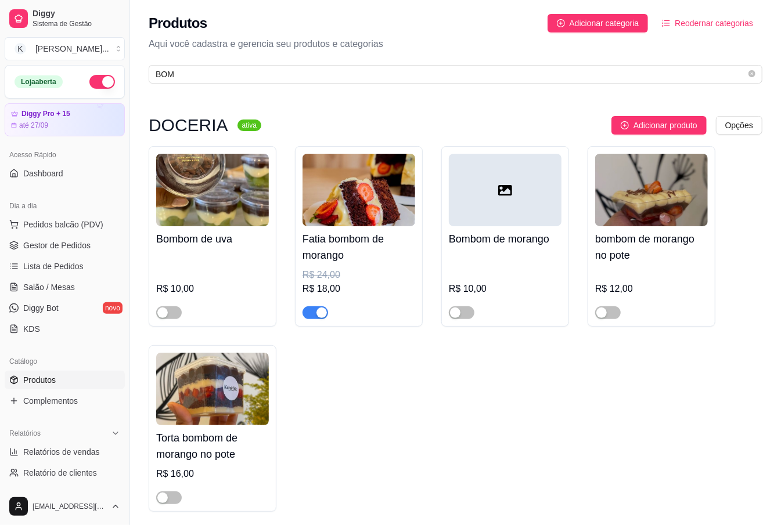
click at [394, 245] on h4 "Fatia bombom de morango" at bounding box center [358, 247] width 113 height 33
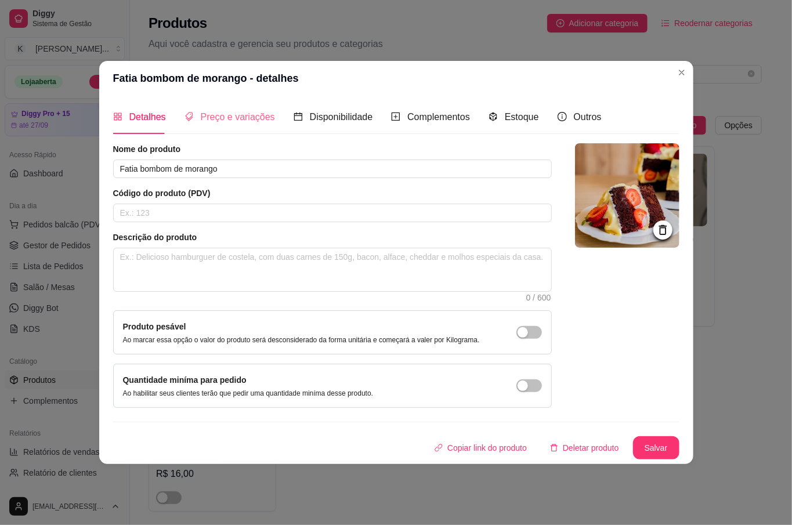
click at [197, 130] on div "Preço e variações" at bounding box center [230, 116] width 91 height 33
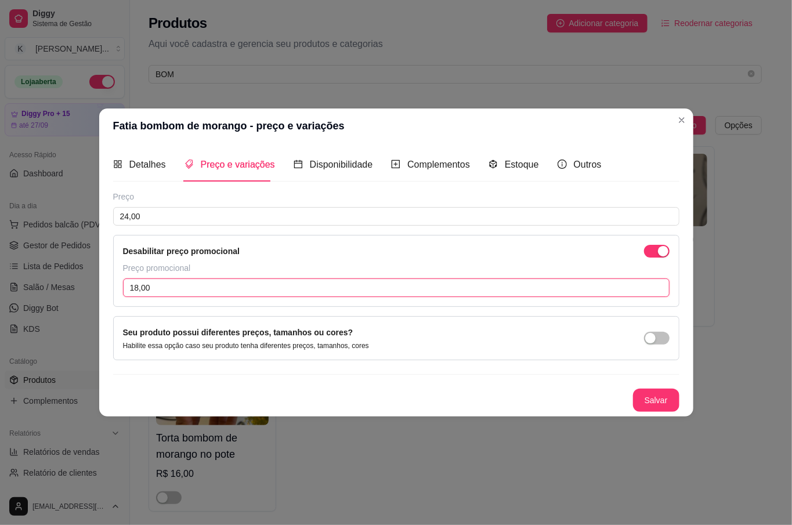
click at [183, 286] on input "18,00" at bounding box center [396, 288] width 547 height 19
type input "19,00"
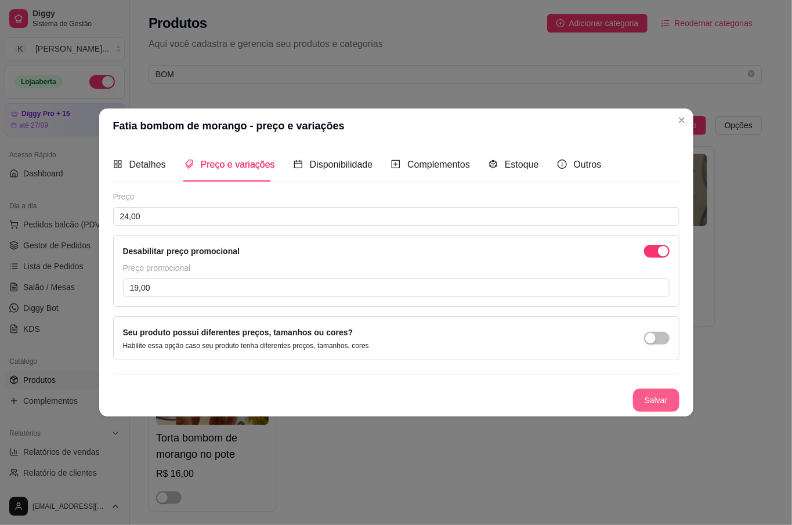
click at [665, 401] on button "Salvar" at bounding box center [656, 400] width 46 height 23
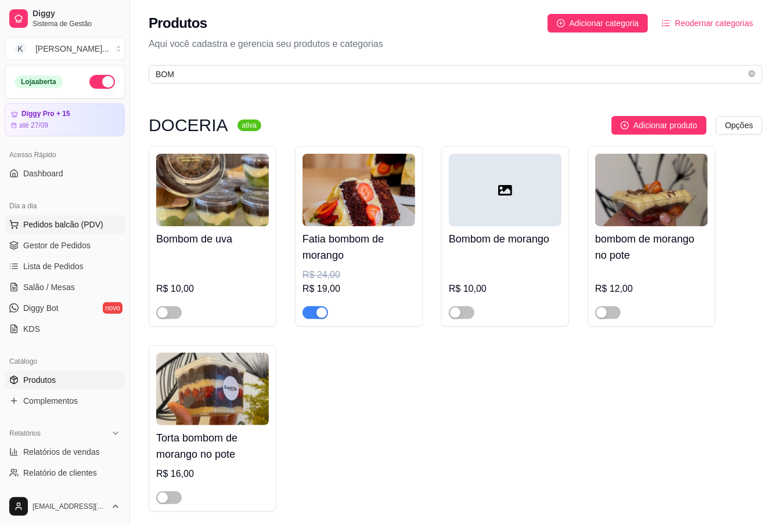
click at [68, 230] on span "Pedidos balcão (PDV)" at bounding box center [63, 225] width 80 height 12
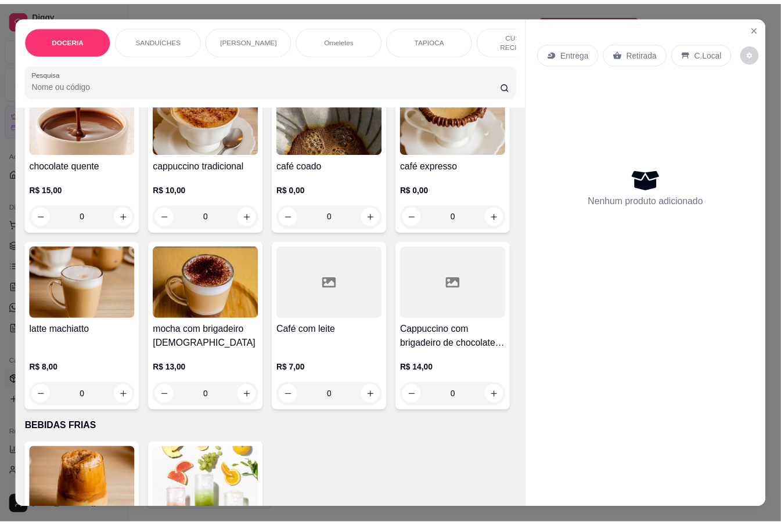
scroll to position [2012, 0]
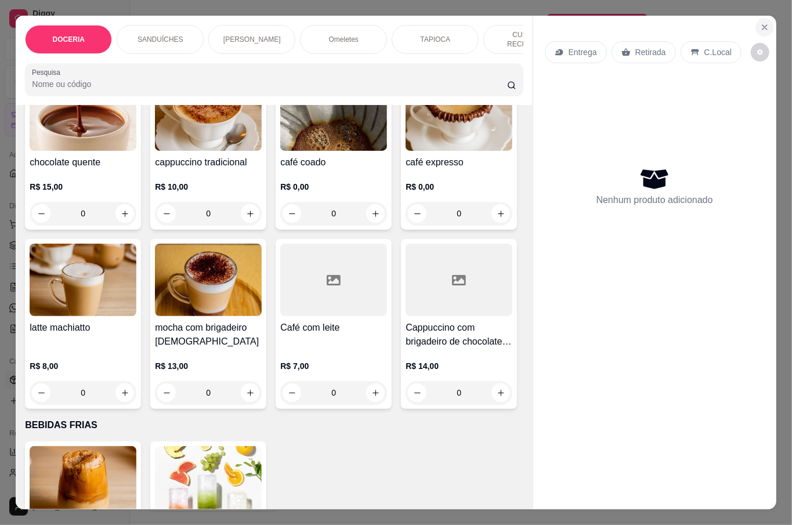
click at [766, 26] on button "Close" at bounding box center [765, 27] width 19 height 19
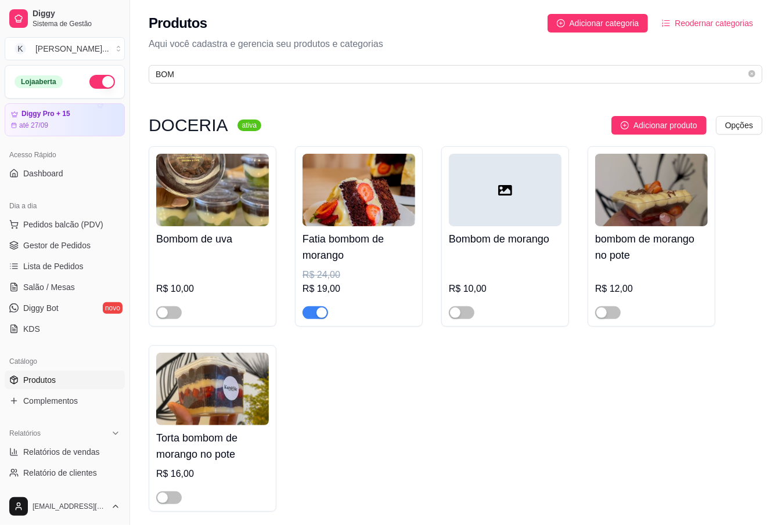
drag, startPoint x: 476, startPoint y: 434, endPoint x: 484, endPoint y: 416, distance: 20.0
click at [484, 416] on div "Bombom de uva R$ 10,00 Fatia bombom de morango R$ 24,00 R$ 19,00 Bombom de mora…" at bounding box center [456, 329] width 614 height 366
click at [48, 453] on span "Relatórios de vendas" at bounding box center [61, 452] width 77 height 12
select select "ALL"
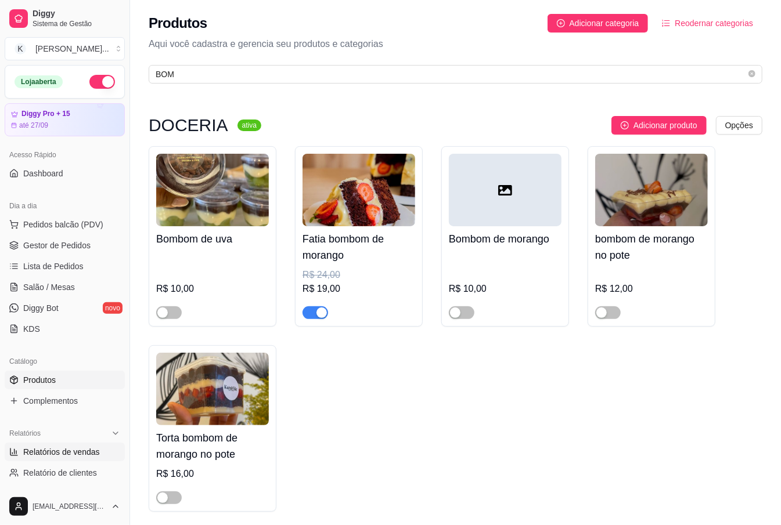
select select "0"
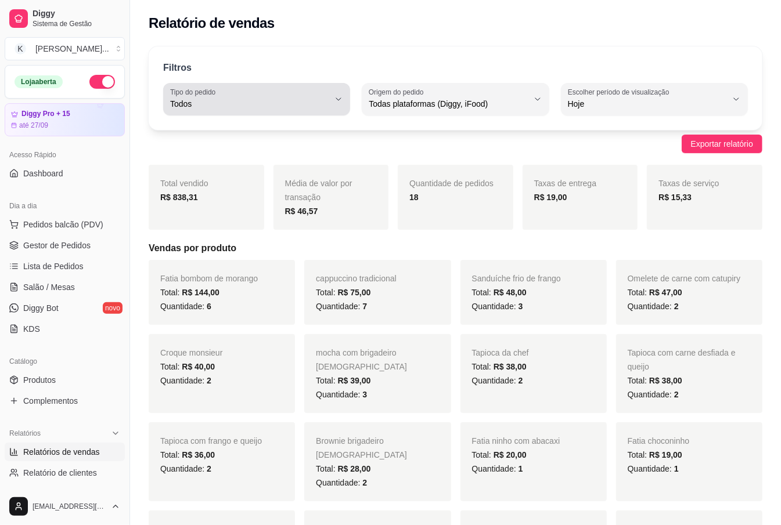
click at [265, 98] on div "Todos" at bounding box center [249, 99] width 159 height 23
click at [464, 140] on div "Exportar relatório" at bounding box center [456, 144] width 614 height 19
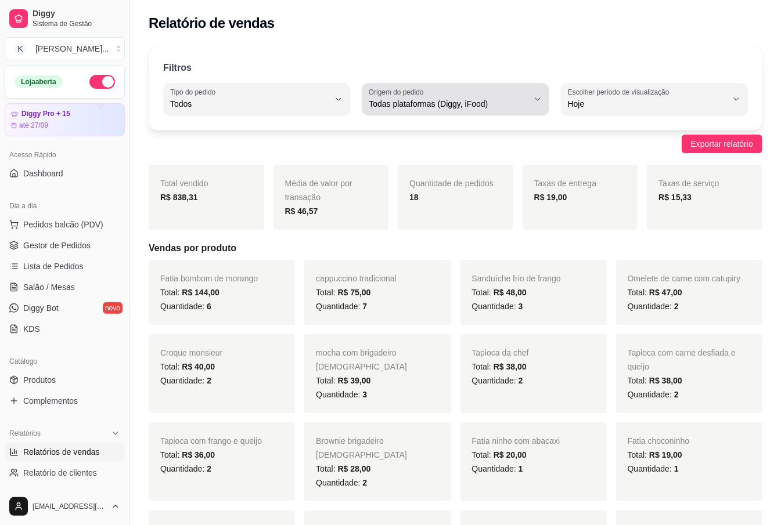
click at [458, 103] on span "Todas plataformas (Diggy, iFood)" at bounding box center [448, 104] width 159 height 12
click at [594, 153] on div "Exportar relatório" at bounding box center [456, 144] width 614 height 19
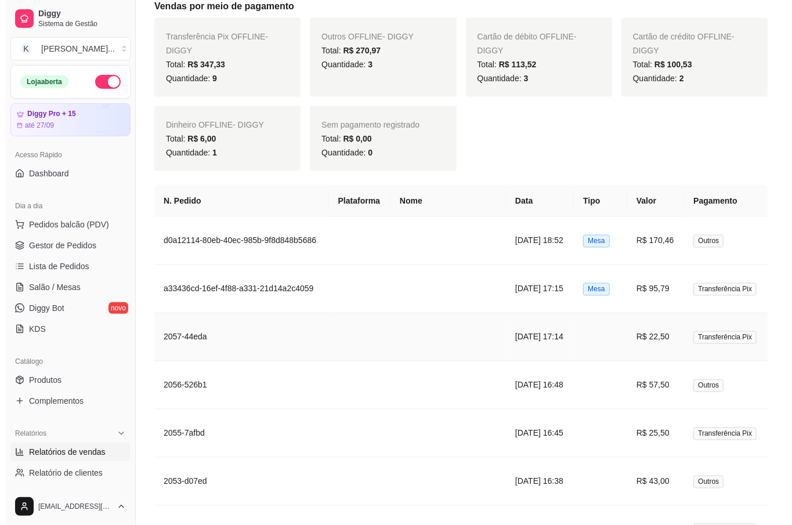
scroll to position [929, 0]
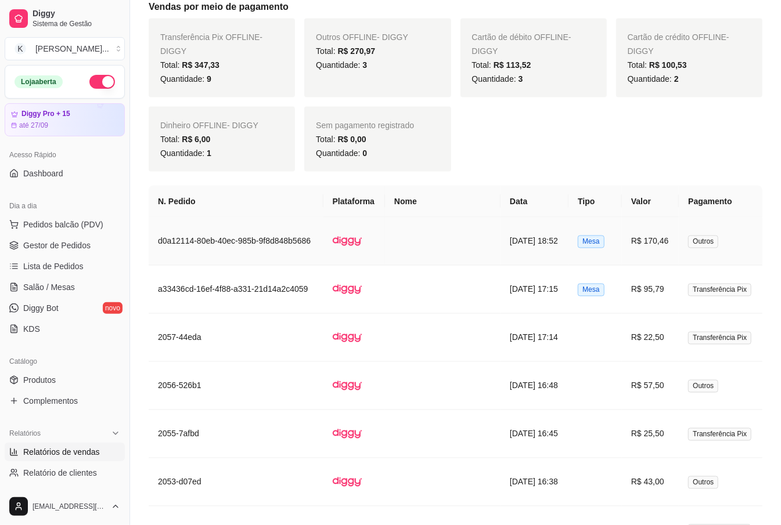
click at [665, 253] on td "R$ 170,46" at bounding box center [650, 242] width 57 height 48
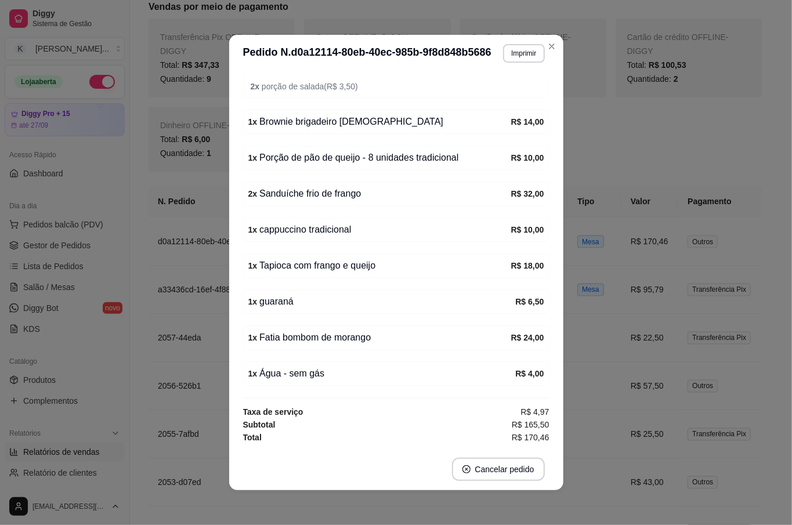
scroll to position [241, 0]
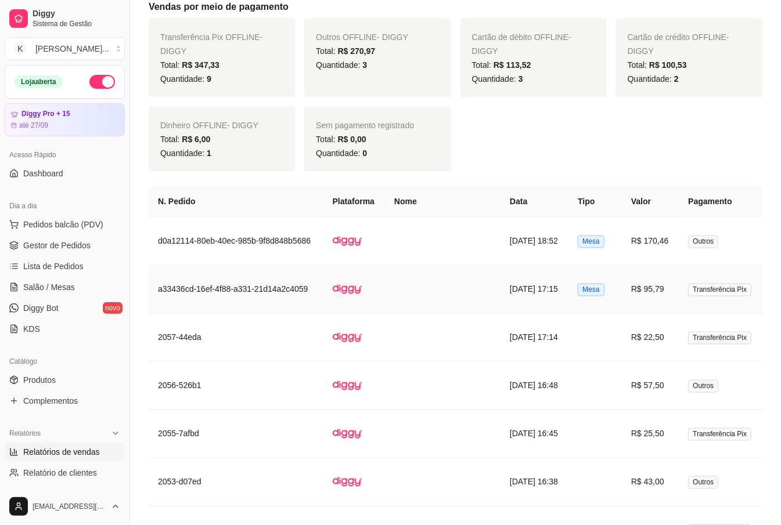
click at [630, 305] on td "R$ 95,79" at bounding box center [650, 290] width 57 height 48
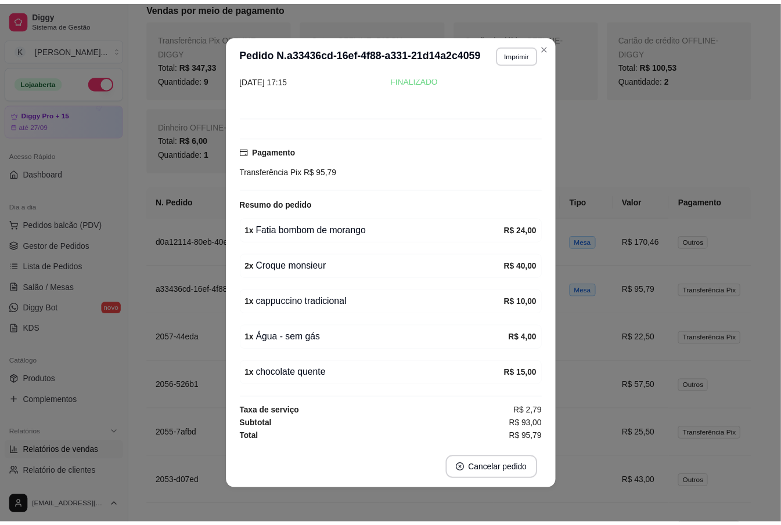
scroll to position [2, 0]
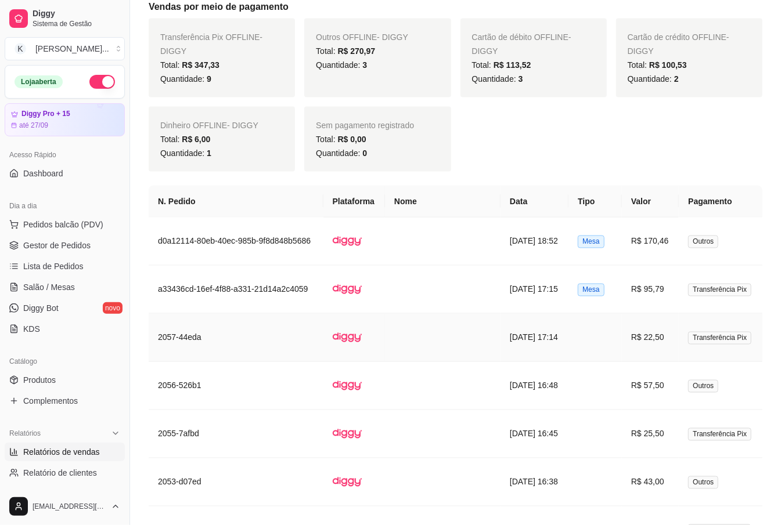
click at [658, 351] on td "R$ 22,50" at bounding box center [650, 338] width 57 height 48
click at [650, 375] on td "R$ 57,50" at bounding box center [650, 386] width 57 height 48
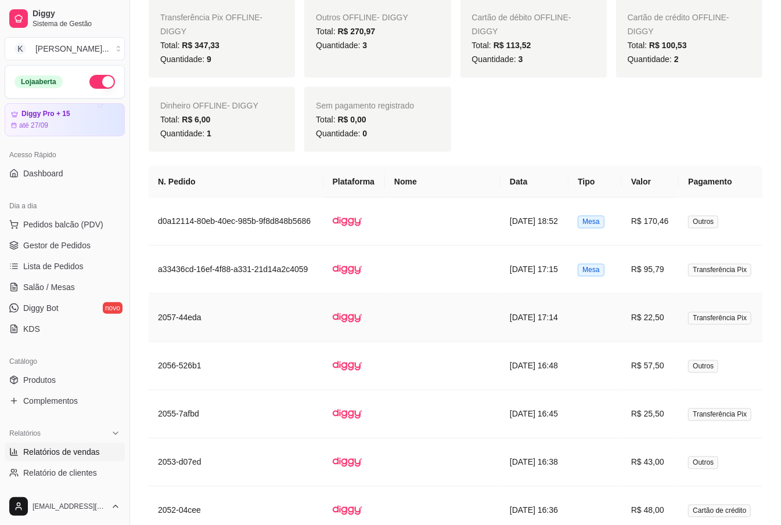
scroll to position [1006, 0]
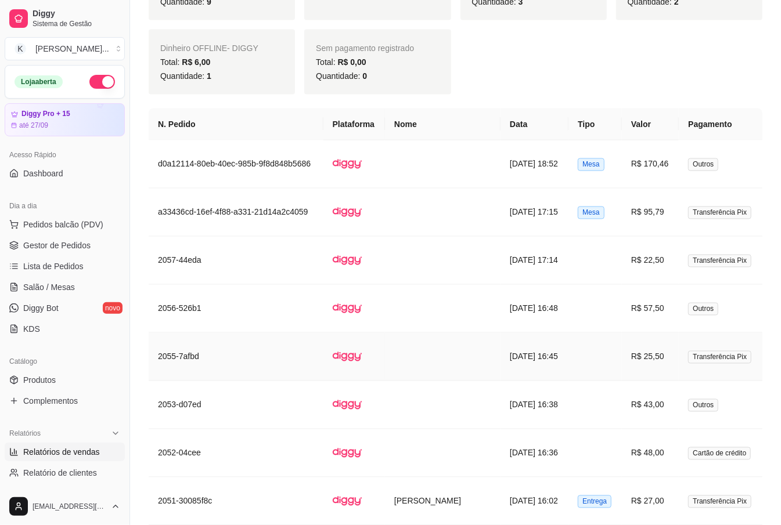
click at [611, 353] on td at bounding box center [594, 357] width 53 height 48
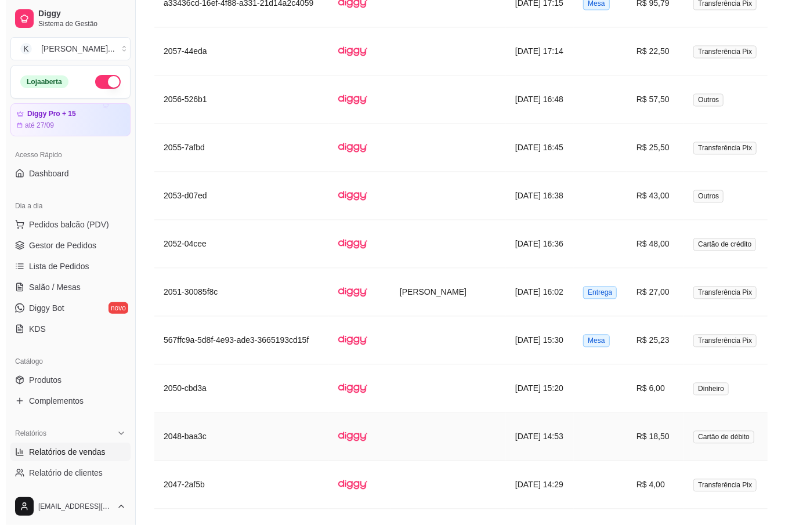
scroll to position [1238, 0]
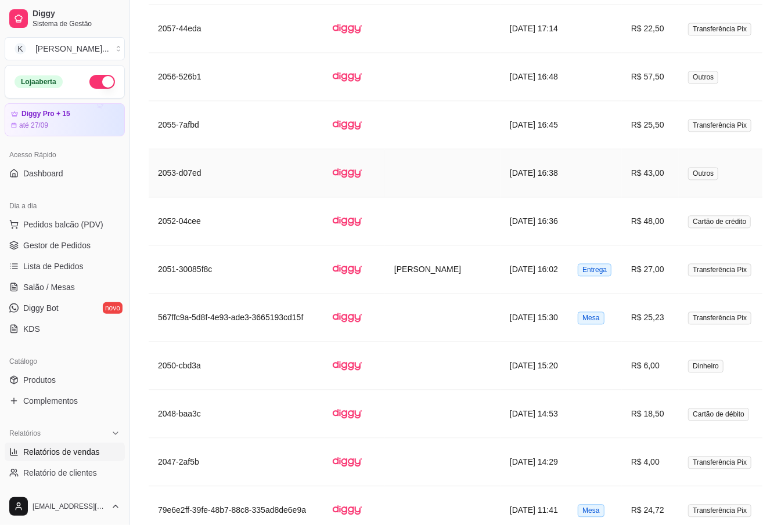
click at [603, 171] on td at bounding box center [594, 173] width 53 height 48
click at [622, 92] on td at bounding box center [594, 77] width 53 height 48
click at [600, 430] on td at bounding box center [594, 414] width 53 height 48
click at [616, 230] on td at bounding box center [594, 221] width 53 height 48
click at [614, 282] on td "Entrega" at bounding box center [594, 270] width 53 height 48
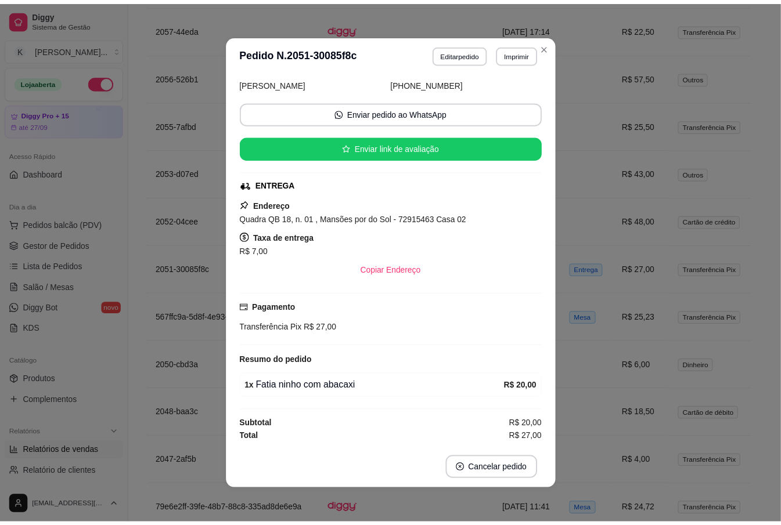
scroll to position [62, 0]
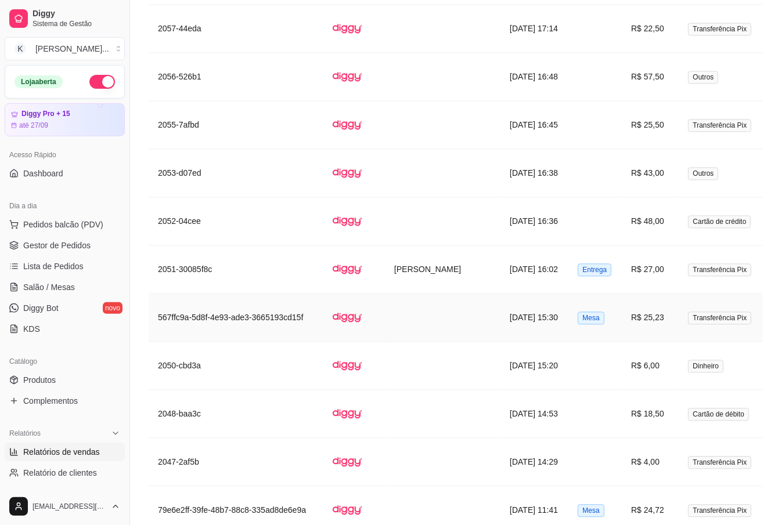
click at [618, 321] on td "Mesa" at bounding box center [594, 318] width 53 height 48
click at [606, 372] on td at bounding box center [594, 366] width 53 height 48
click at [576, 405] on td at bounding box center [594, 414] width 53 height 48
click at [614, 407] on td at bounding box center [594, 414] width 53 height 48
click at [62, 222] on span "Pedidos balcão (PDV)" at bounding box center [63, 225] width 80 height 12
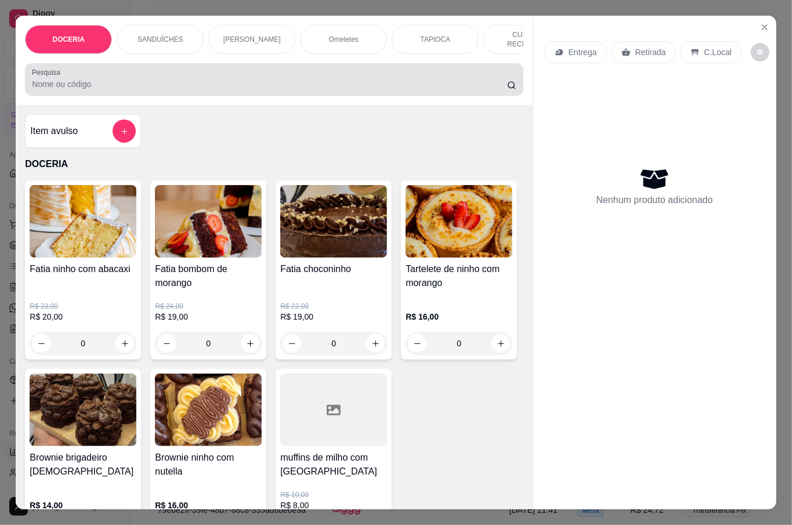
click at [192, 78] on input "Pesquisa" at bounding box center [269, 84] width 475 height 12
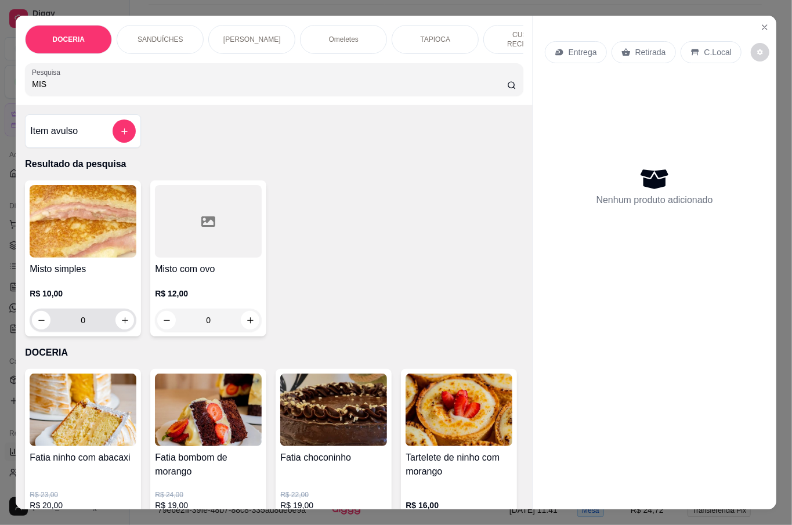
type input "MIS"
click at [116, 312] on button "increase-product-quantity" at bounding box center [125, 321] width 18 height 18
type input "1"
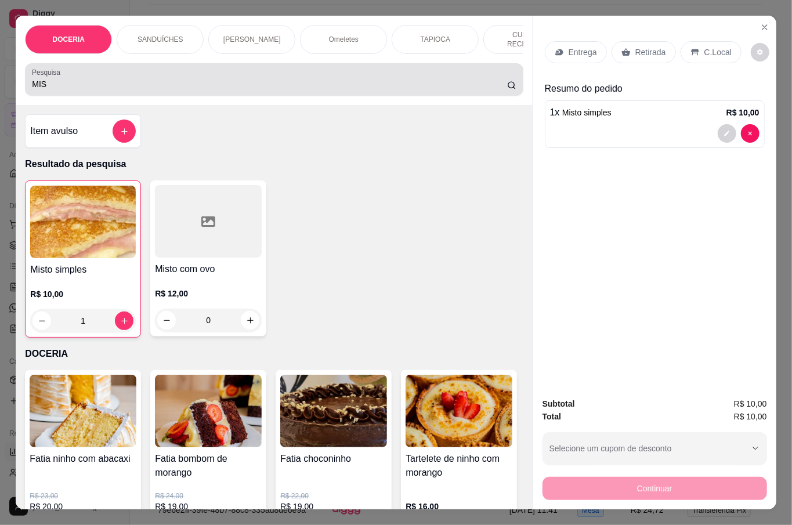
click at [117, 78] on input "MIS" at bounding box center [269, 84] width 475 height 12
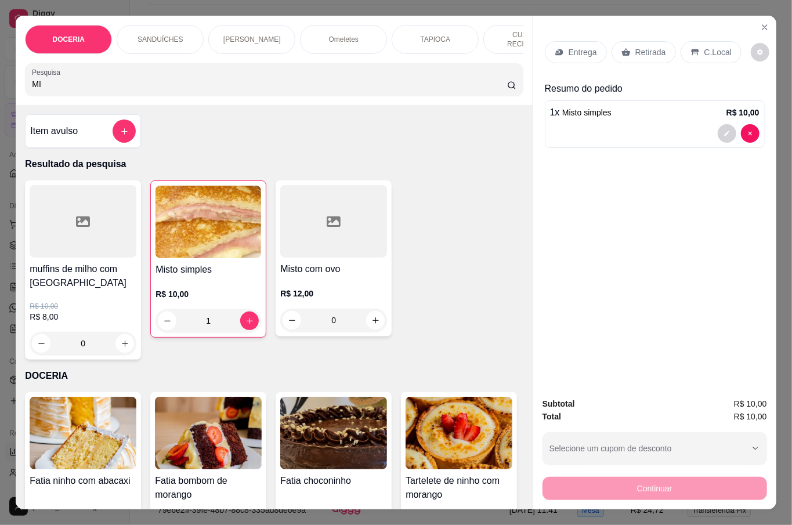
type input "M"
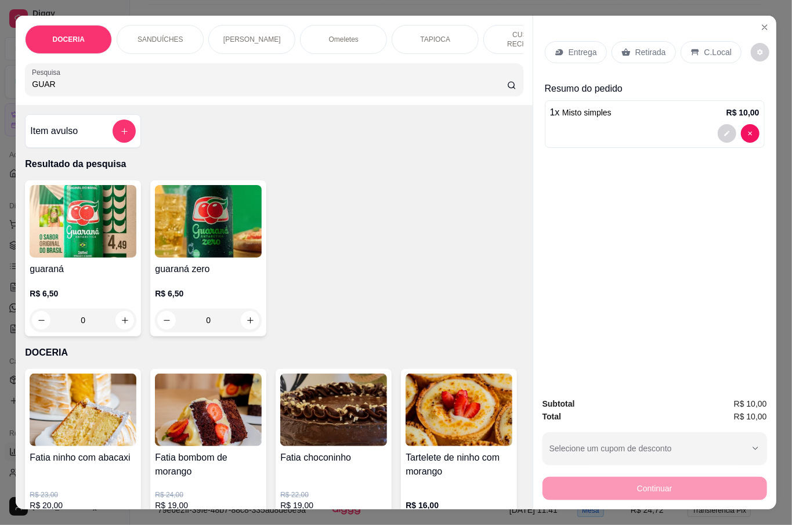
type input "GUAR"
click at [244, 303] on div "R$ 6,50 0" at bounding box center [208, 310] width 107 height 44
click at [246, 319] on icon "increase-product-quantity" at bounding box center [250, 320] width 9 height 9
type input "1"
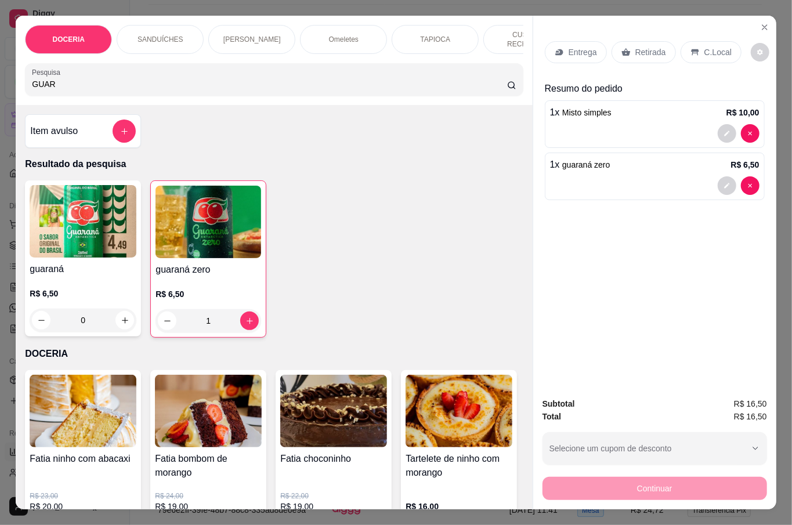
click at [705, 46] on p "C.Local" at bounding box center [718, 52] width 27 height 12
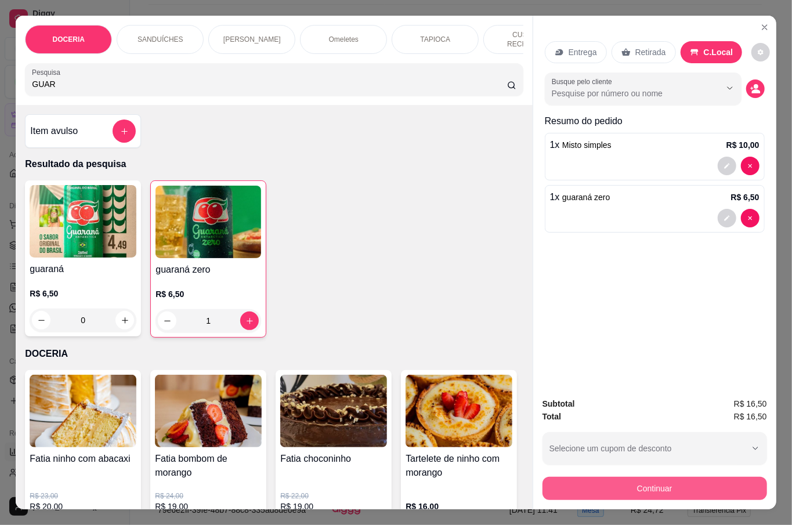
click at [698, 477] on button "Continuar" at bounding box center [655, 488] width 225 height 23
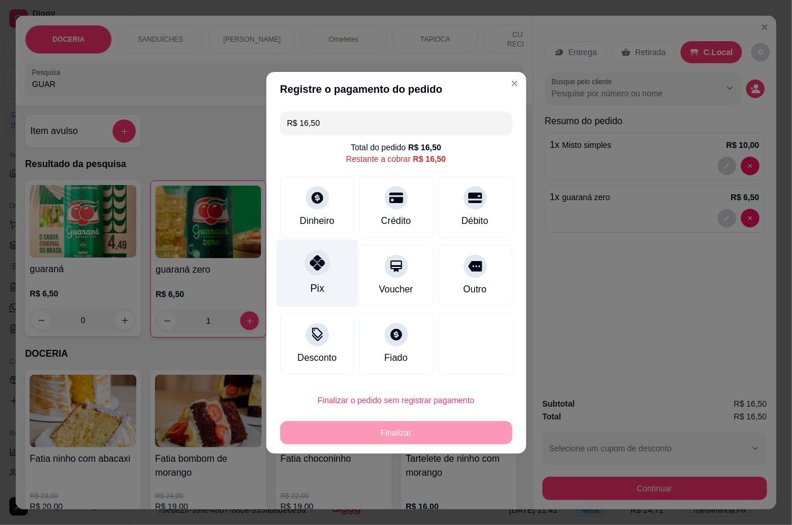
click at [313, 266] on icon at bounding box center [316, 262] width 15 height 15
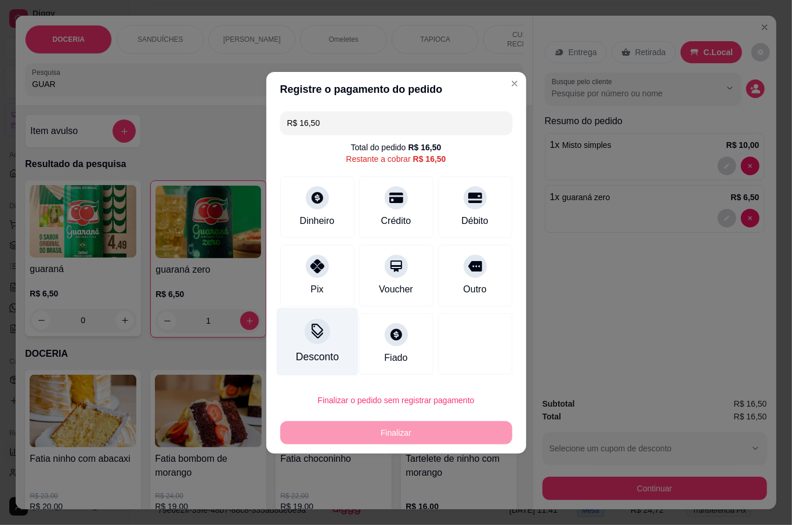
type input "R$ 0,00"
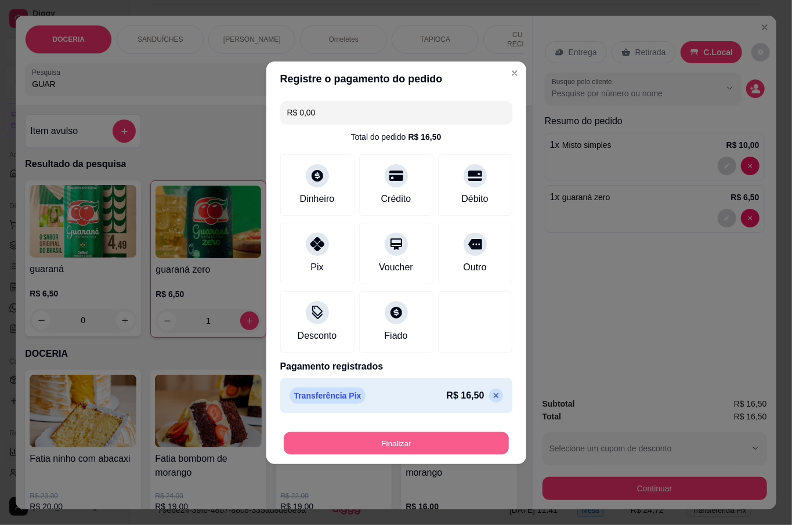
click at [384, 439] on button "Finalizar" at bounding box center [396, 443] width 225 height 23
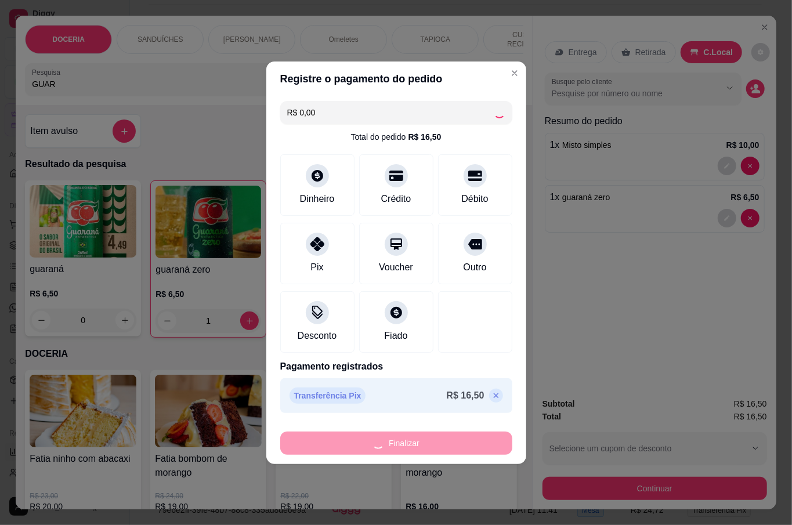
type input "0"
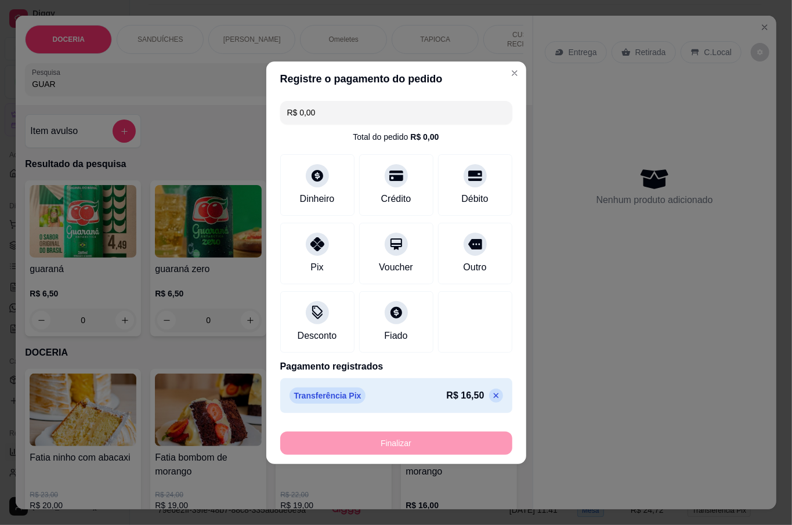
type input "-R$ 16,50"
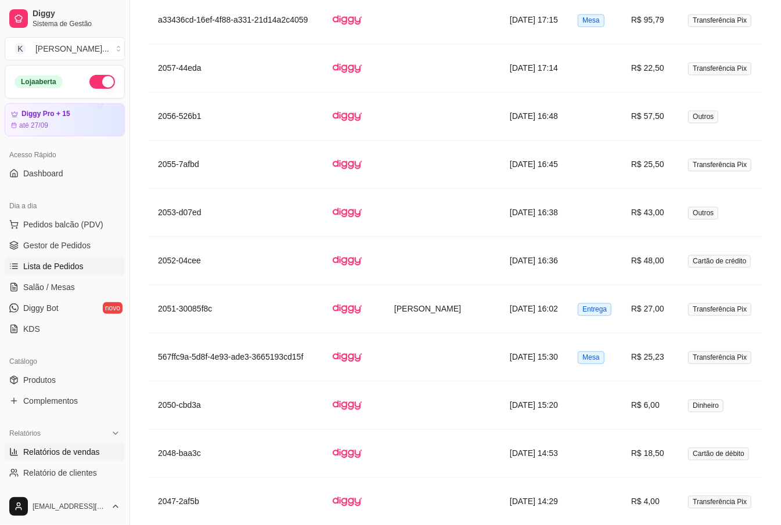
scroll to position [1161, 0]
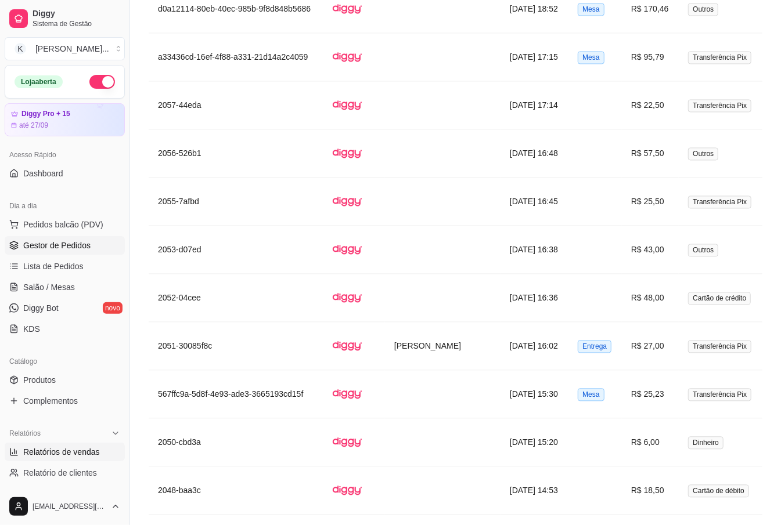
click at [84, 249] on span "Gestor de Pedidos" at bounding box center [56, 246] width 67 height 12
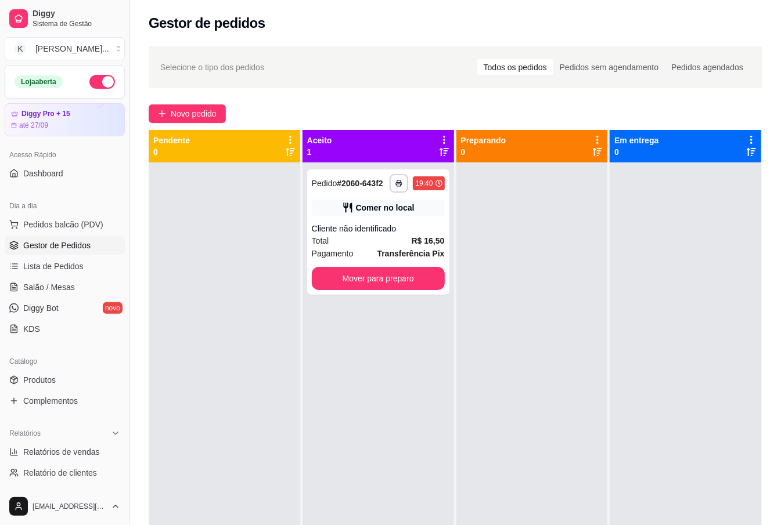
click at [85, 247] on span "Gestor de Pedidos" at bounding box center [56, 246] width 67 height 12
click at [339, 272] on button "Mover para preparo" at bounding box center [378, 278] width 133 height 23
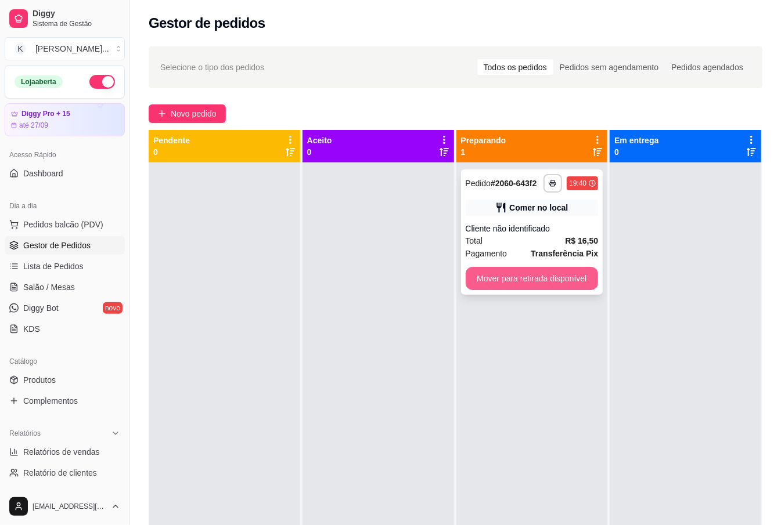
click at [481, 275] on button "Mover para retirada disponível" at bounding box center [532, 278] width 133 height 23
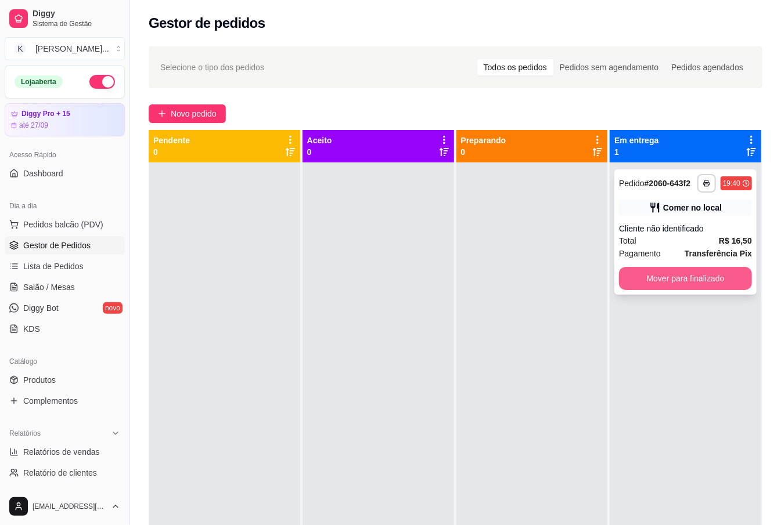
click at [662, 279] on button "Mover para finalizado" at bounding box center [685, 278] width 133 height 23
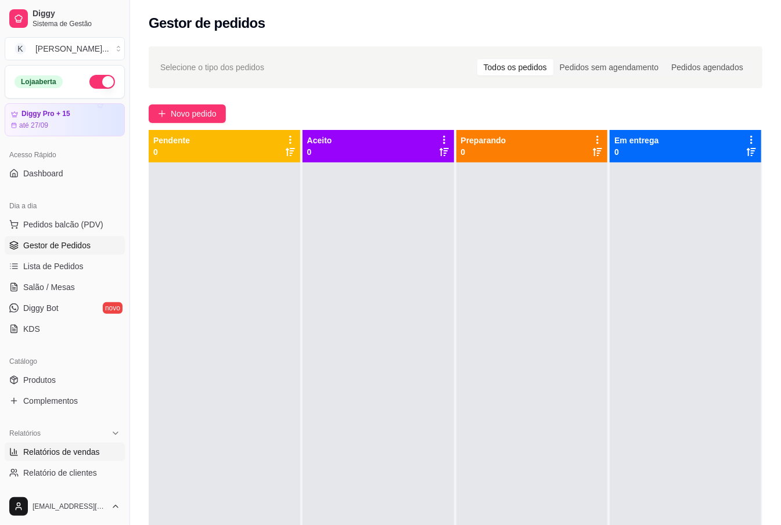
click at [43, 449] on span "Relatórios de vendas" at bounding box center [61, 452] width 77 height 12
select select "ALL"
select select "0"
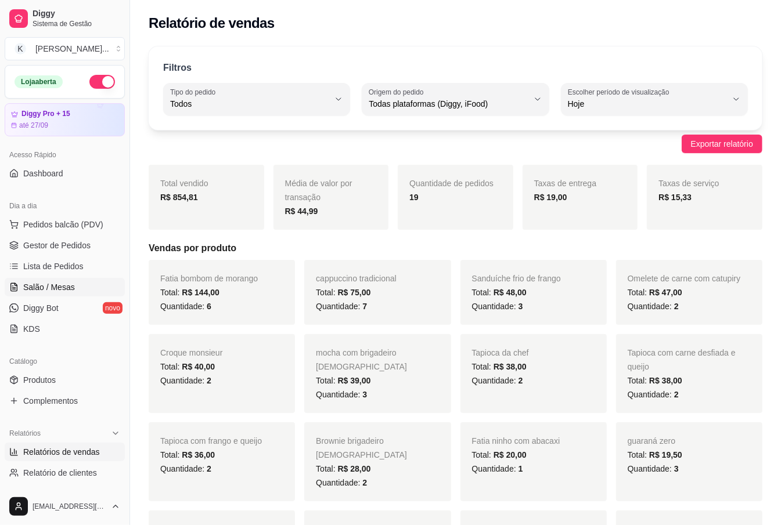
click at [80, 281] on link "Salão / Mesas" at bounding box center [65, 287] width 120 height 19
